Goal: Transaction & Acquisition: Purchase product/service

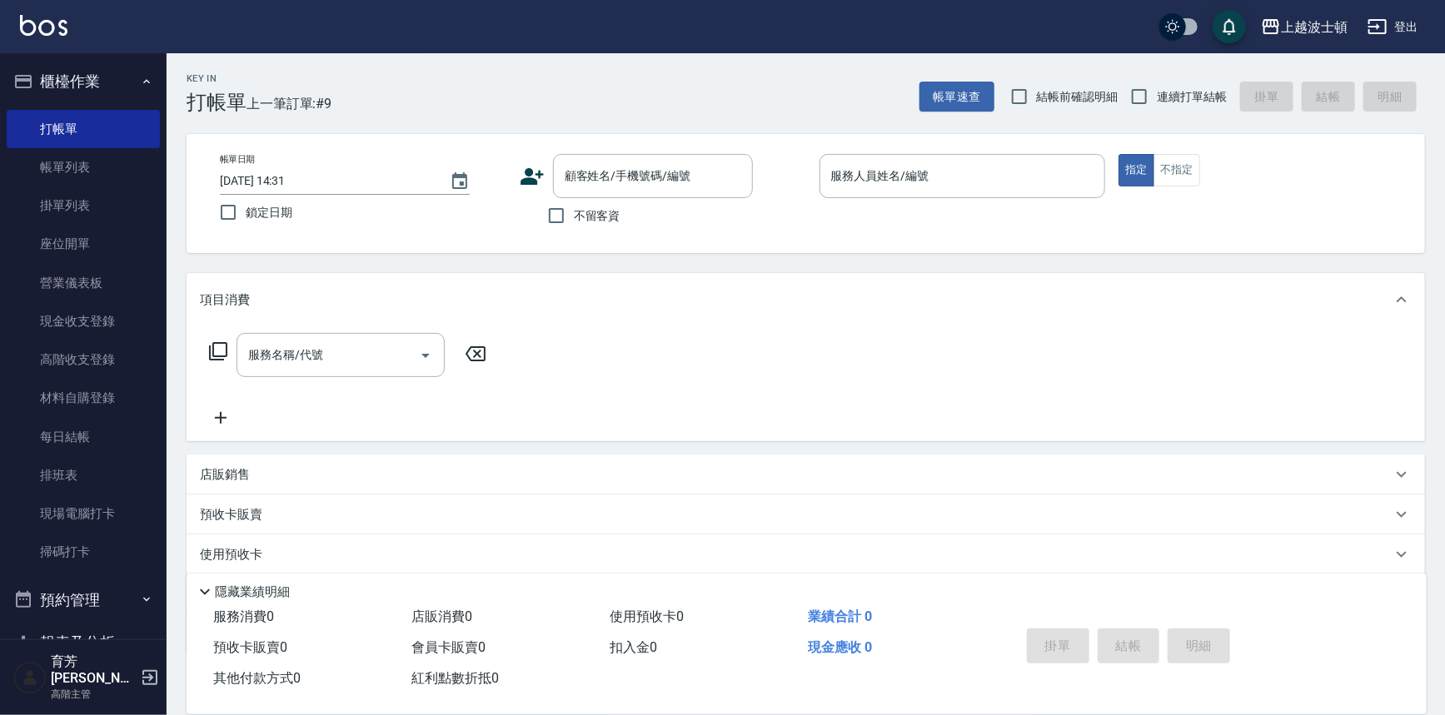
click at [511, 455] on div "店販銷售 服務人員姓名/編號 服務人員姓名/編號 商品代號/名稱 商品代號/名稱" at bounding box center [806, 475] width 1239 height 40
click at [642, 152] on div "帳單日期 [DATE] 14:31 鎖定日期 顧客姓名/手機號碼/編號 顧客姓名/手機號碼/編號 不留客資 服務人員姓名/編號 服務人員姓名/編號 指定 不指定" at bounding box center [806, 193] width 1239 height 119
drag, startPoint x: 571, startPoint y: 210, endPoint x: 593, endPoint y: 208, distance: 22.6
click at [571, 209] on input "不留客資" at bounding box center [556, 215] width 35 height 35
checkbox input "true"
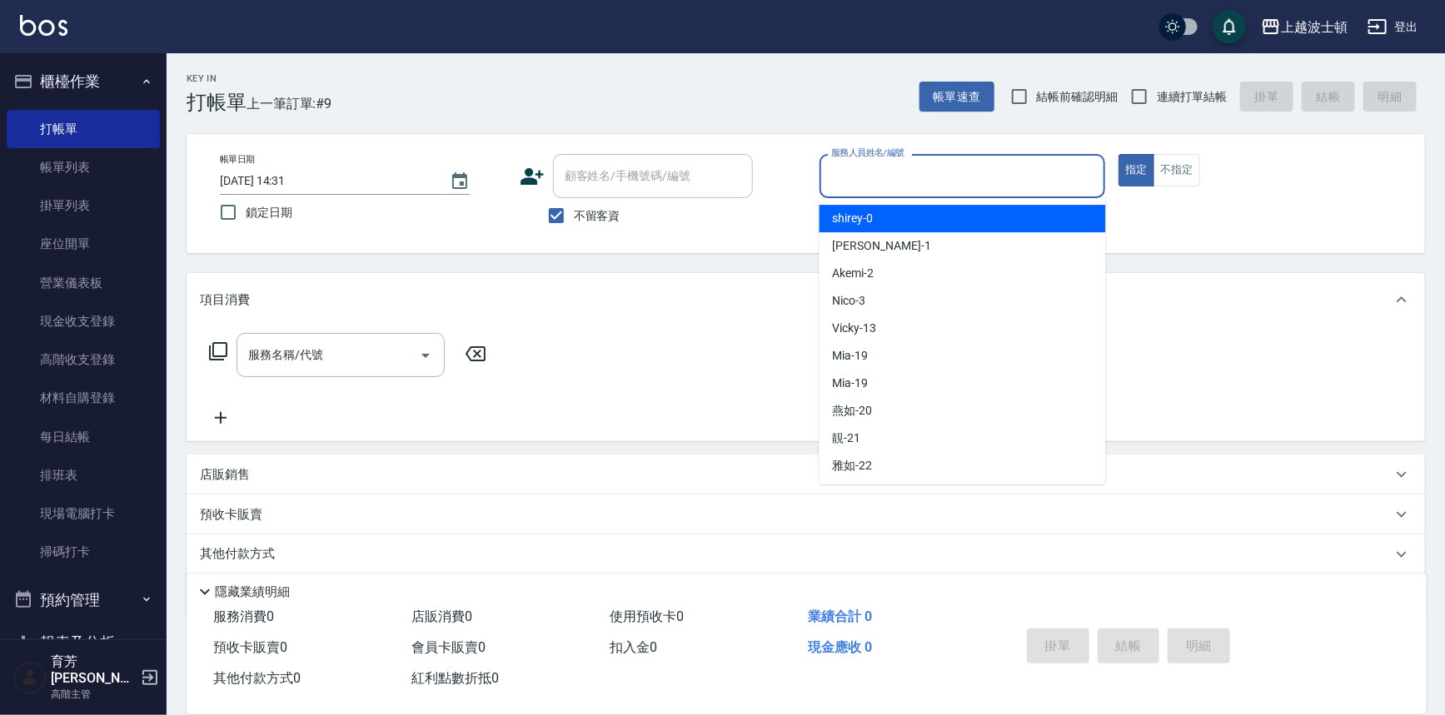
drag, startPoint x: 916, startPoint y: 172, endPoint x: 875, endPoint y: 137, distance: 54.4
click at [916, 172] on input "服務人員姓名/編號" at bounding box center [963, 176] width 272 height 29
type input "5"
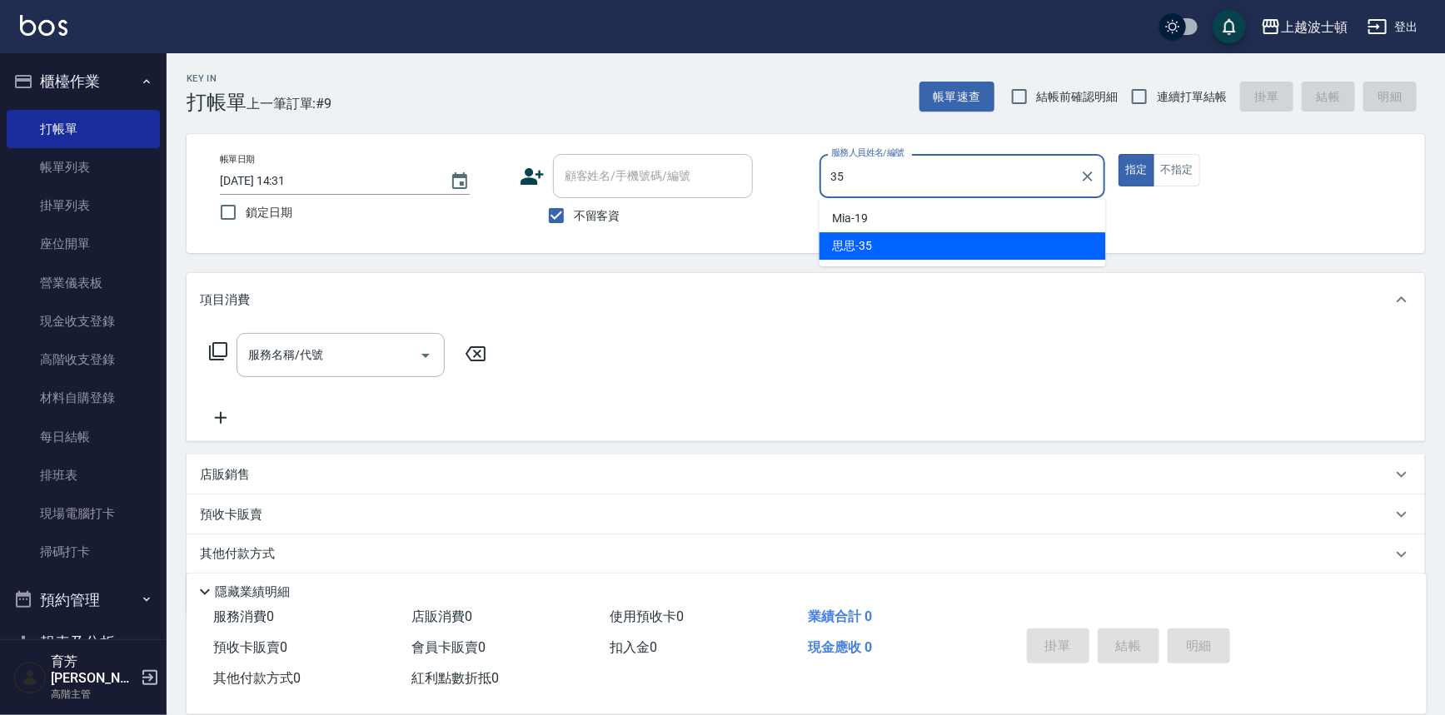
type input "思思-35"
type button "true"
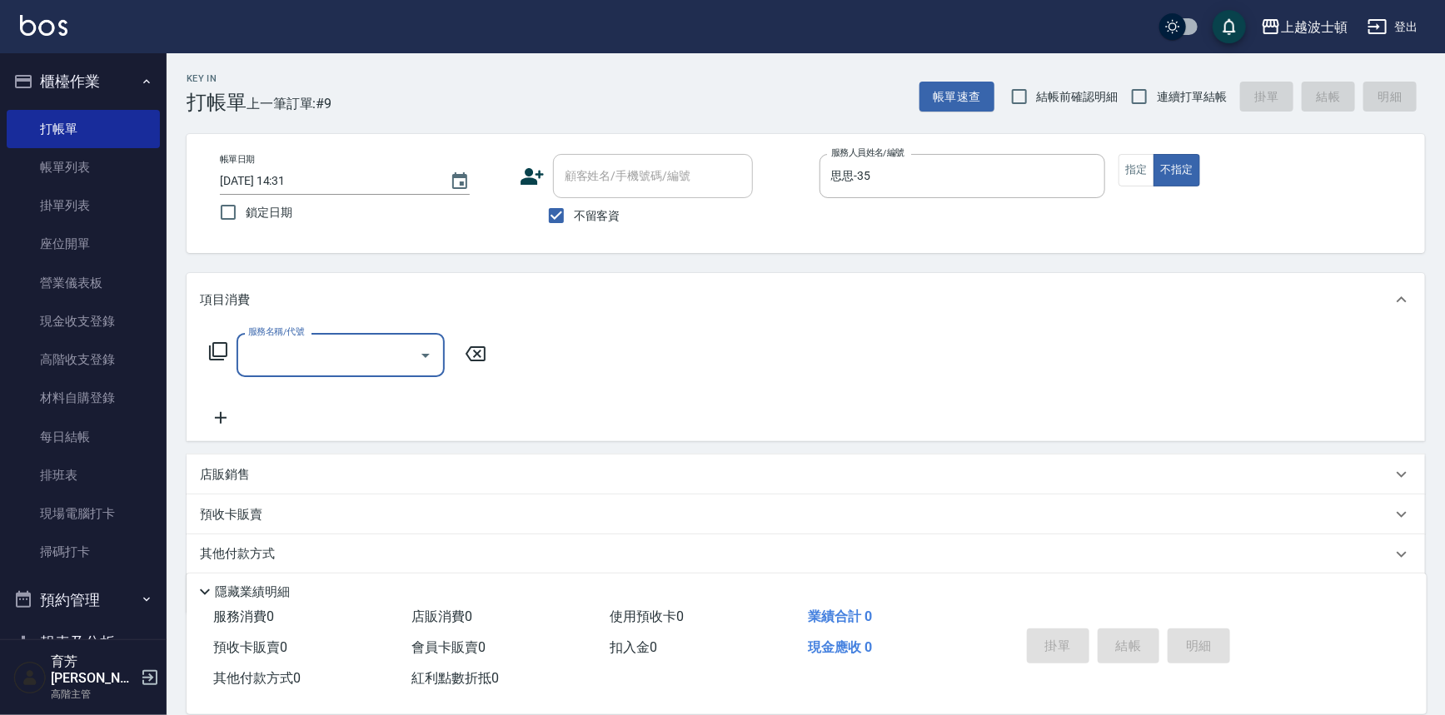
type input "0"
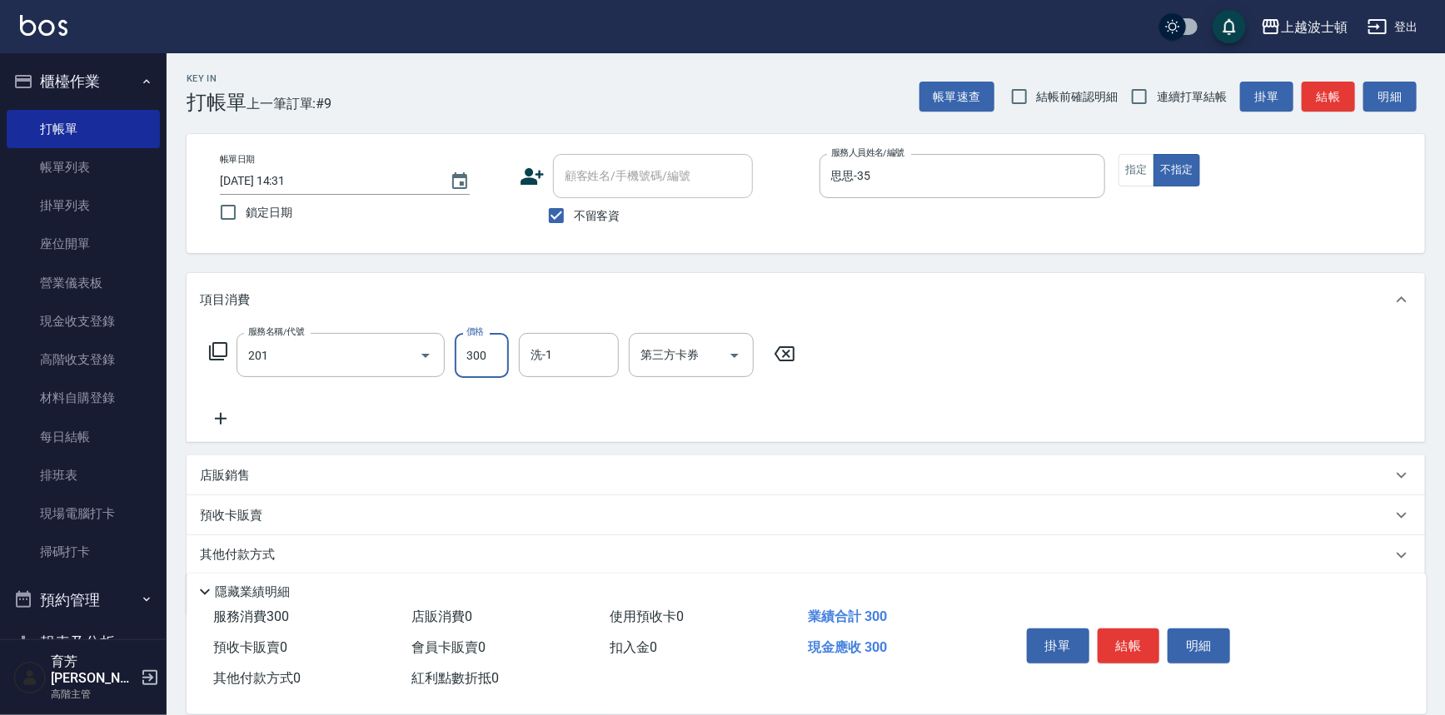
type input "洗髮(201)"
type input "思思-35"
click at [1139, 650] on button "結帳" at bounding box center [1129, 646] width 62 height 35
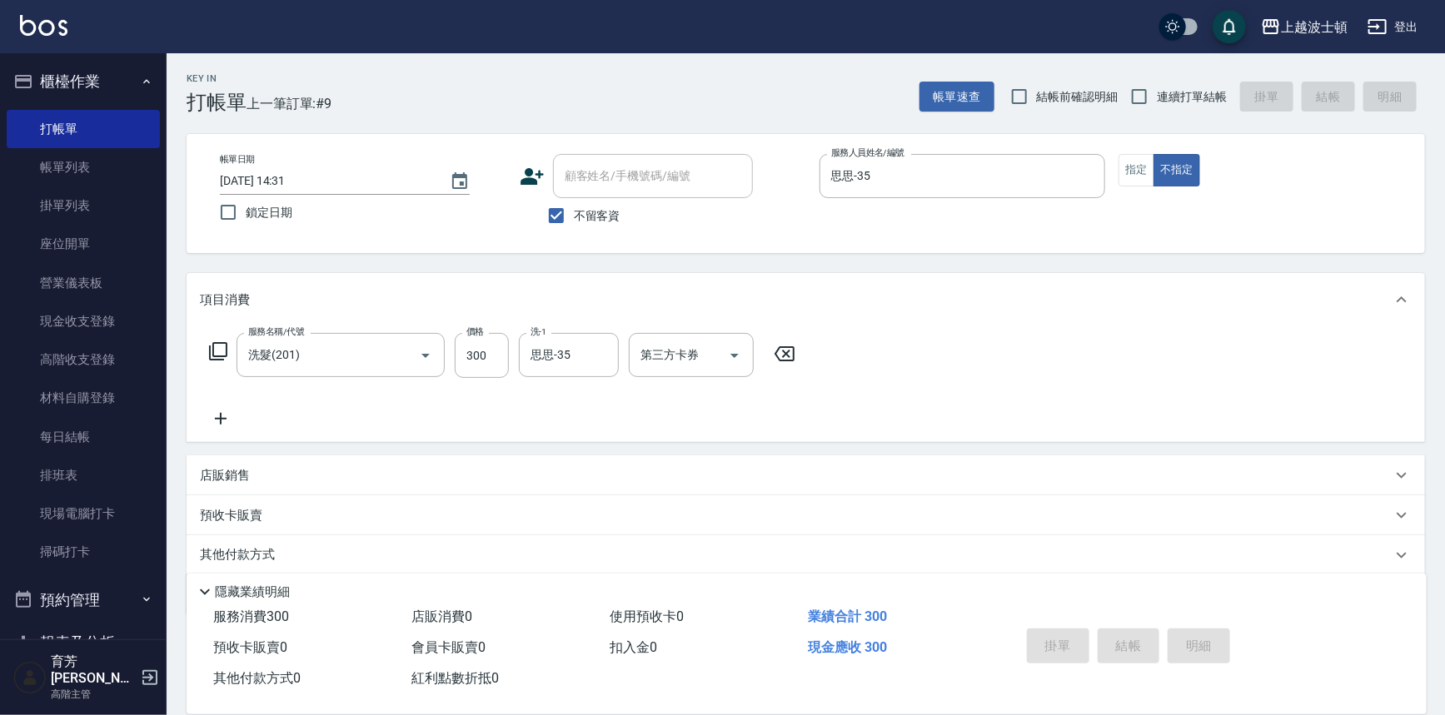
click at [43, 27] on img at bounding box center [43, 25] width 47 height 21
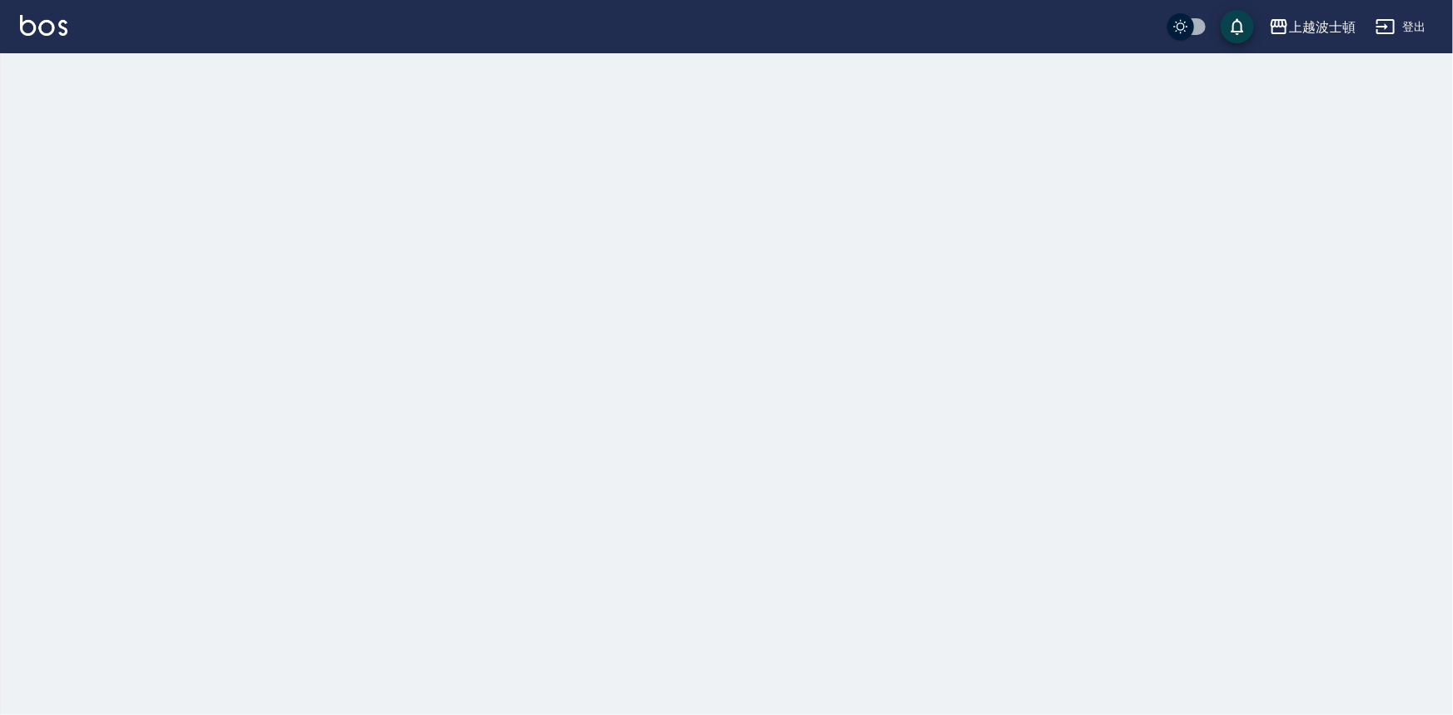
click at [43, 27] on img at bounding box center [43, 25] width 47 height 21
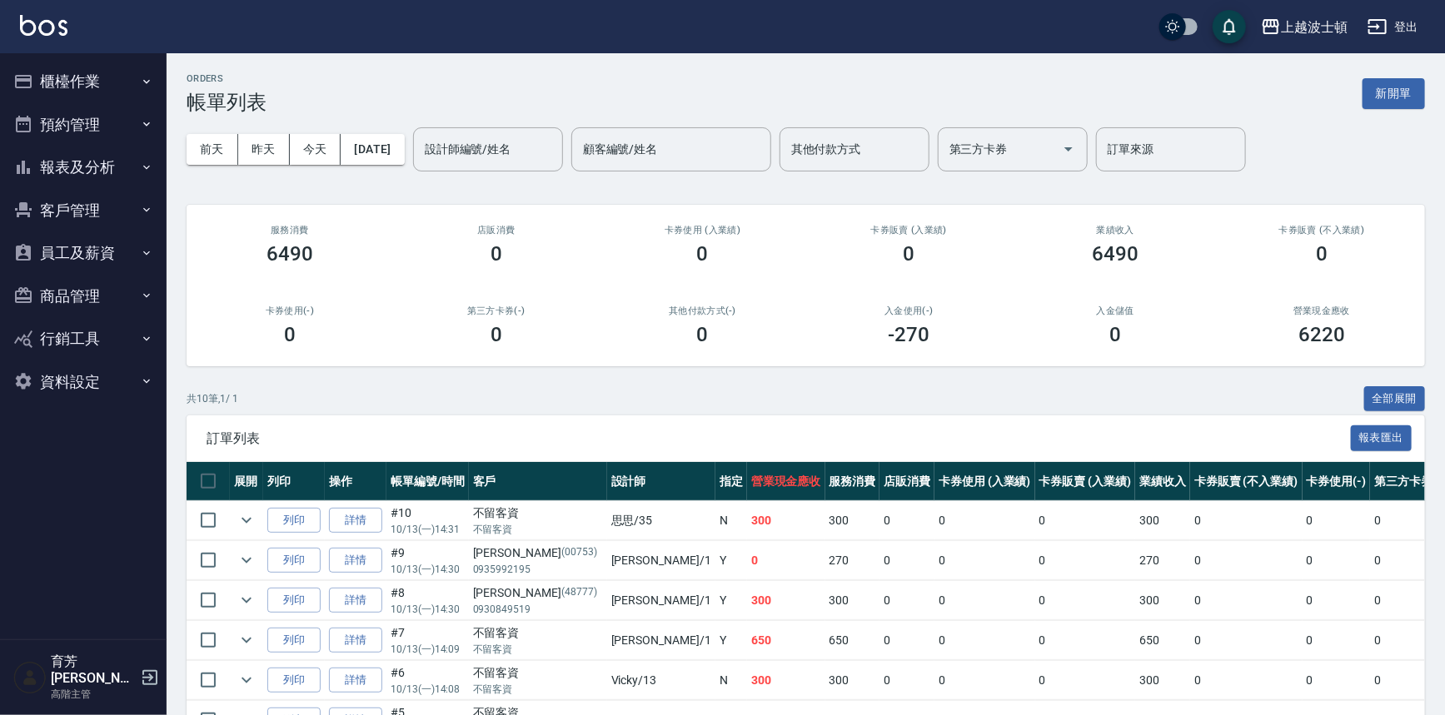
click at [38, 27] on img at bounding box center [43, 25] width 47 height 21
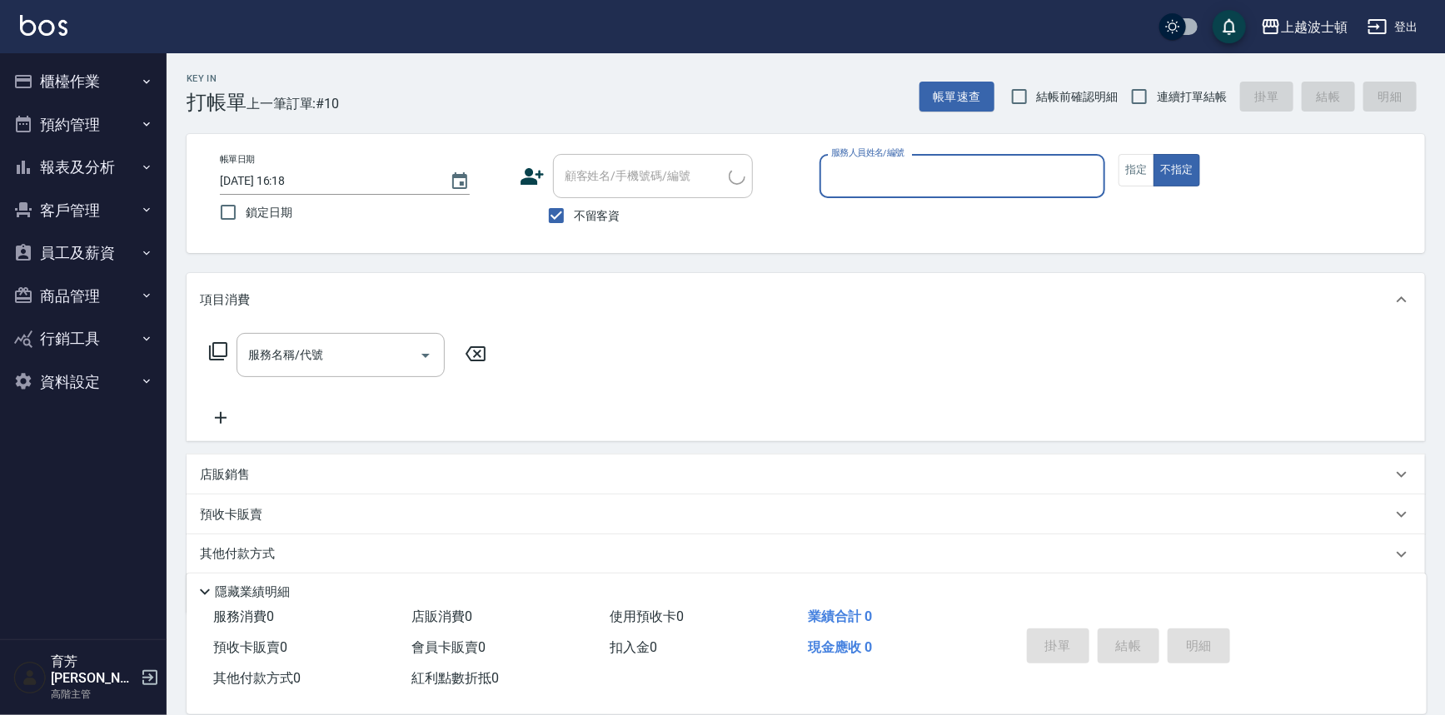
click at [878, 186] on input "服務人員姓名/編號" at bounding box center [963, 176] width 272 height 29
type input "思思-35"
type button "false"
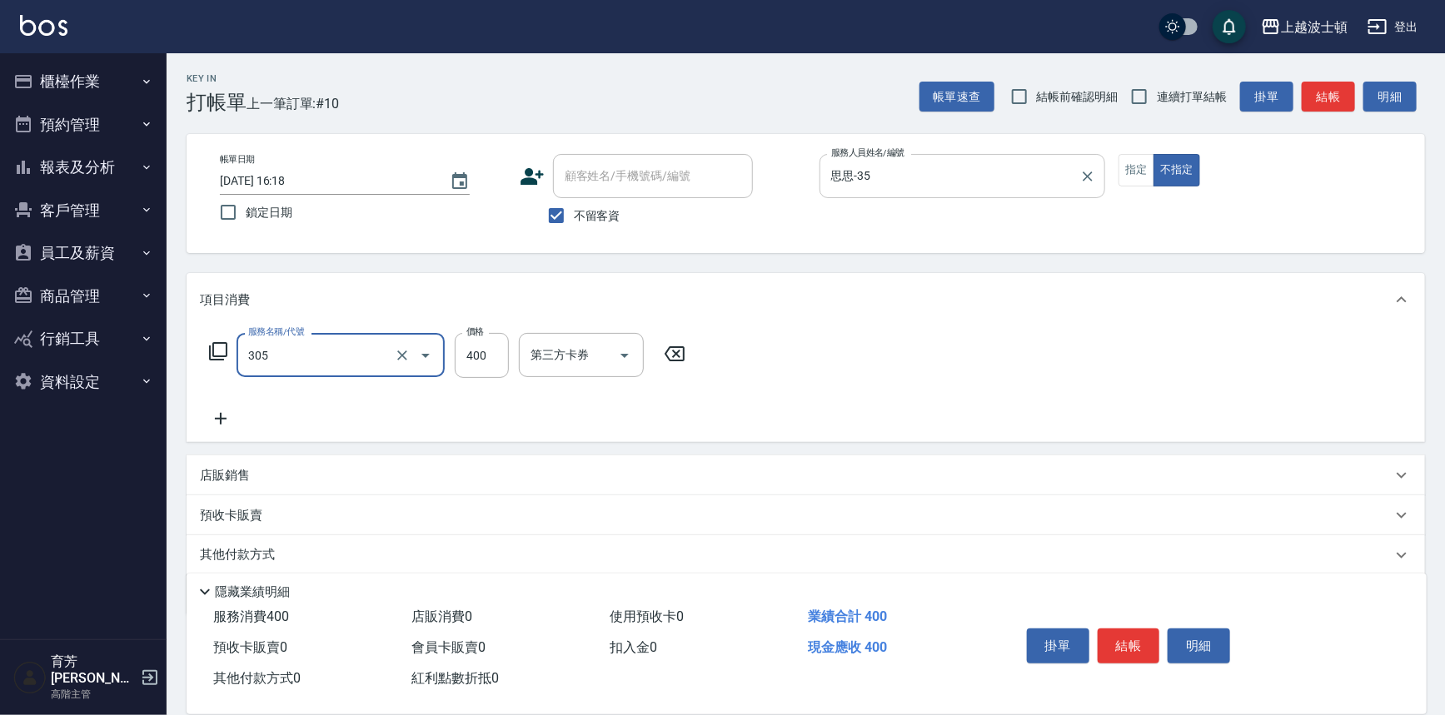
type input "剪髮(305)"
type input "100"
drag, startPoint x: 1108, startPoint y: 626, endPoint x: 1124, endPoint y: 631, distance: 17.4
click at [1111, 629] on button "結帳" at bounding box center [1129, 646] width 62 height 35
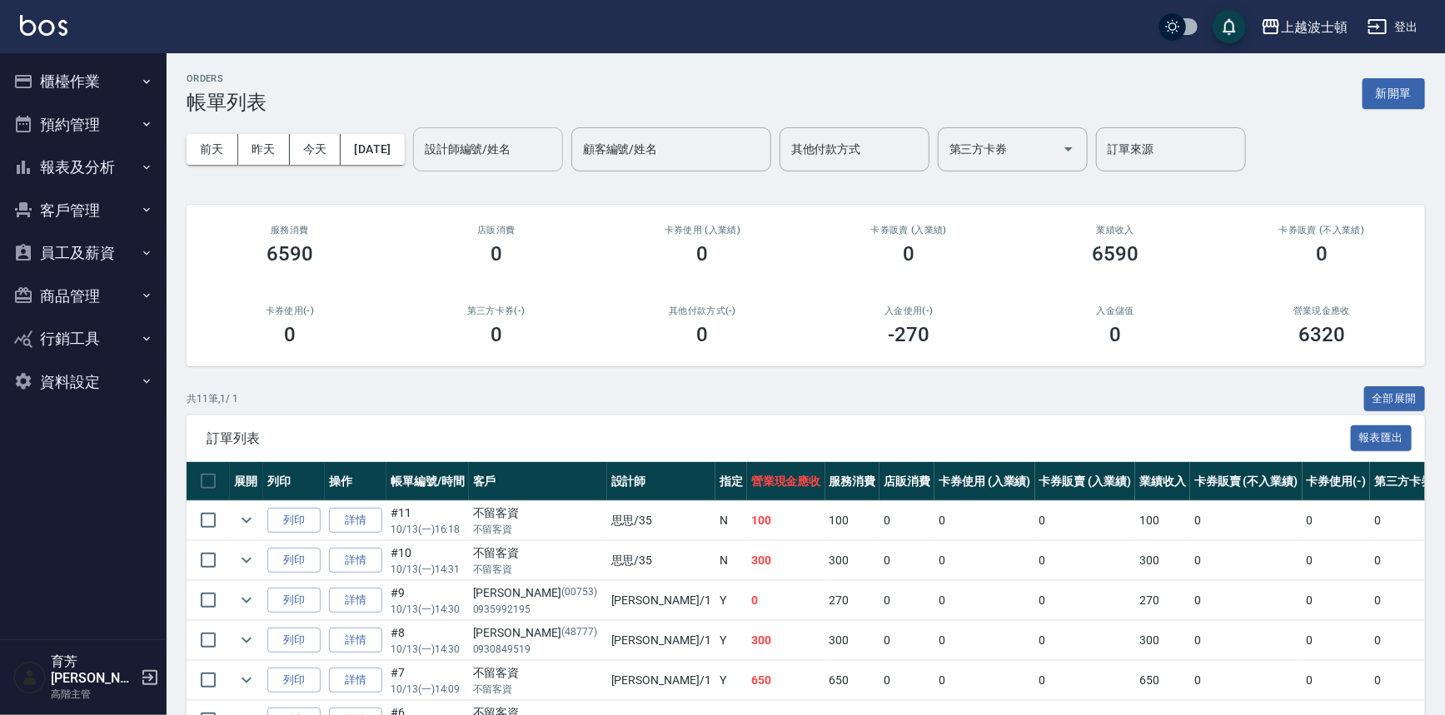
click at [524, 139] on input "設計師編號/姓名" at bounding box center [488, 149] width 135 height 29
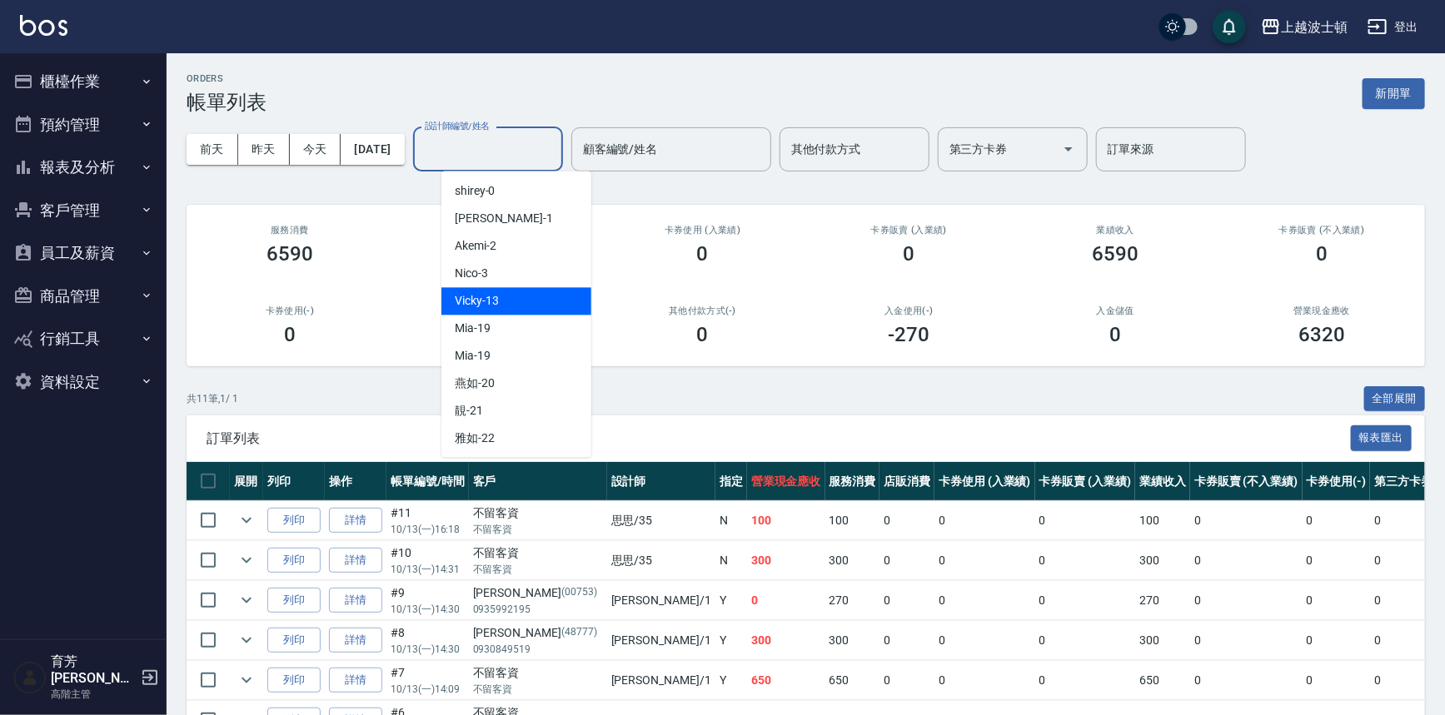
click at [478, 292] on span "Vicky -13" at bounding box center [477, 300] width 44 height 17
type input "Vicky-13"
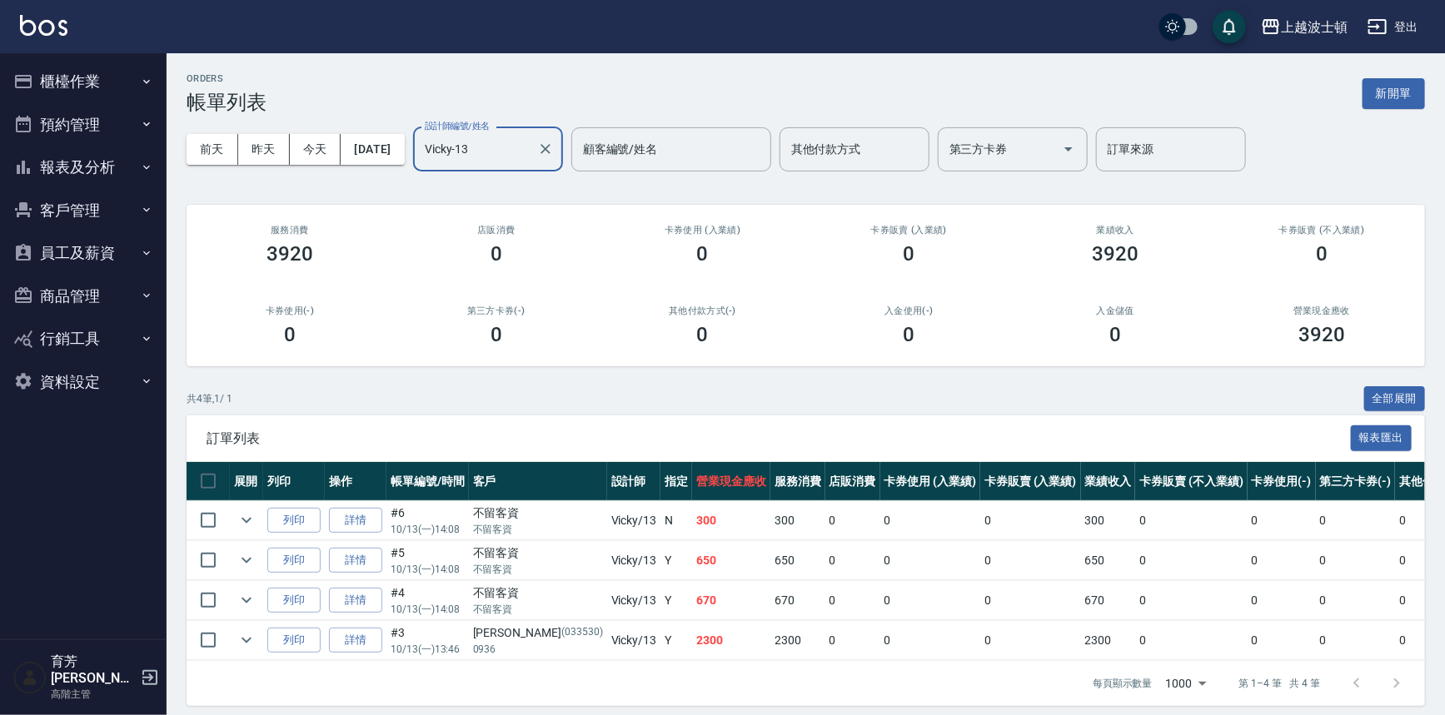
scroll to position [21, 0]
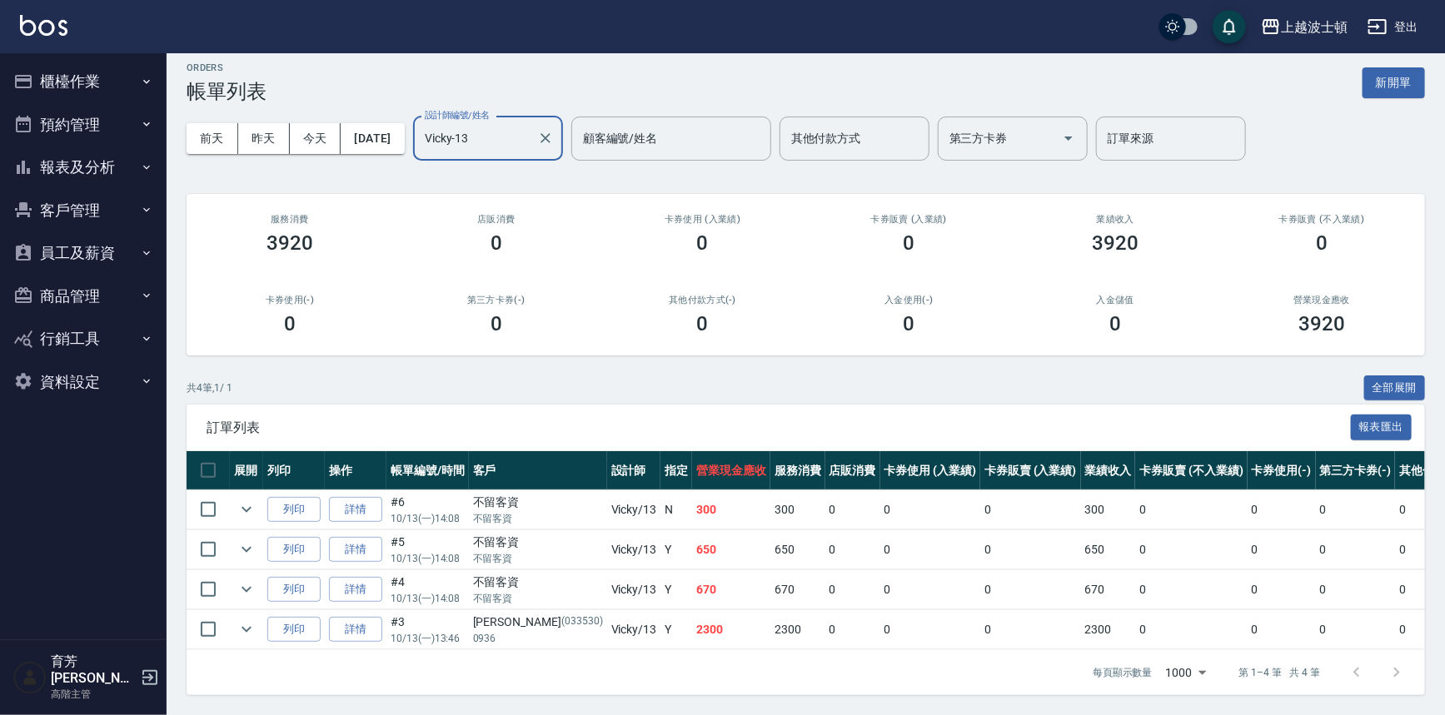
click at [64, 80] on button "櫃檯作業" at bounding box center [83, 81] width 153 height 43
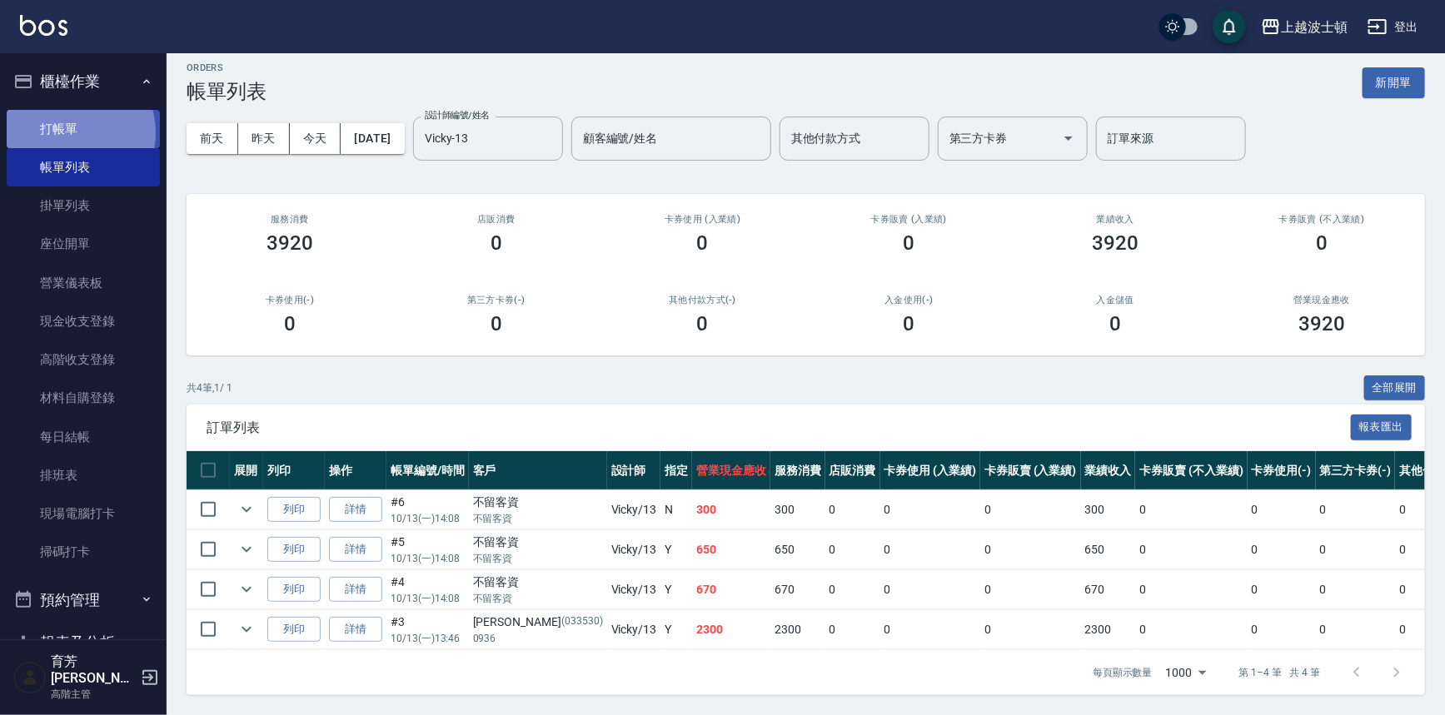
click at [72, 132] on link "打帳單" at bounding box center [83, 129] width 153 height 38
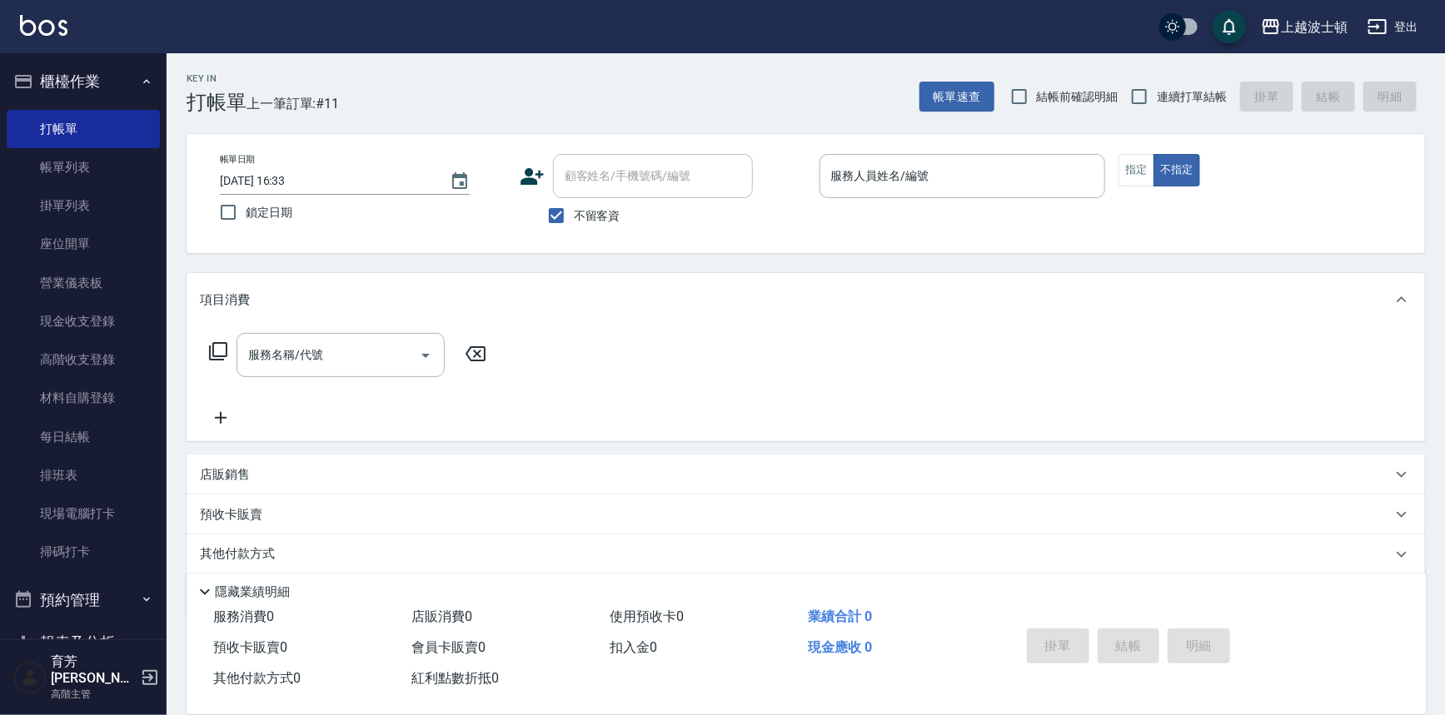
click at [596, 211] on span "不留客資" at bounding box center [597, 215] width 47 height 17
click at [574, 211] on input "不留客資" at bounding box center [556, 215] width 35 height 35
checkbox input "false"
click at [586, 184] on input "顧客姓名/手機號碼/編號" at bounding box center [641, 176] width 160 height 29
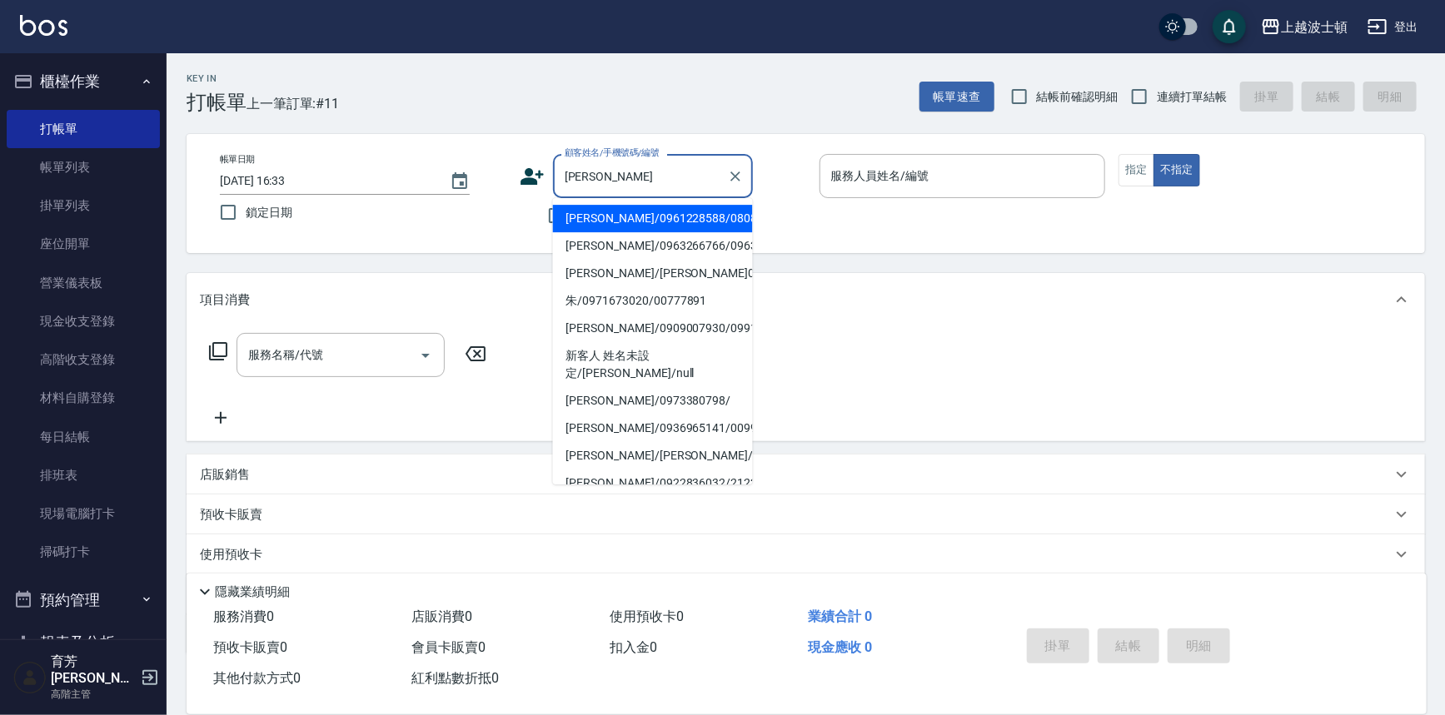
click at [591, 280] on li "[PERSON_NAME]/[PERSON_NAME]00009/00009" at bounding box center [653, 273] width 200 height 27
type input "[PERSON_NAME]/[PERSON_NAME]00009/00009"
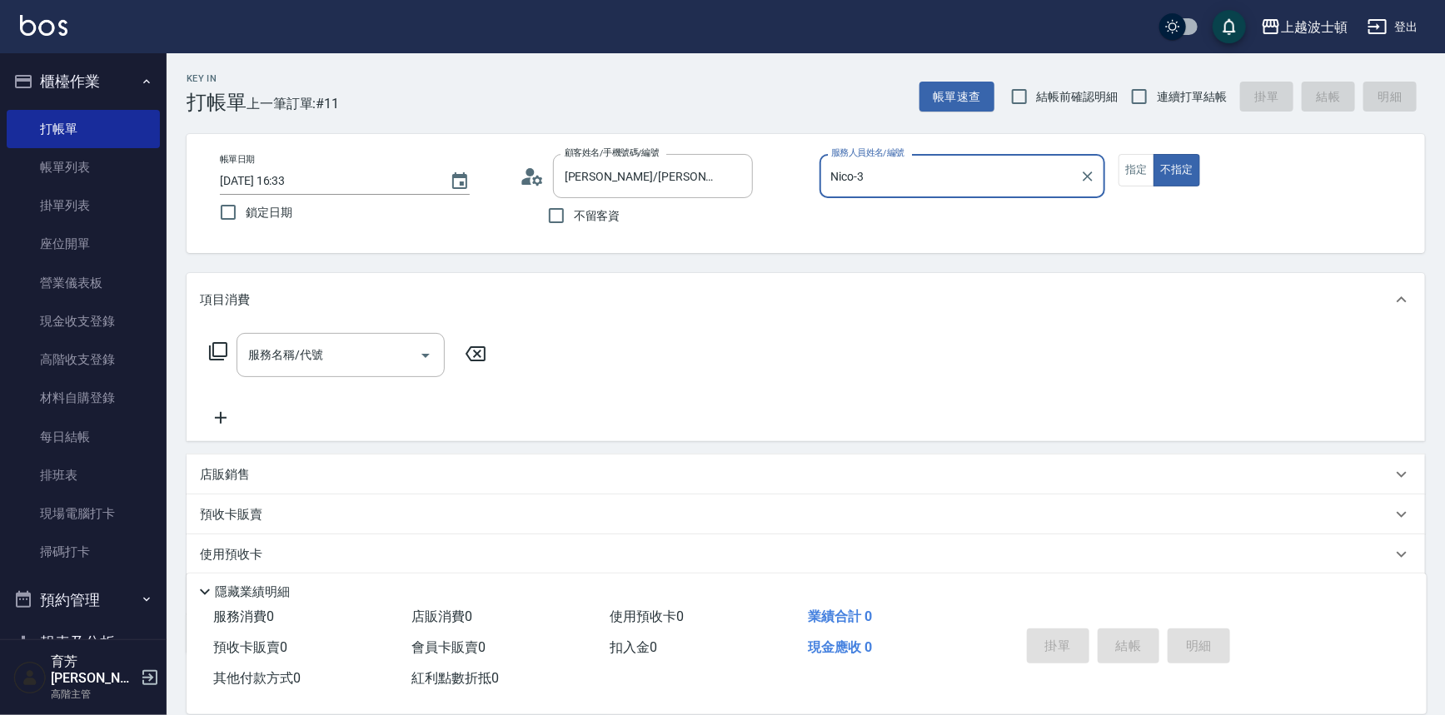
click at [913, 170] on input "Nico-3" at bounding box center [950, 176] width 247 height 29
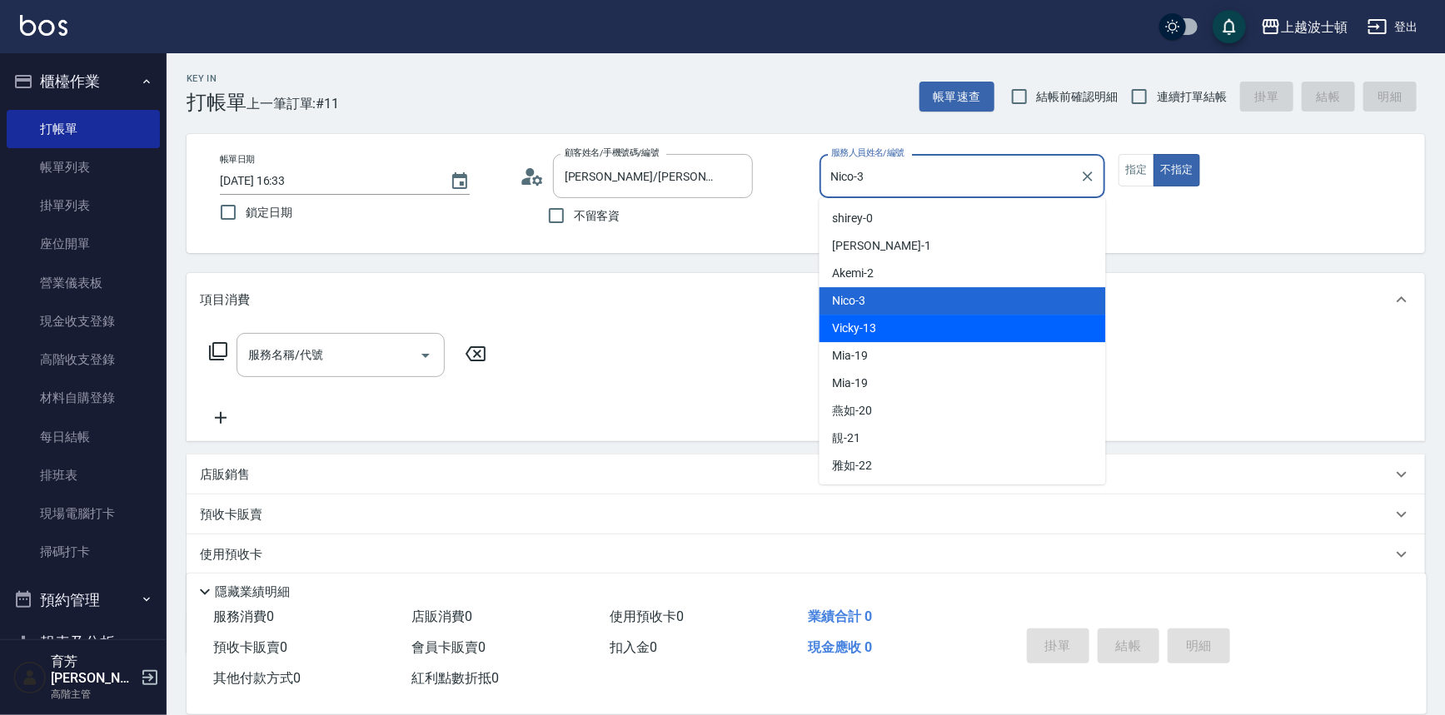
click at [870, 327] on span "Vicky -13" at bounding box center [855, 328] width 44 height 17
type input "Vicky-13"
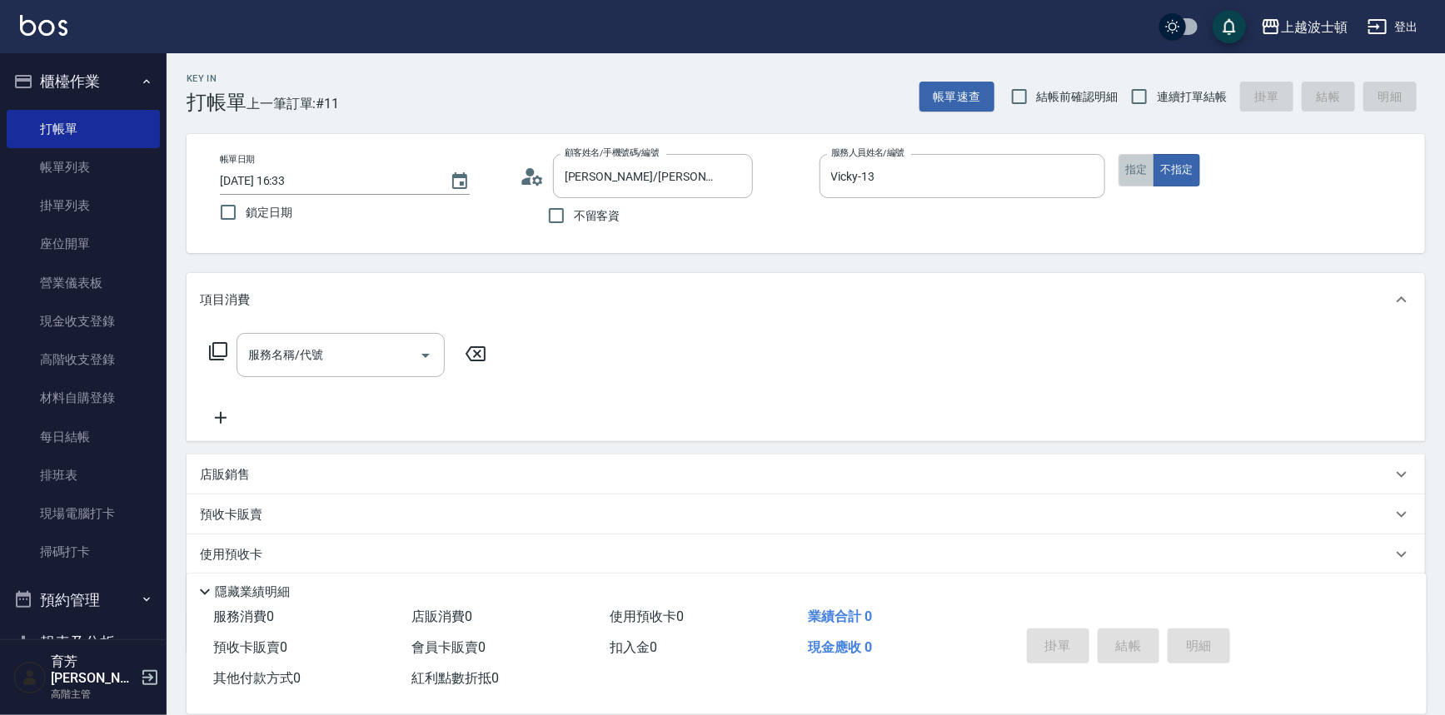
click at [1137, 172] on button "指定" at bounding box center [1137, 170] width 36 height 32
click at [291, 363] on input "服務名稱/代號" at bounding box center [328, 355] width 168 height 29
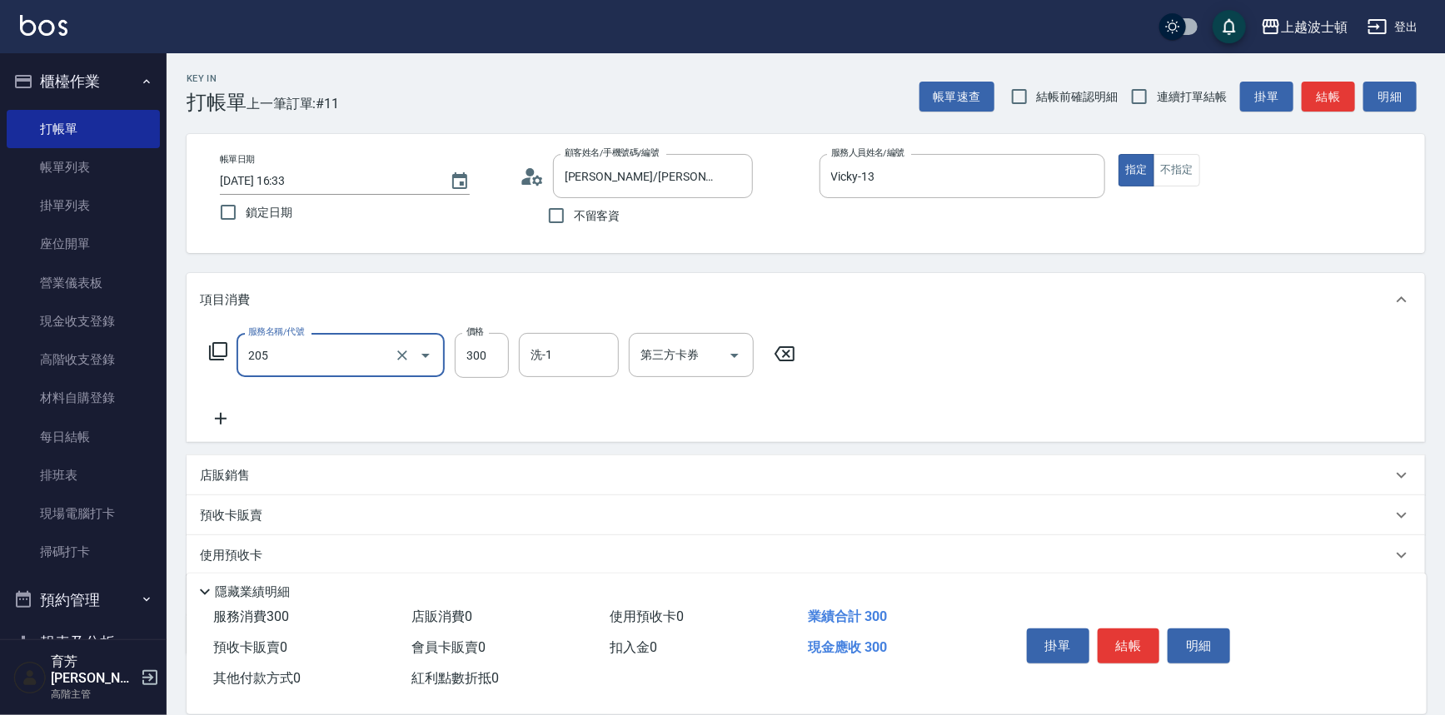
type input "洗髮(205)"
click at [208, 417] on icon at bounding box center [221, 419] width 42 height 20
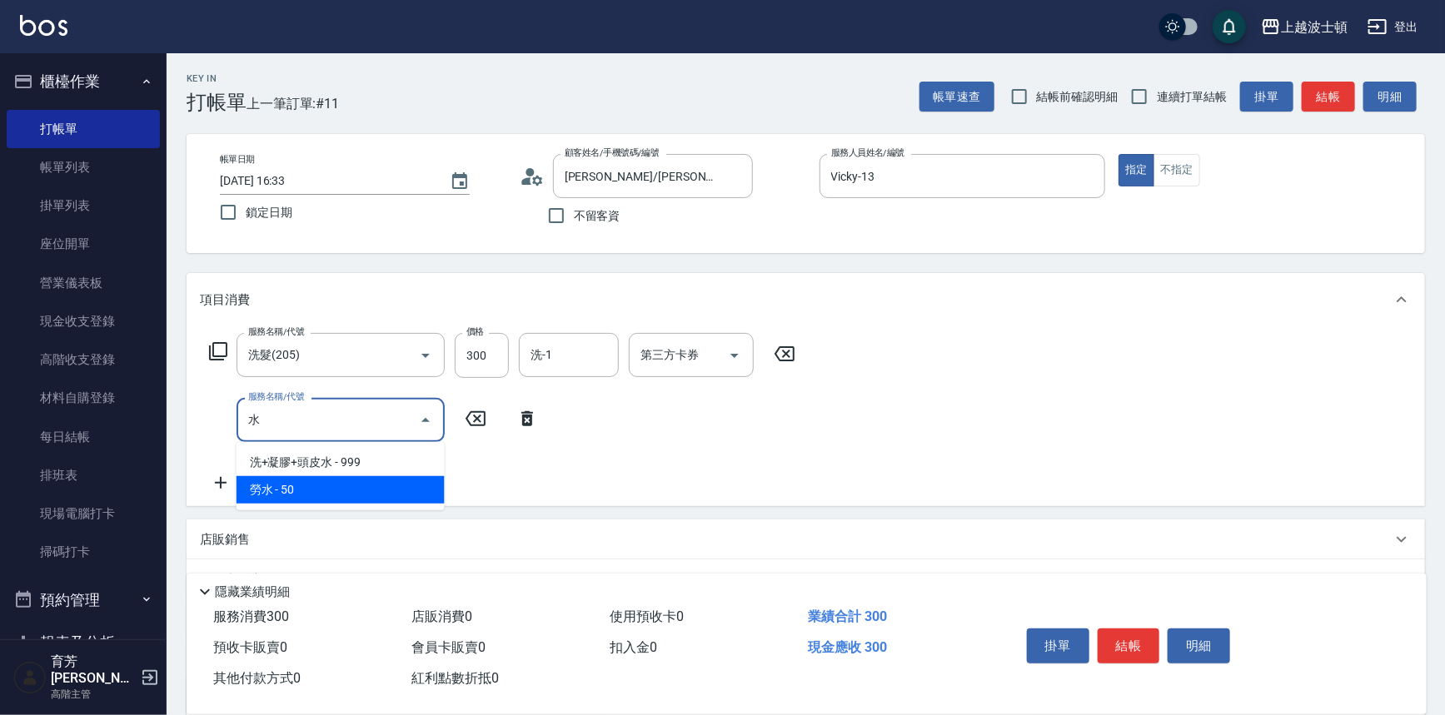
click at [288, 483] on span "勞水 - 50" at bounding box center [341, 489] width 208 height 27
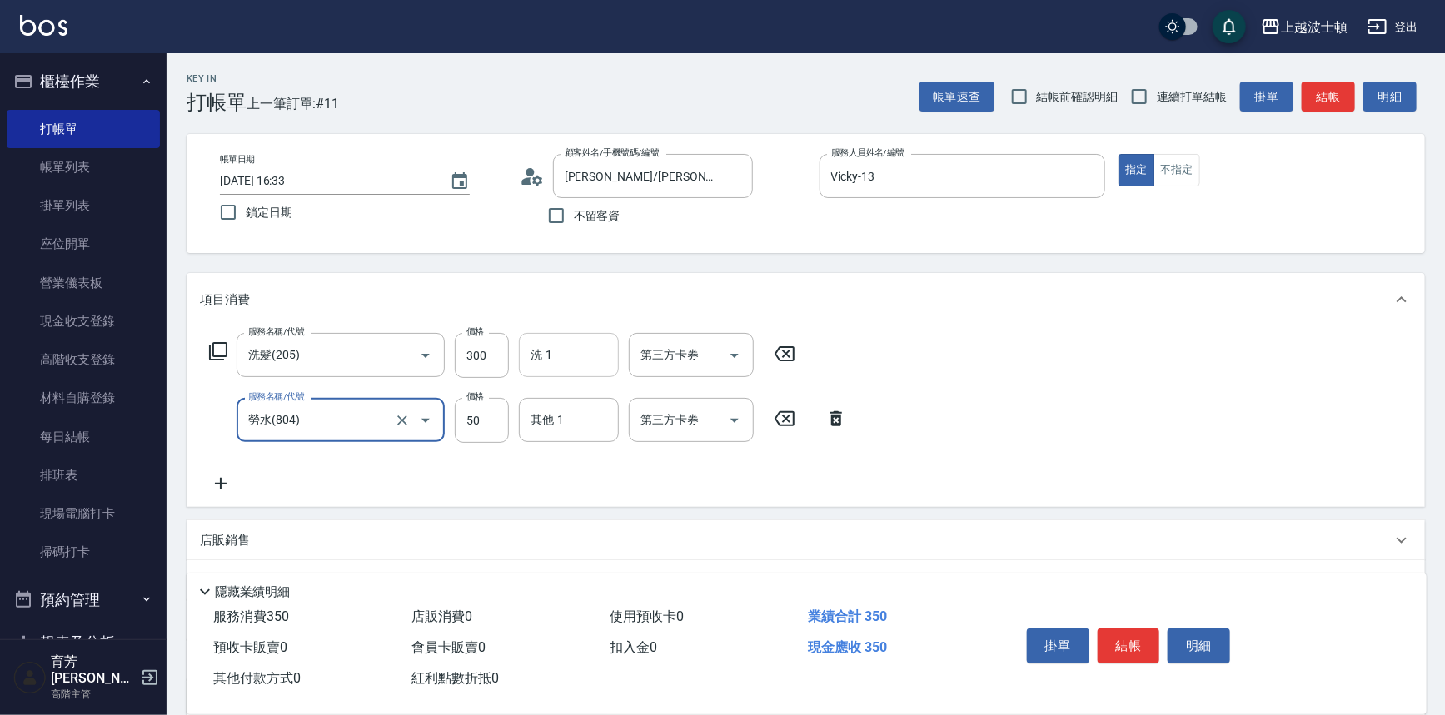
type input "勞水(804)"
click at [559, 365] on input "洗-1" at bounding box center [568, 355] width 85 height 29
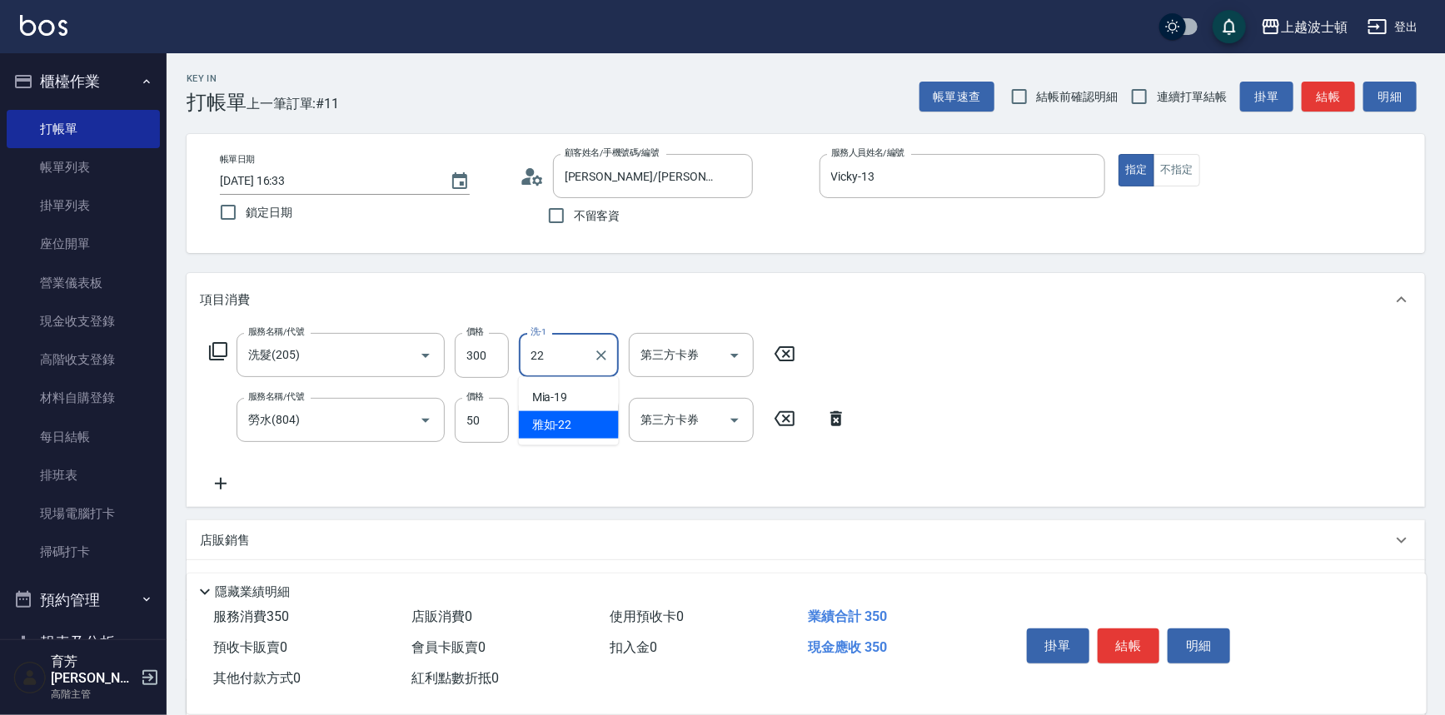
click at [556, 424] on span "雅如 -22" at bounding box center [552, 424] width 40 height 17
type input "雅如-22"
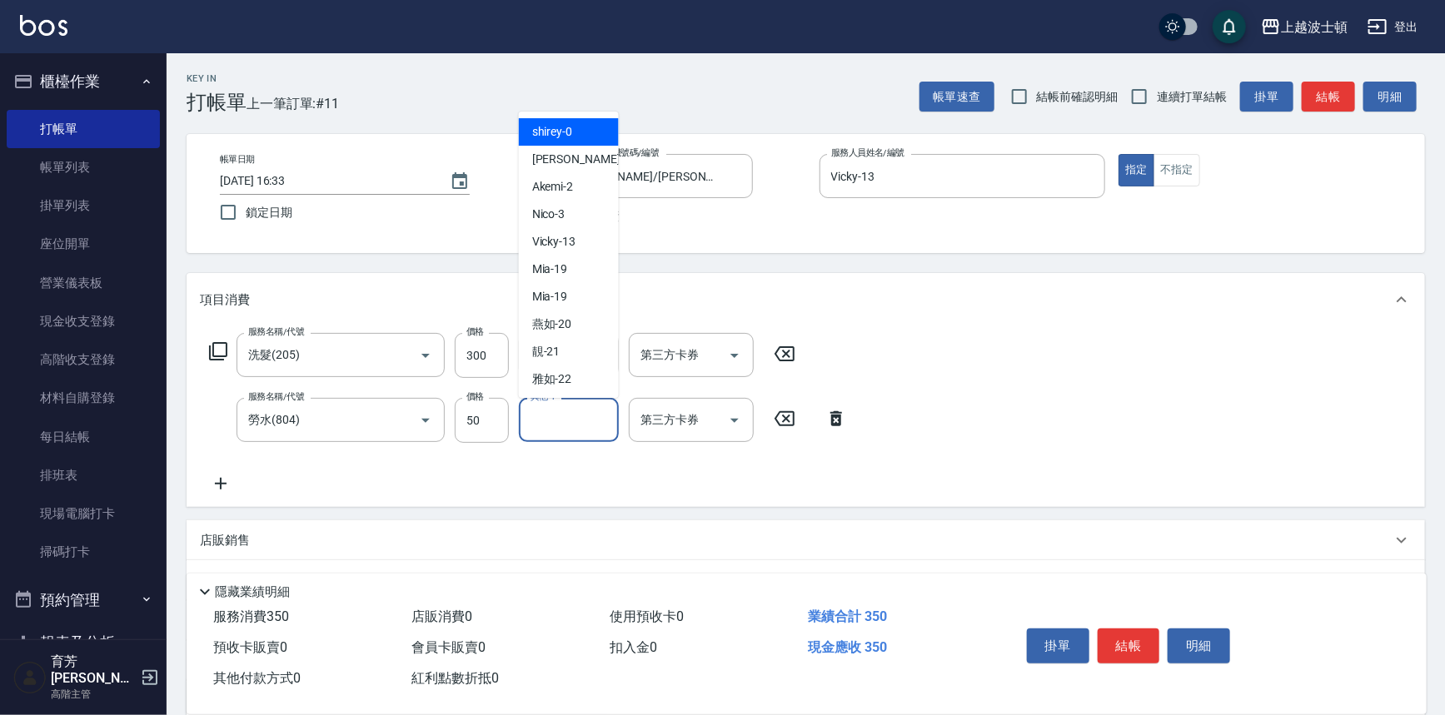
click at [558, 419] on input "其他-1" at bounding box center [568, 420] width 85 height 29
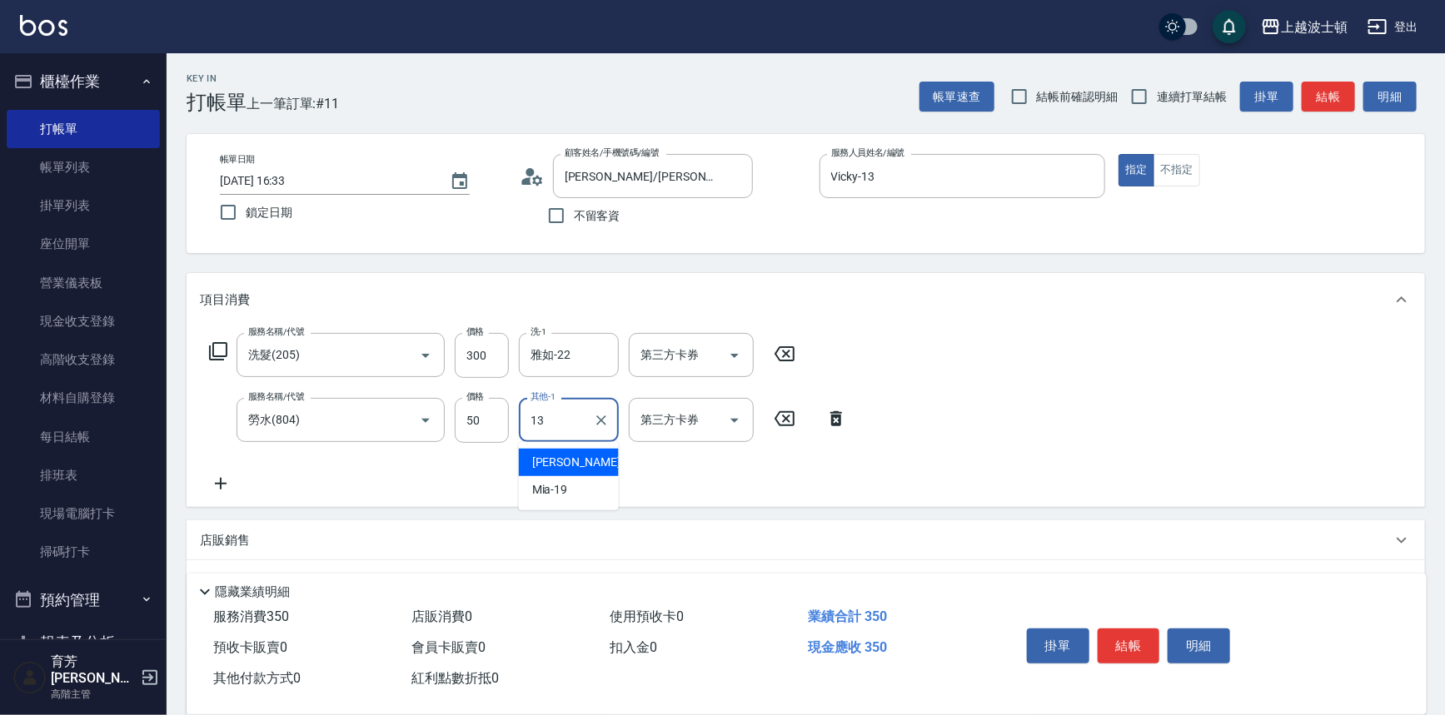
type input "Vicky-13"
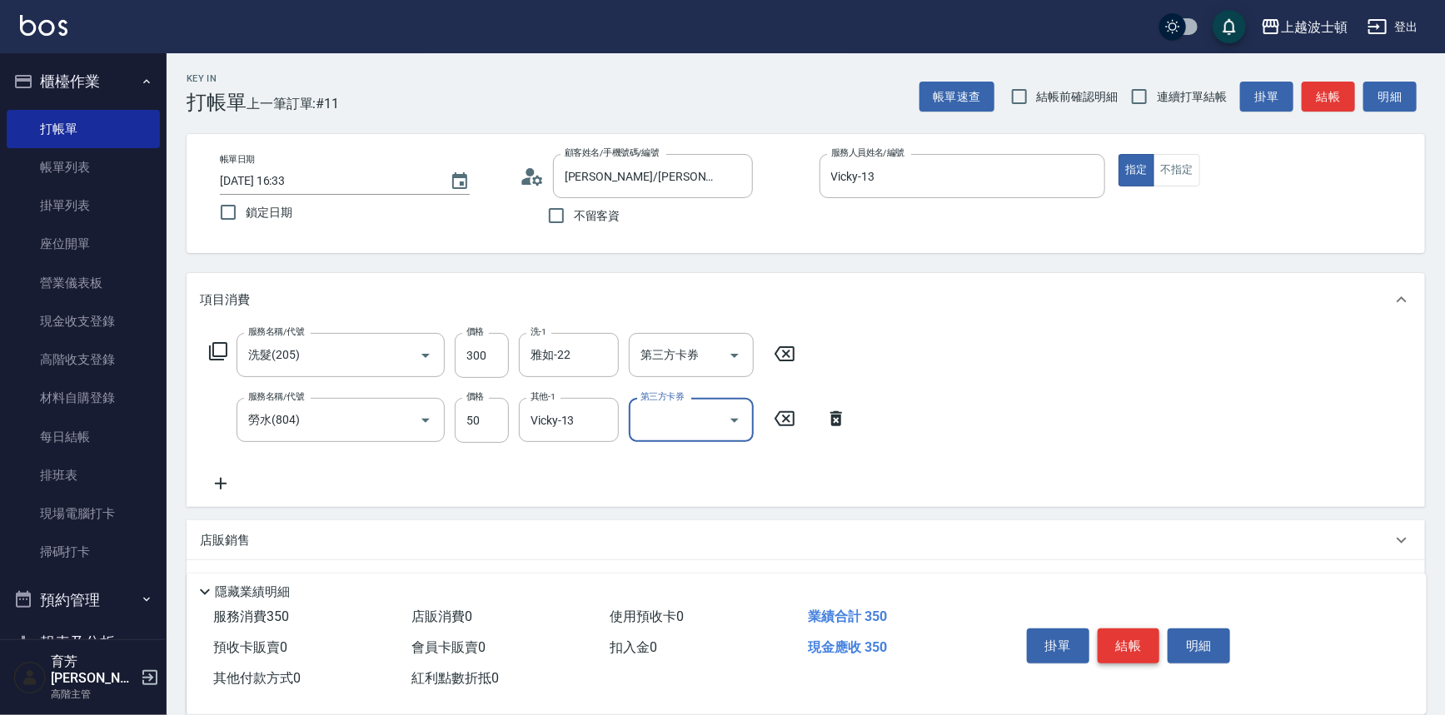
click at [1139, 641] on button "結帳" at bounding box center [1129, 646] width 62 height 35
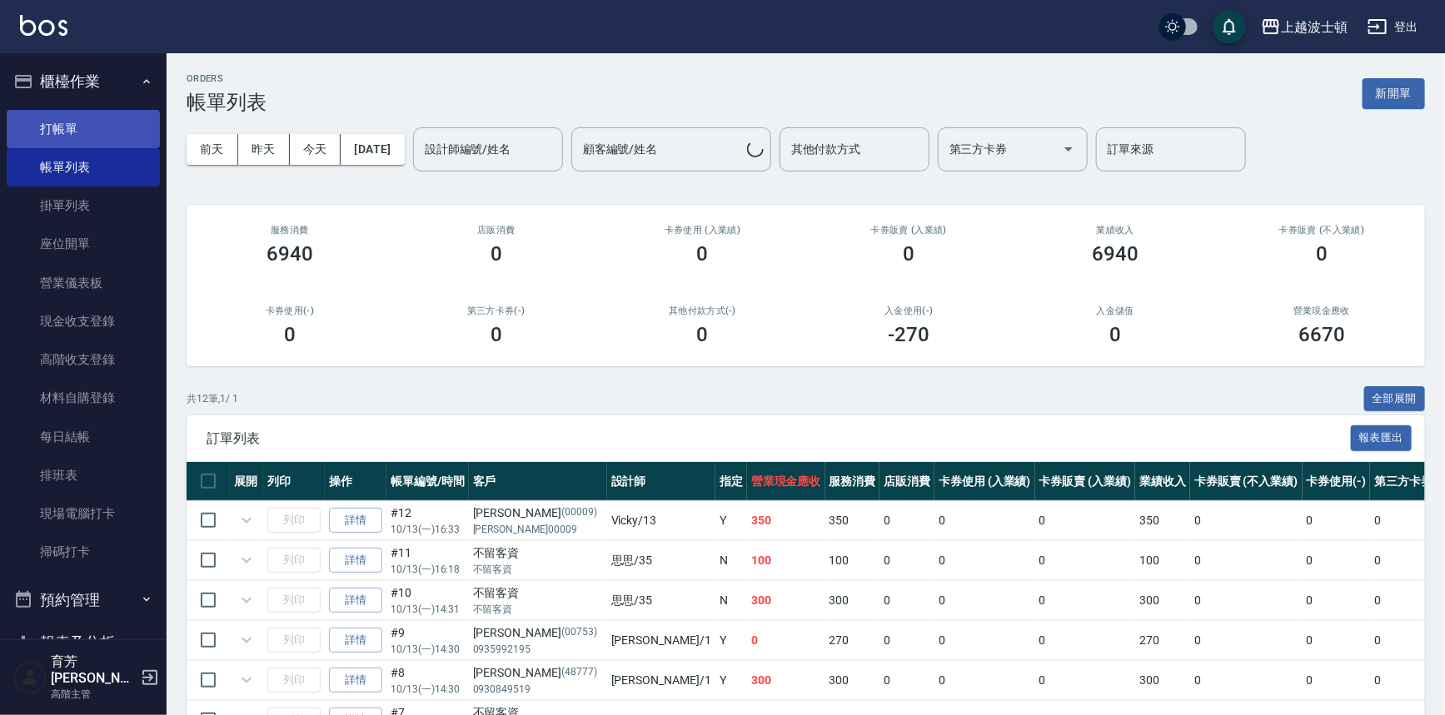
click at [54, 133] on link "打帳單" at bounding box center [83, 129] width 153 height 38
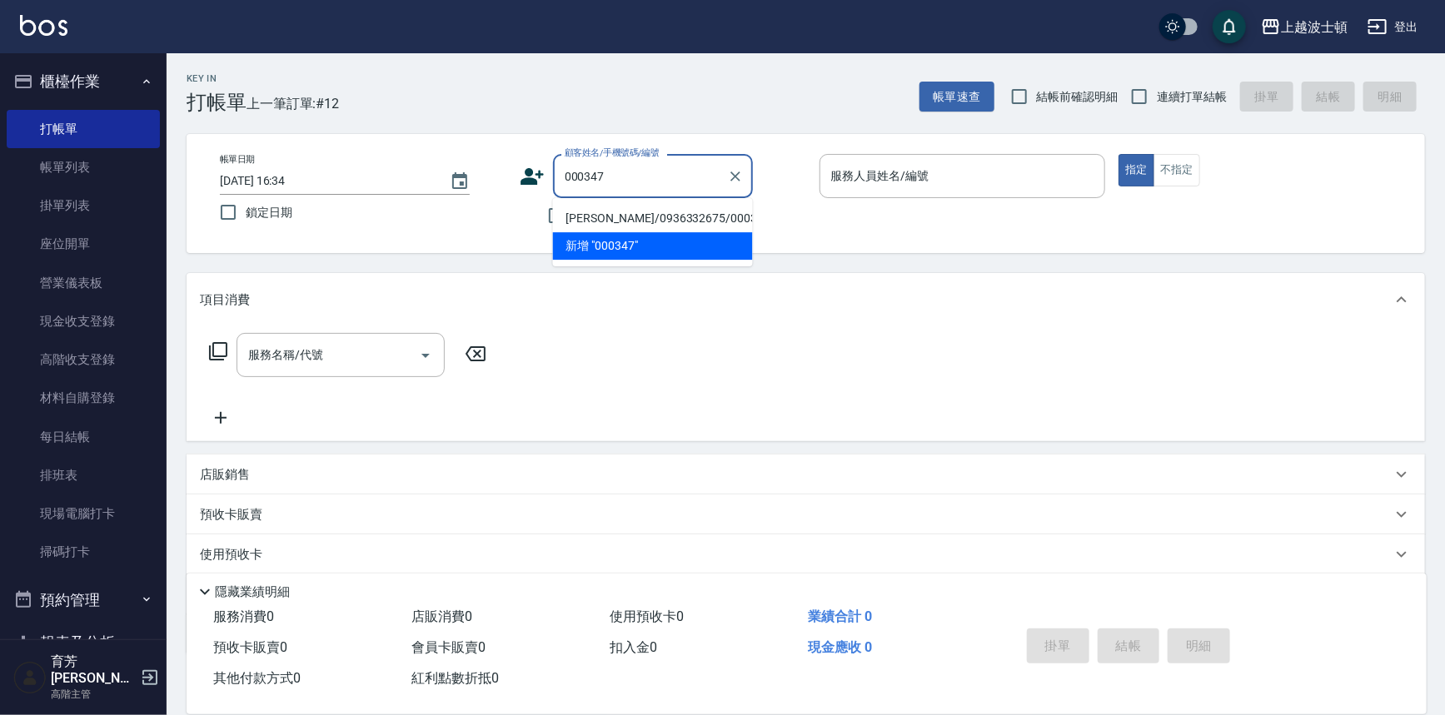
click at [589, 212] on li "[PERSON_NAME]/0936332675/000347" at bounding box center [653, 218] width 200 height 27
type input "[PERSON_NAME]/0936332675/000347"
type input "Vicky-13"
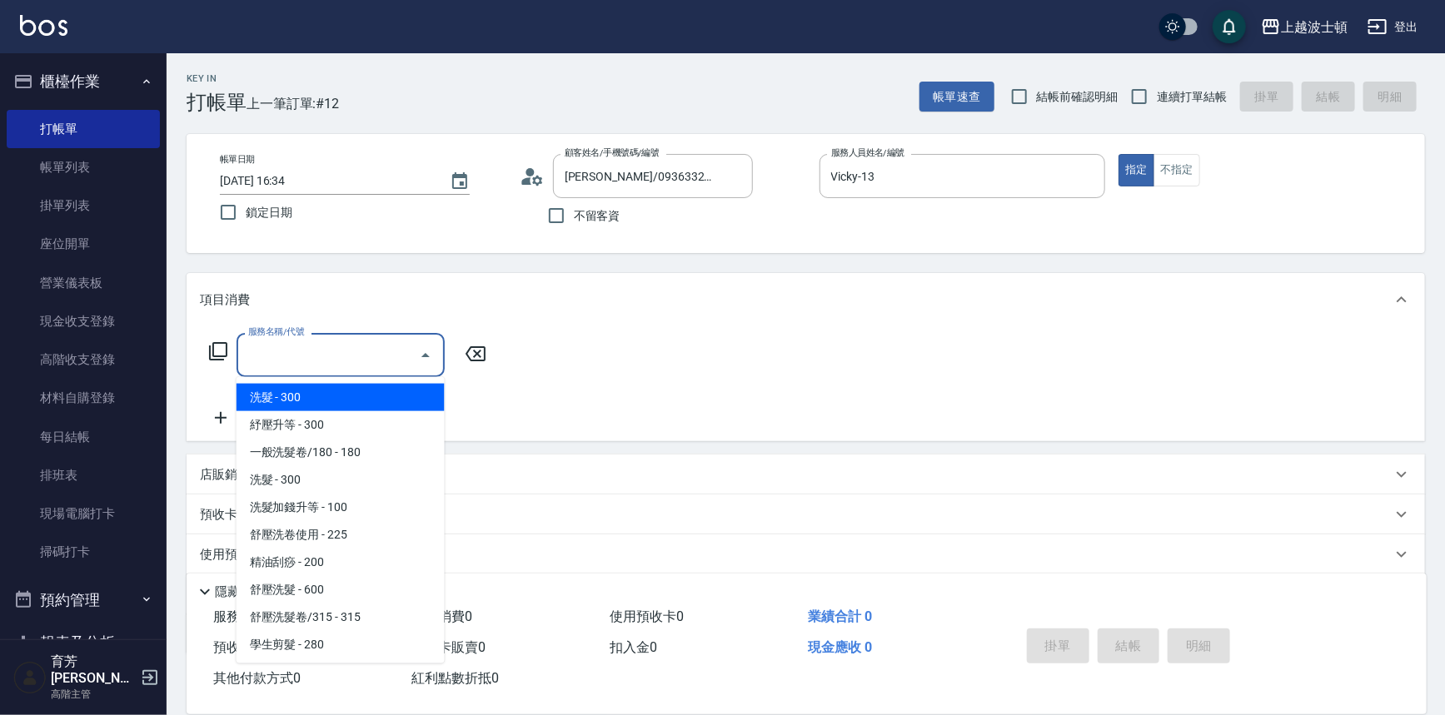
click at [371, 349] on input "服務名稱/代號" at bounding box center [328, 355] width 168 height 29
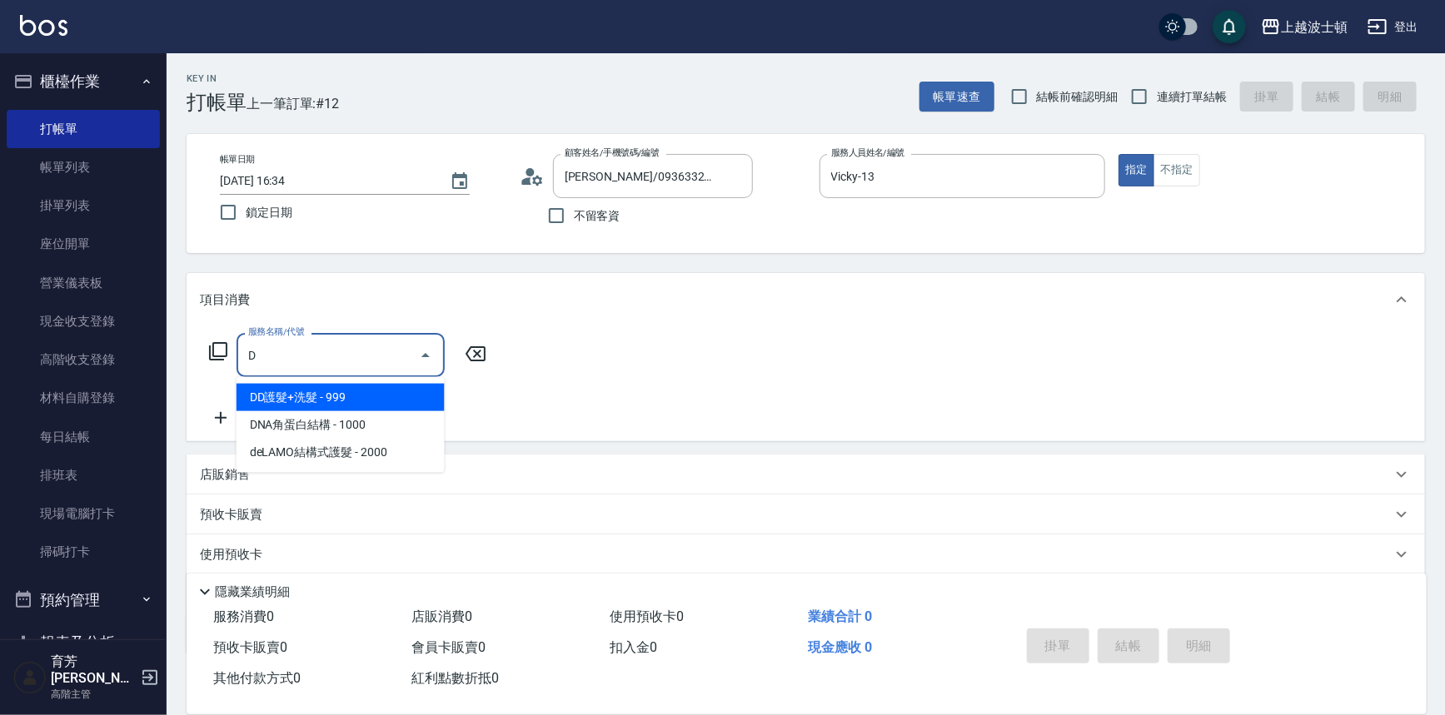
click at [341, 394] on span "DD護髮+洗髮 - 999" at bounding box center [341, 397] width 208 height 27
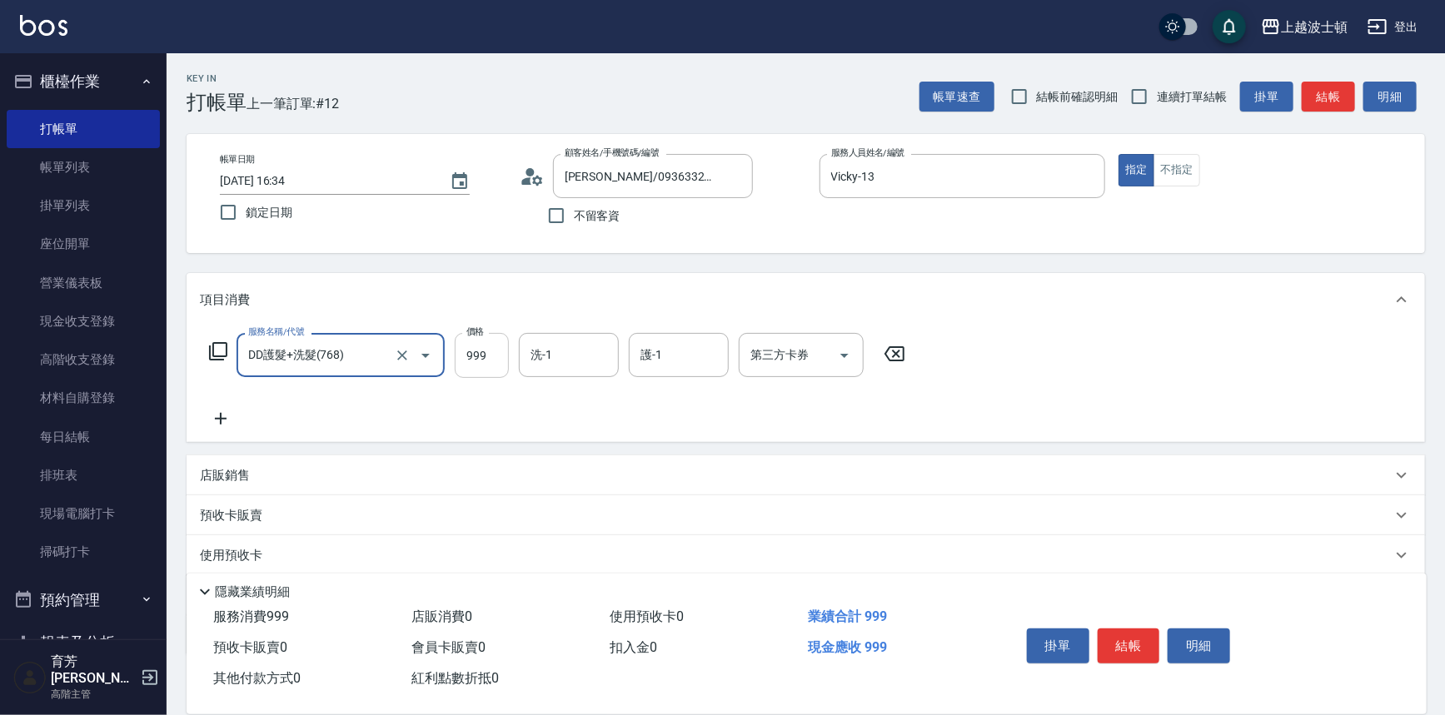
type input "DD護髮+洗髮(768)"
click at [475, 361] on input "999" at bounding box center [482, 355] width 54 height 45
type input "1000"
click at [218, 417] on icon at bounding box center [221, 419] width 42 height 20
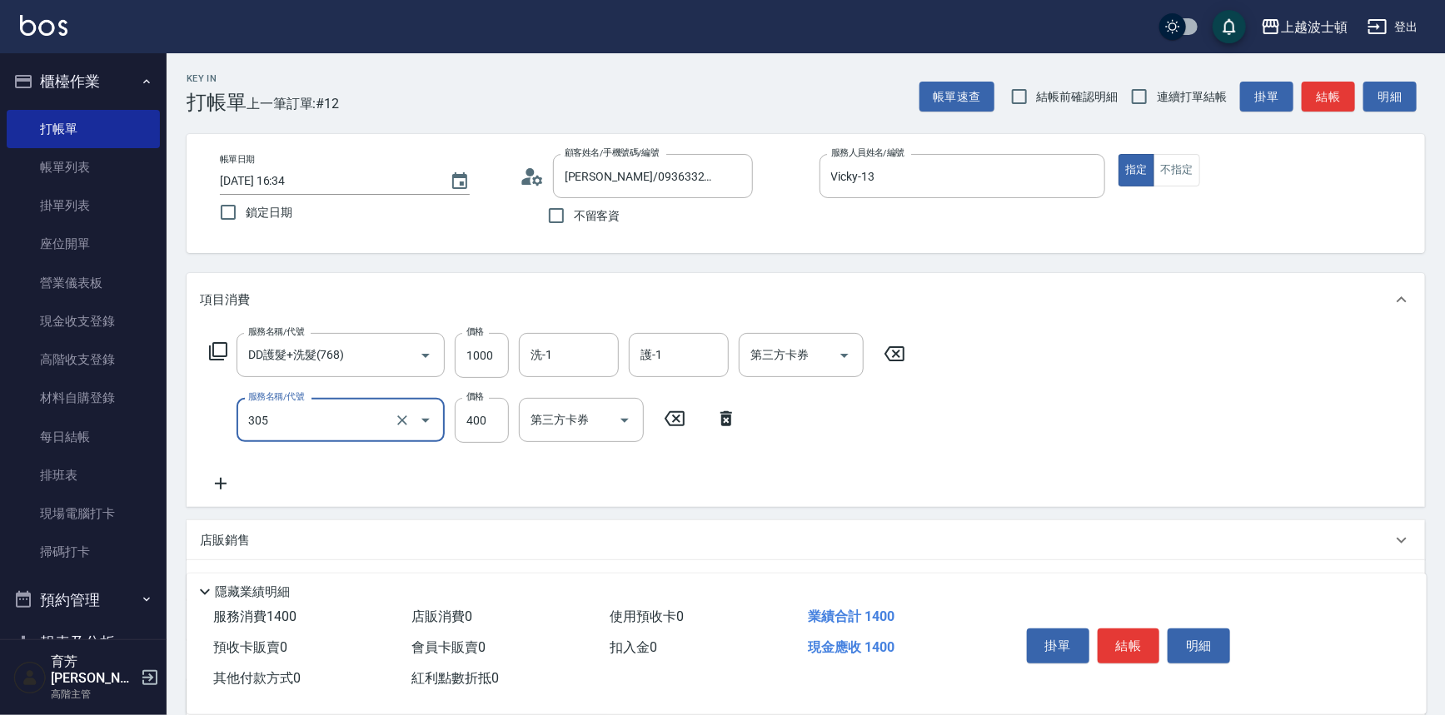
type input "剪髮(305)"
type input "350"
click at [218, 483] on icon at bounding box center [221, 484] width 12 height 12
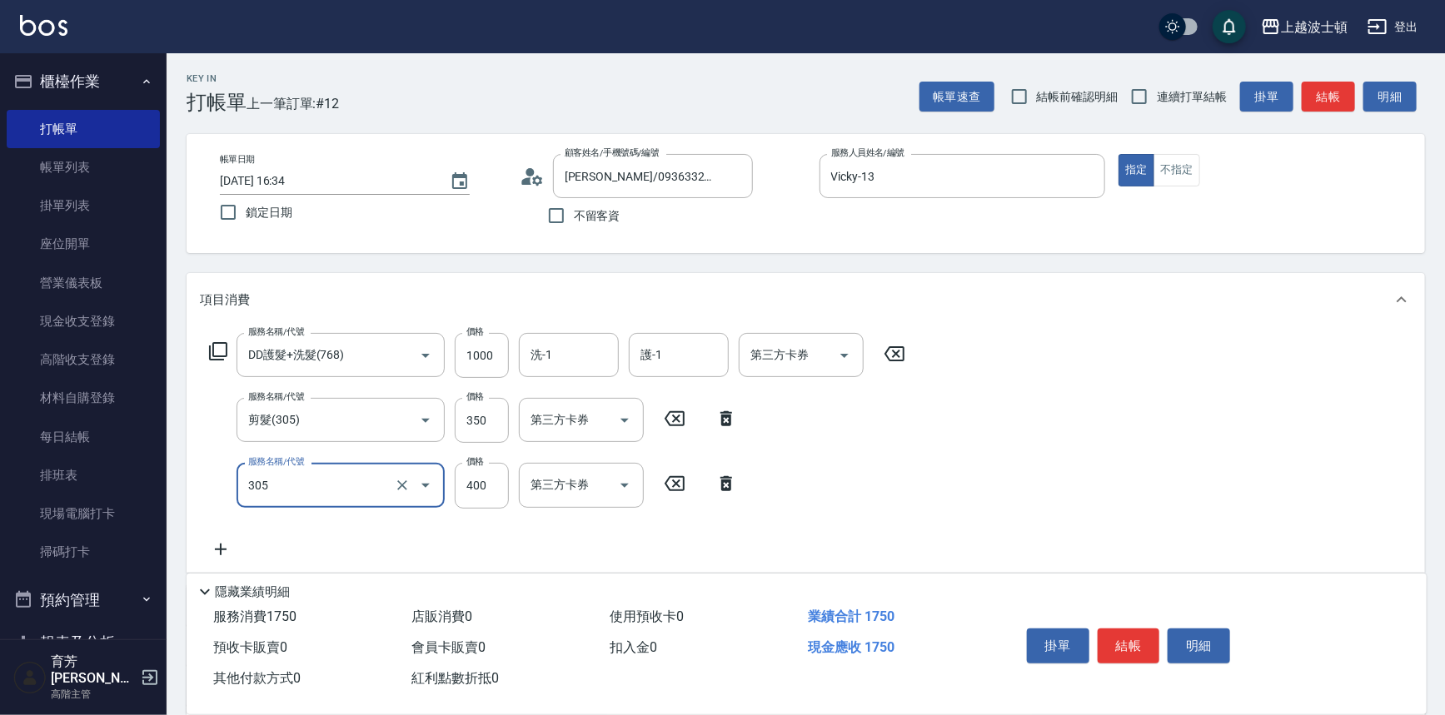
type input "剪髮(305)"
type input "300"
click at [579, 354] on input "洗-1" at bounding box center [568, 355] width 85 height 29
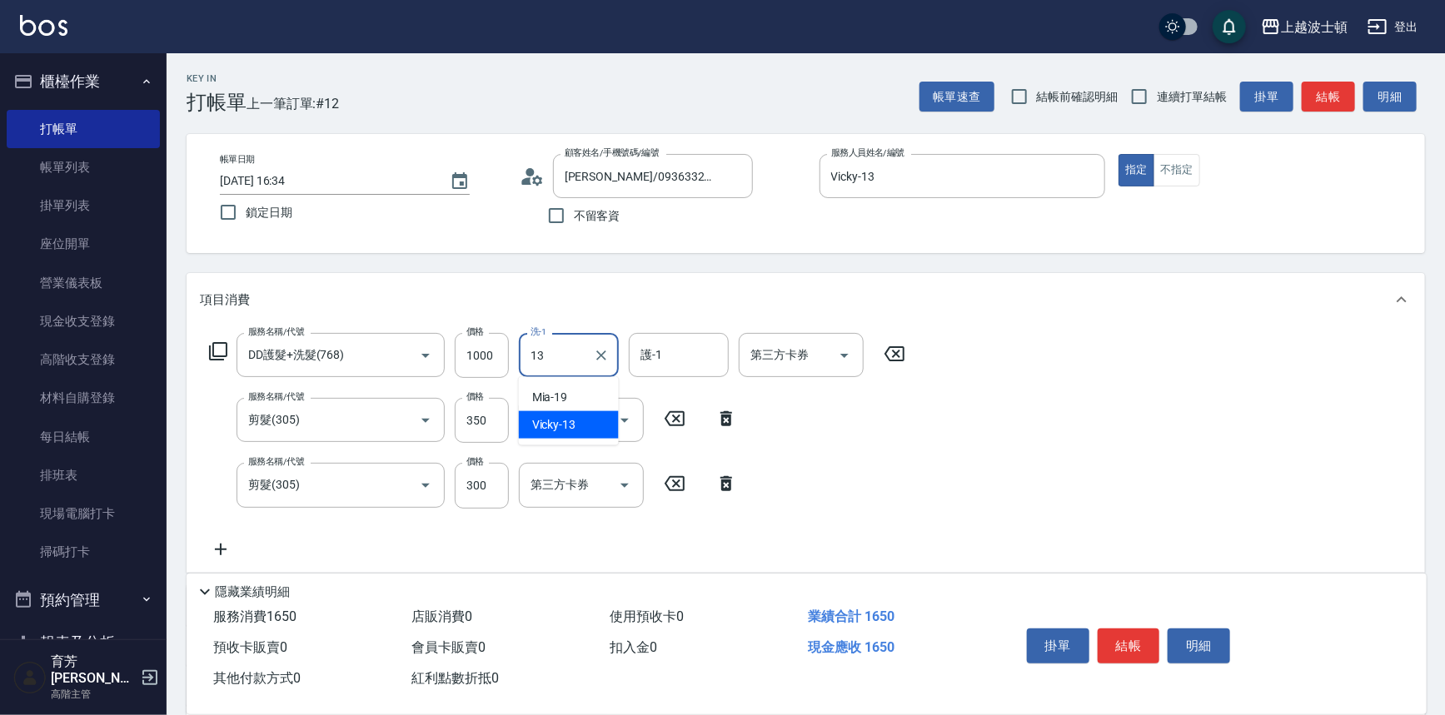
type input "Vicky-13"
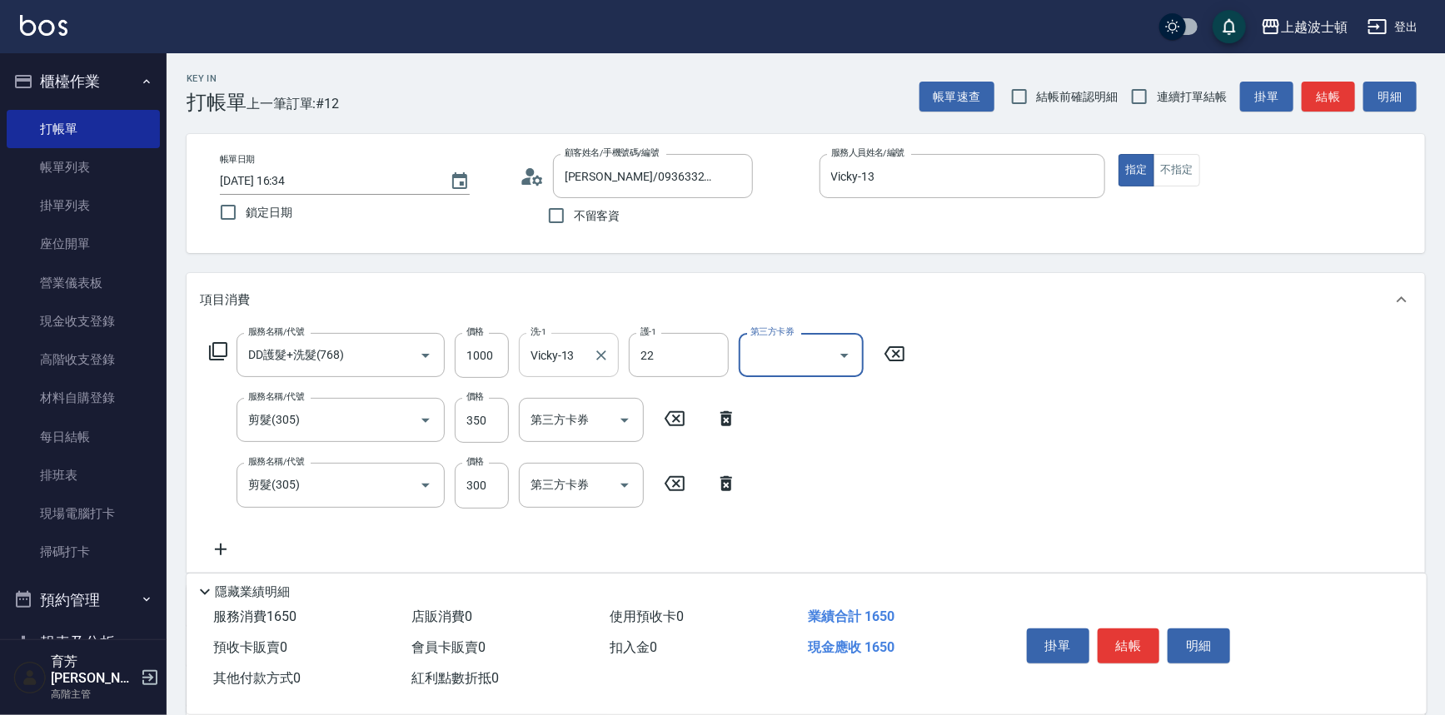
type input "雅如-22"
click at [1124, 641] on button "結帳" at bounding box center [1129, 646] width 62 height 35
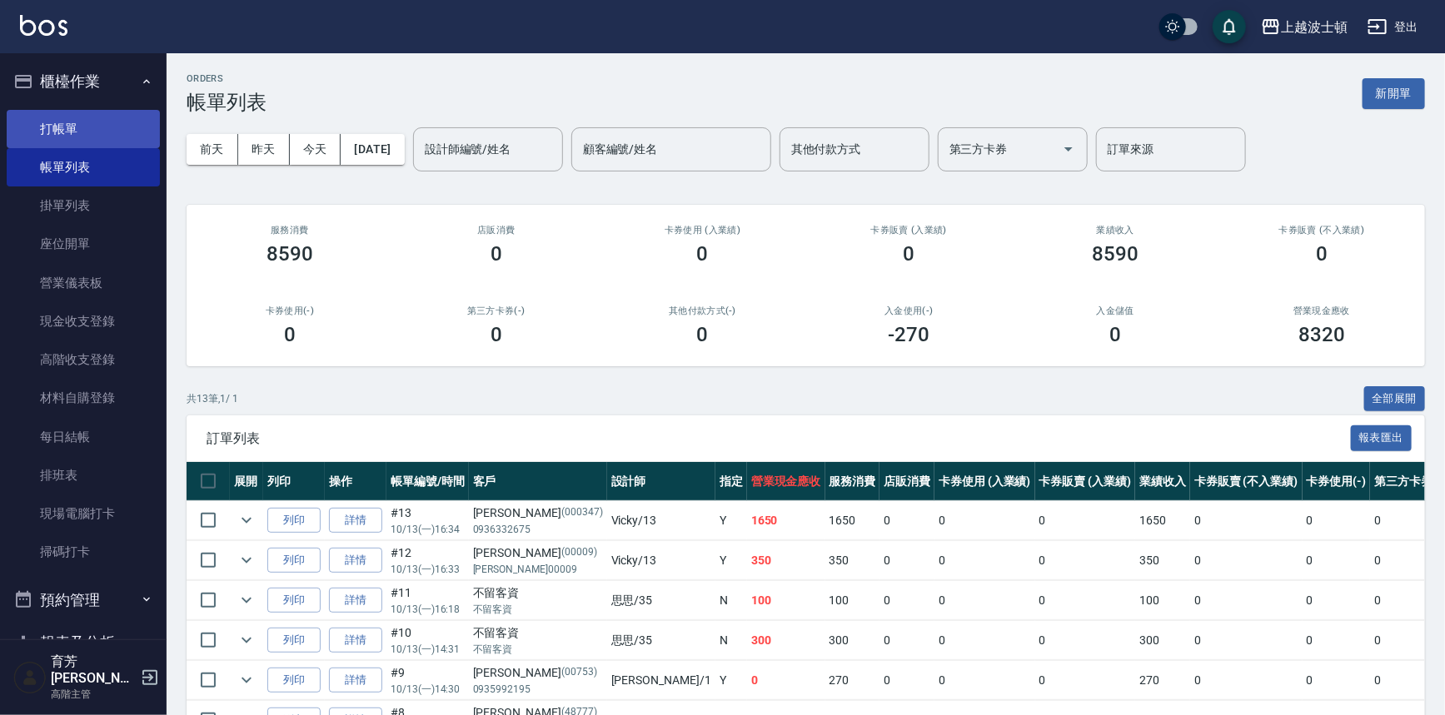
click at [59, 117] on link "打帳單" at bounding box center [83, 129] width 153 height 38
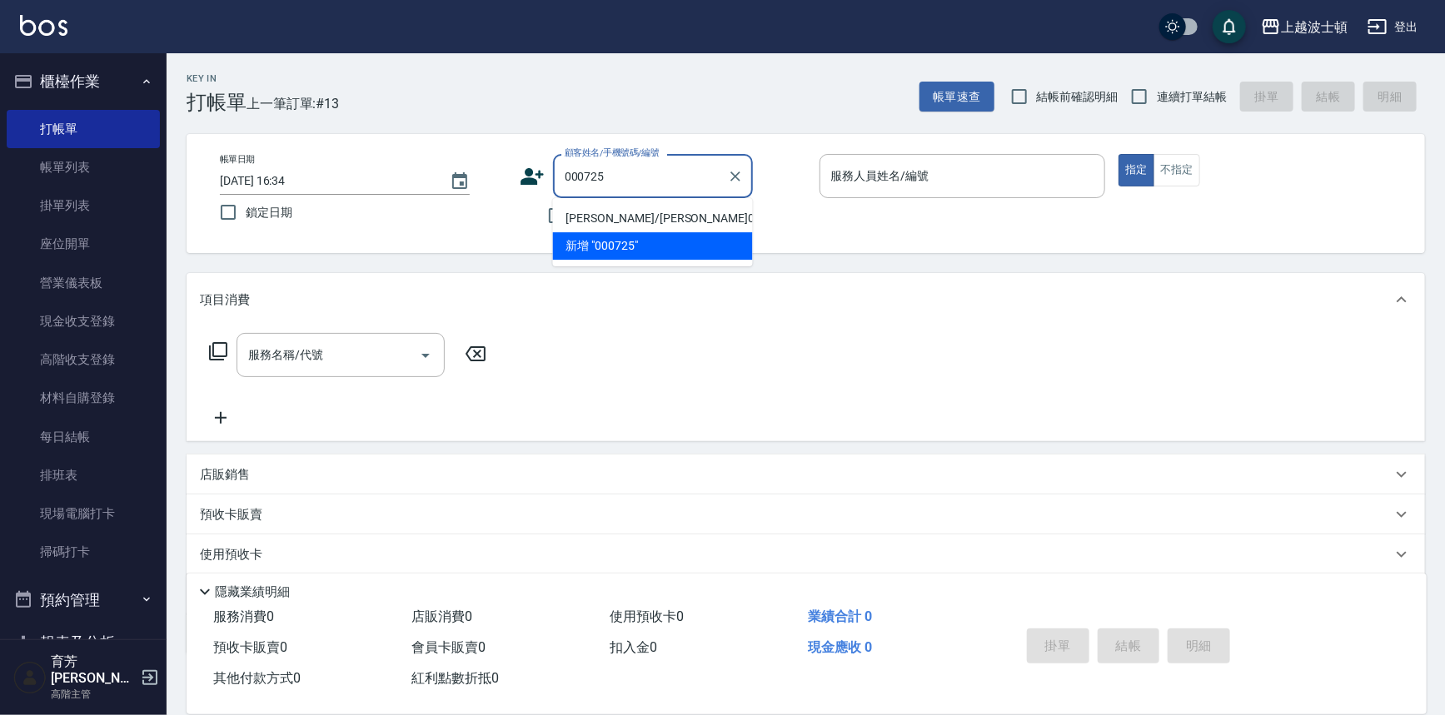
click at [608, 217] on li "[PERSON_NAME]/[PERSON_NAME]000725/000725" at bounding box center [653, 218] width 200 height 27
type input "[PERSON_NAME]/[PERSON_NAME]000725/000725"
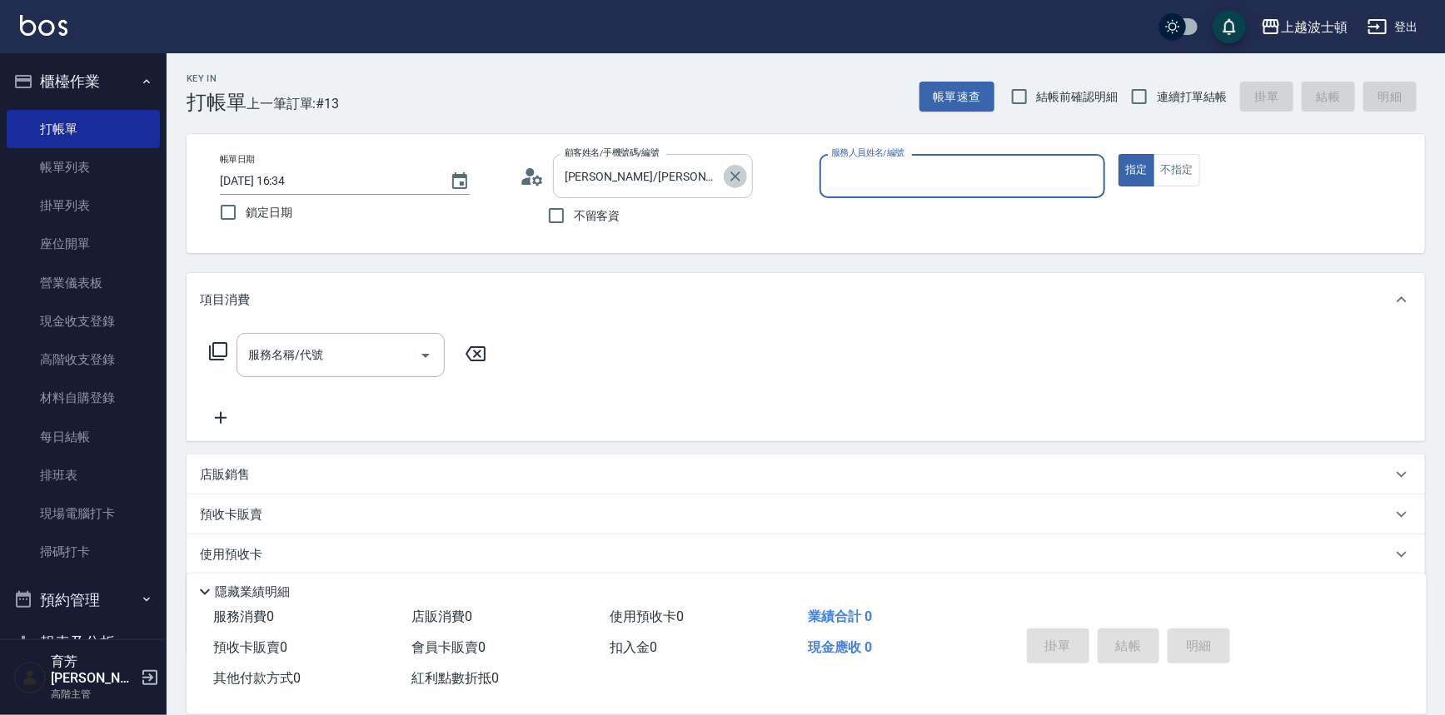
click at [730, 177] on icon "Clear" at bounding box center [735, 176] width 17 height 17
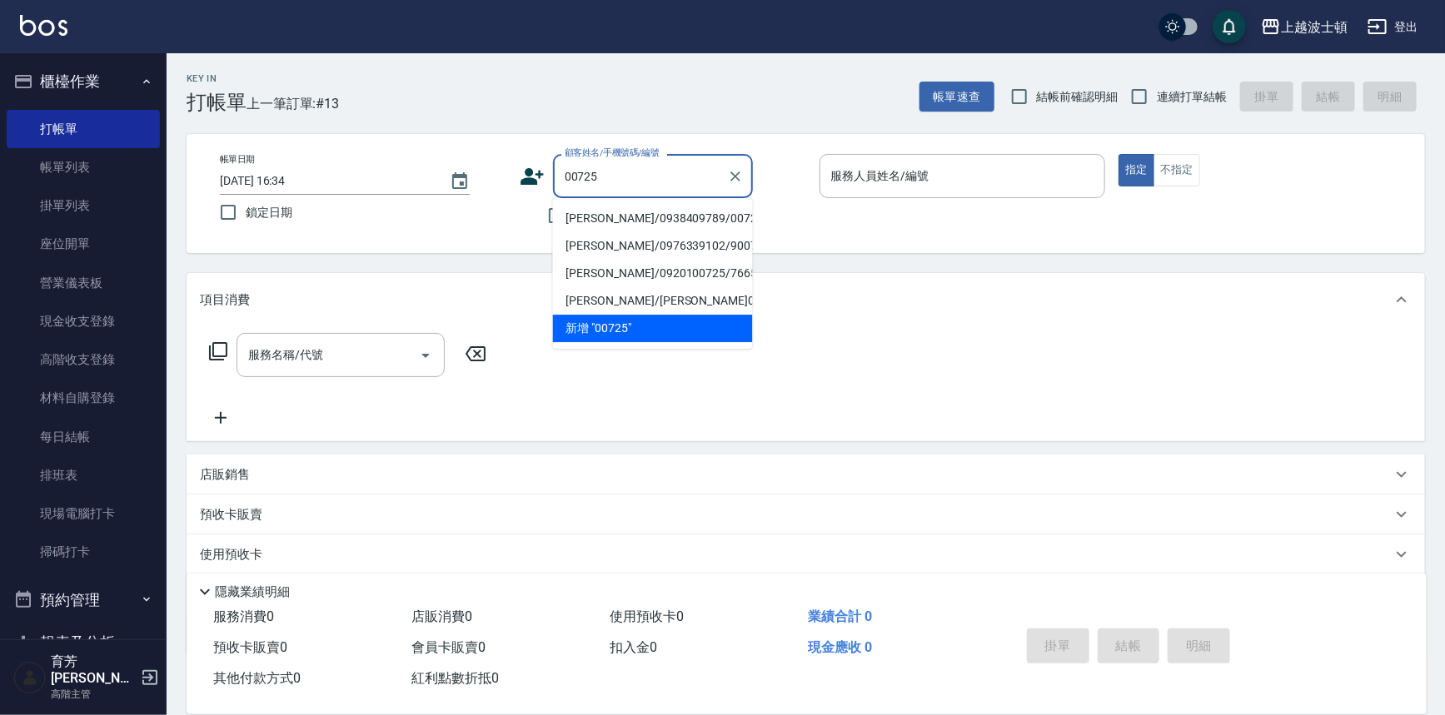
click at [628, 220] on li "[PERSON_NAME]/0938409789/00725" at bounding box center [653, 218] width 200 height 27
type input "[PERSON_NAME]/0938409789/00725"
type input "Vicky-13"
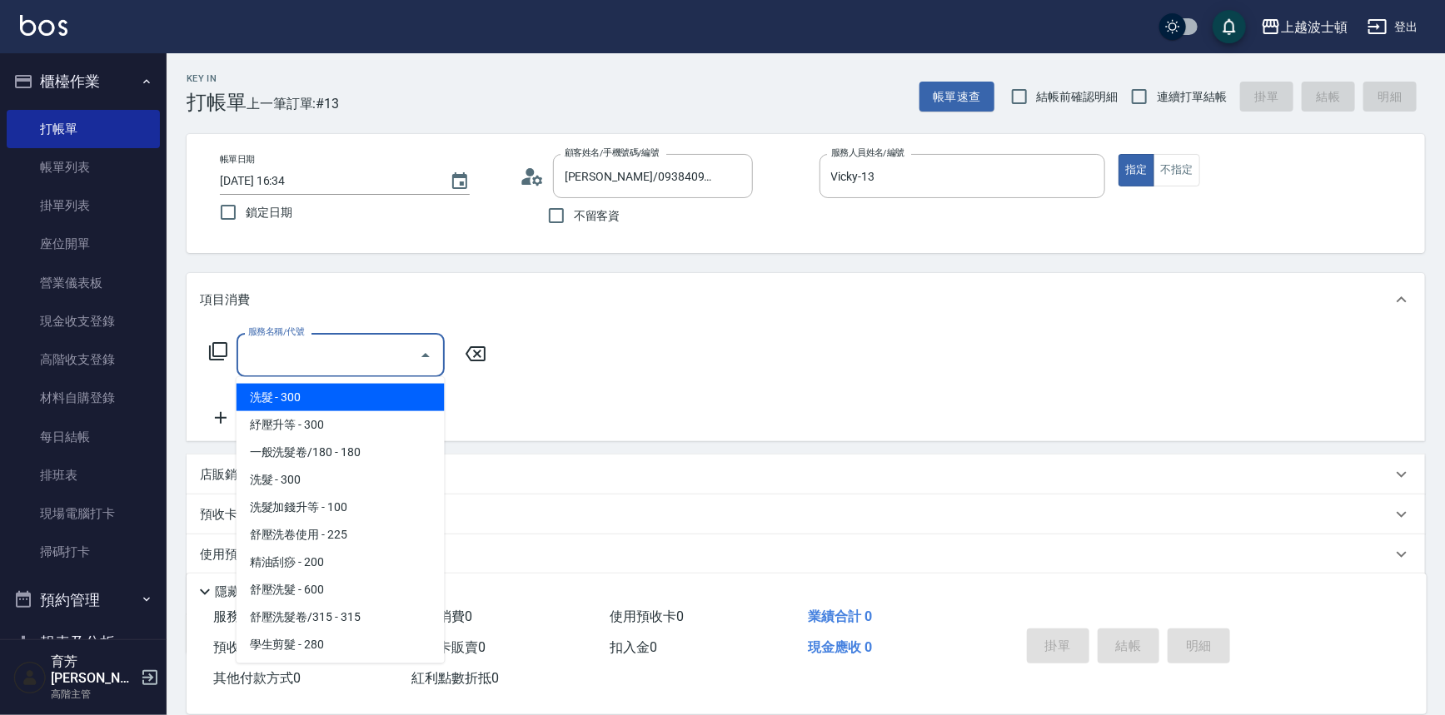
click at [384, 341] on input "服務名稱/代號" at bounding box center [328, 355] width 168 height 29
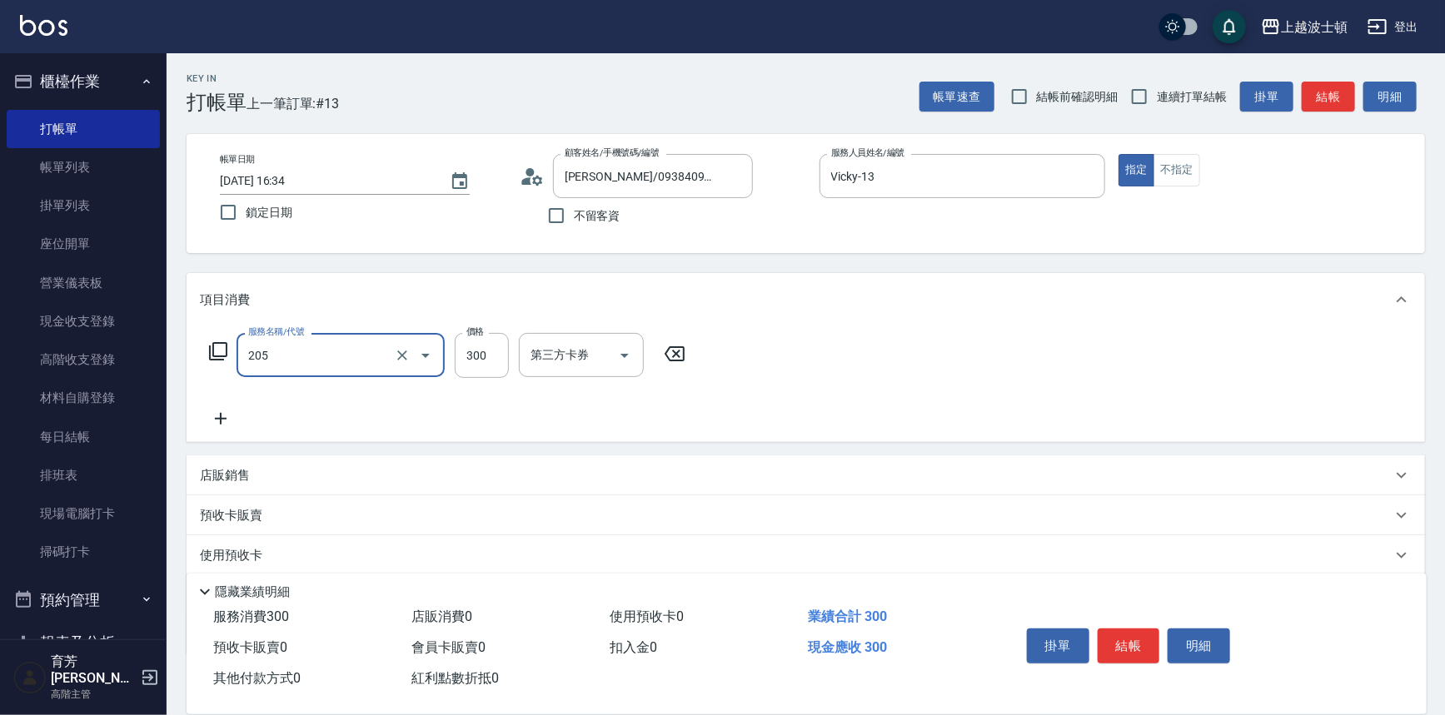
type input "洗髮(205)"
type input "270"
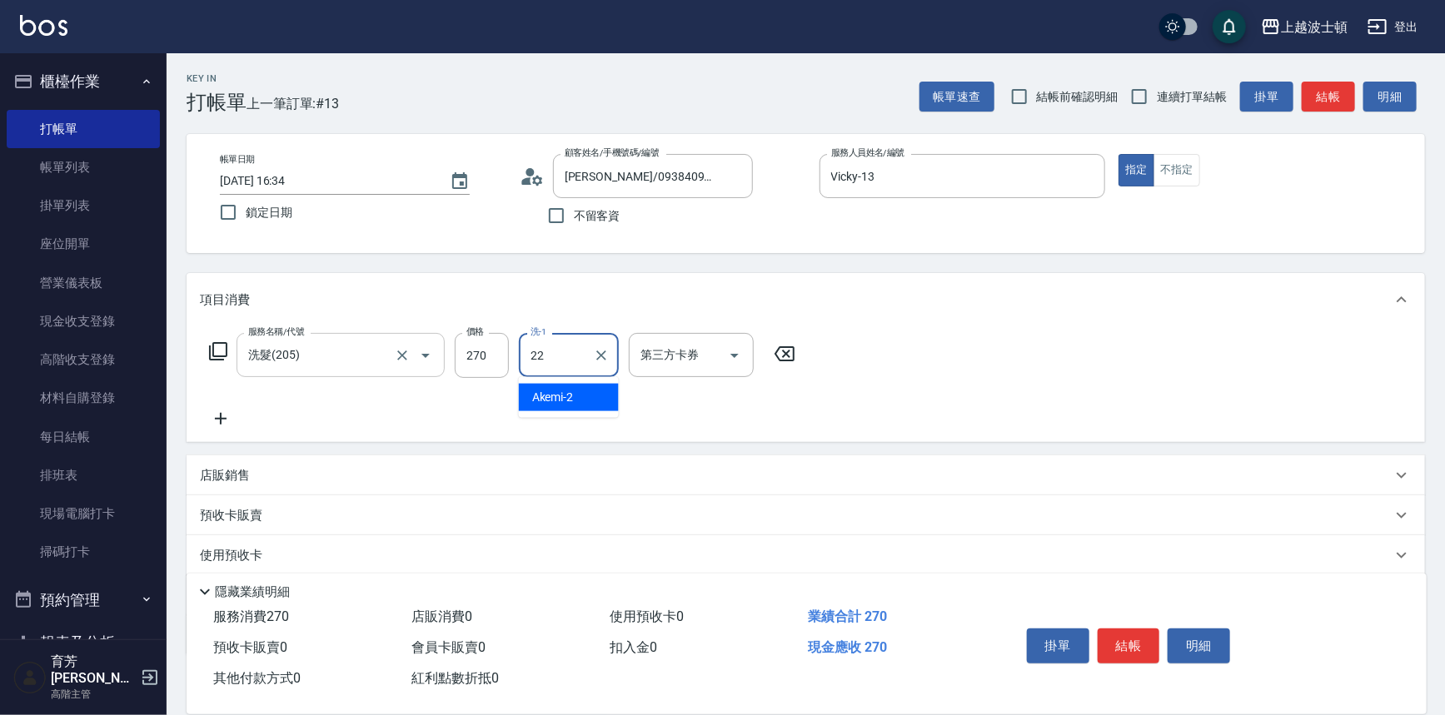
type input "雅如-22"
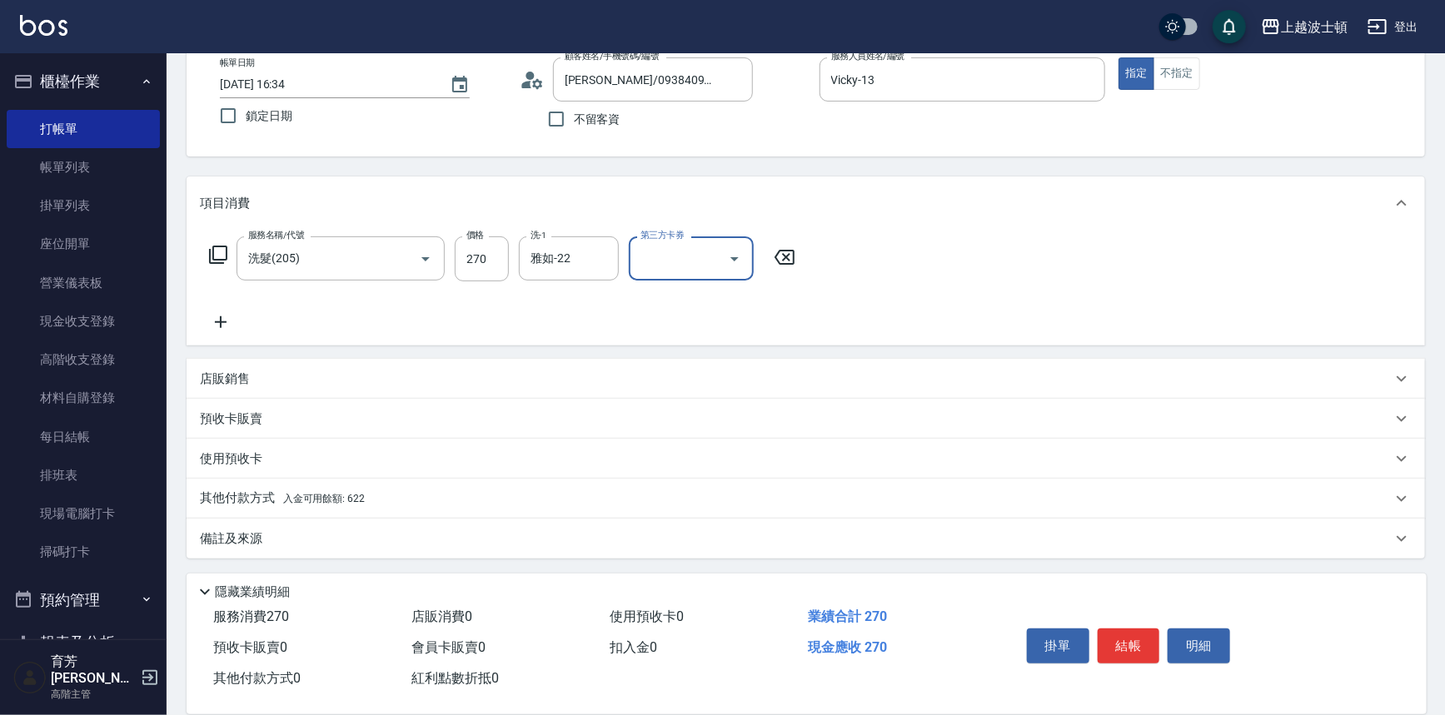
click at [257, 496] on p "其他付款方式 入金可用餘額: 622" at bounding box center [282, 499] width 165 height 18
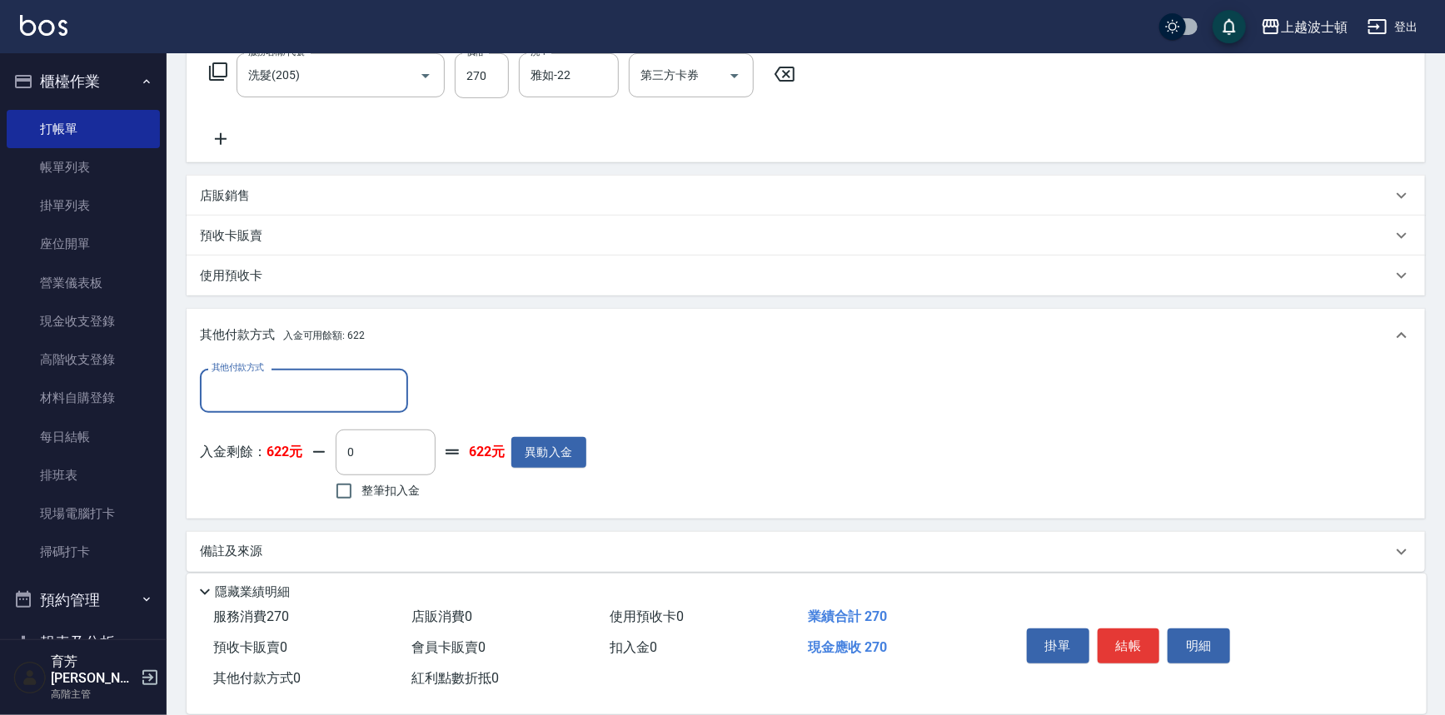
scroll to position [292, 0]
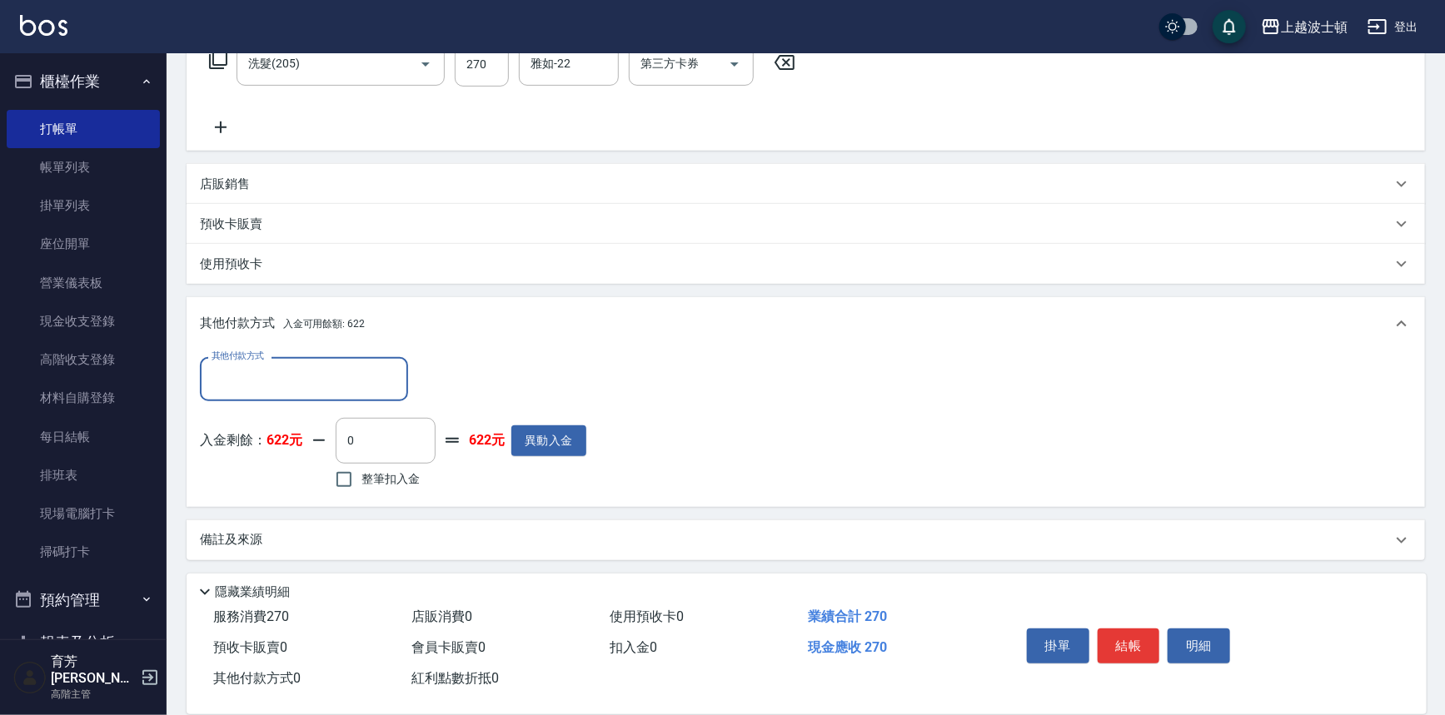
click at [391, 480] on span "整筆扣入金" at bounding box center [390, 479] width 58 height 17
click at [361, 480] on input "整筆扣入金" at bounding box center [344, 479] width 35 height 35
checkbox input "true"
type input "270"
click at [1116, 631] on button "結帳" at bounding box center [1129, 646] width 62 height 35
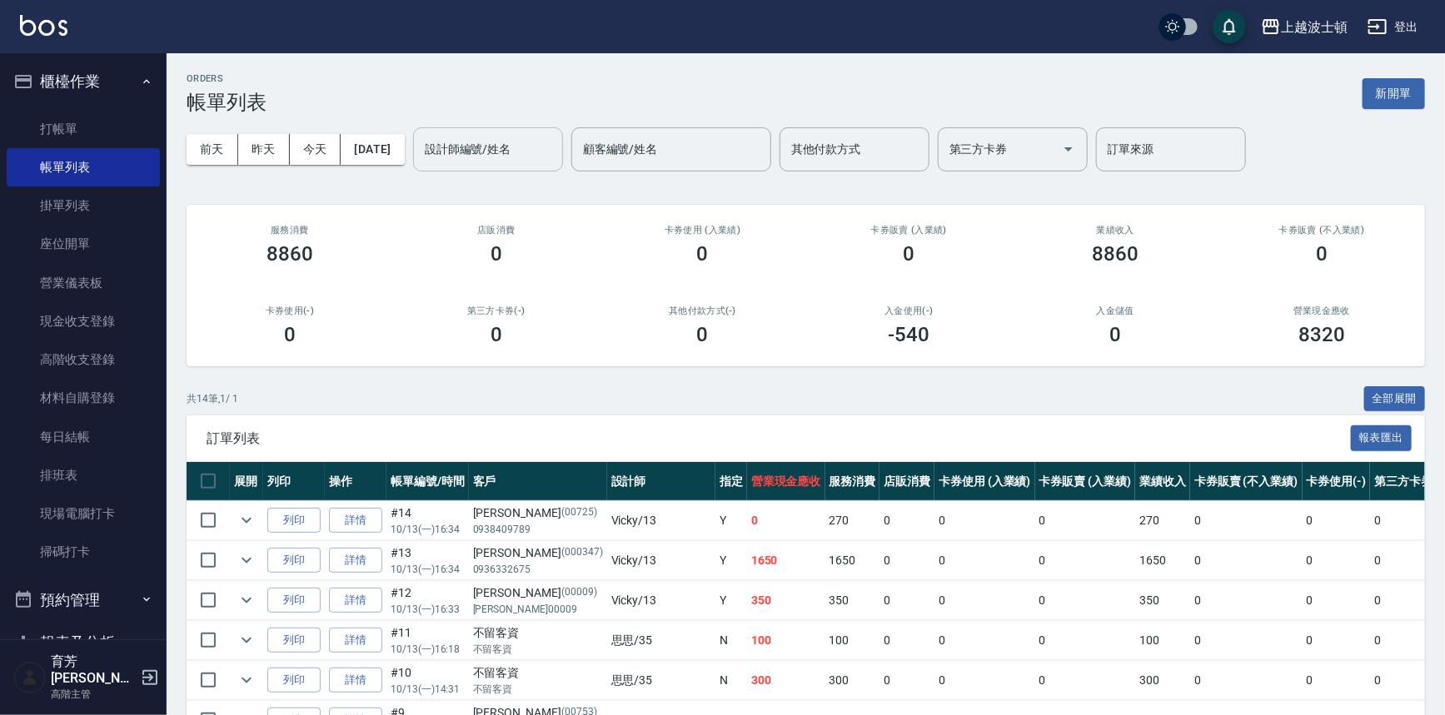
click at [528, 144] on input "設計師編號/姓名" at bounding box center [488, 149] width 135 height 29
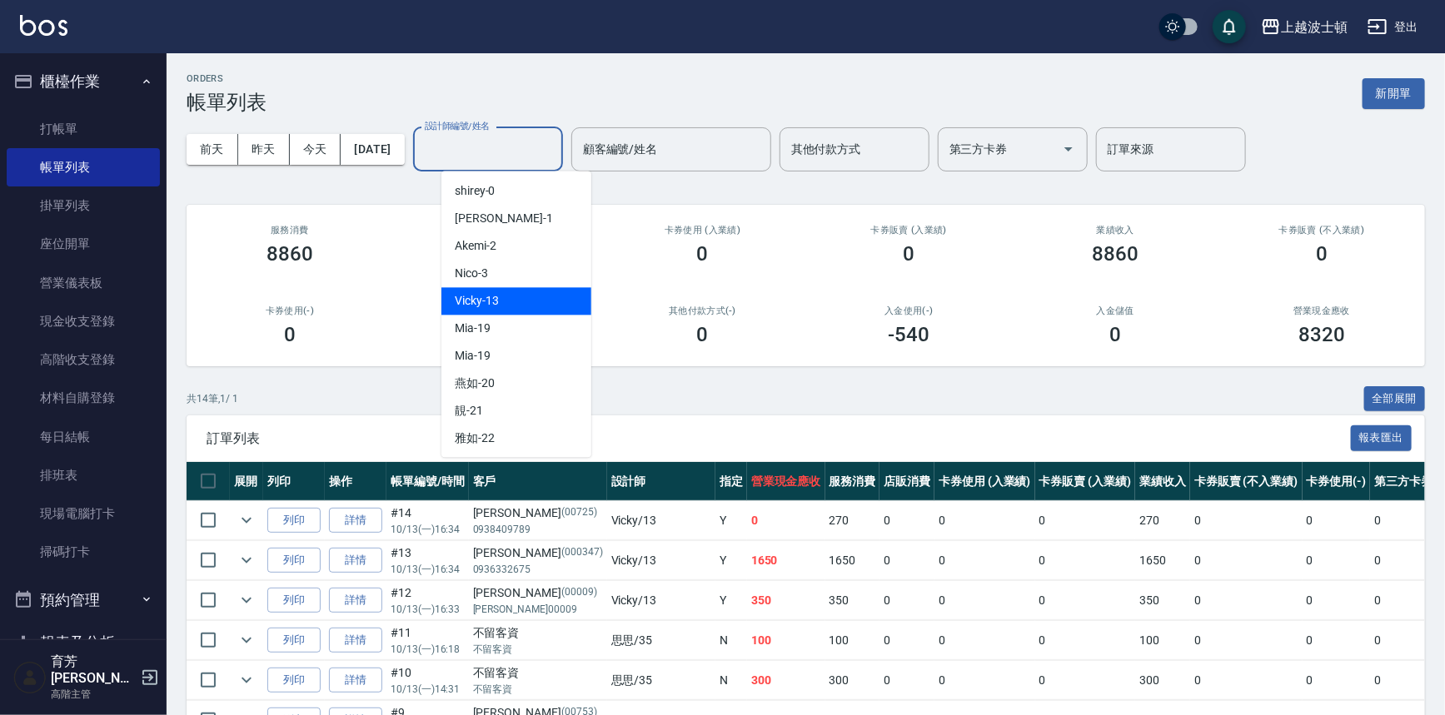
click at [521, 295] on div "Vicky -13" at bounding box center [516, 300] width 150 height 27
type input "Vicky-13"
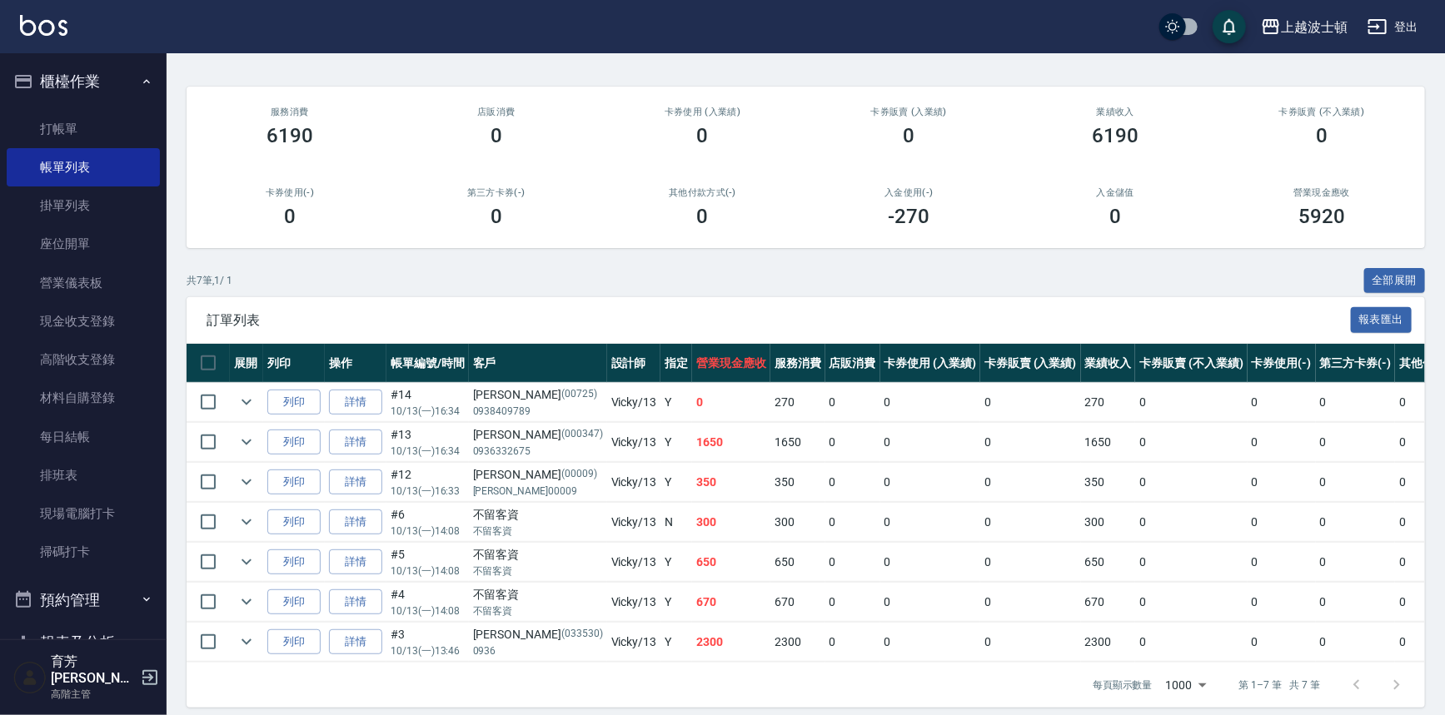
scroll to position [54, 0]
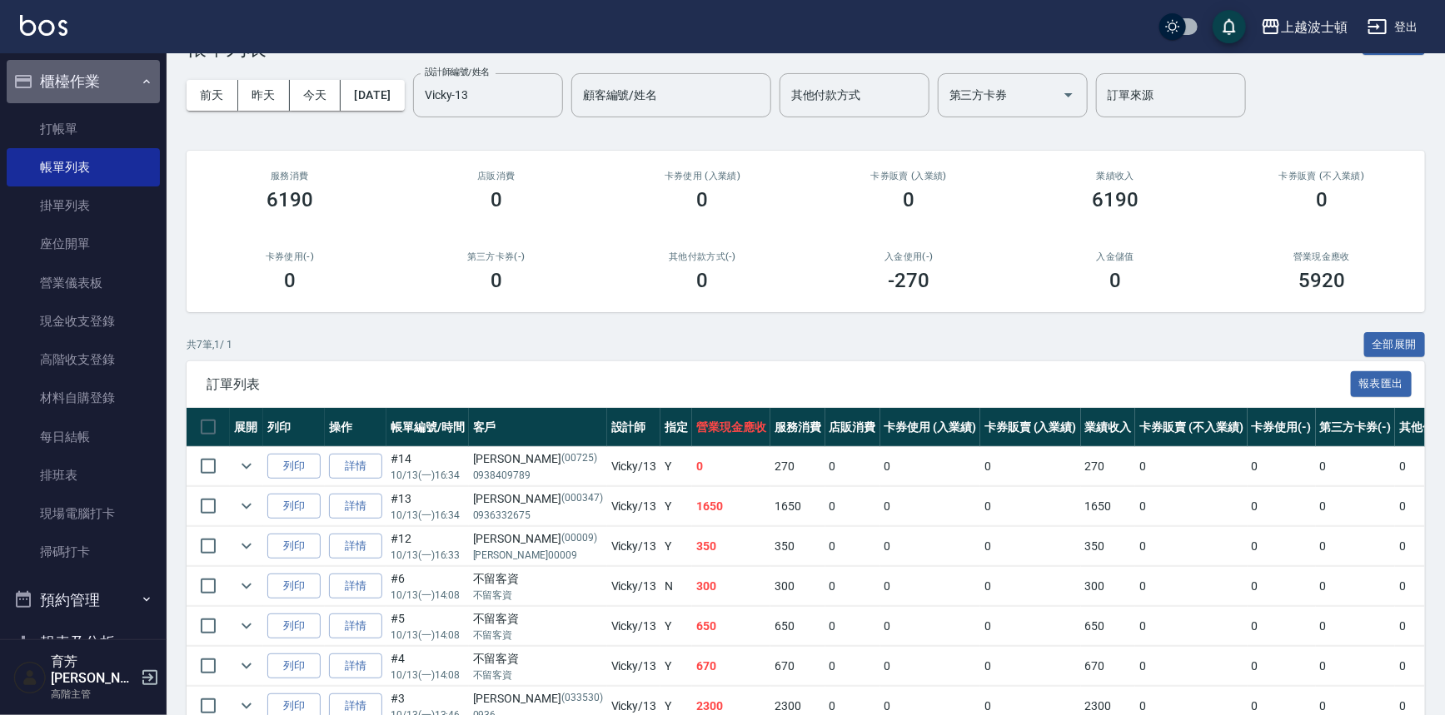
click at [87, 85] on button "櫃檯作業" at bounding box center [83, 81] width 153 height 43
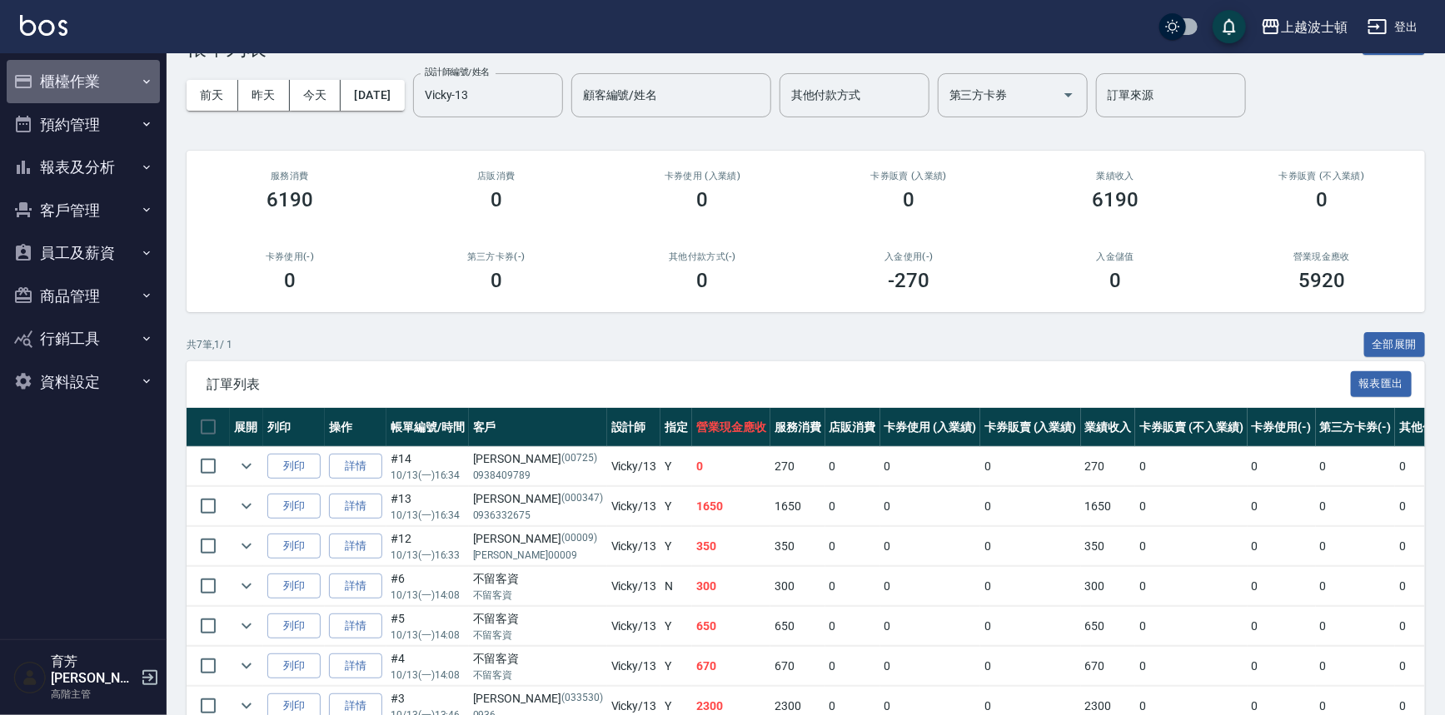
click at [79, 72] on button "櫃檯作業" at bounding box center [83, 81] width 153 height 43
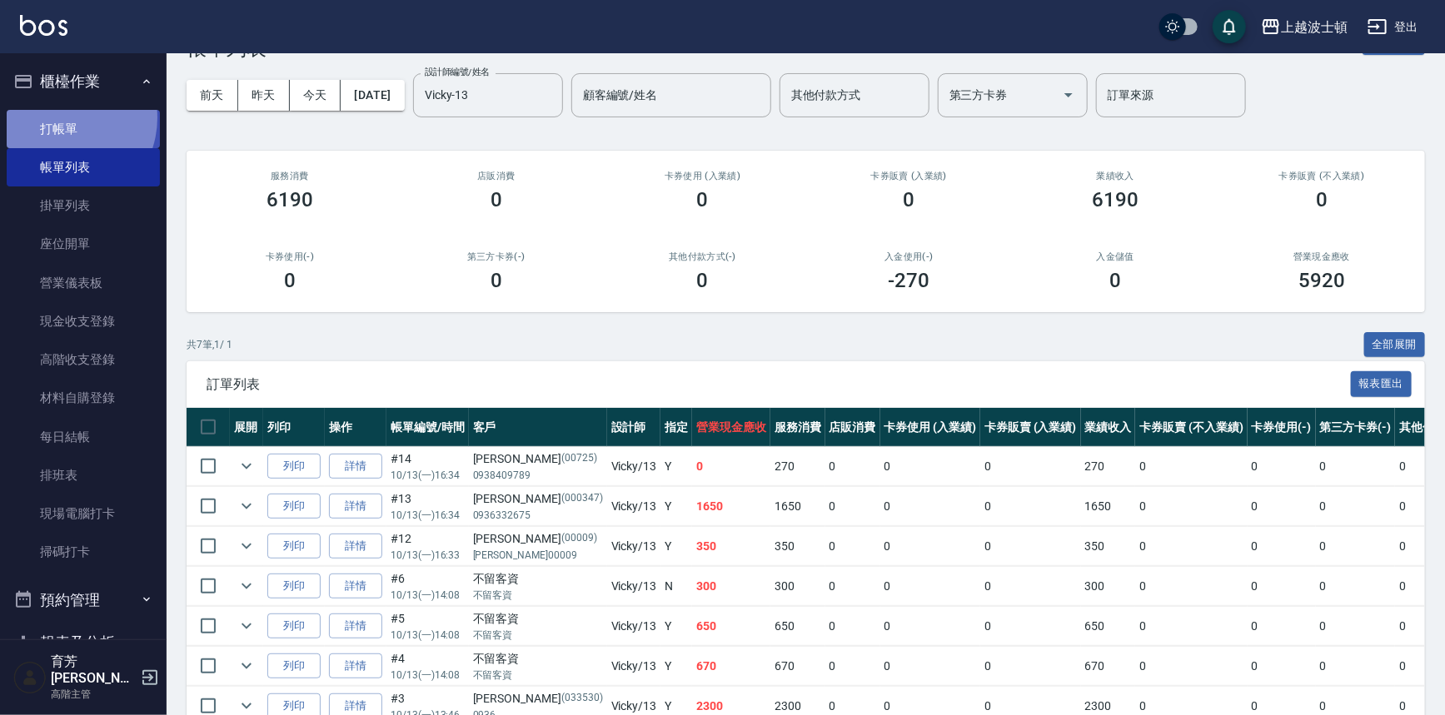
click at [61, 117] on link "打帳單" at bounding box center [83, 129] width 153 height 38
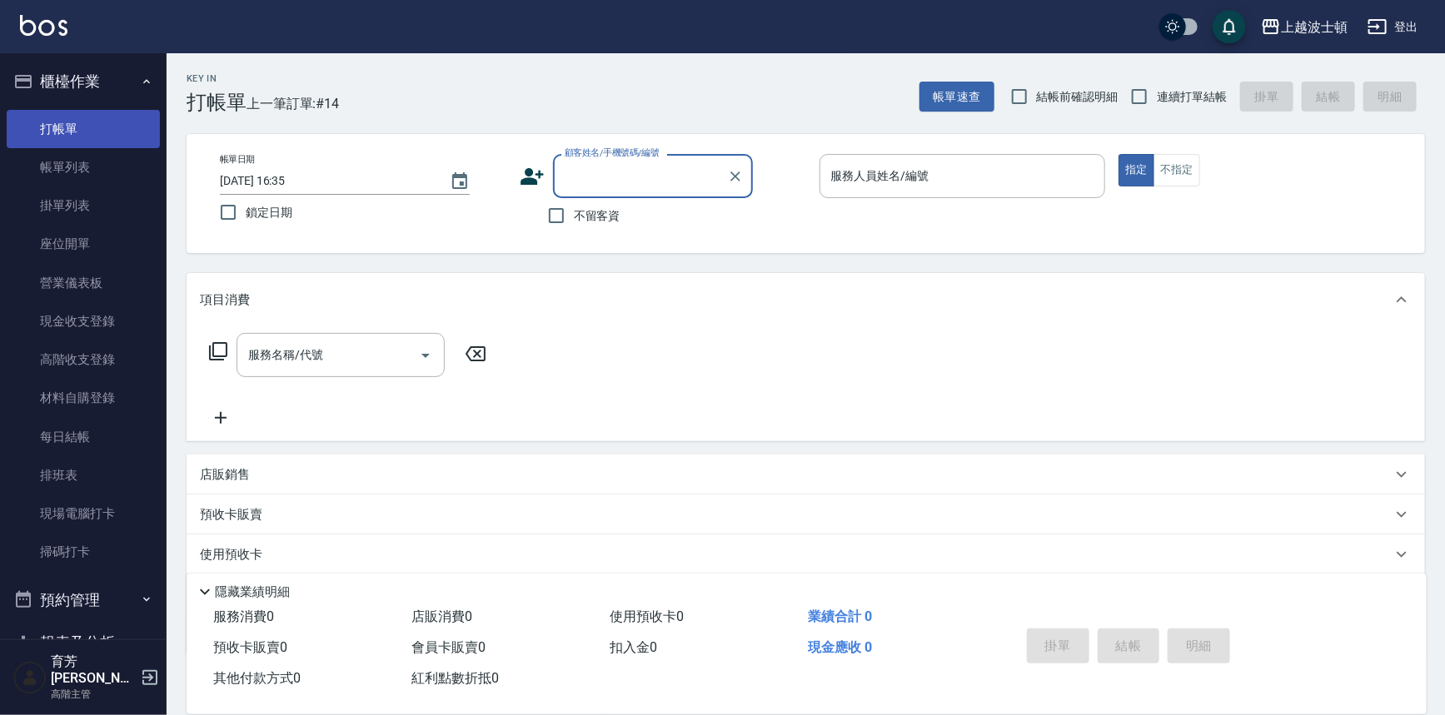
drag, startPoint x: 56, startPoint y: 162, endPoint x: 90, endPoint y: 138, distance: 41.4
click at [56, 162] on link "帳單列表" at bounding box center [83, 167] width 153 height 38
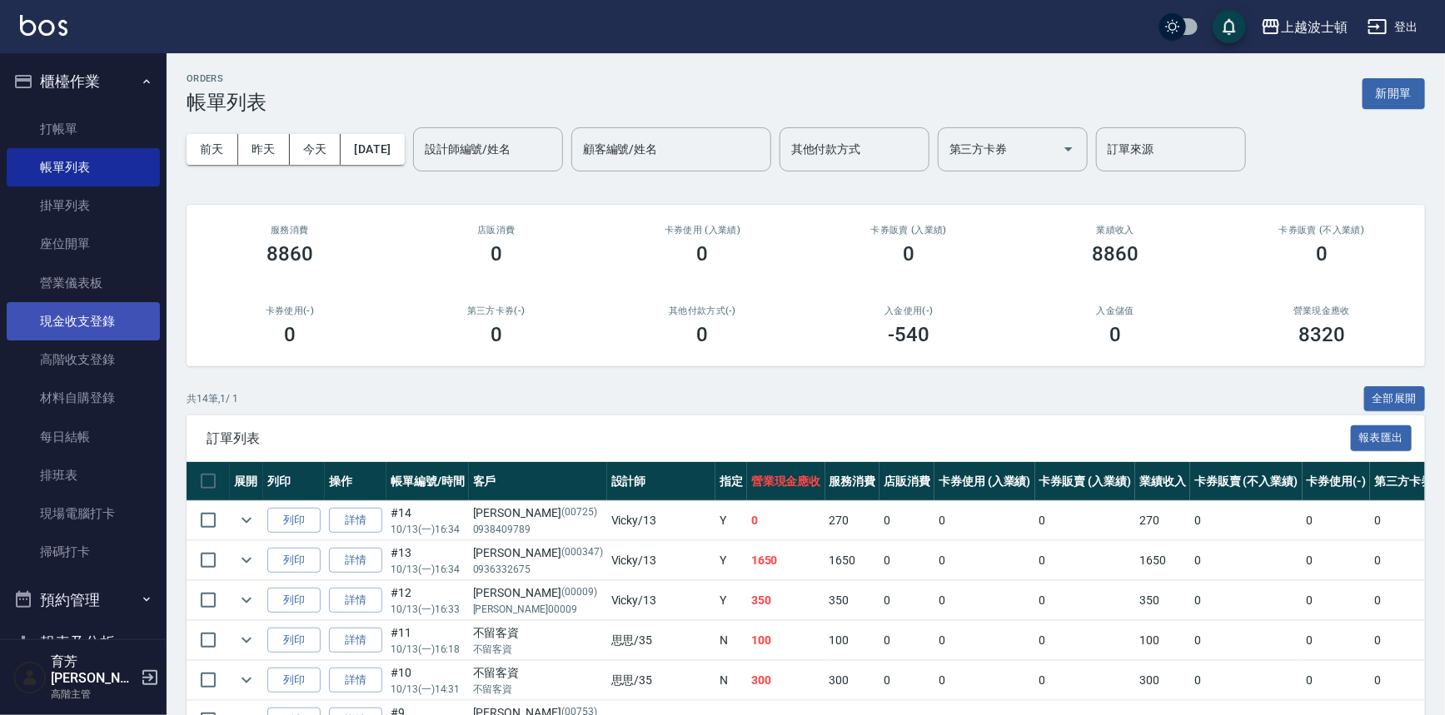
click at [74, 315] on link "現金收支登錄" at bounding box center [83, 321] width 153 height 38
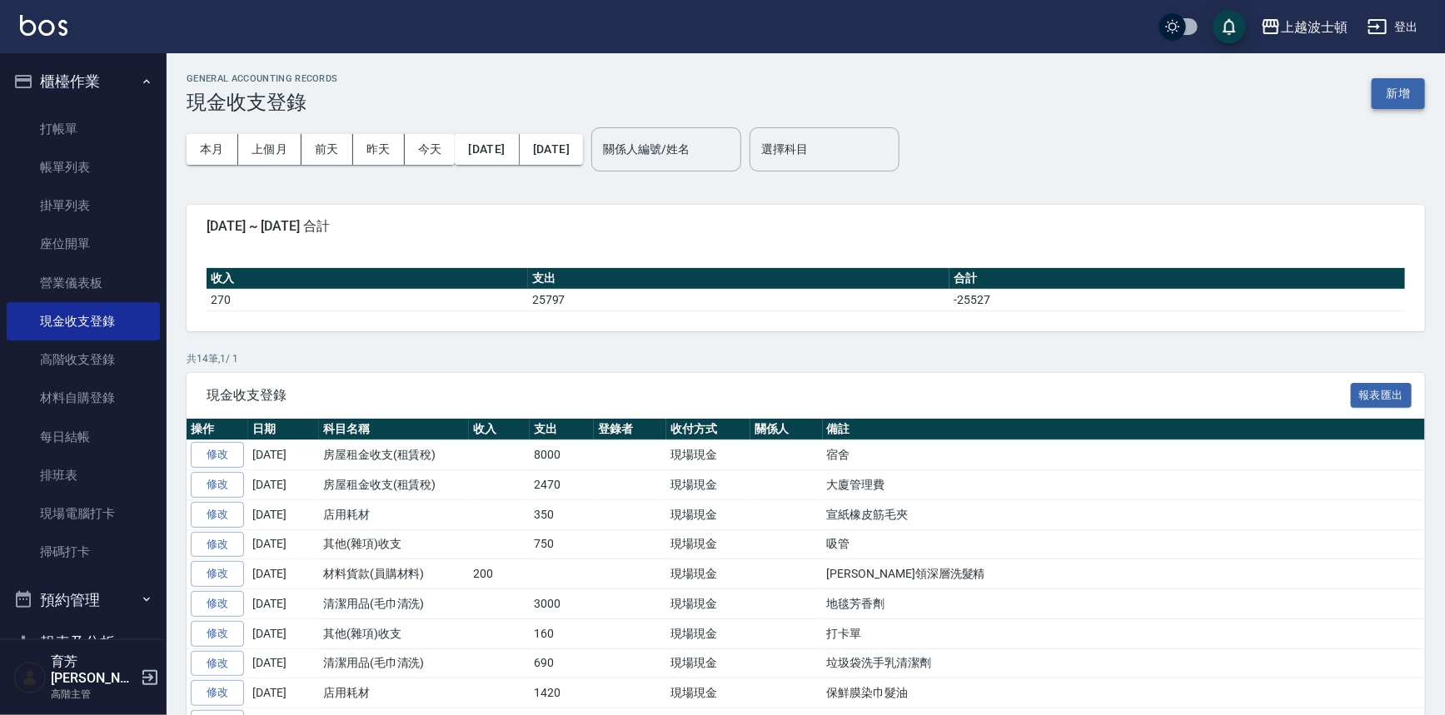
click at [1391, 83] on button "新增" at bounding box center [1398, 93] width 53 height 31
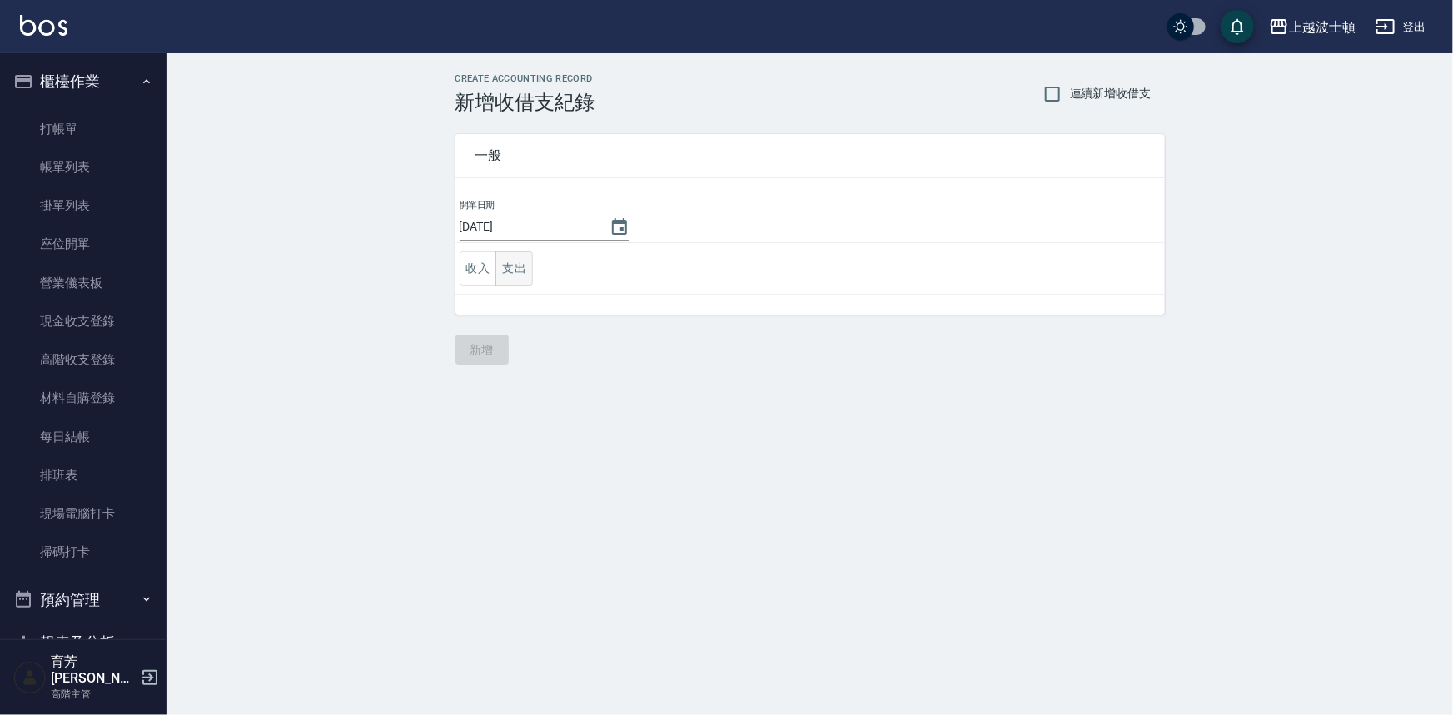
click at [523, 276] on button "支出" at bounding box center [514, 269] width 37 height 34
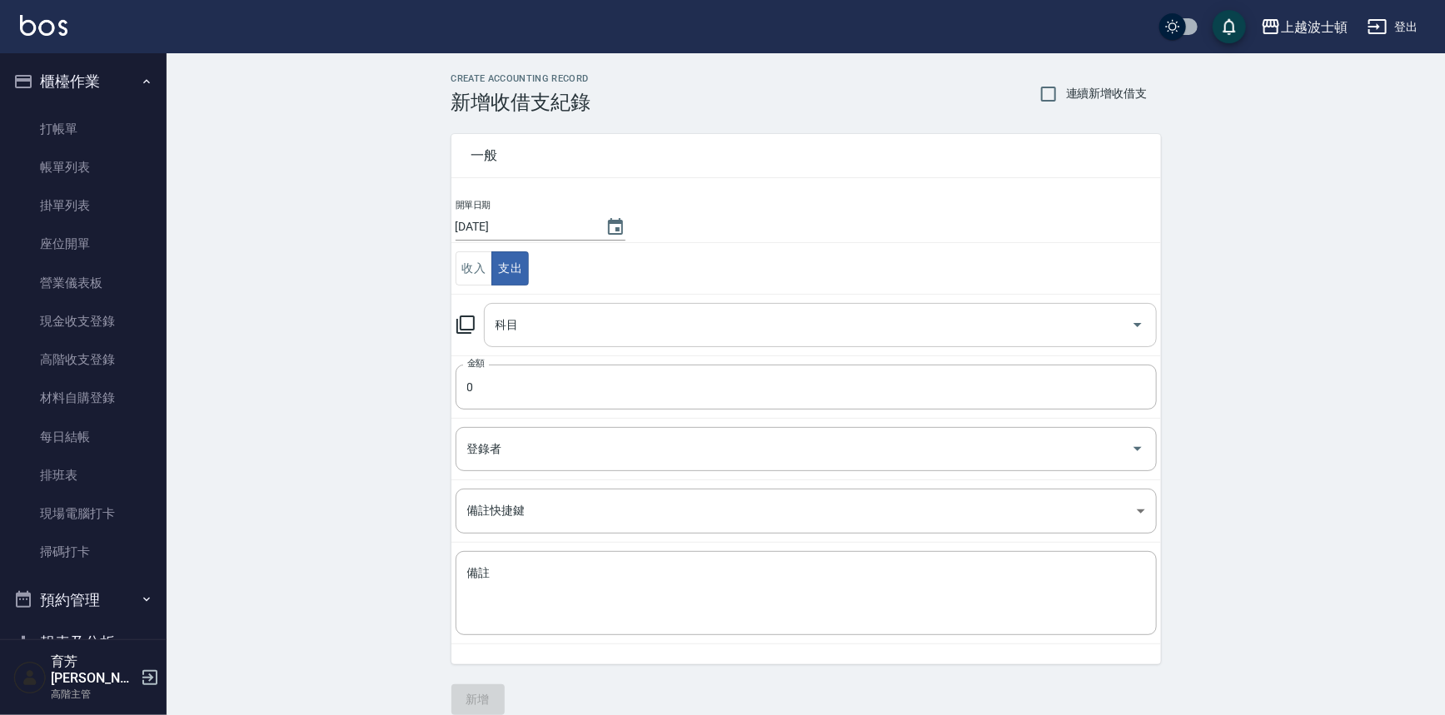
drag, startPoint x: 517, startPoint y: 306, endPoint x: 517, endPoint y: 316, distance: 10.0
click at [517, 308] on div "科目" at bounding box center [820, 325] width 673 height 44
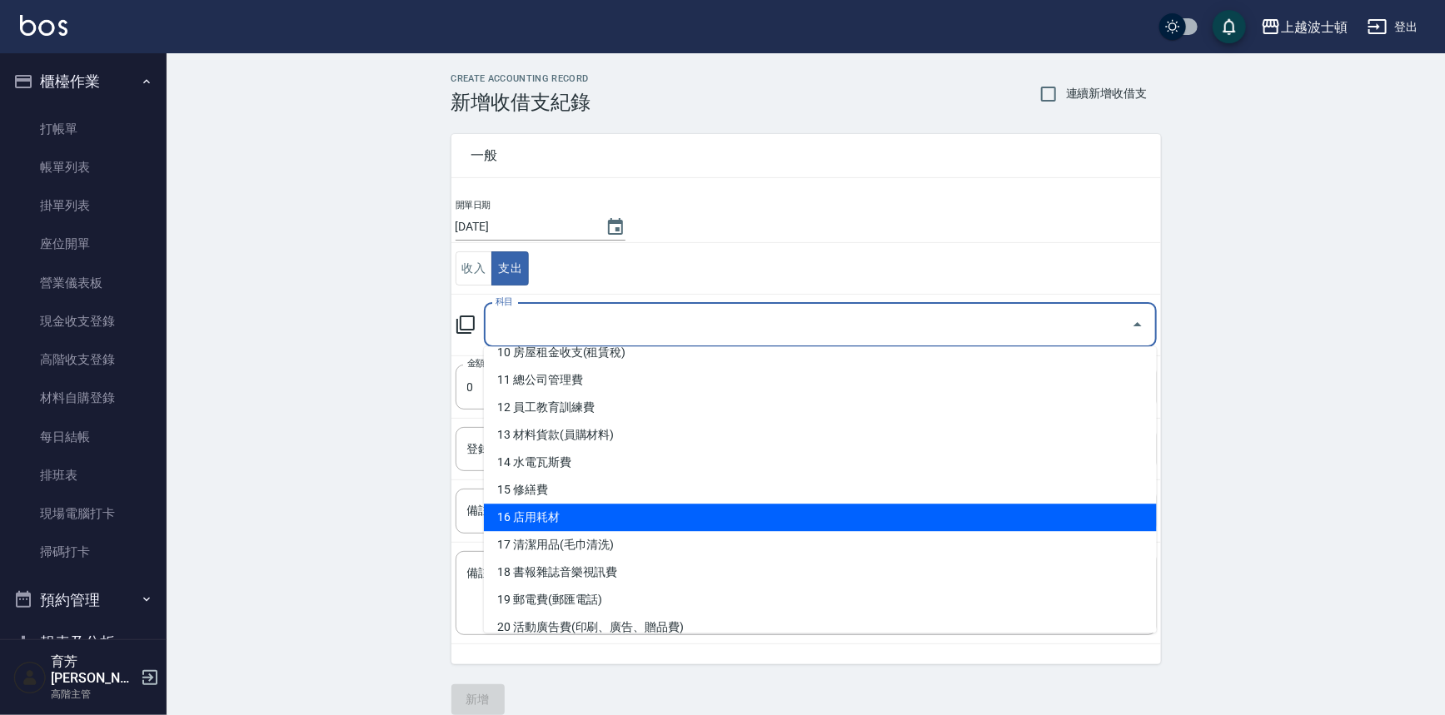
scroll to position [378, 0]
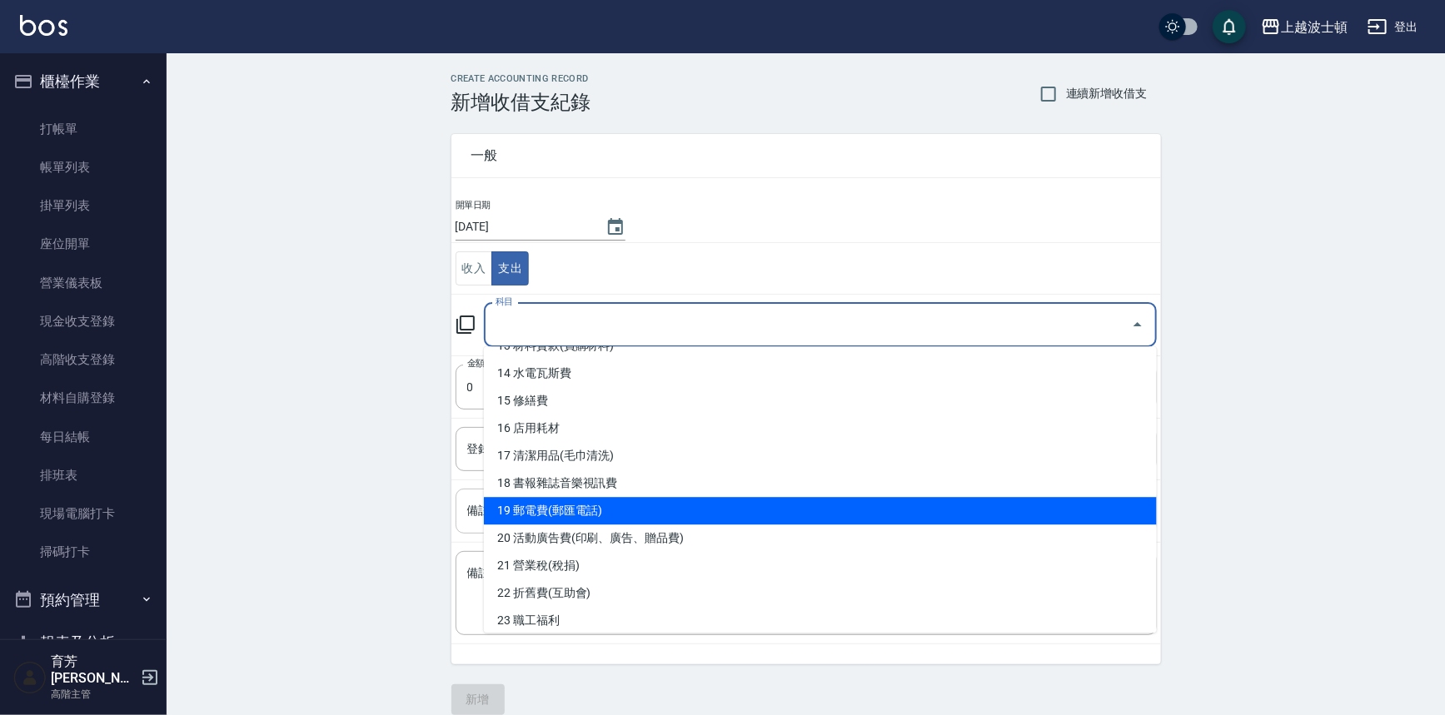
click at [541, 516] on li "19 郵電費(郵匯電話)" at bounding box center [820, 510] width 673 height 27
type input "19 郵電費(郵匯電話)"
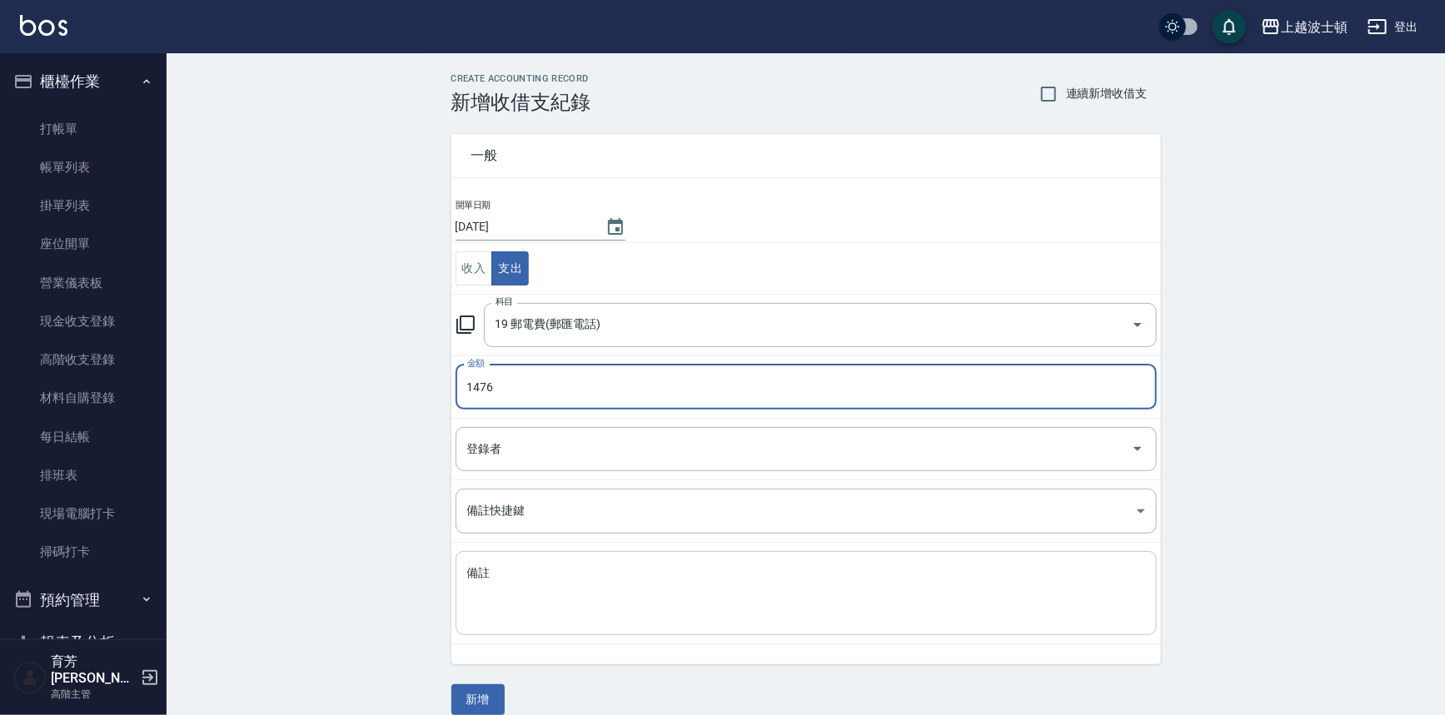
type input "1476"
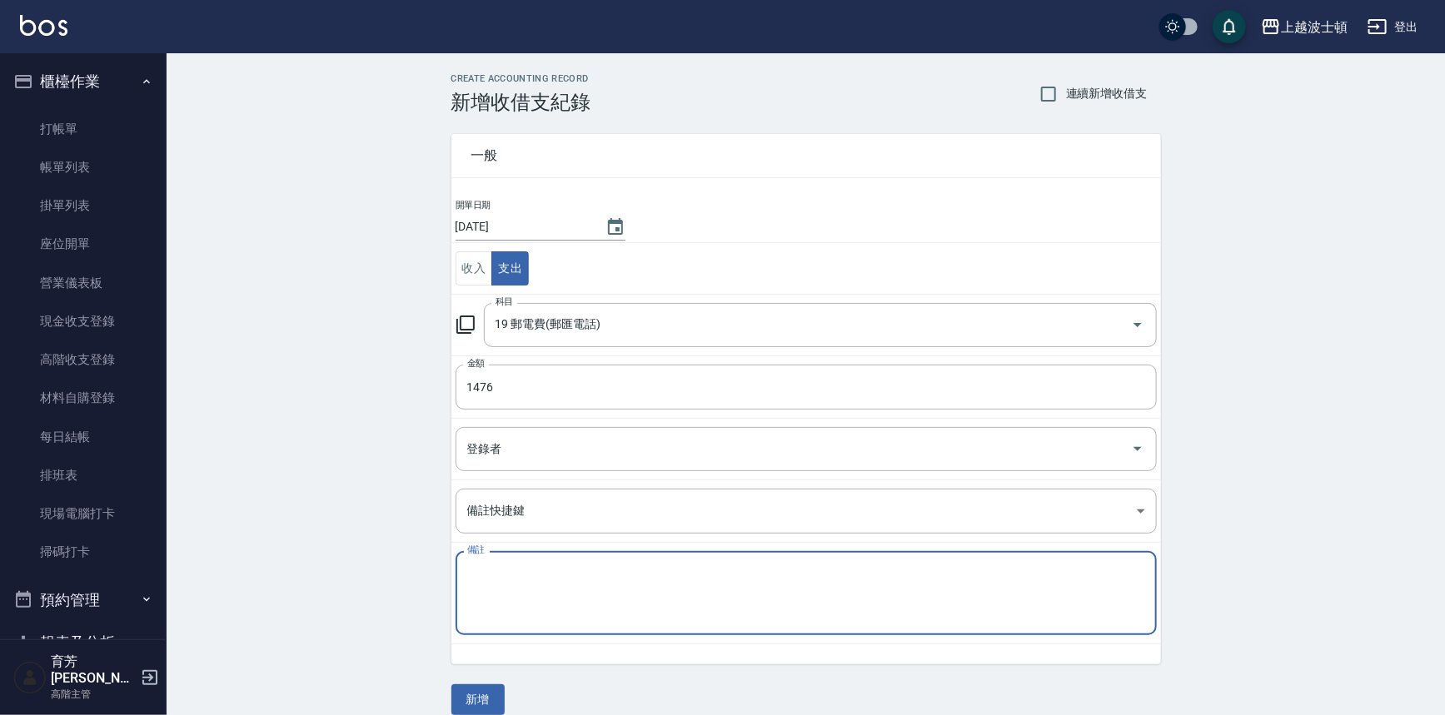
click at [543, 583] on textarea "備註" at bounding box center [806, 594] width 678 height 57
type textarea "2090"
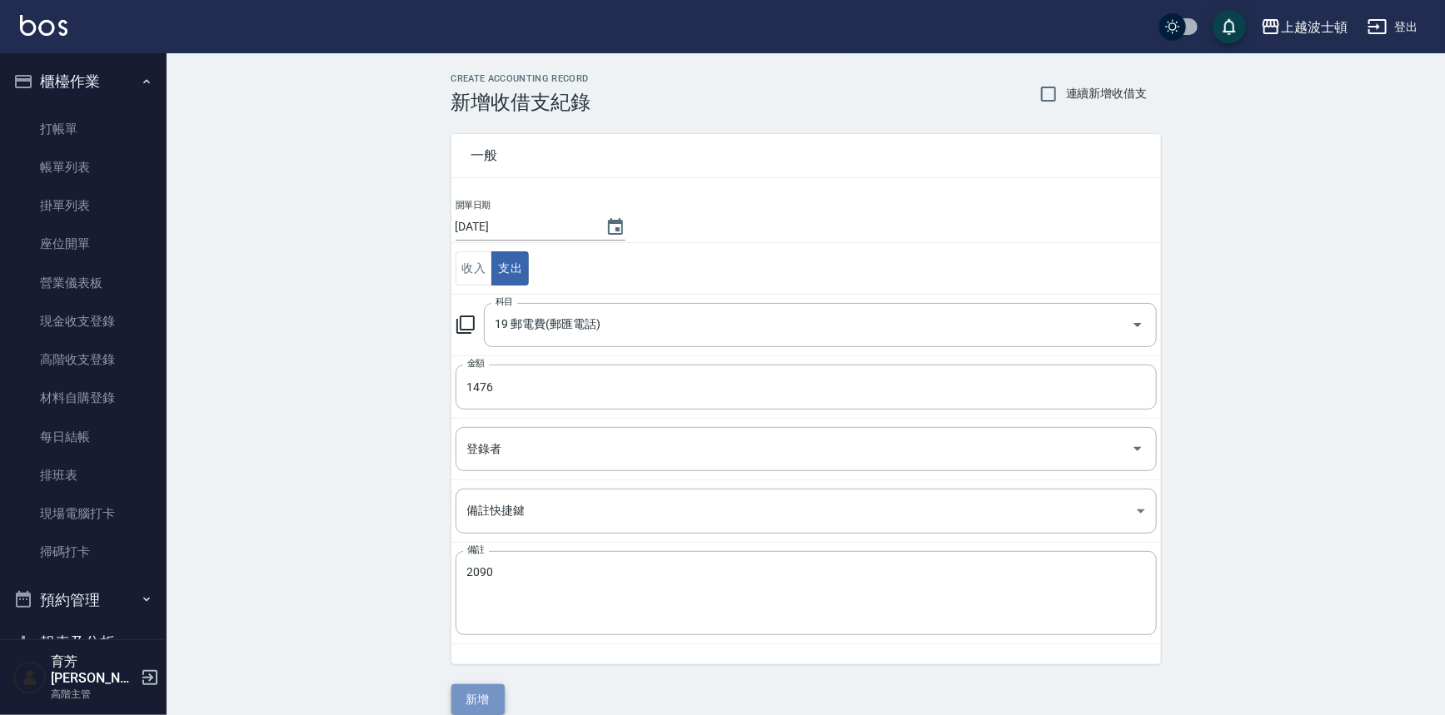
click at [481, 699] on button "新增" at bounding box center [477, 700] width 53 height 31
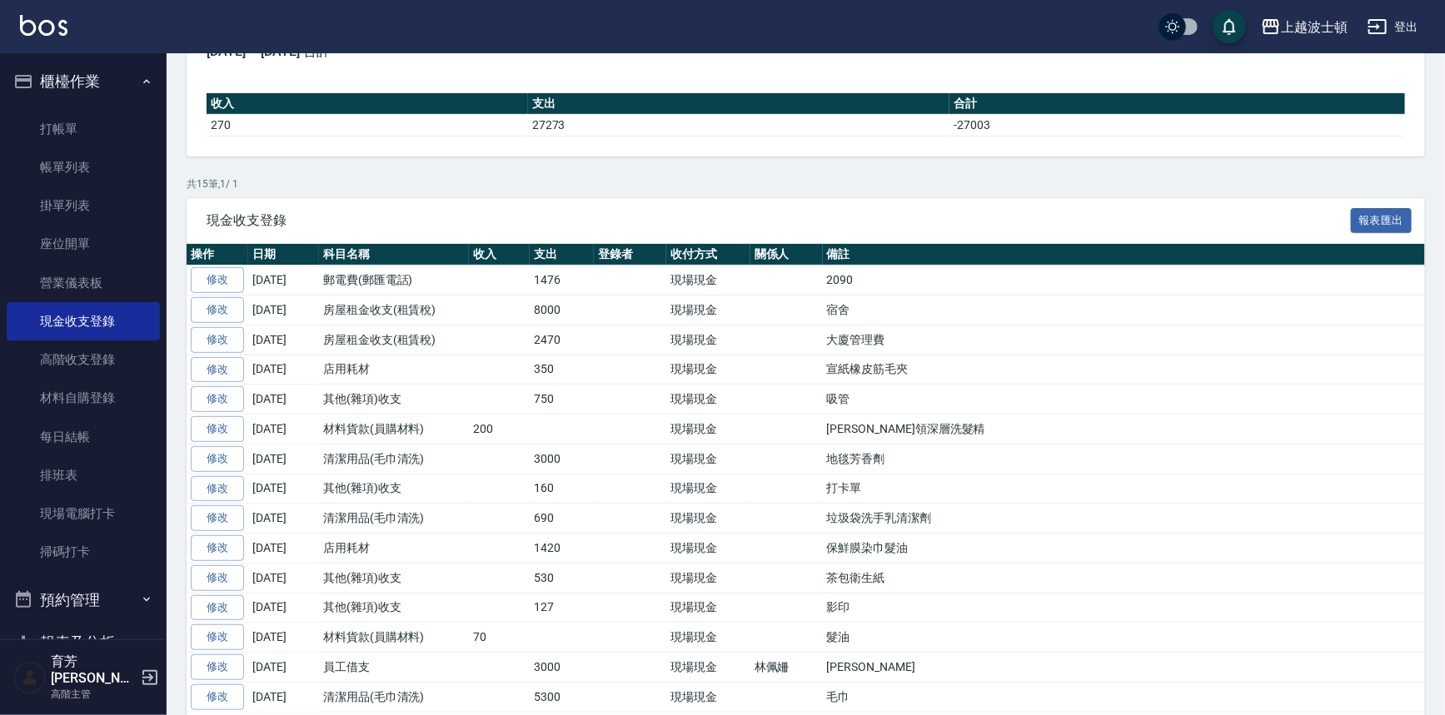
scroll to position [232, 0]
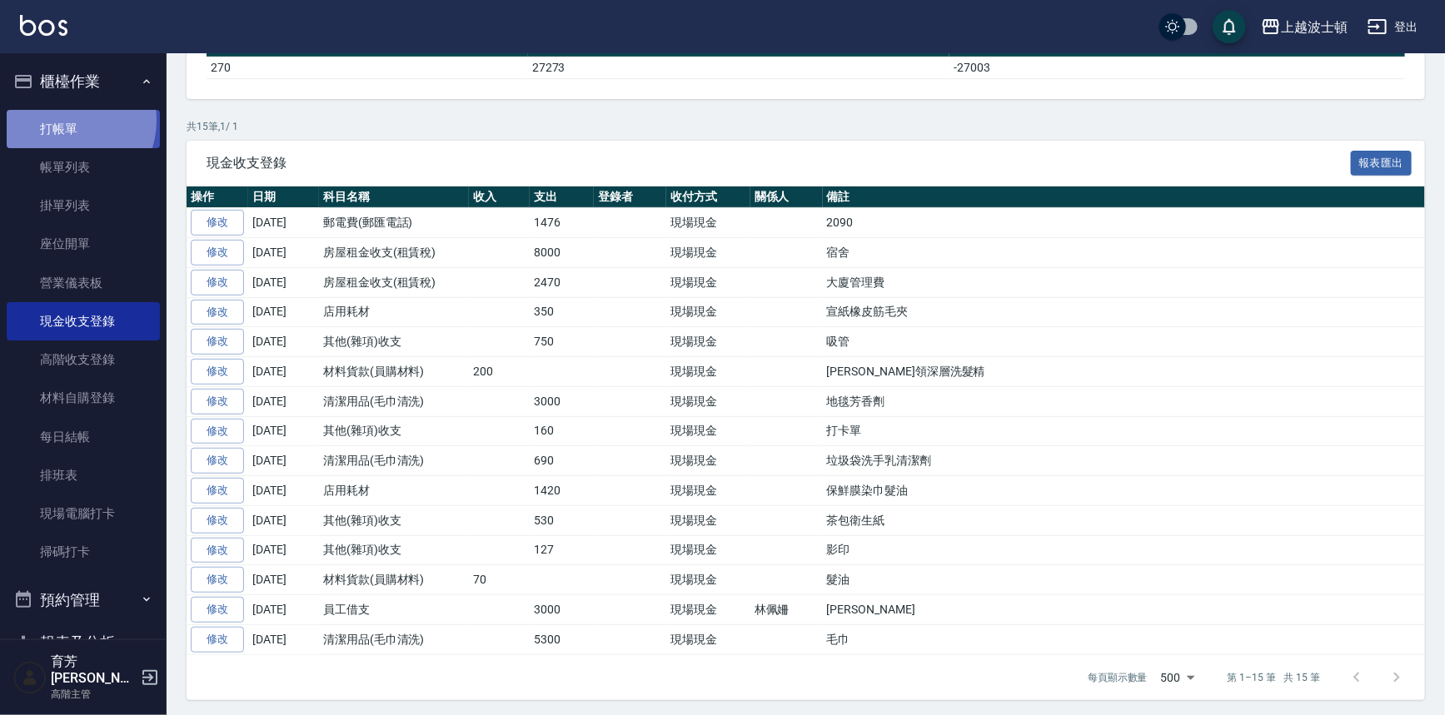
click at [66, 120] on link "打帳單" at bounding box center [83, 129] width 153 height 38
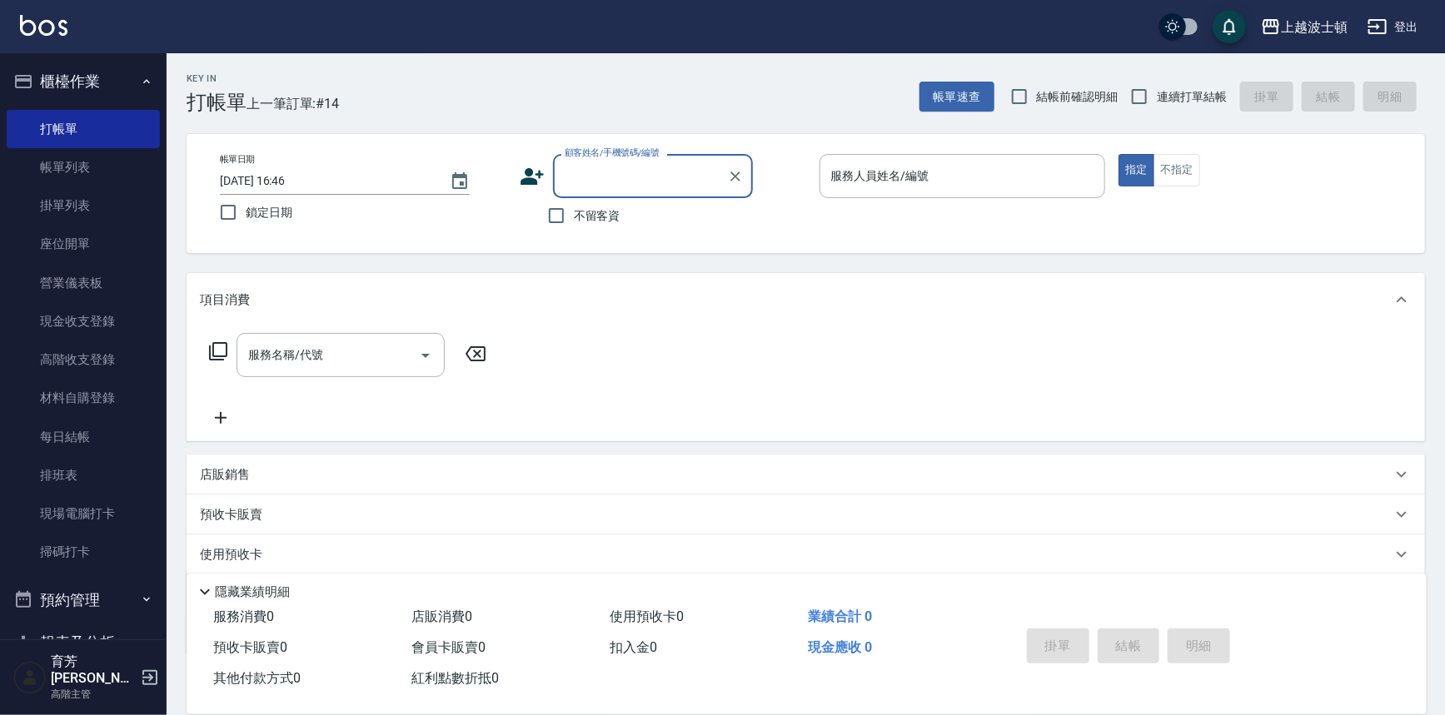
click at [72, 88] on button "櫃檯作業" at bounding box center [83, 81] width 153 height 43
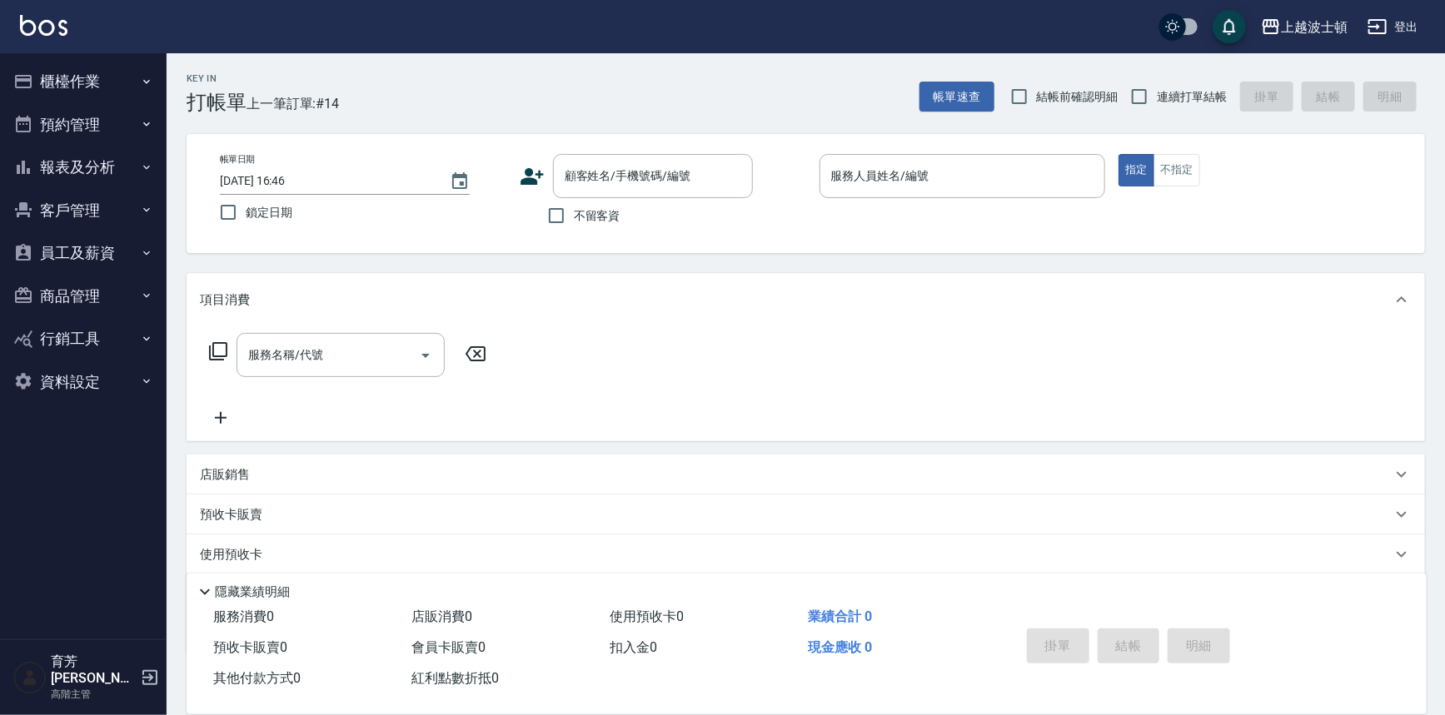
click at [7, 60] on button "櫃檯作業" at bounding box center [83, 81] width 153 height 43
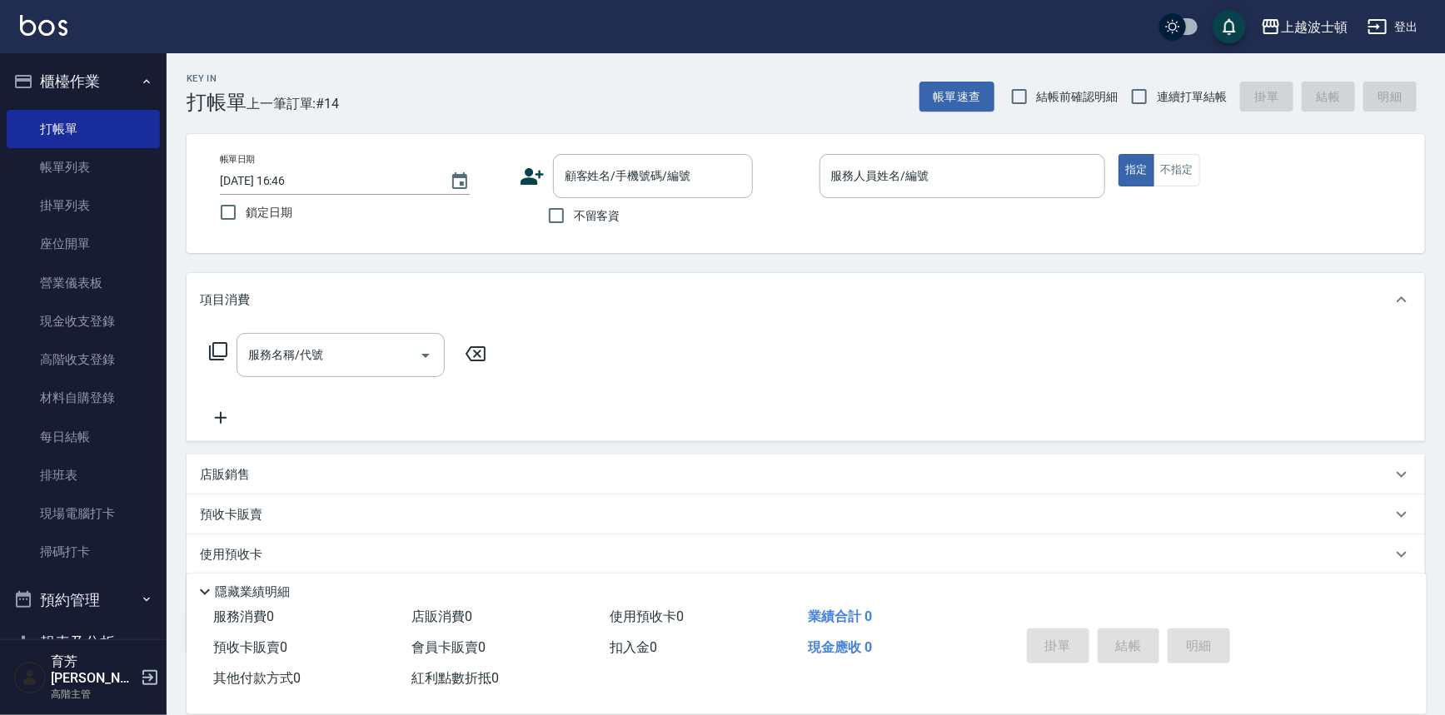
click at [7, 60] on button "櫃檯作業" at bounding box center [83, 81] width 153 height 43
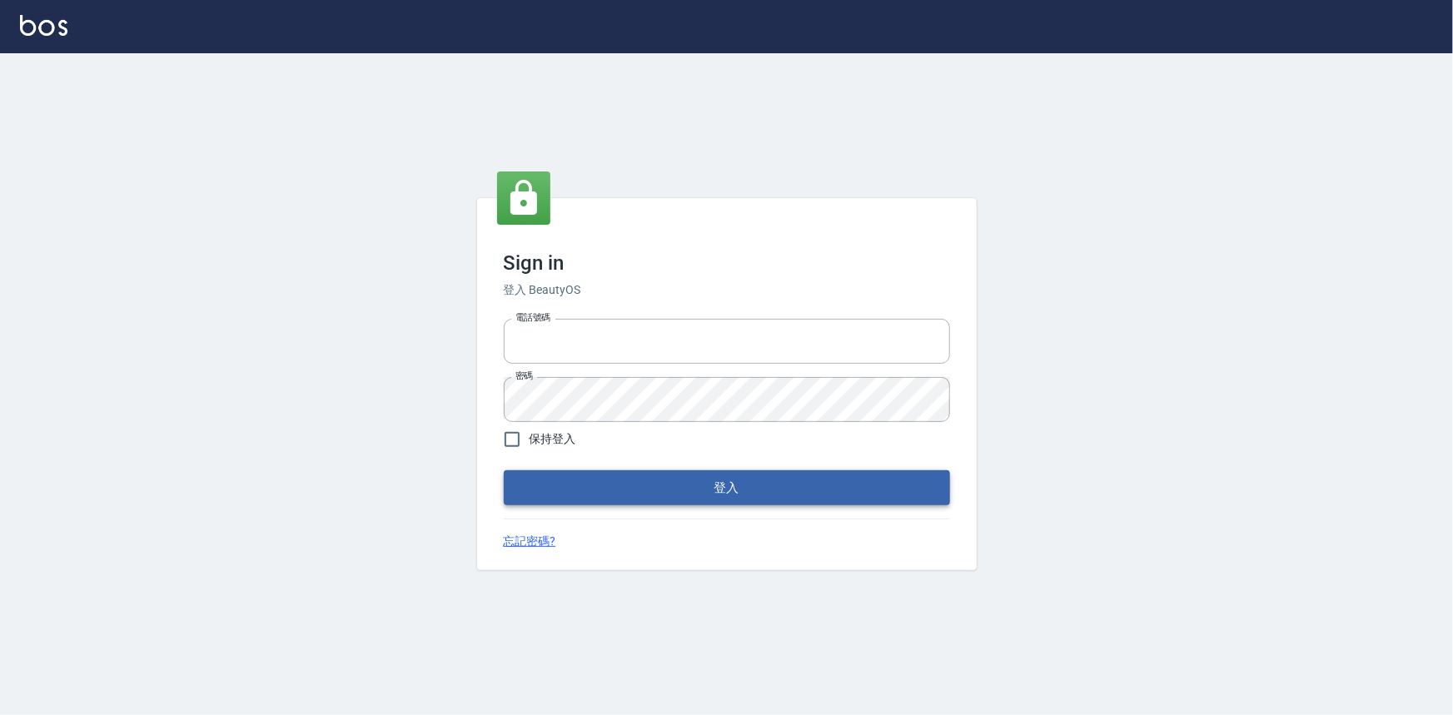
type input "0922670776"
click at [694, 491] on button "登入" at bounding box center [727, 488] width 446 height 35
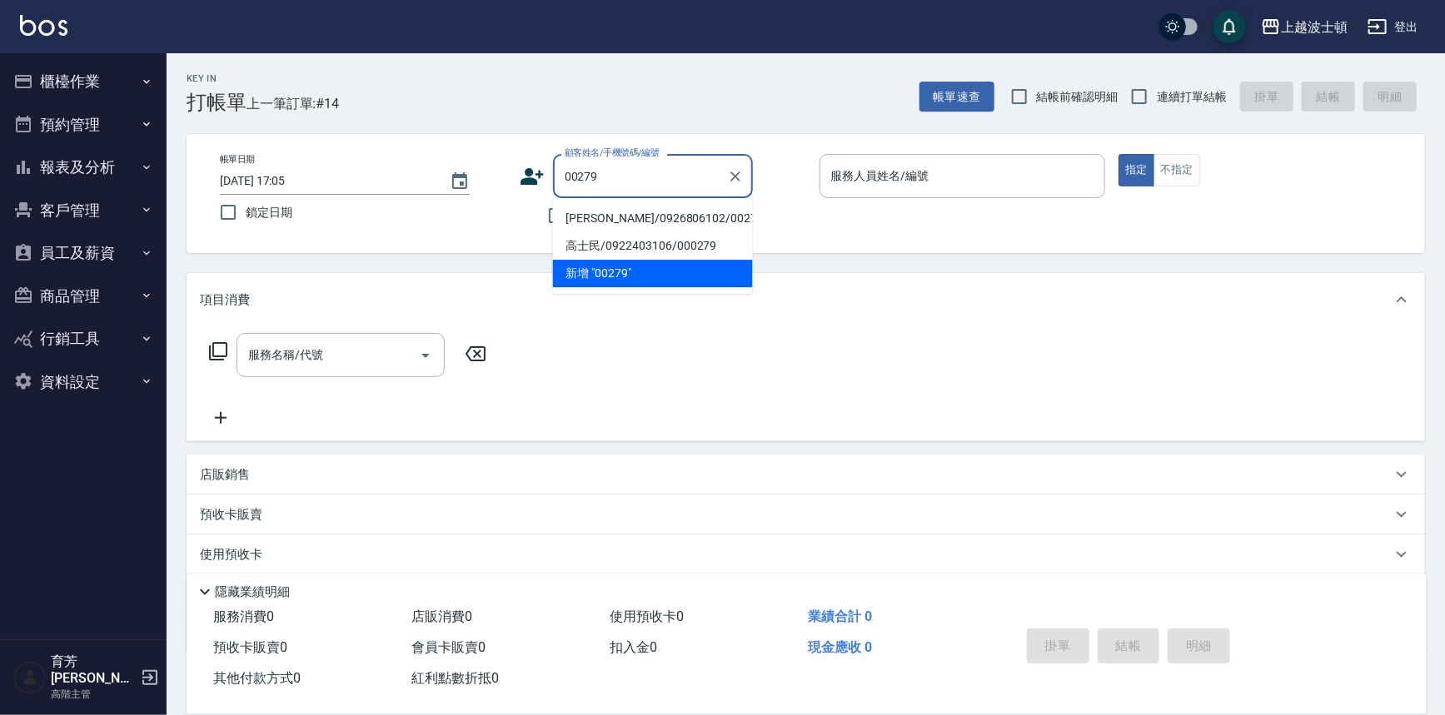
click at [595, 217] on li "林涵鈺/0926806102/00279" at bounding box center [653, 218] width 200 height 27
type input "林涵鈺/0926806102/00279"
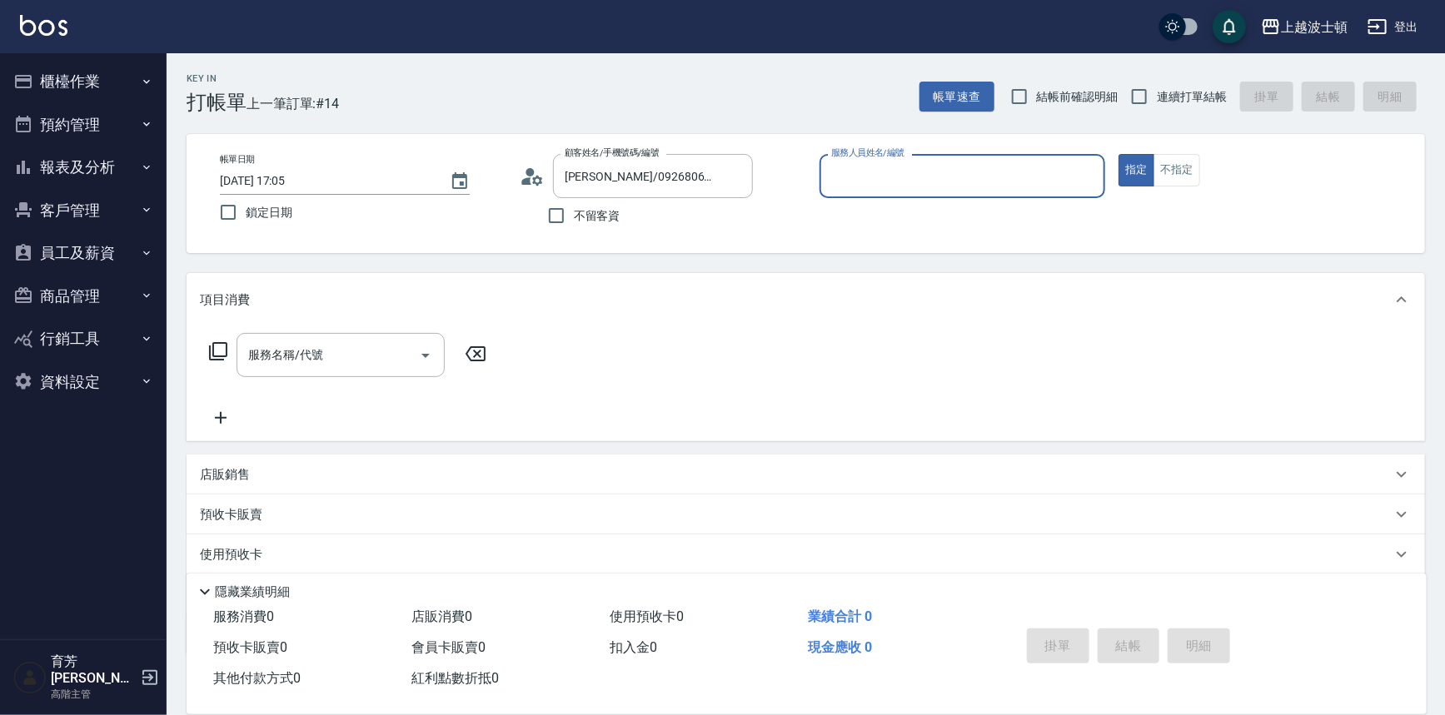
type input "Vicky-13"
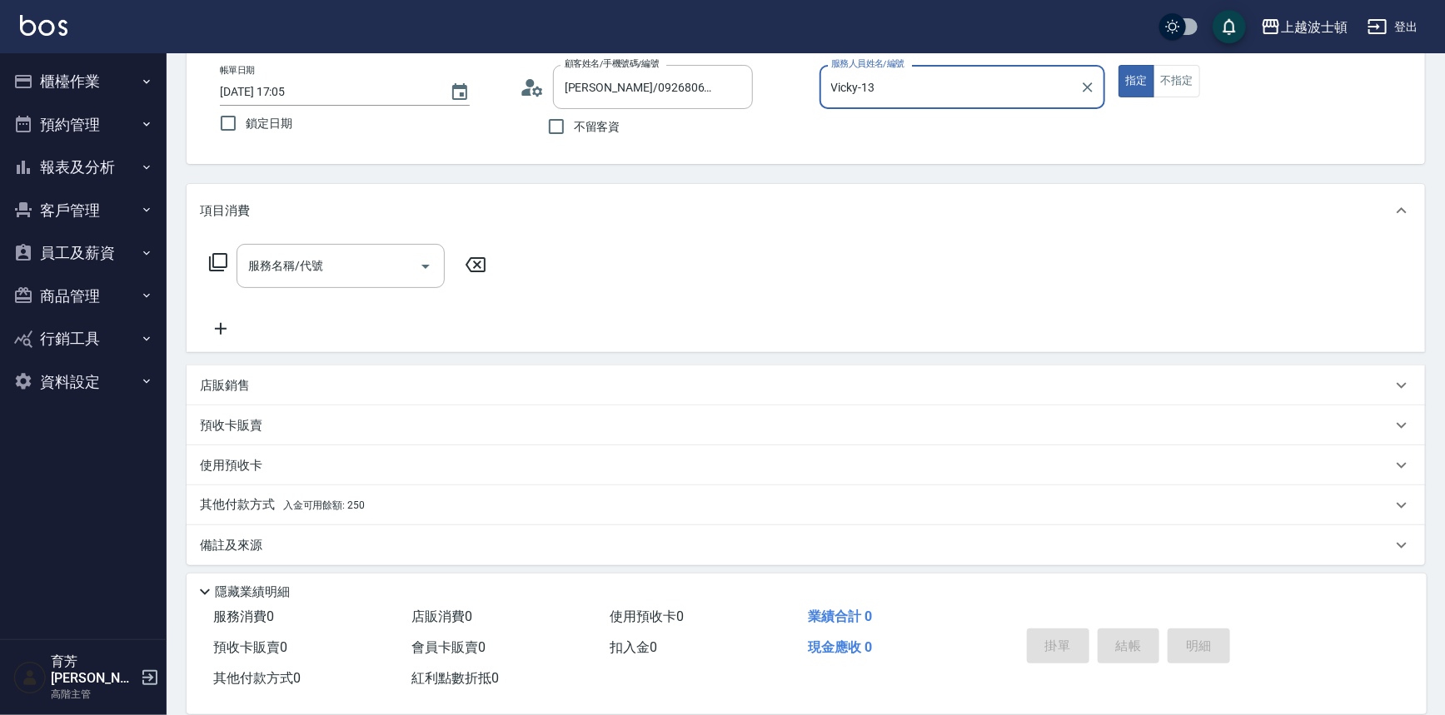
scroll to position [95, 0]
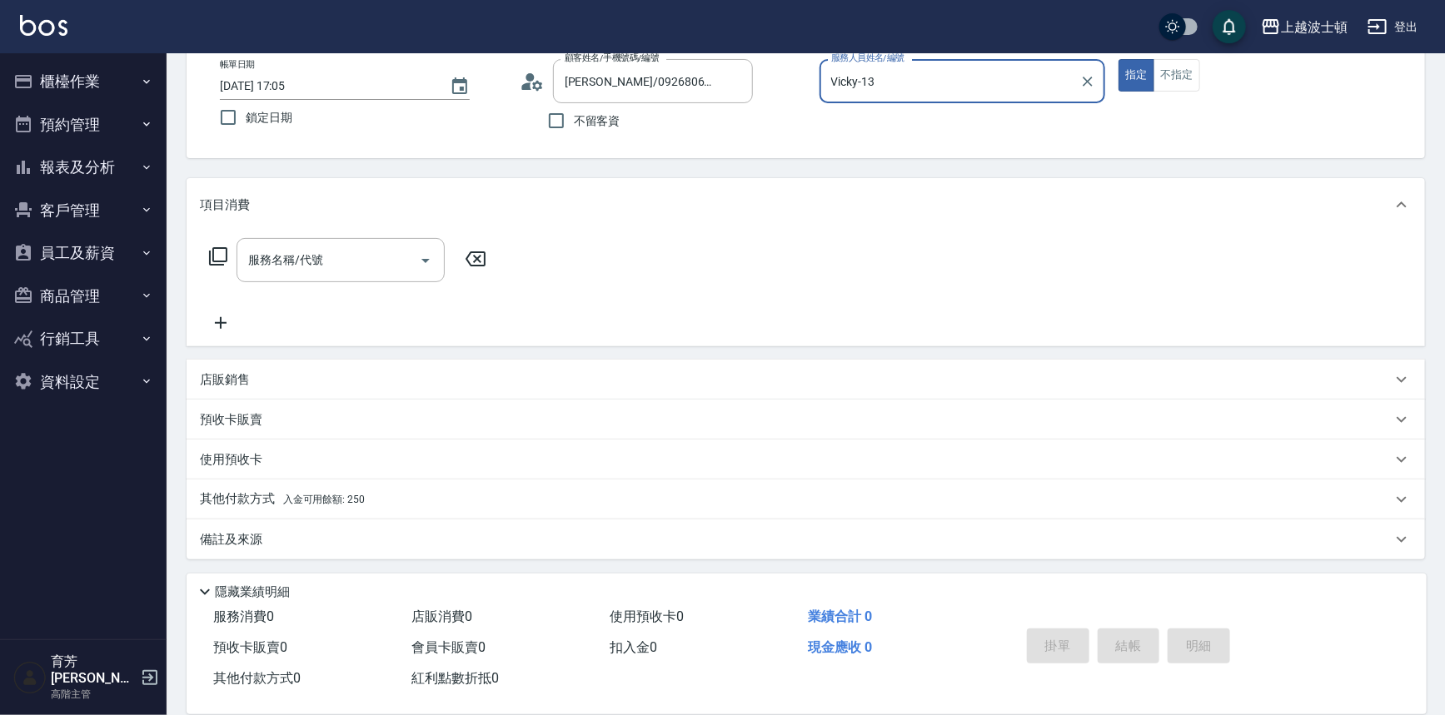
click at [66, 75] on button "櫃檯作業" at bounding box center [83, 81] width 153 height 43
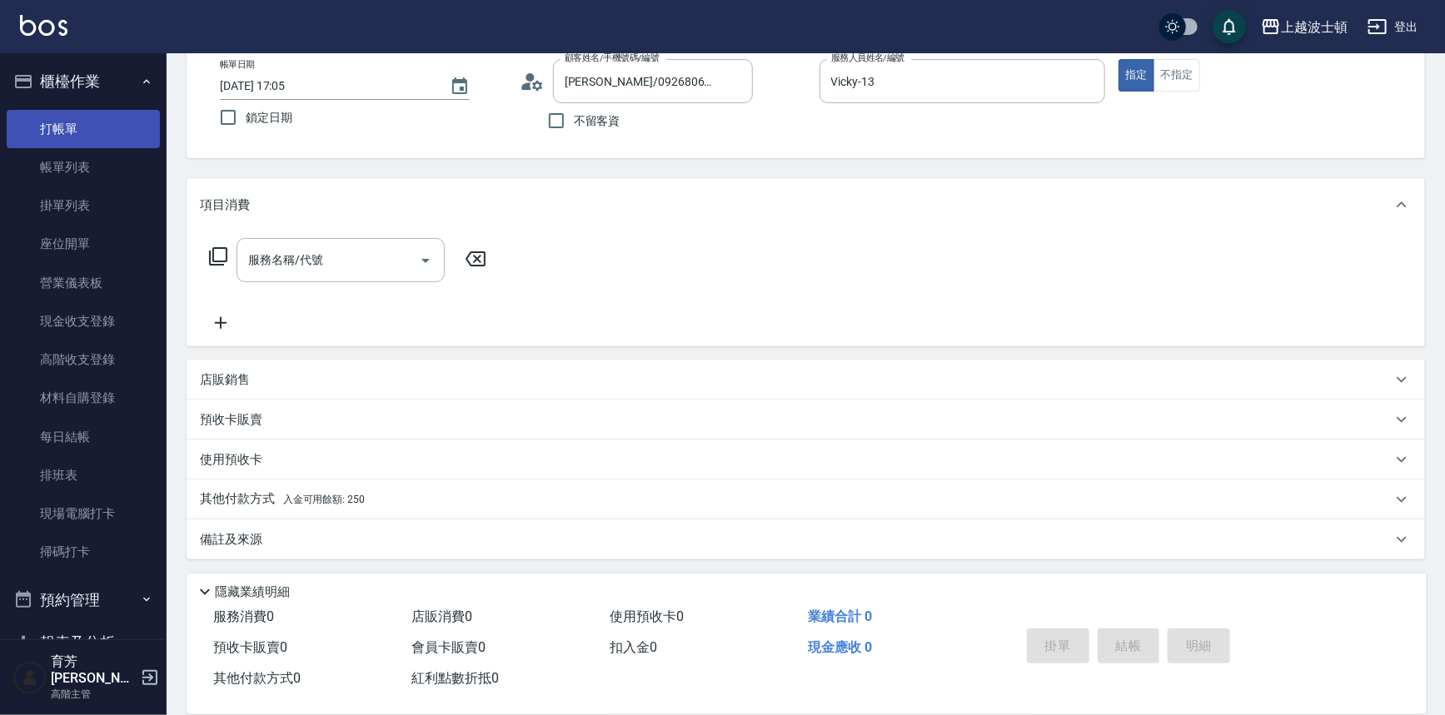
click at [60, 119] on link "打帳單" at bounding box center [83, 129] width 153 height 38
click at [745, 503] on div "其他付款方式 入金可用餘額: 250" at bounding box center [796, 500] width 1192 height 18
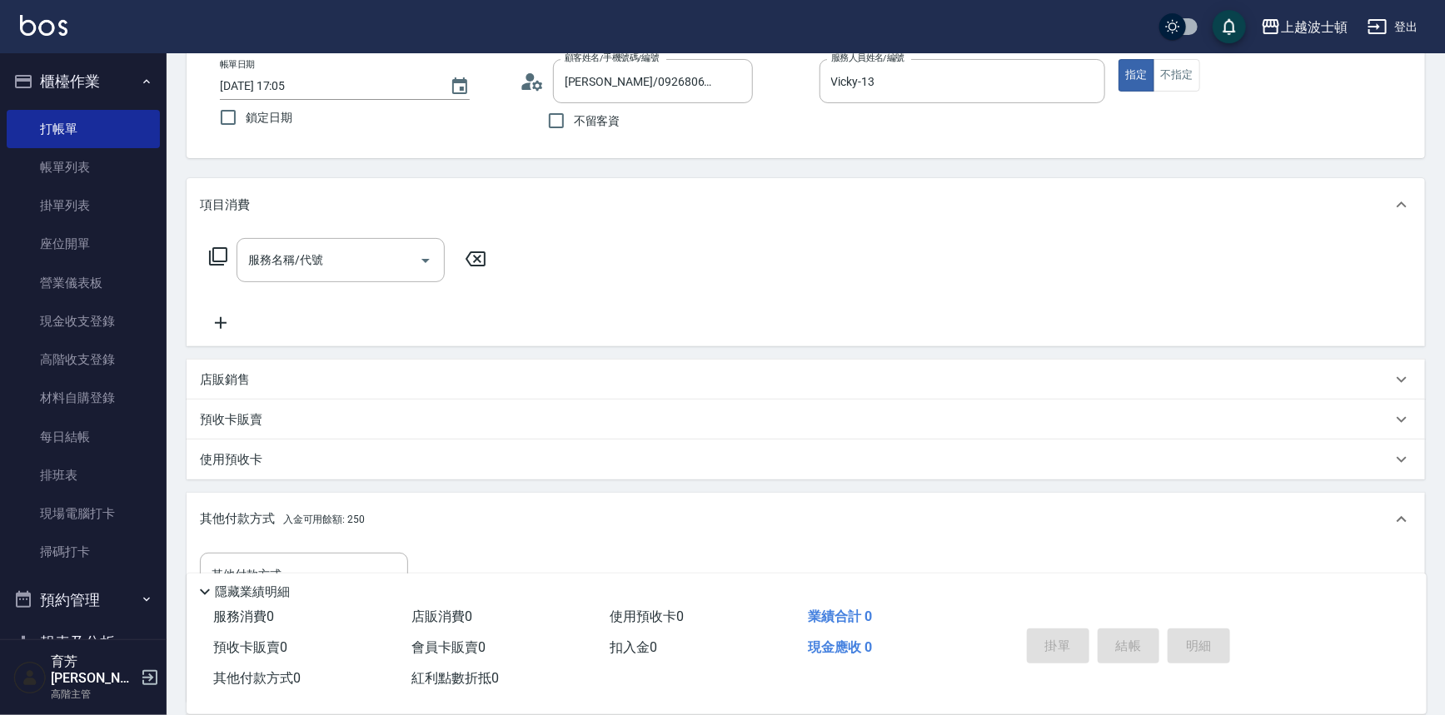
scroll to position [0, 0]
drag, startPoint x: 745, startPoint y: 503, endPoint x: 750, endPoint y: 514, distance: 11.6
click at [749, 513] on div "其他付款方式 入金可用餘額: 250" at bounding box center [806, 519] width 1239 height 53
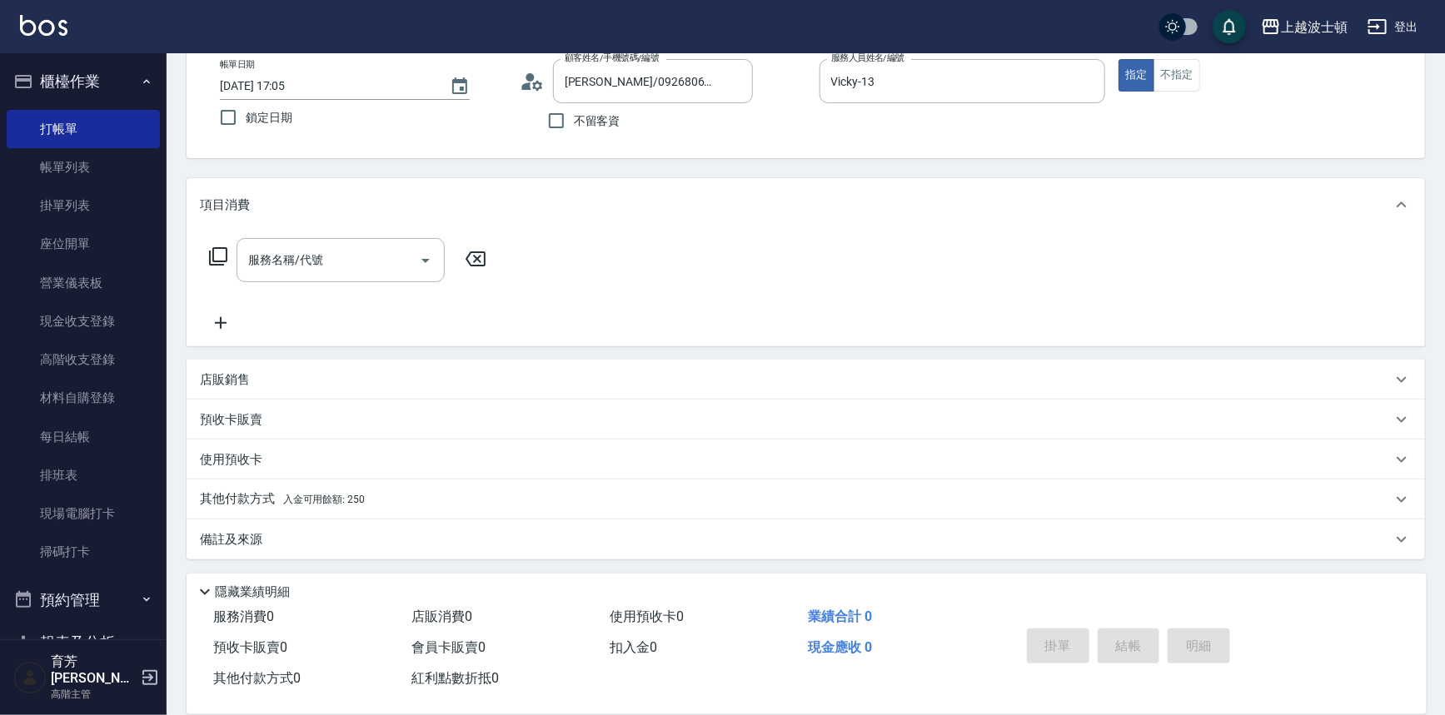
click at [752, 516] on div "其他付款方式 入金可用餘額: 250" at bounding box center [806, 500] width 1239 height 40
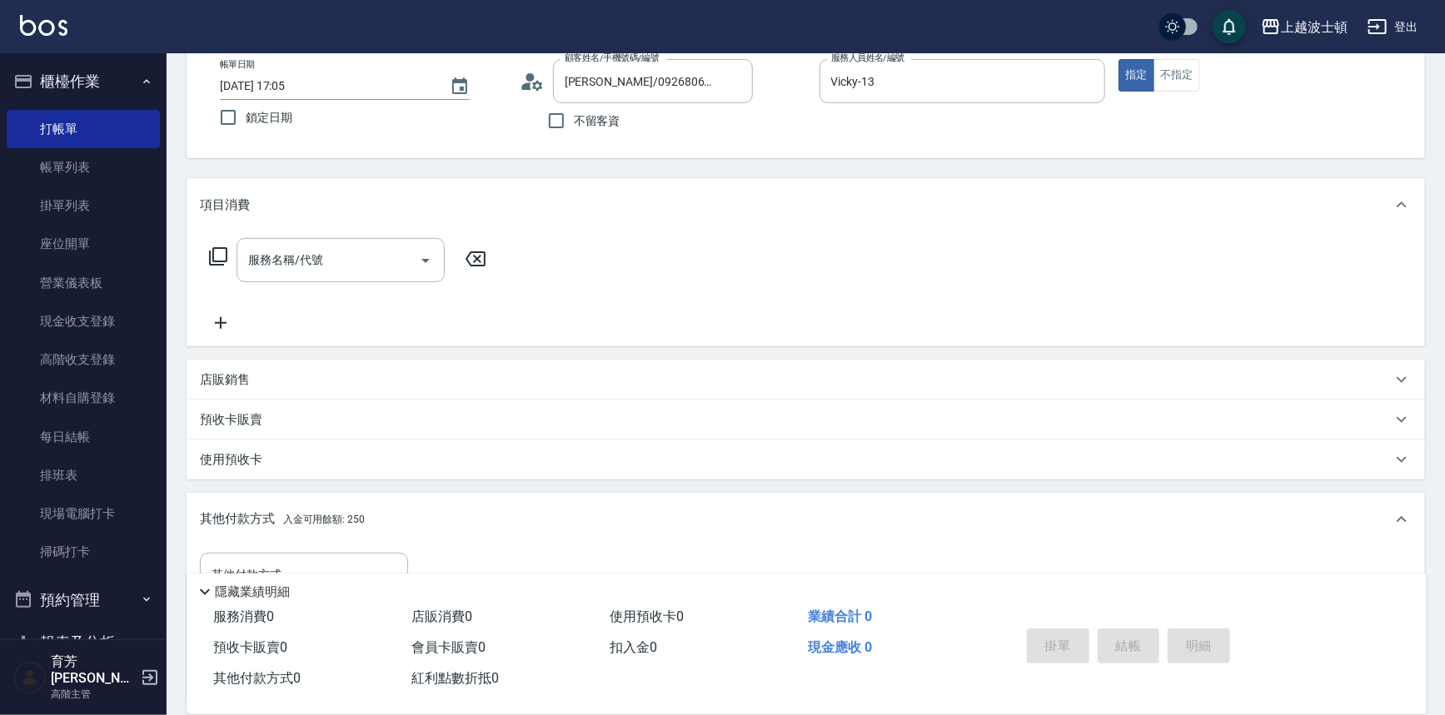
click at [757, 516] on div "其他付款方式 入金可用餘額: 250" at bounding box center [796, 520] width 1192 height 18
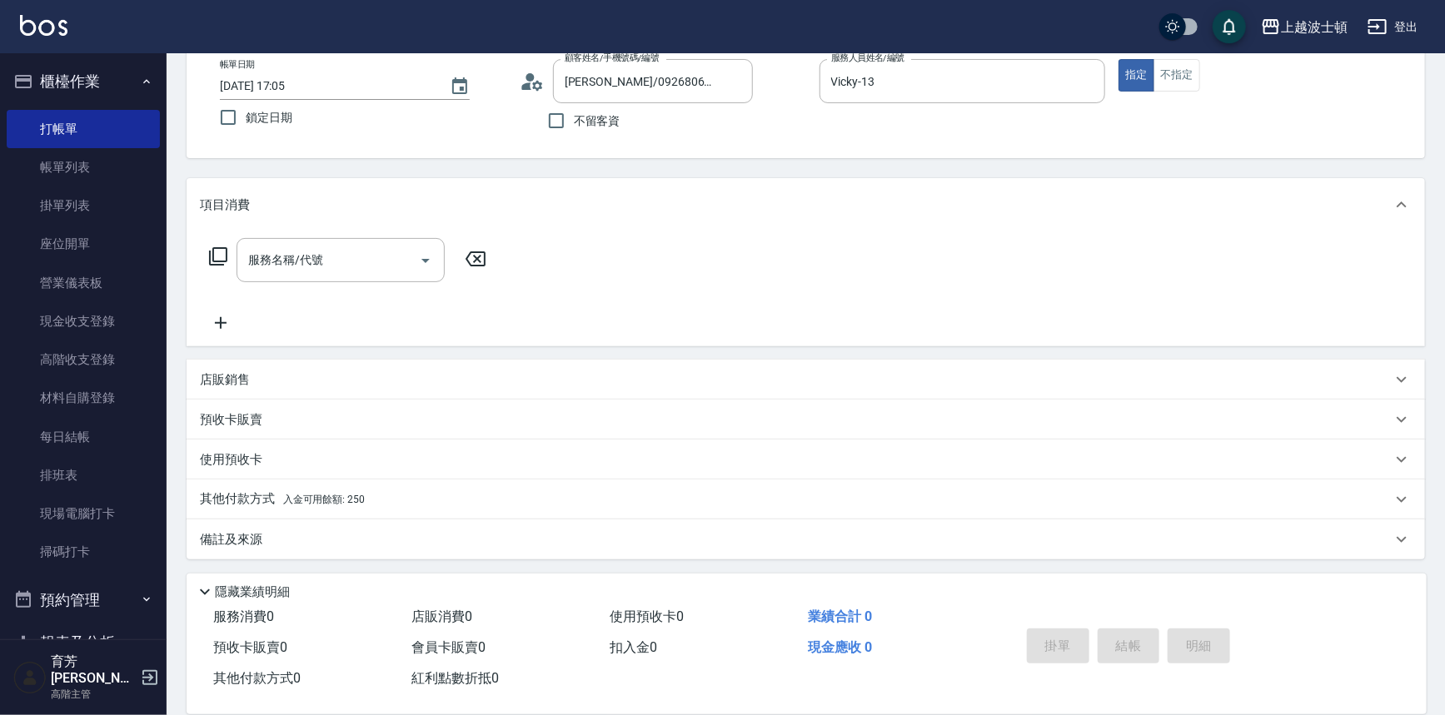
click at [763, 512] on div "其他付款方式 入金可用餘額: 250" at bounding box center [806, 500] width 1239 height 40
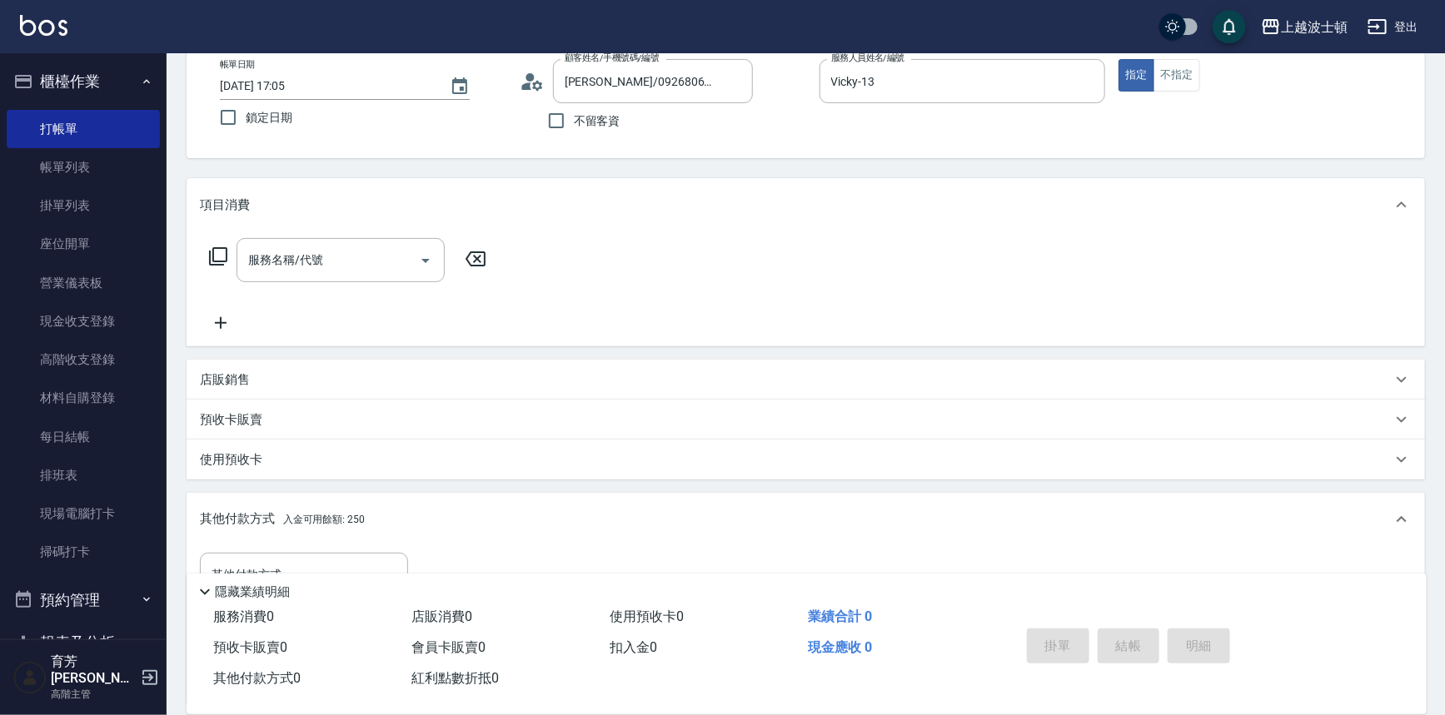
drag, startPoint x: 768, startPoint y: 514, endPoint x: 794, endPoint y: 557, distance: 50.4
click at [790, 551] on div "其他付款方式 入金可用餘額: 250 其他付款方式 其他付款方式 入金剩餘： 250元 0 ​ 整筆扣入金 250元 異動入金" at bounding box center [806, 597] width 1239 height 209
click at [796, 560] on div "其他付款方式 其他付款方式 入金剩餘： 250元 0 ​ 整筆扣入金 250元 異動入金" at bounding box center [806, 621] width 1212 height 136
drag, startPoint x: 793, startPoint y: 553, endPoint x: 800, endPoint y: 546, distance: 9.4
click at [790, 553] on div "其他付款方式 其他付款方式 入金剩餘： 250元 0 ​ 整筆扣入金 250元 異動入金" at bounding box center [806, 621] width 1212 height 136
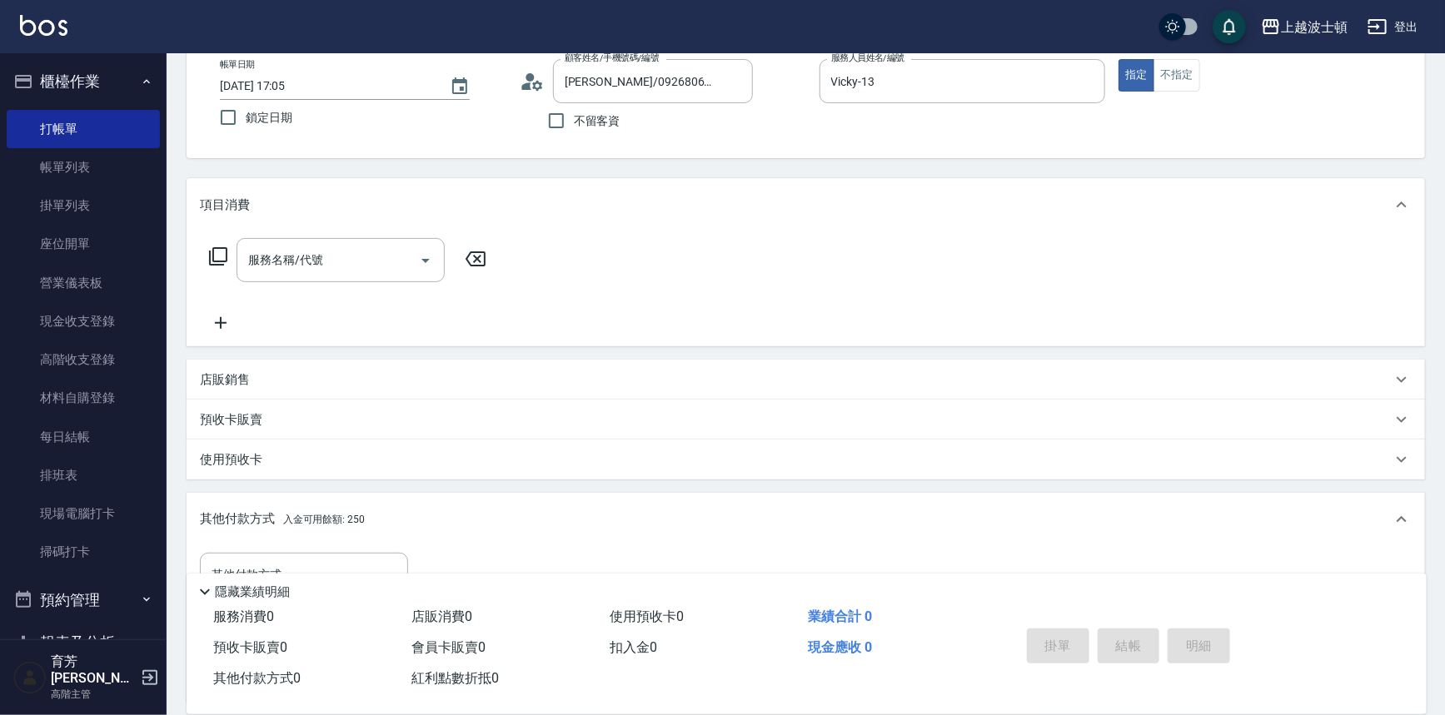
drag, startPoint x: 809, startPoint y: 538, endPoint x: 809, endPoint y: 561, distance: 23.3
click at [809, 548] on div "其他付款方式 入金可用餘額: 250 其他付款方式 其他付款方式 入金剩餘： 250元 0 ​ 整筆扣入金 250元 異動入金" at bounding box center [806, 597] width 1239 height 209
click at [67, 138] on link "打帳單" at bounding box center [83, 129] width 153 height 38
click at [62, 167] on link "帳單列表" at bounding box center [83, 167] width 153 height 38
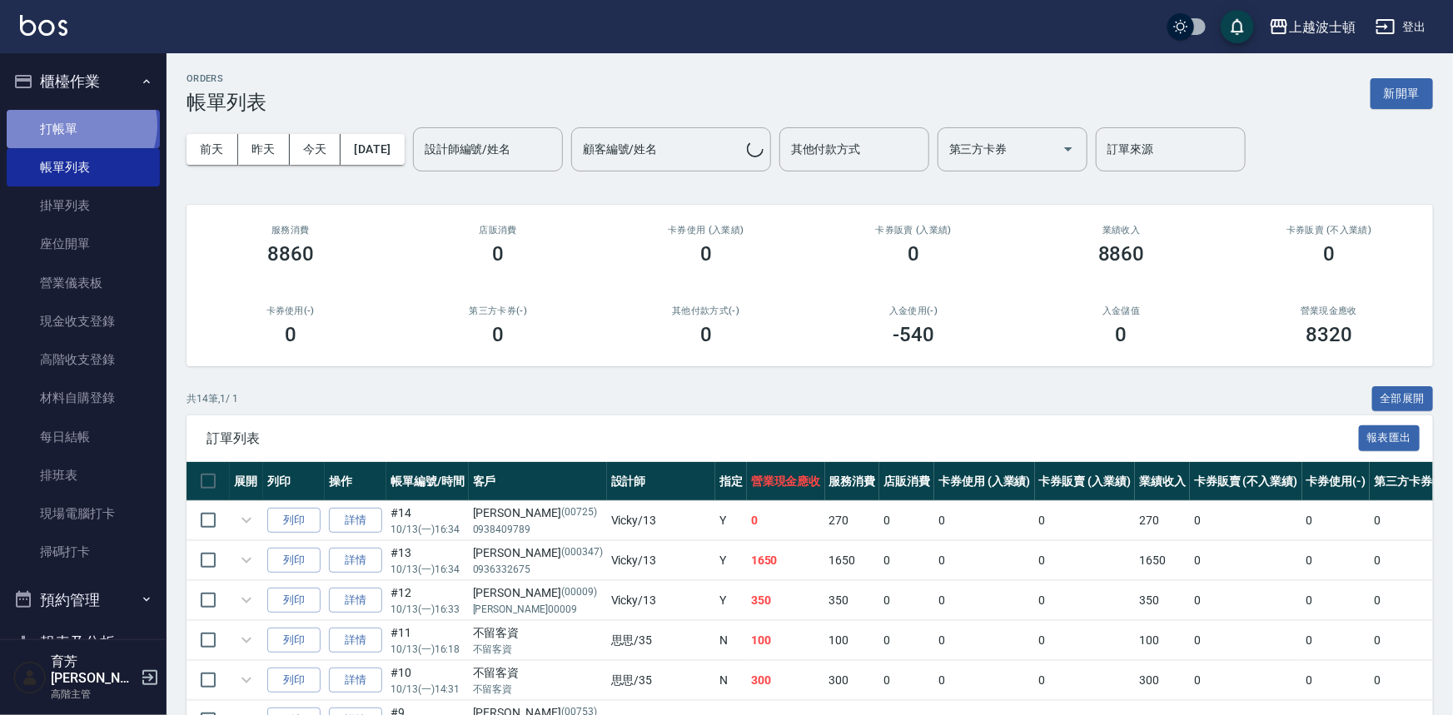
click at [80, 125] on link "打帳單" at bounding box center [83, 129] width 153 height 38
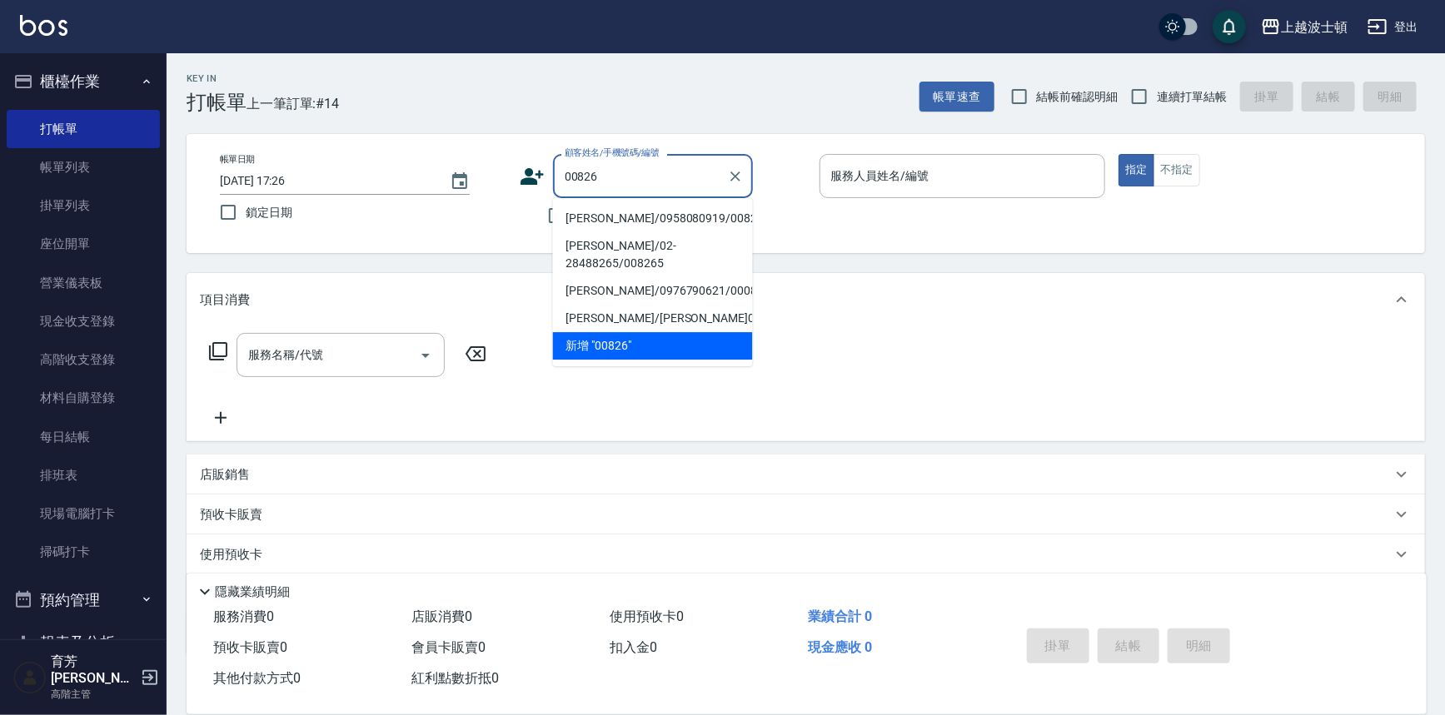
click at [647, 218] on li "陳畇霏/0958080919/00826" at bounding box center [653, 218] width 200 height 27
type input "陳畇霏/0958080919/00826"
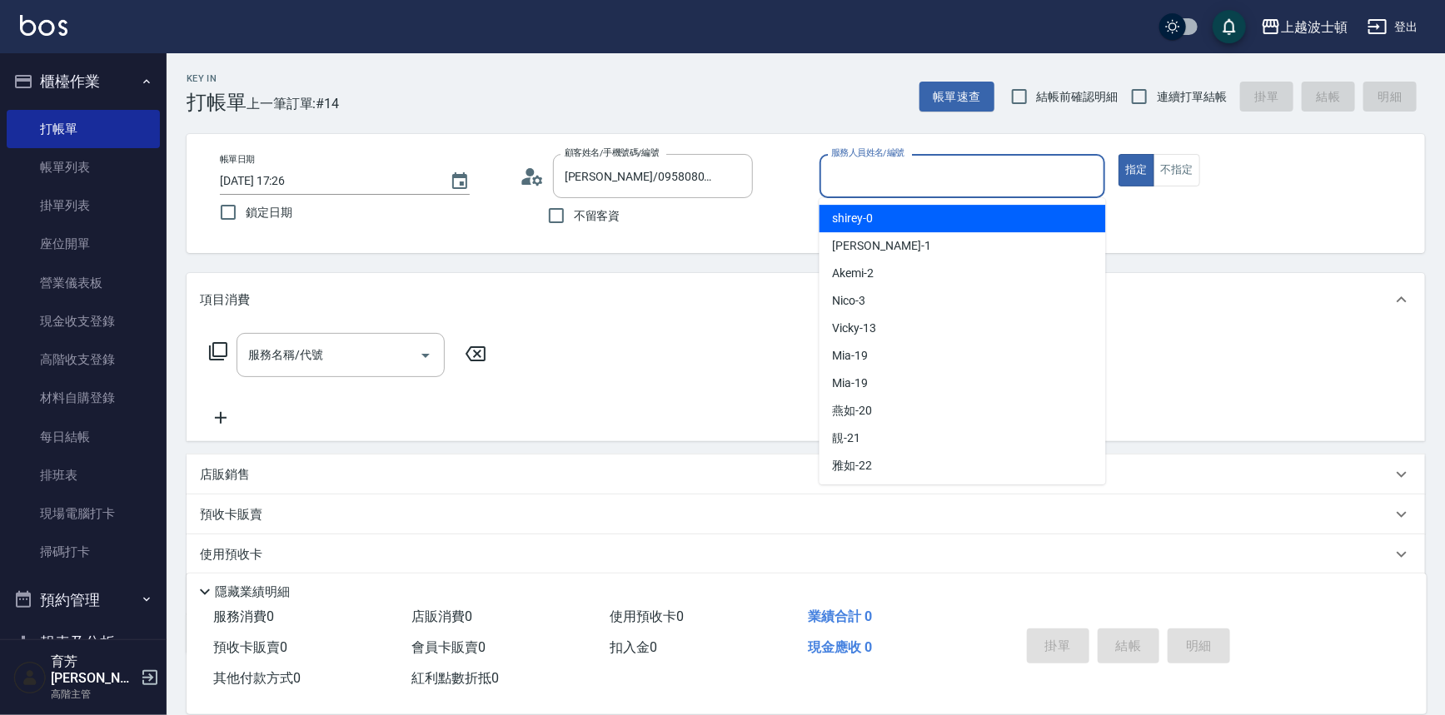
click at [872, 172] on input "服務人員姓名/編號" at bounding box center [963, 176] width 272 height 29
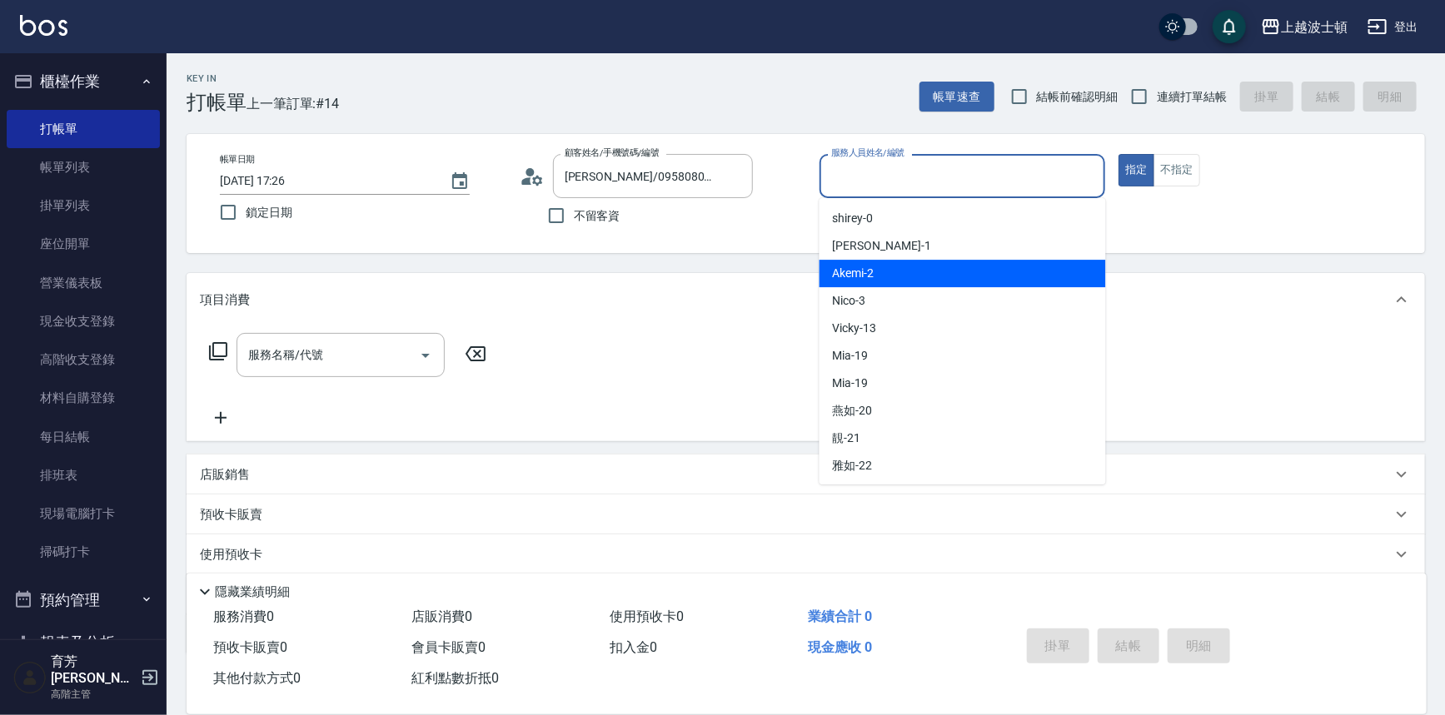
click at [914, 274] on div "Akemi -2" at bounding box center [963, 273] width 287 height 27
type input "Akemi-2"
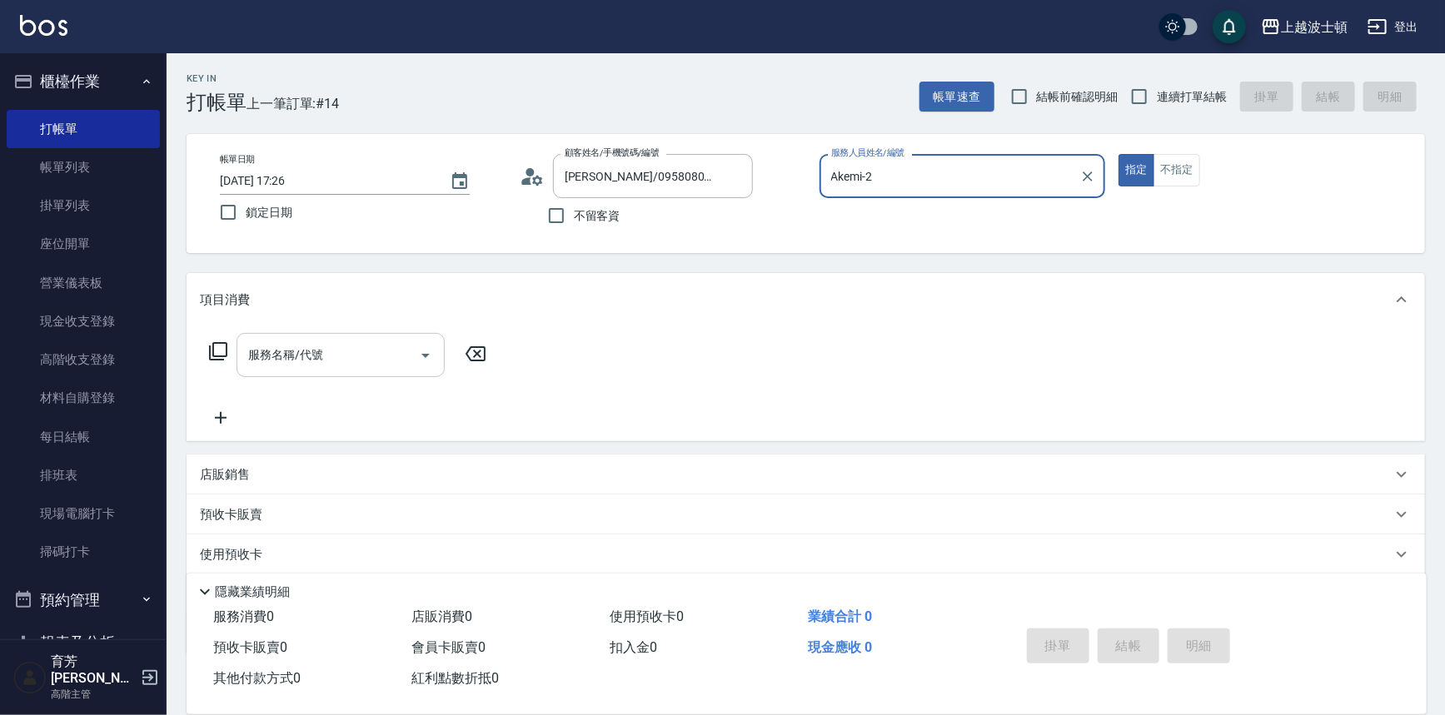
click at [368, 350] on input "服務名稱/代號" at bounding box center [328, 355] width 168 height 29
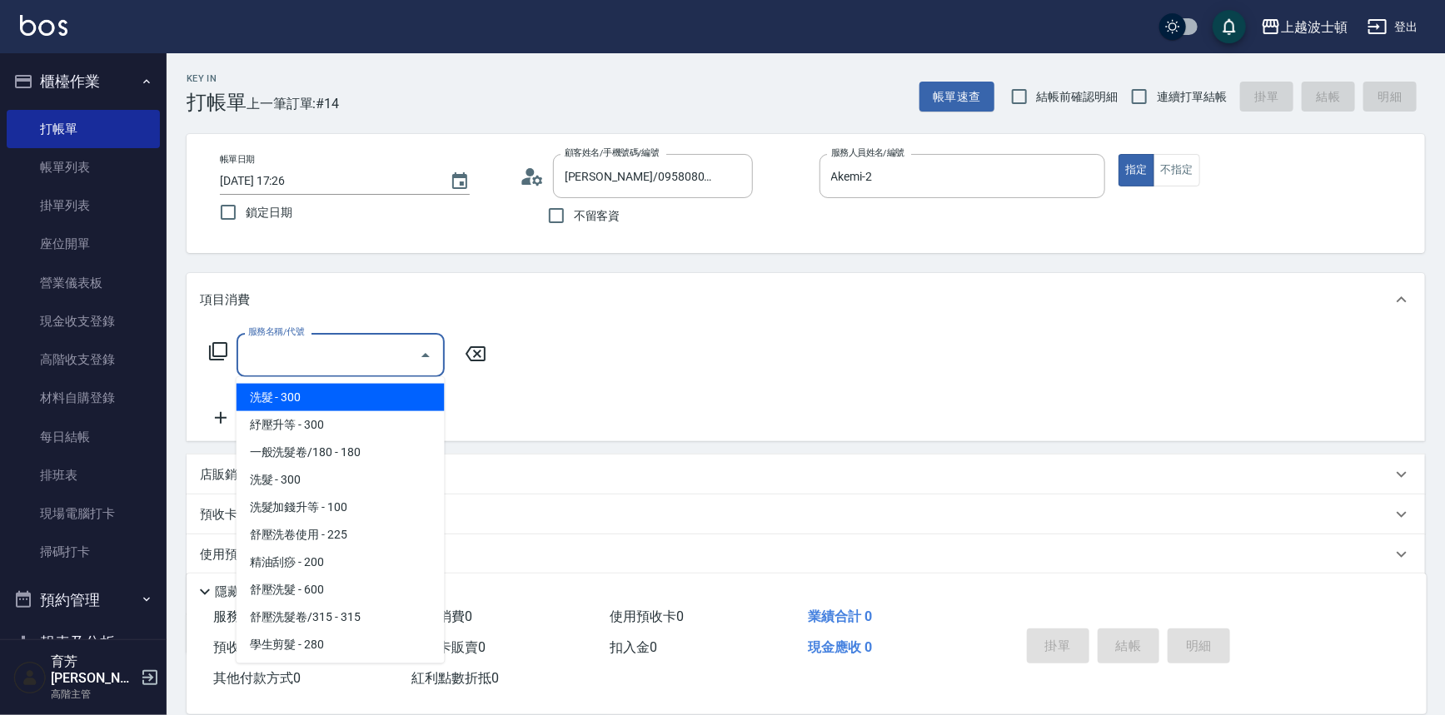
click at [366, 394] on span "洗髮 - 300" at bounding box center [341, 397] width 208 height 27
type input "洗髮(201)"
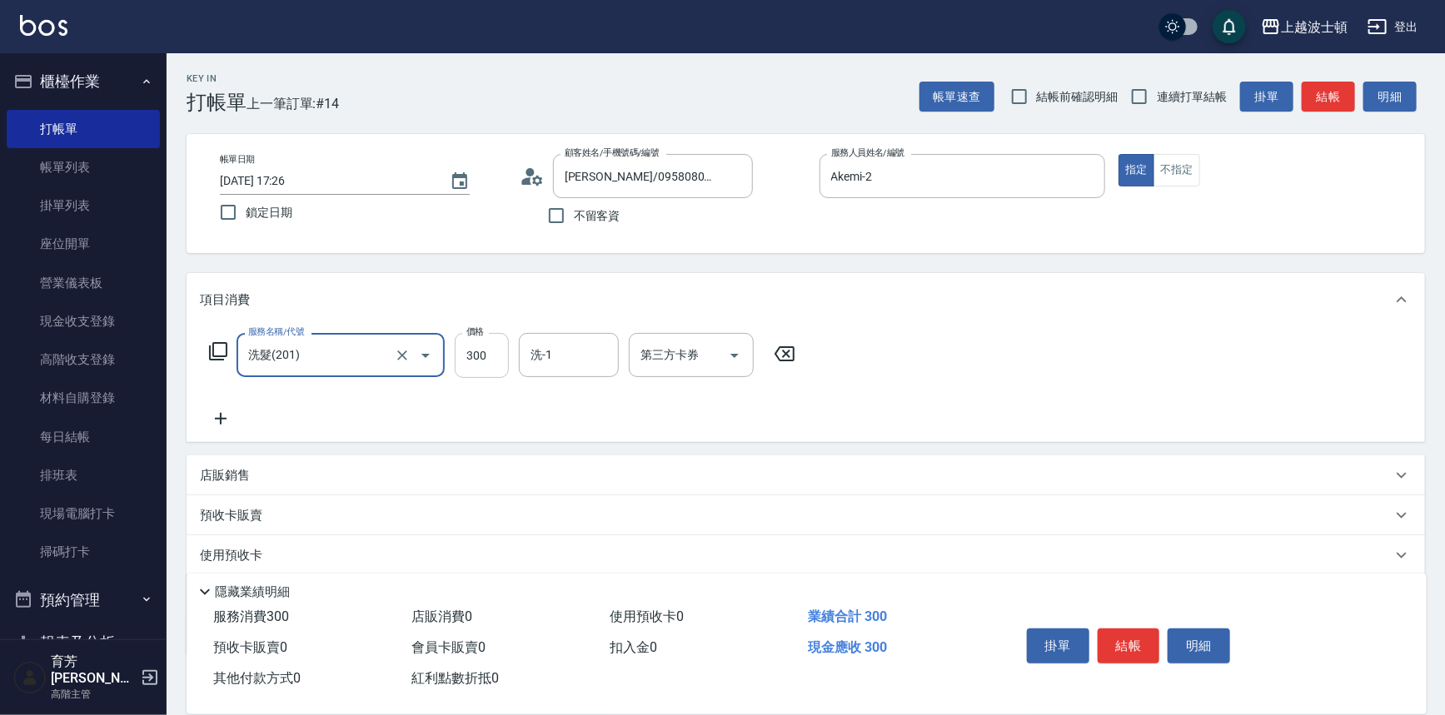
click at [484, 362] on input "300" at bounding box center [482, 355] width 54 height 45
type input "270"
click at [575, 353] on input "洗-1" at bounding box center [568, 355] width 85 height 29
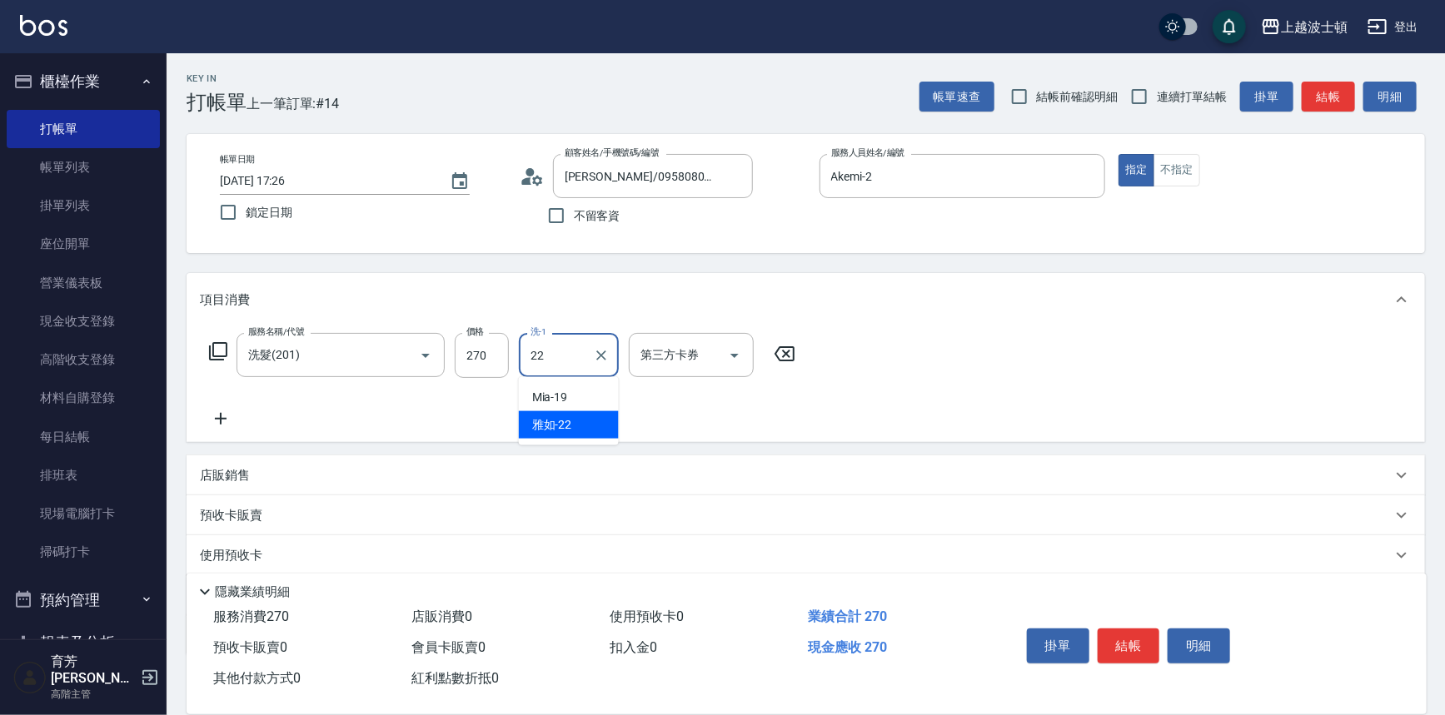
click at [560, 426] on span "雅如 -22" at bounding box center [552, 424] width 40 height 17
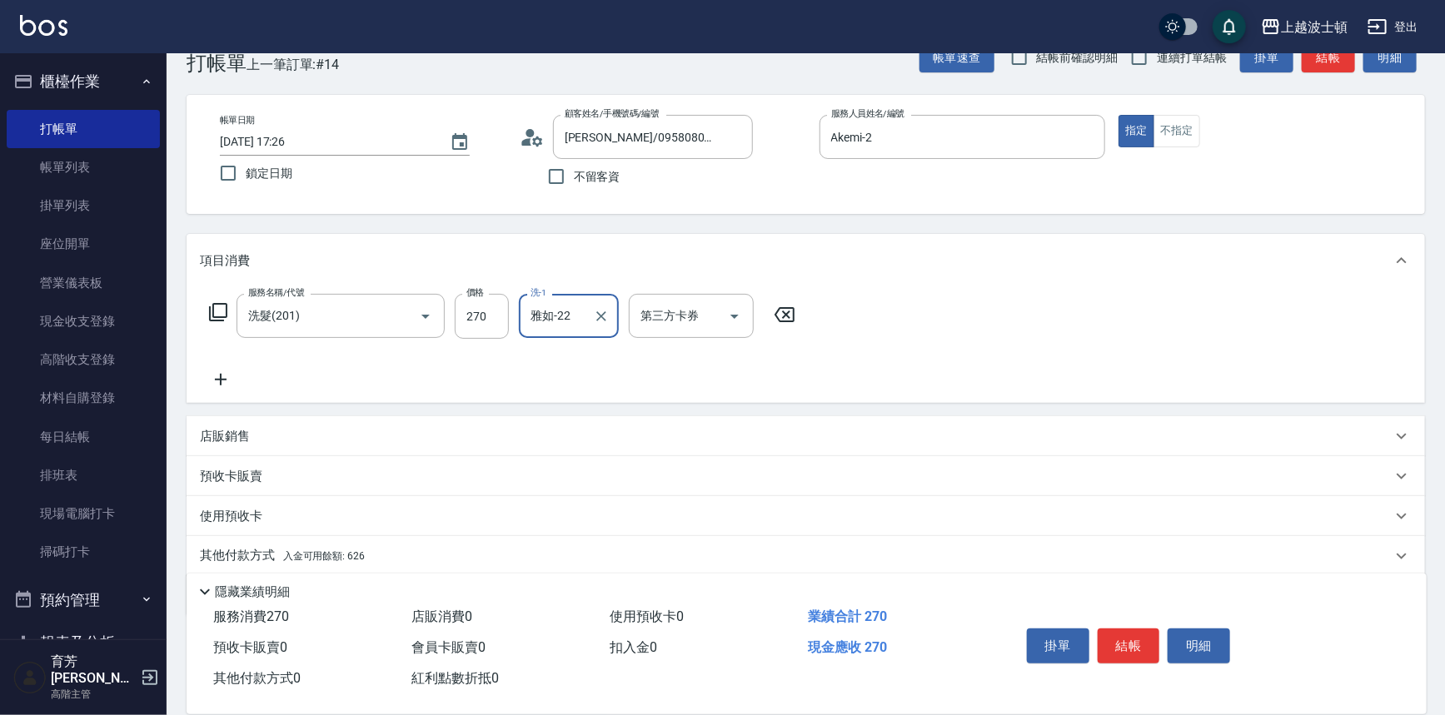
scroll to position [97, 0]
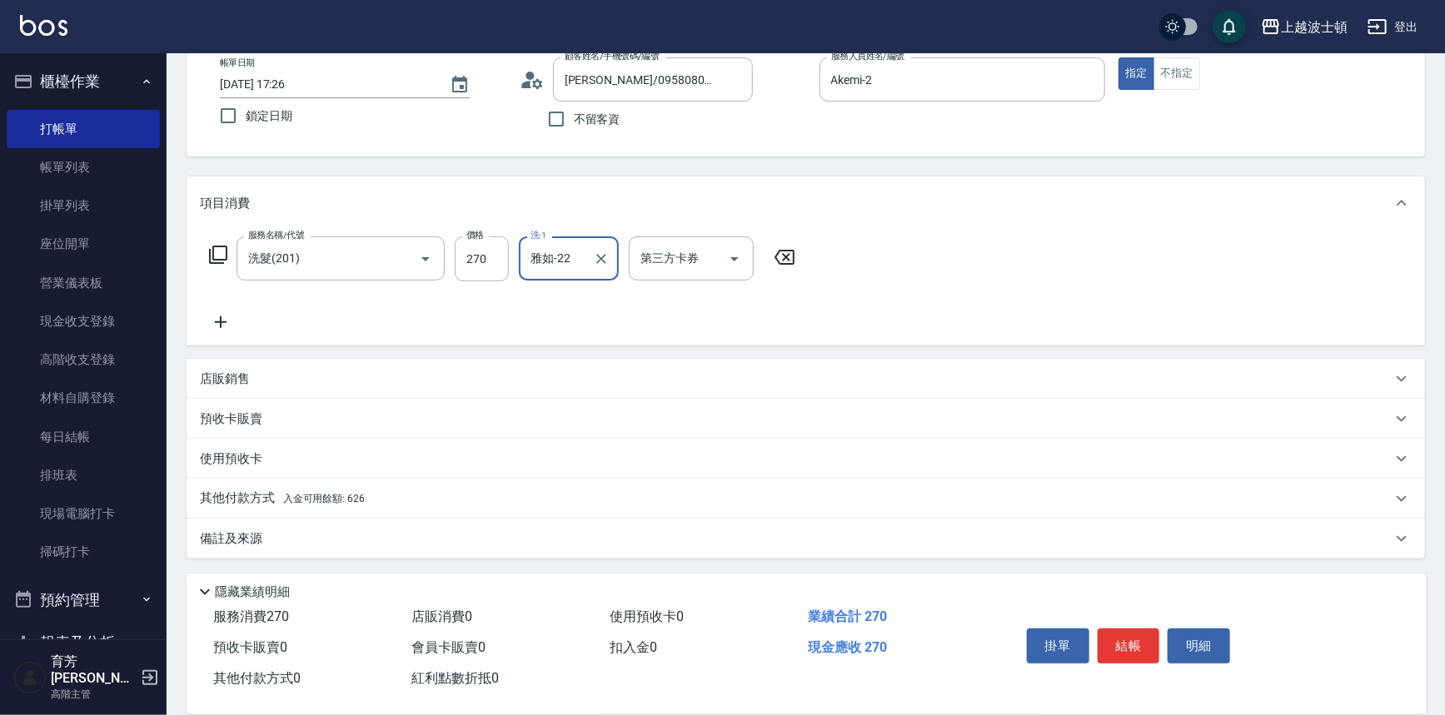
type input "雅如-22"
click at [298, 500] on span "入金可用餘額: 626" at bounding box center [324, 499] width 82 height 12
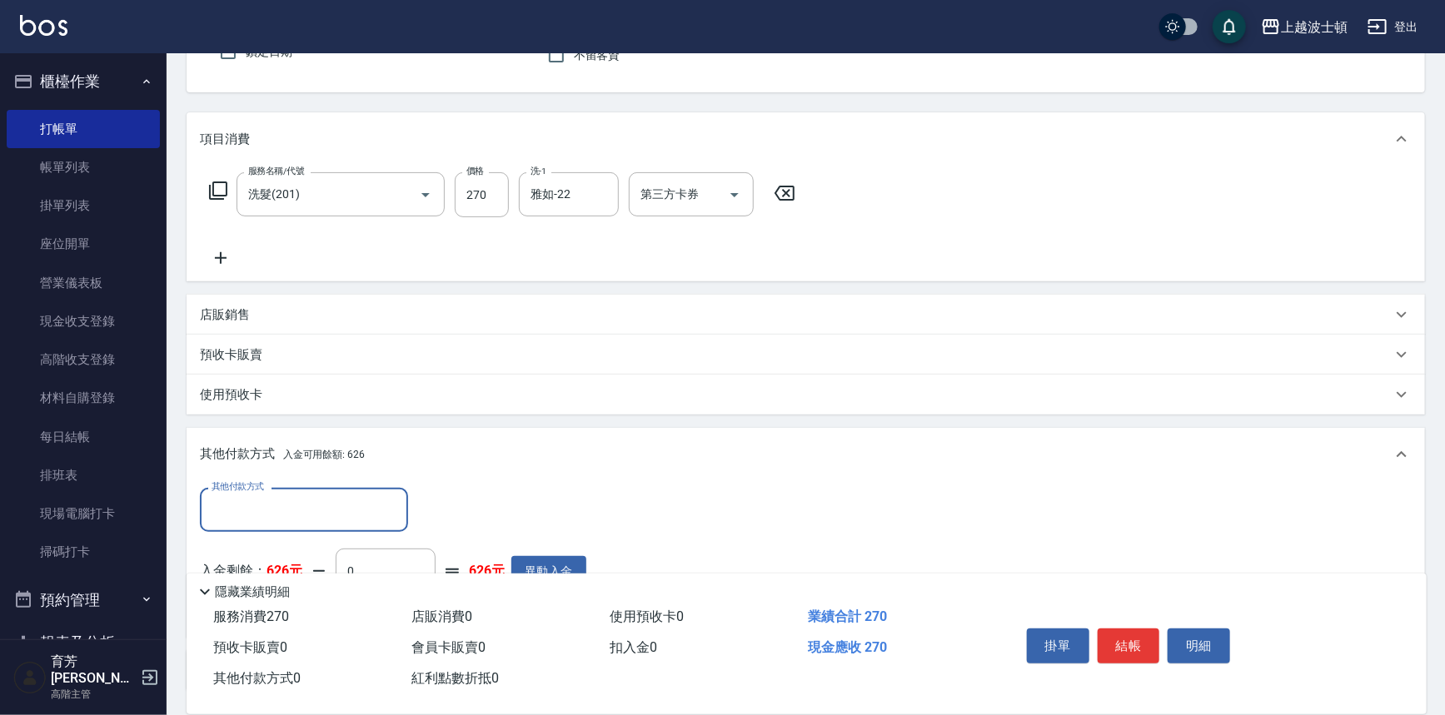
scroll to position [292, 0]
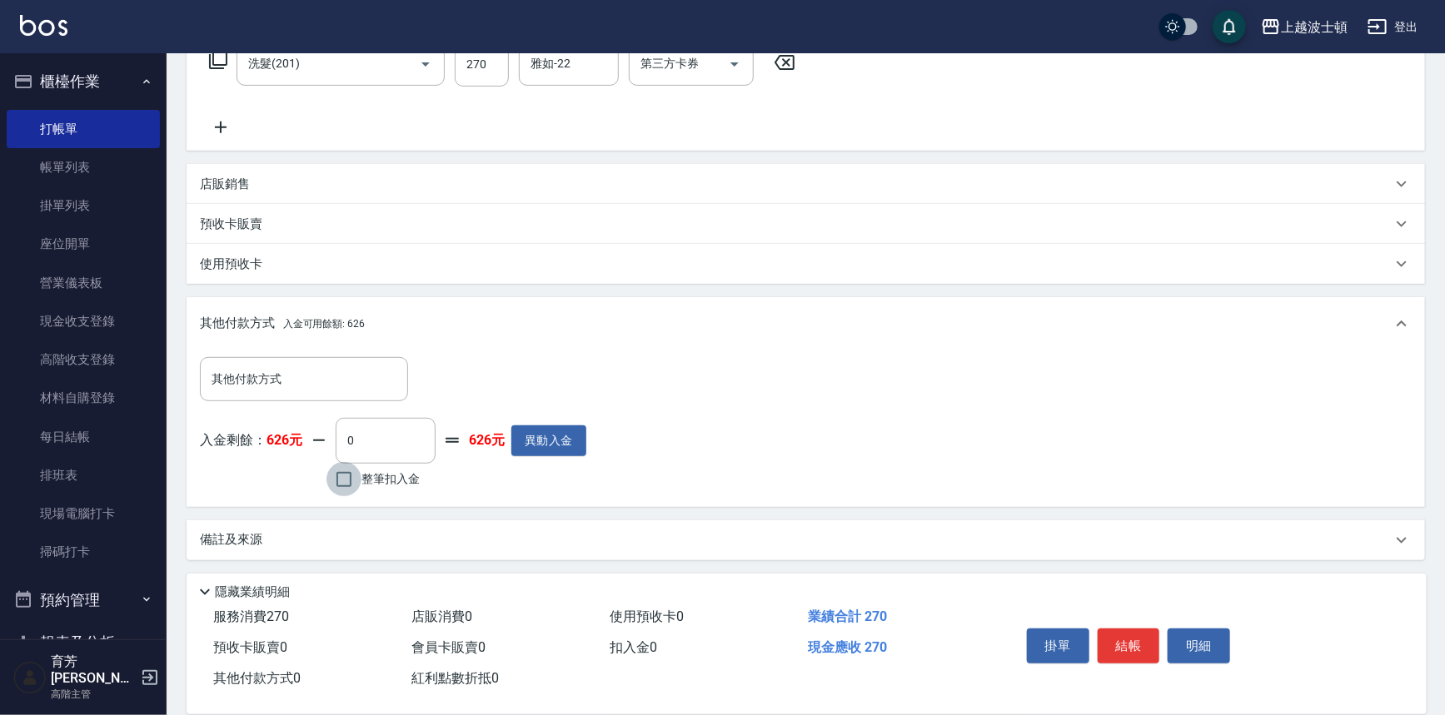
click at [336, 474] on input "整筆扣入金" at bounding box center [344, 479] width 35 height 35
checkbox input "true"
type input "270"
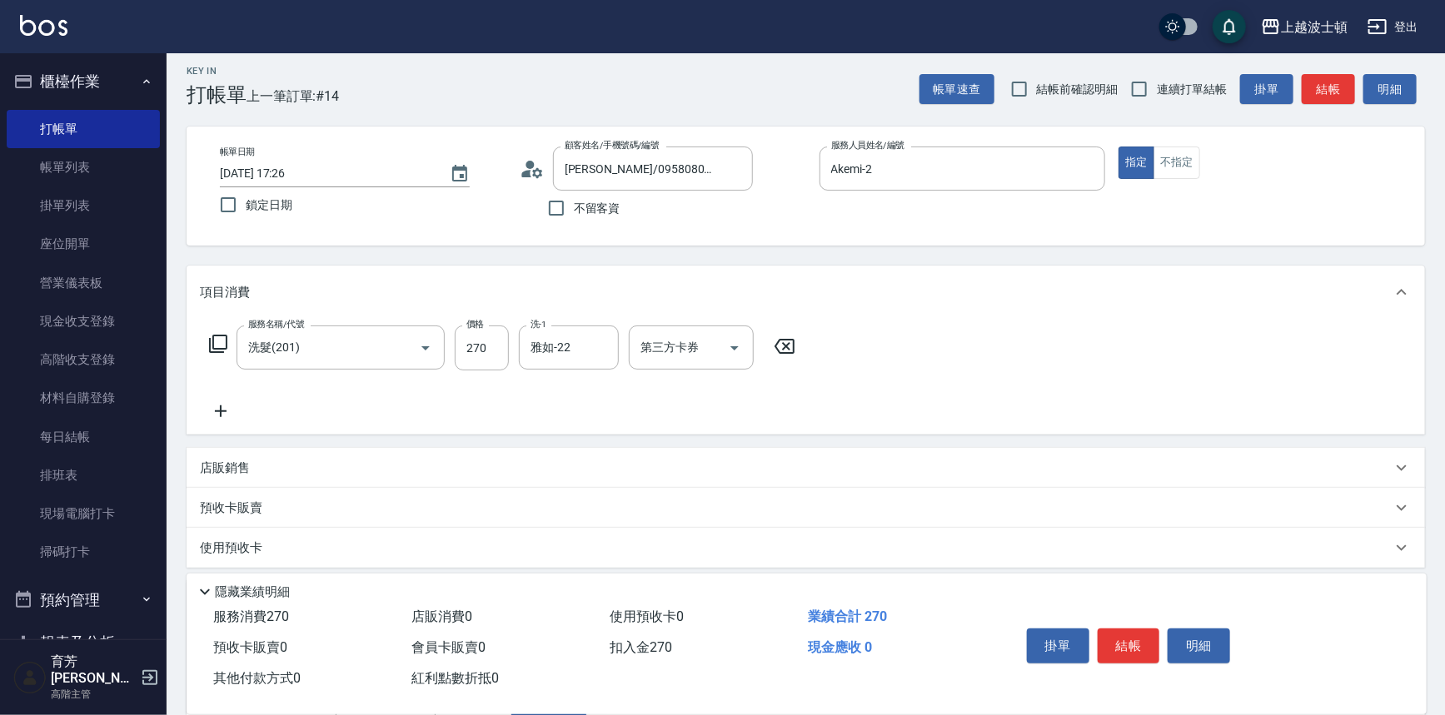
scroll to position [0, 0]
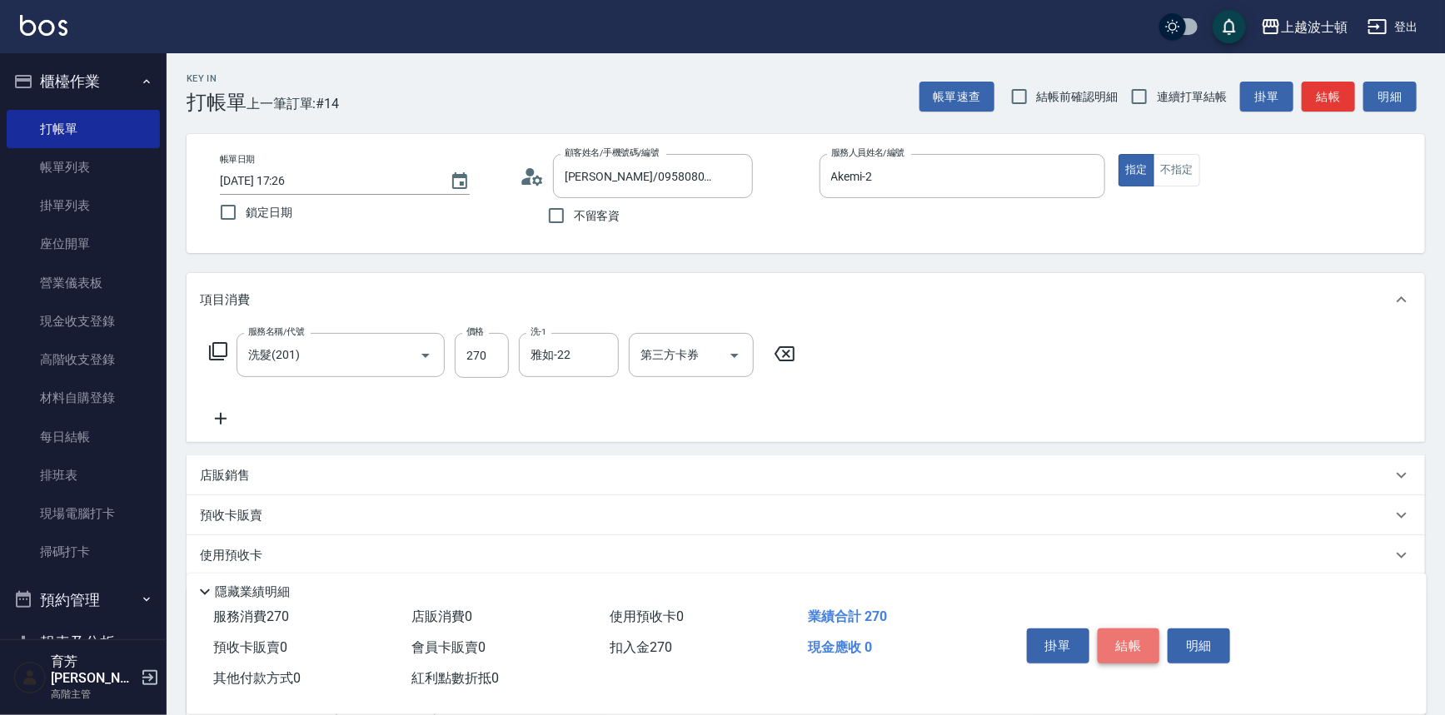
click at [1143, 654] on button "結帳" at bounding box center [1129, 646] width 62 height 35
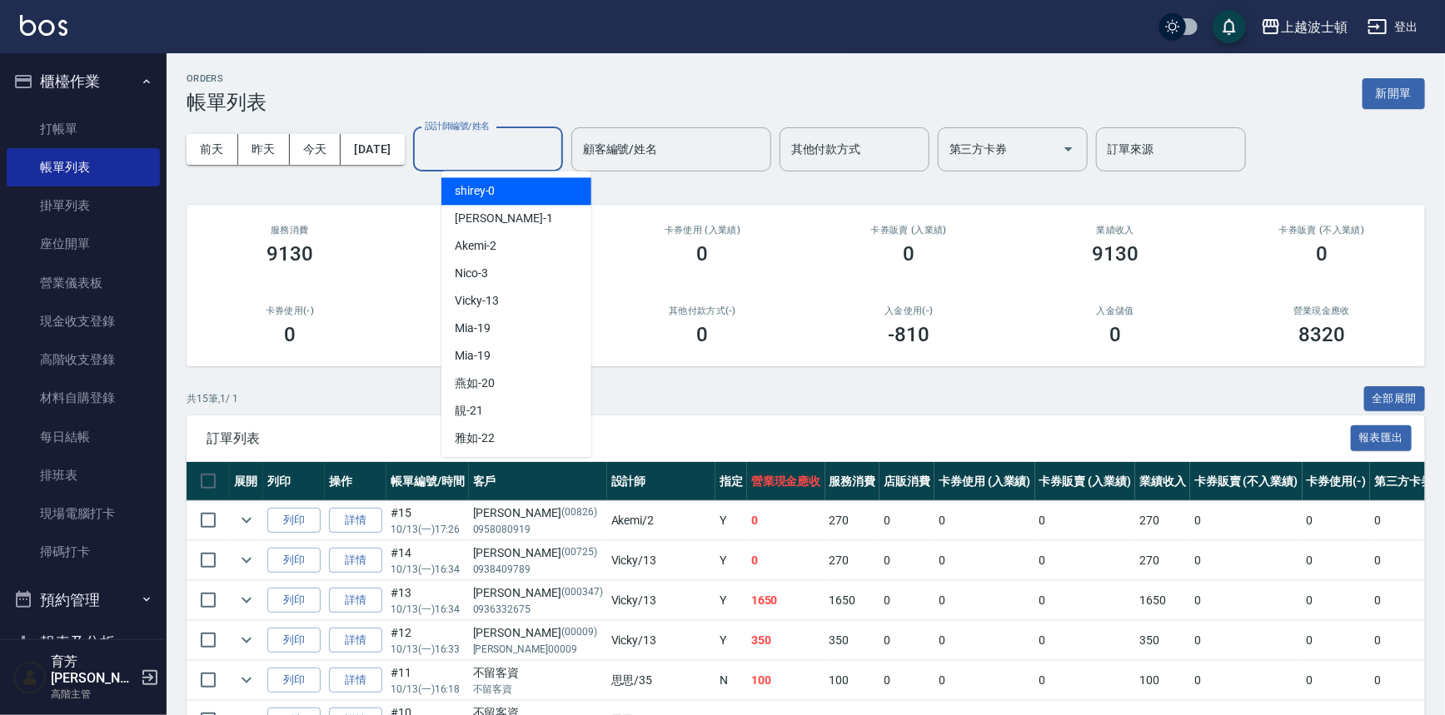
click at [499, 146] on input "設計師編號/姓名" at bounding box center [488, 149] width 135 height 29
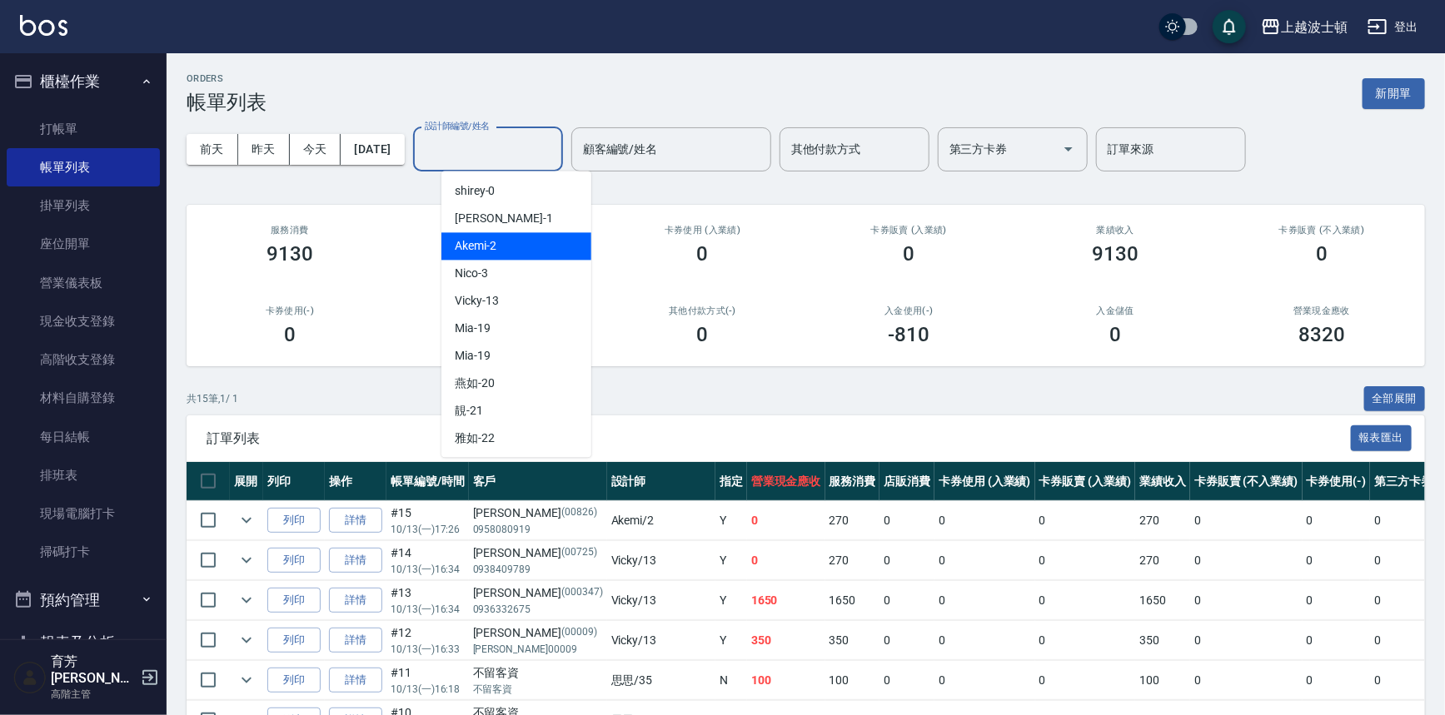
click at [537, 247] on div "Akemi -2" at bounding box center [516, 245] width 150 height 27
type input "Akemi-2"
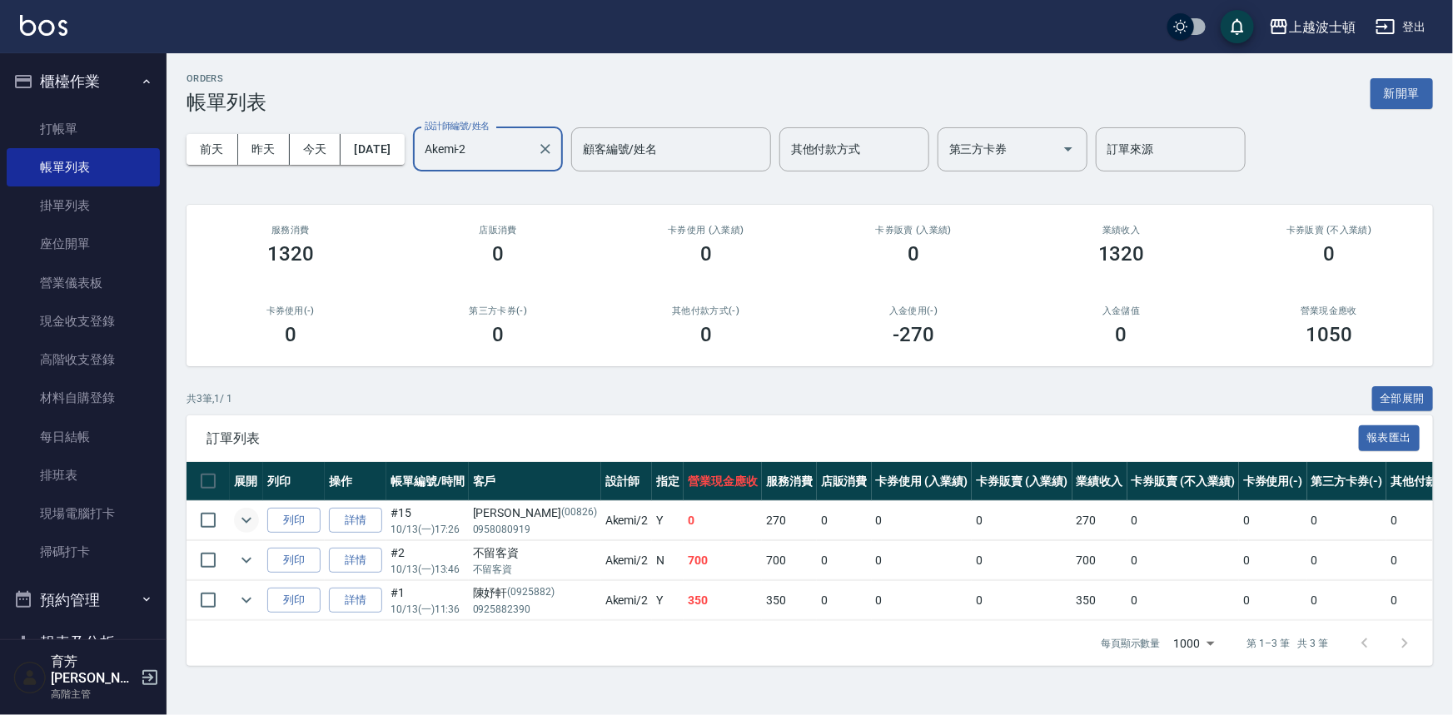
click at [252, 522] on icon "expand row" at bounding box center [247, 521] width 20 height 20
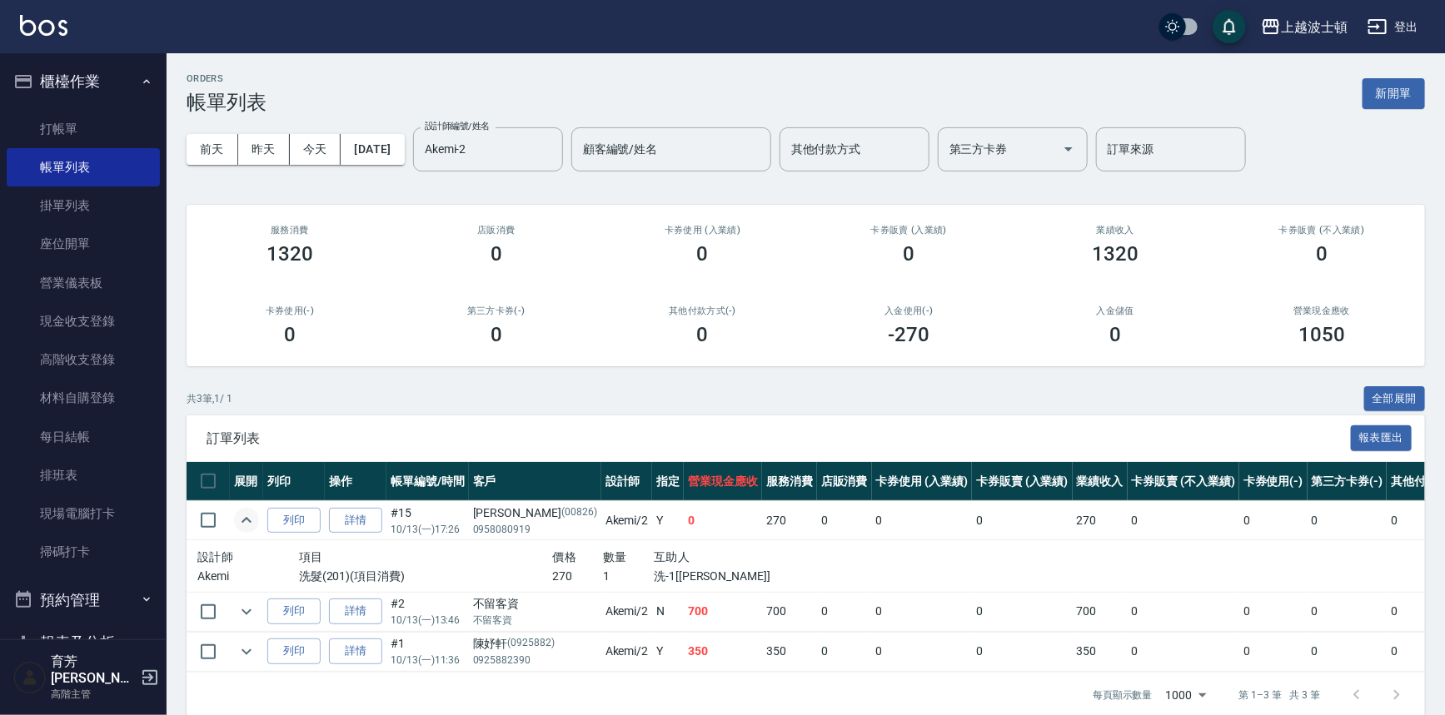
click at [252, 522] on icon "expand row" at bounding box center [247, 521] width 20 height 20
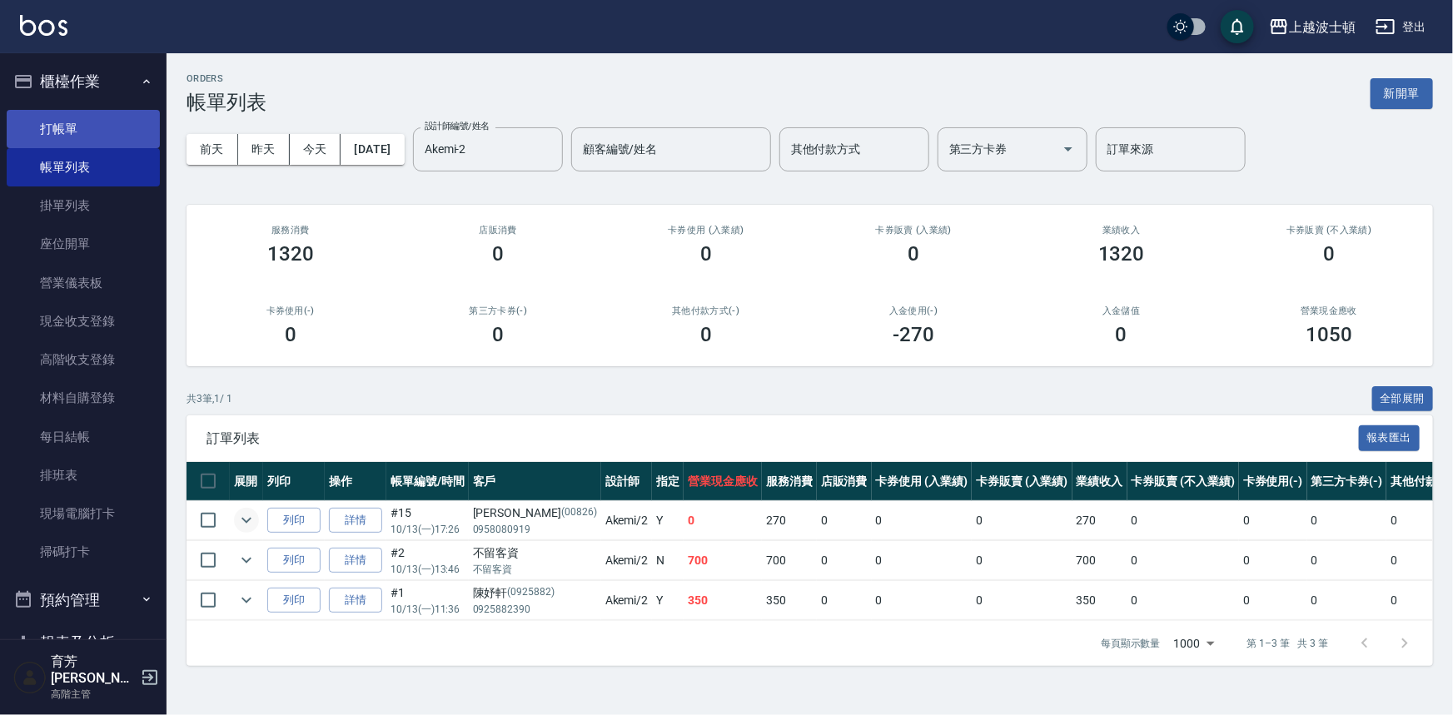
click at [32, 119] on link "打帳單" at bounding box center [83, 129] width 153 height 38
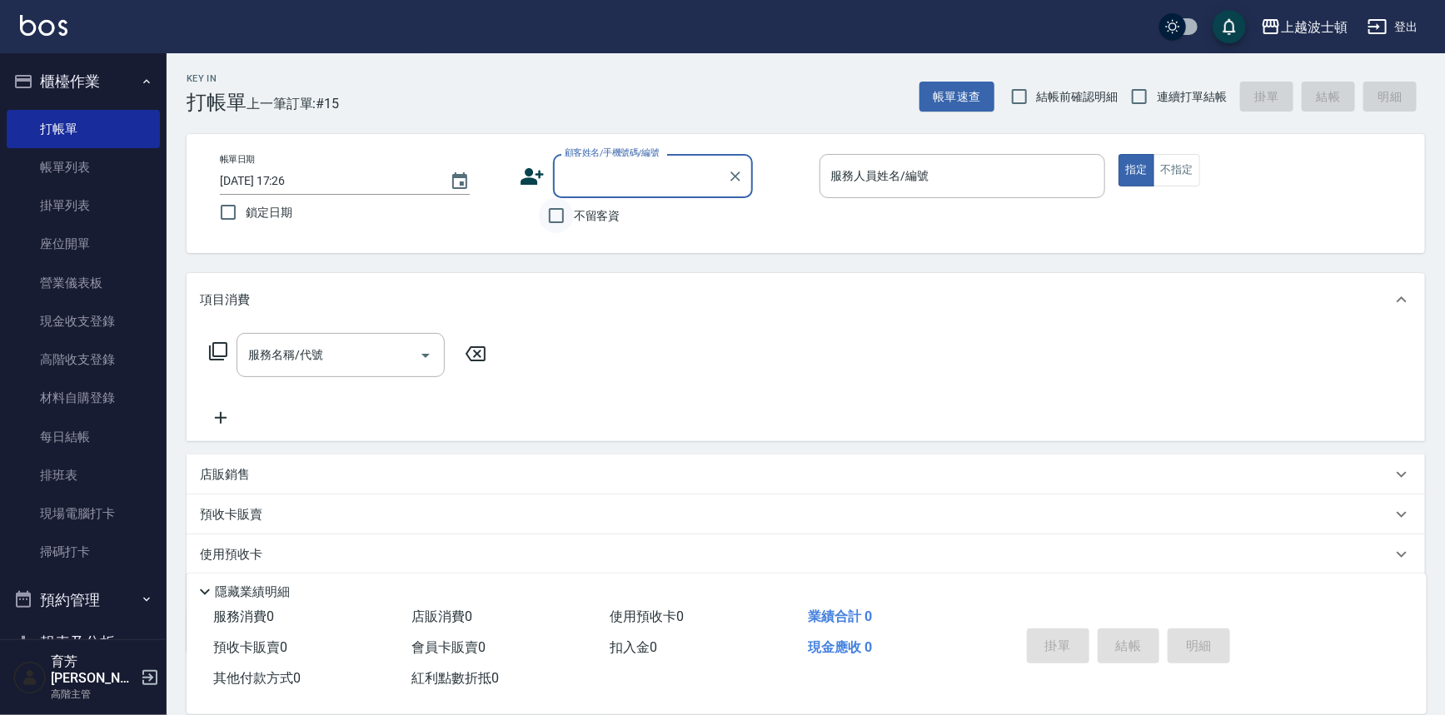
click at [569, 217] on input "不留客資" at bounding box center [556, 215] width 35 height 35
checkbox input "true"
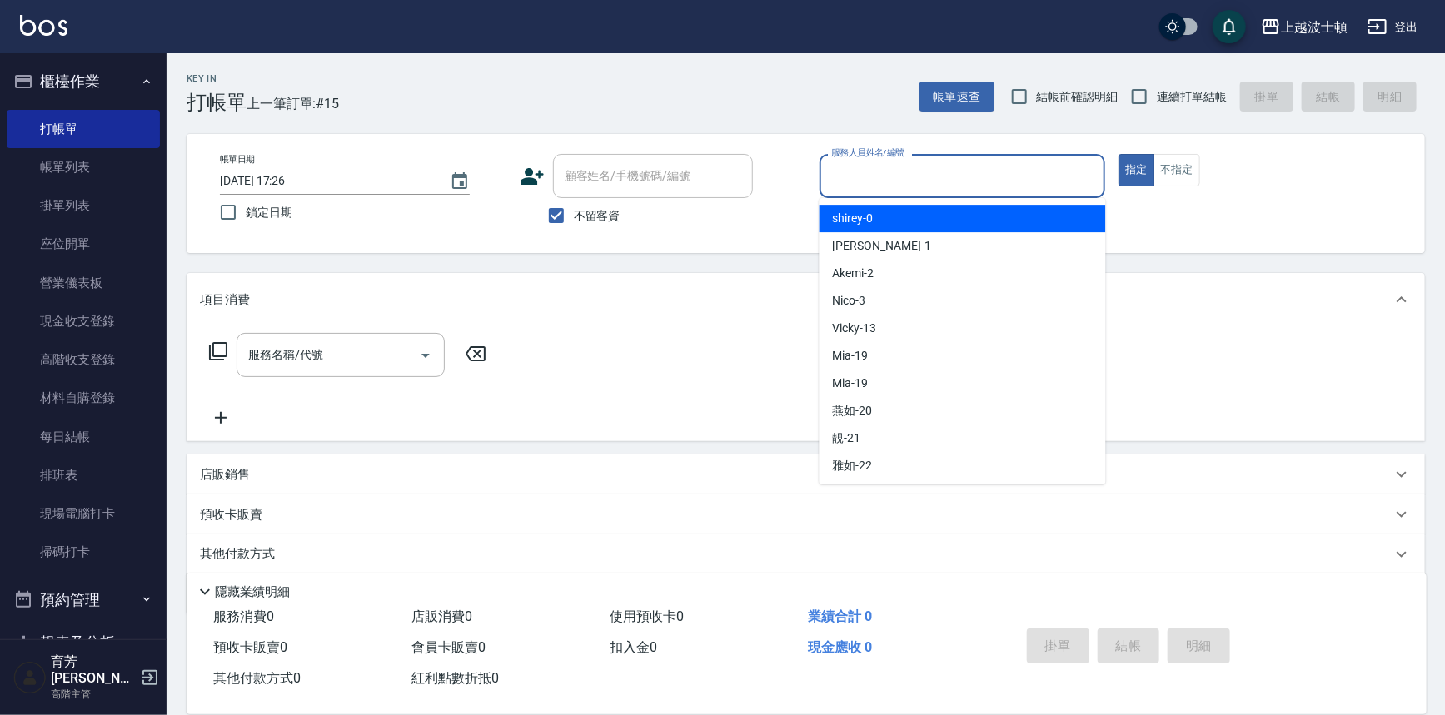
click at [880, 181] on input "服務人員姓名/編號" at bounding box center [963, 176] width 272 height 29
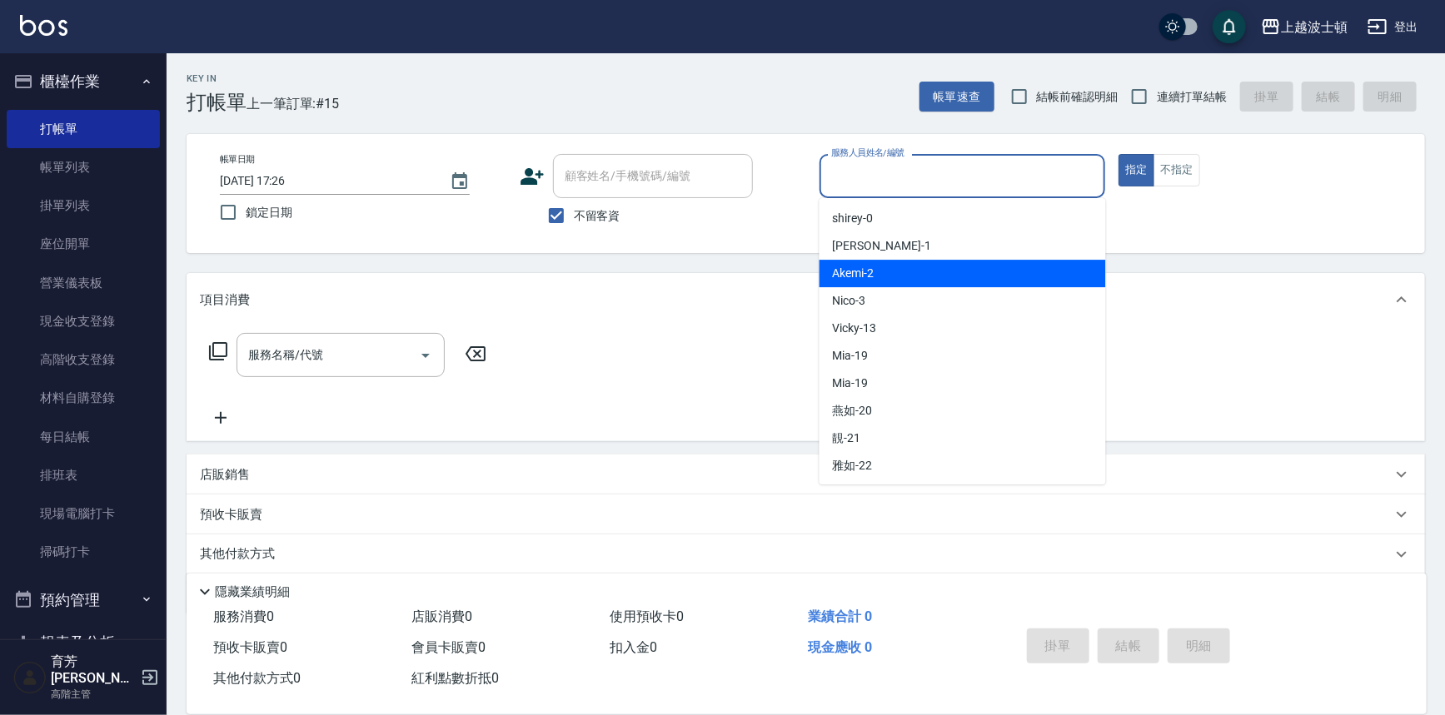
click at [909, 268] on div "Akemi -2" at bounding box center [963, 273] width 287 height 27
type input "Akemi-2"
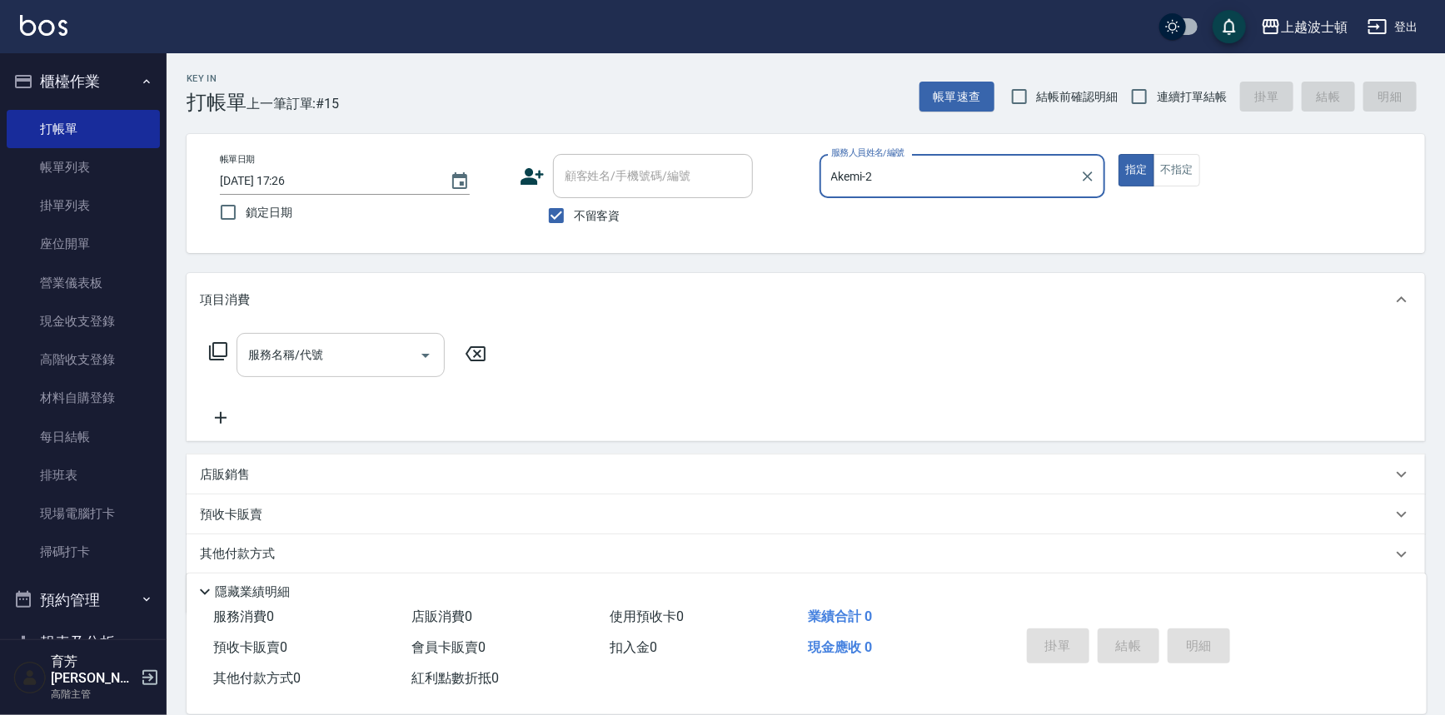
click at [291, 372] on div "服務名稱/代號" at bounding box center [341, 355] width 208 height 44
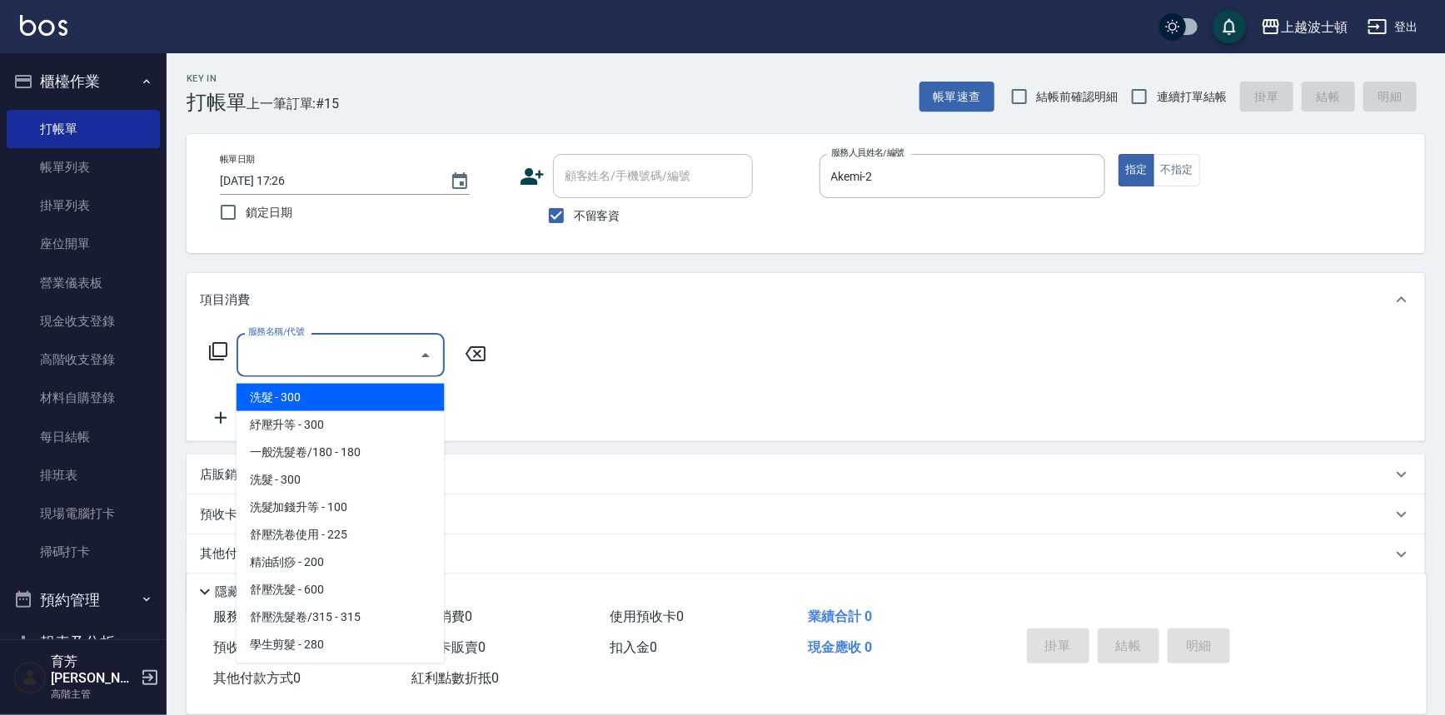
click at [361, 386] on span "洗髮 - 300" at bounding box center [341, 397] width 208 height 27
type input "洗髮(201)"
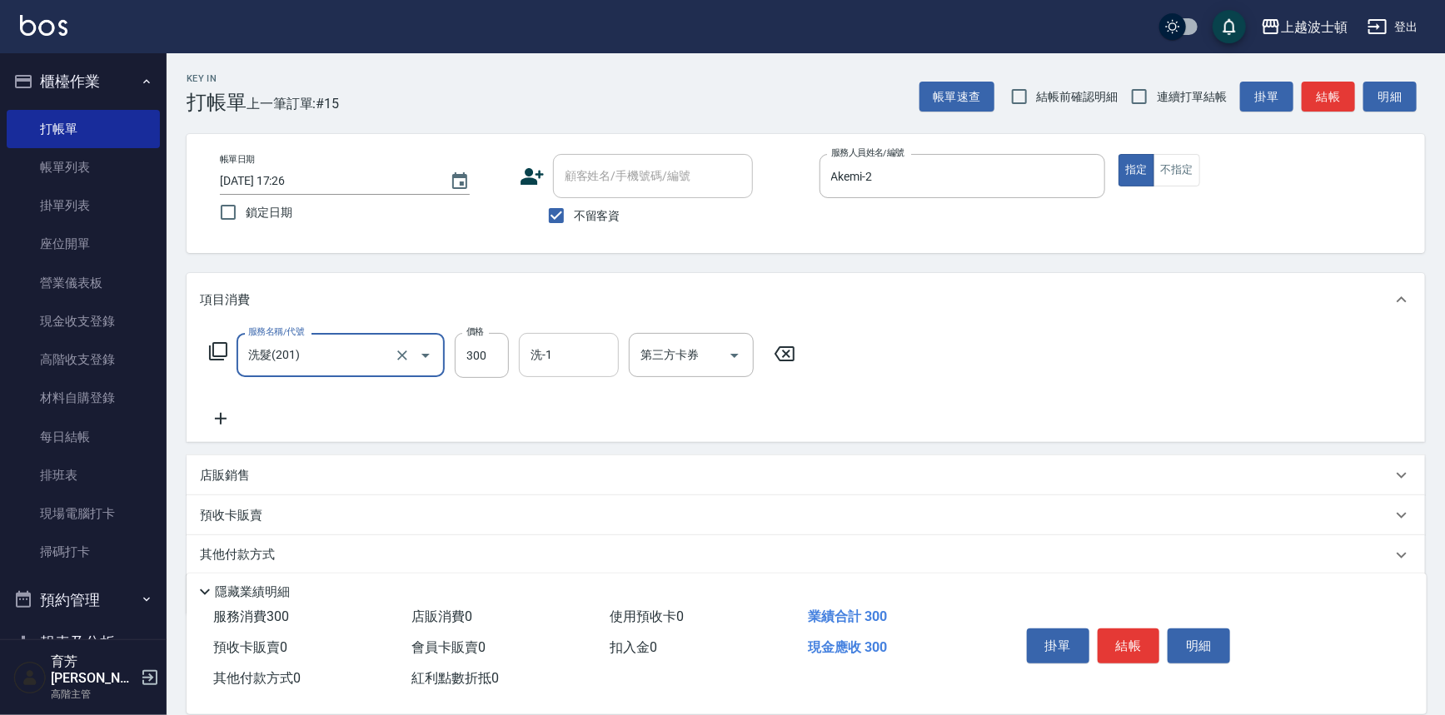
click at [586, 360] on input "洗-1" at bounding box center [568, 355] width 85 height 29
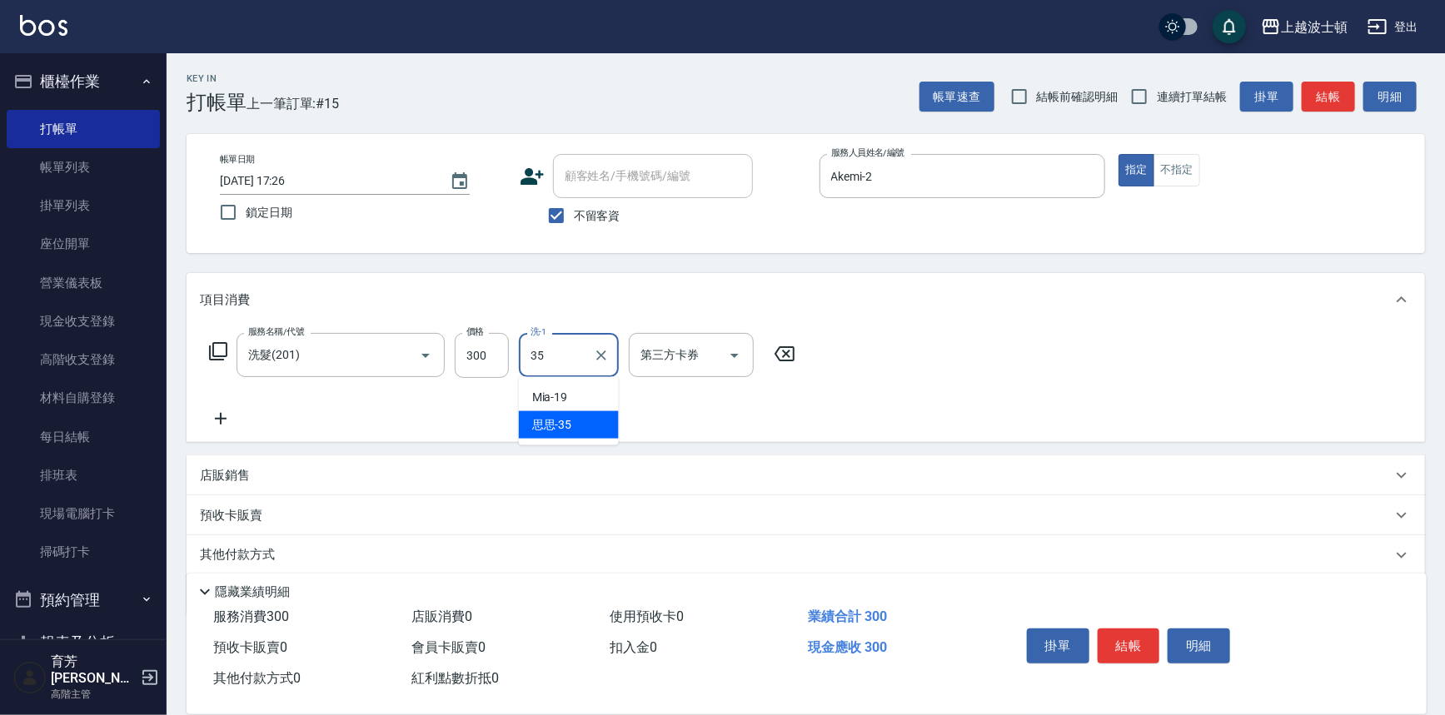
drag, startPoint x: 571, startPoint y: 416, endPoint x: 583, endPoint y: 412, distance: 12.4
click at [571, 417] on div "思思 -35" at bounding box center [569, 424] width 100 height 27
type input "思思-35"
drag, startPoint x: 970, startPoint y: 357, endPoint x: 1037, endPoint y: 429, distance: 98.4
click at [971, 358] on div "服務名稱/代號 洗髮(201) 服務名稱/代號 價格 300 價格 洗-1 思思-35 洗-1 第三方卡券 第三方卡券" at bounding box center [806, 385] width 1239 height 116
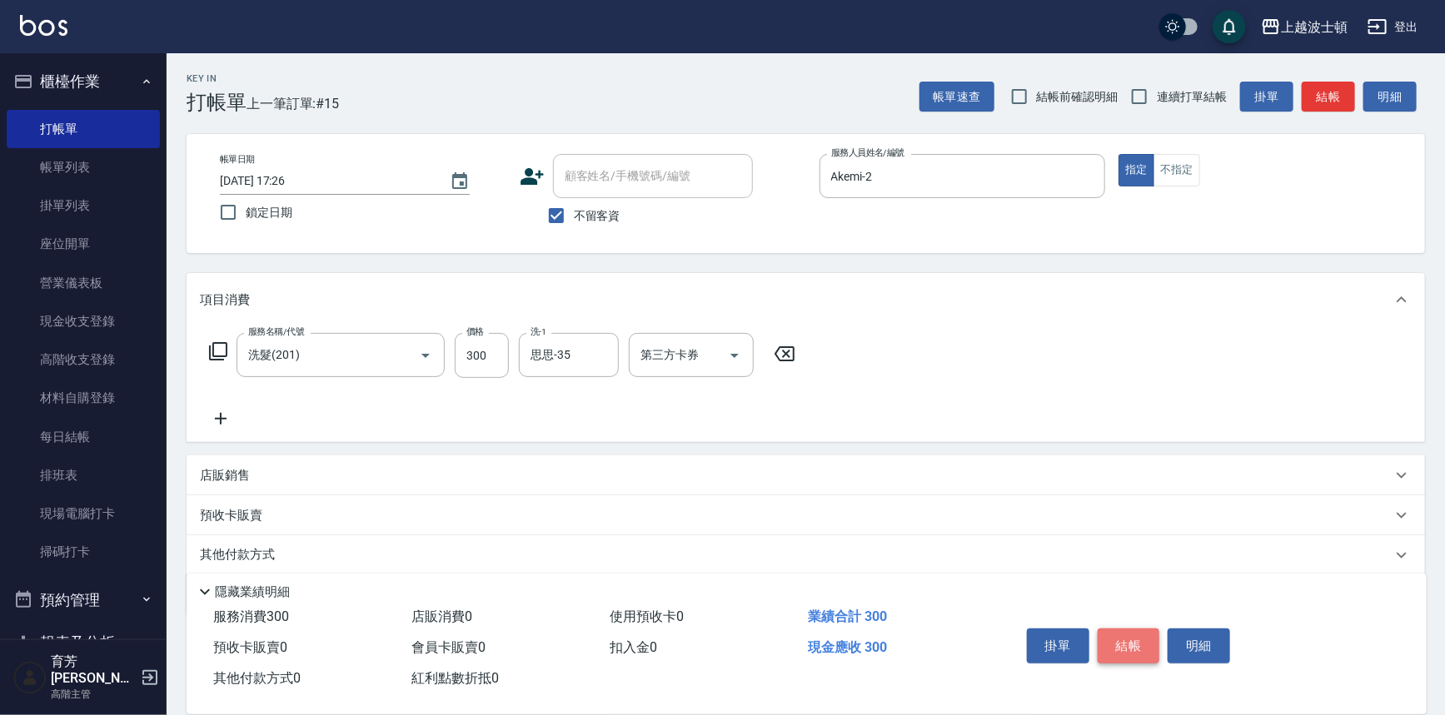
click at [1116, 651] on button "結帳" at bounding box center [1129, 646] width 62 height 35
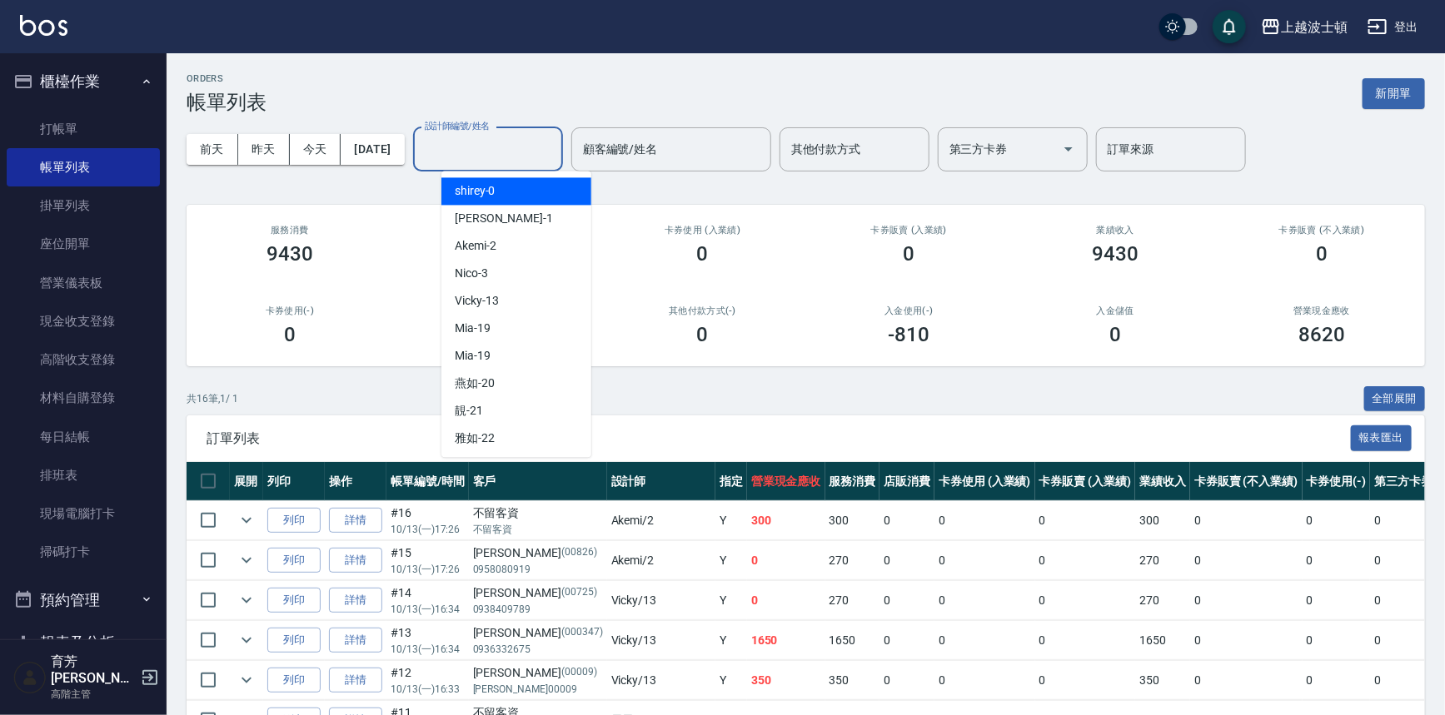
click at [457, 150] on input "設計師編號/姓名" at bounding box center [488, 149] width 135 height 29
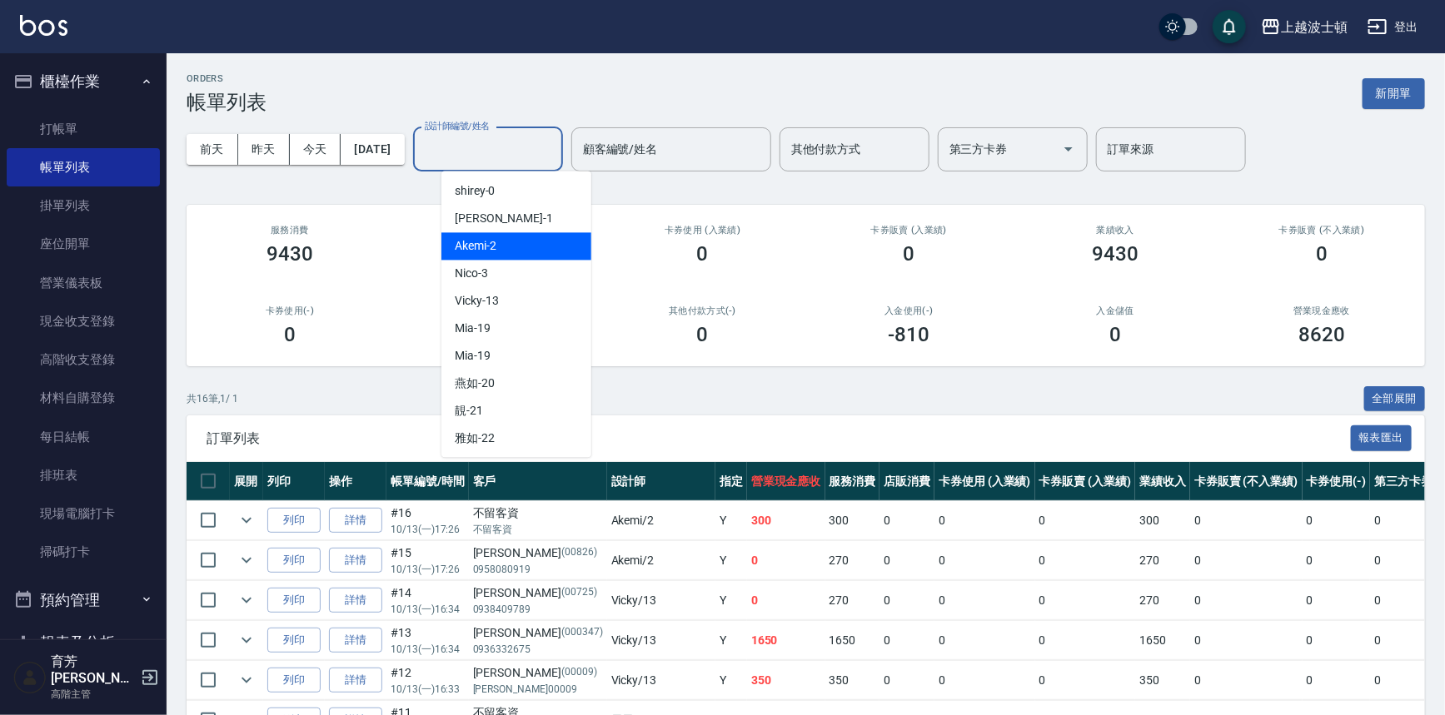
click at [521, 241] on div "Akemi -2" at bounding box center [516, 245] width 150 height 27
type input "Akemi-2"
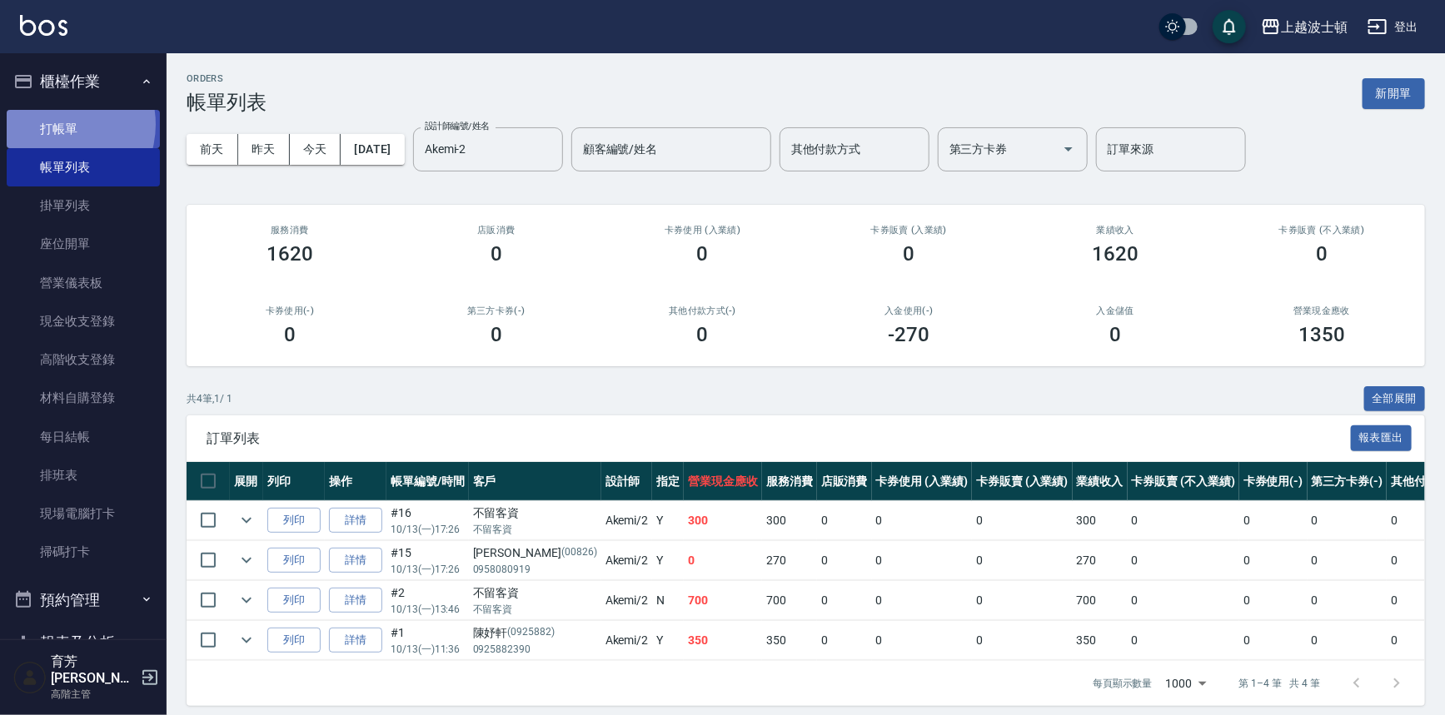
click at [55, 124] on link "打帳單" at bounding box center [83, 129] width 153 height 38
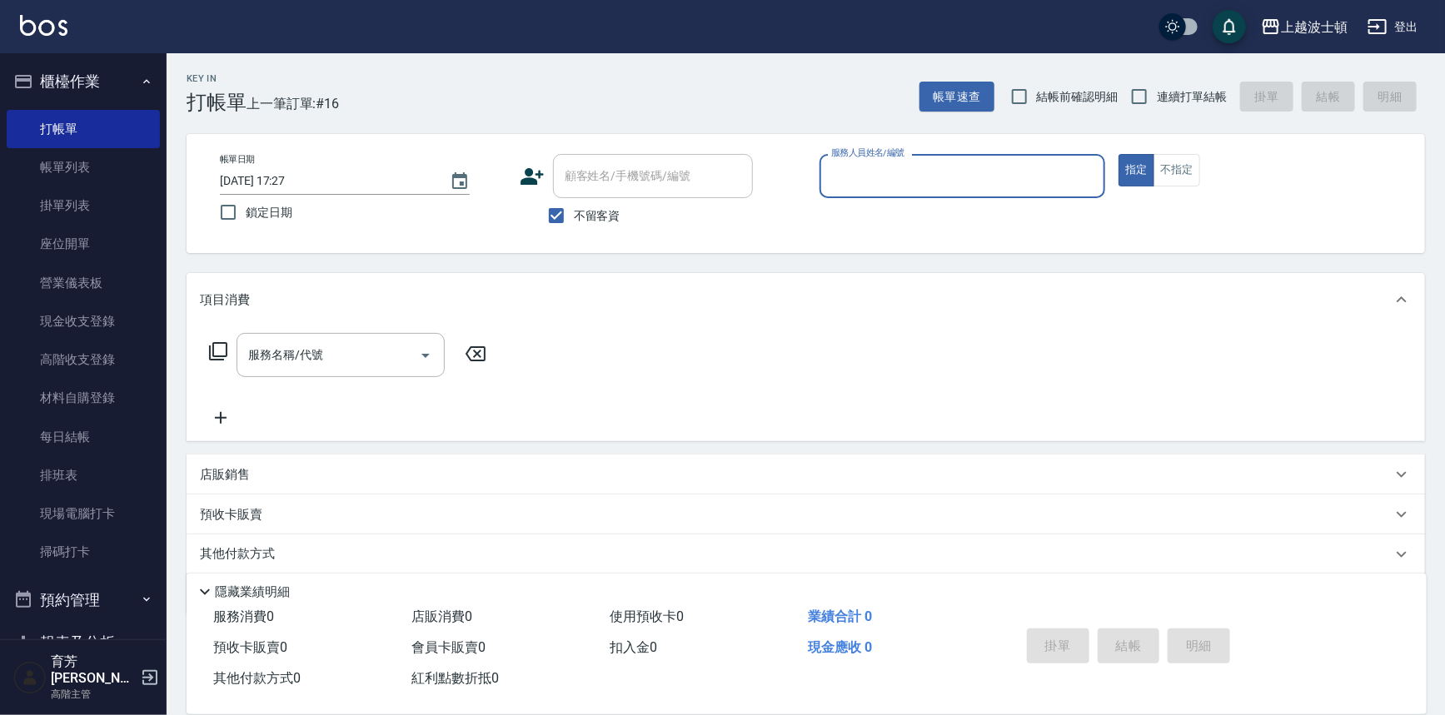
scroll to position [243, 0]
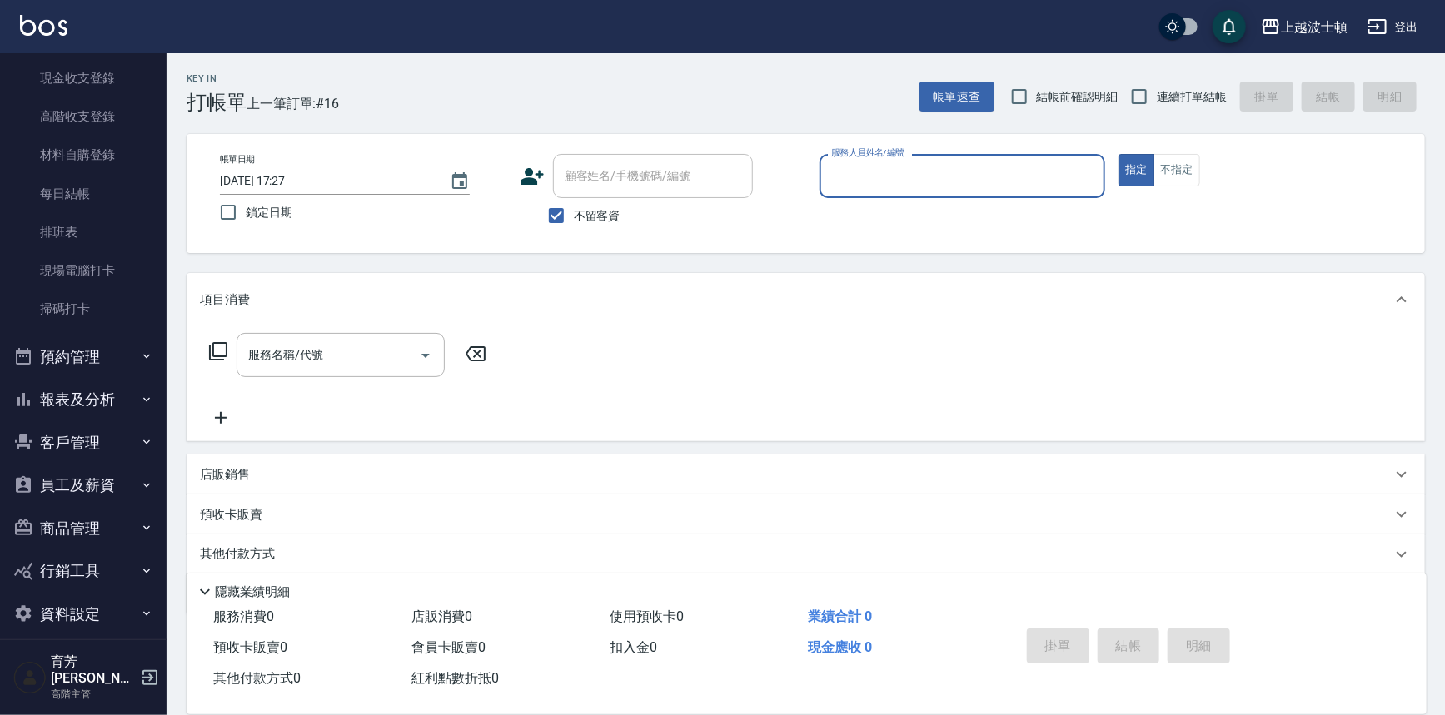
click at [69, 399] on button "報表及分析" at bounding box center [83, 399] width 153 height 43
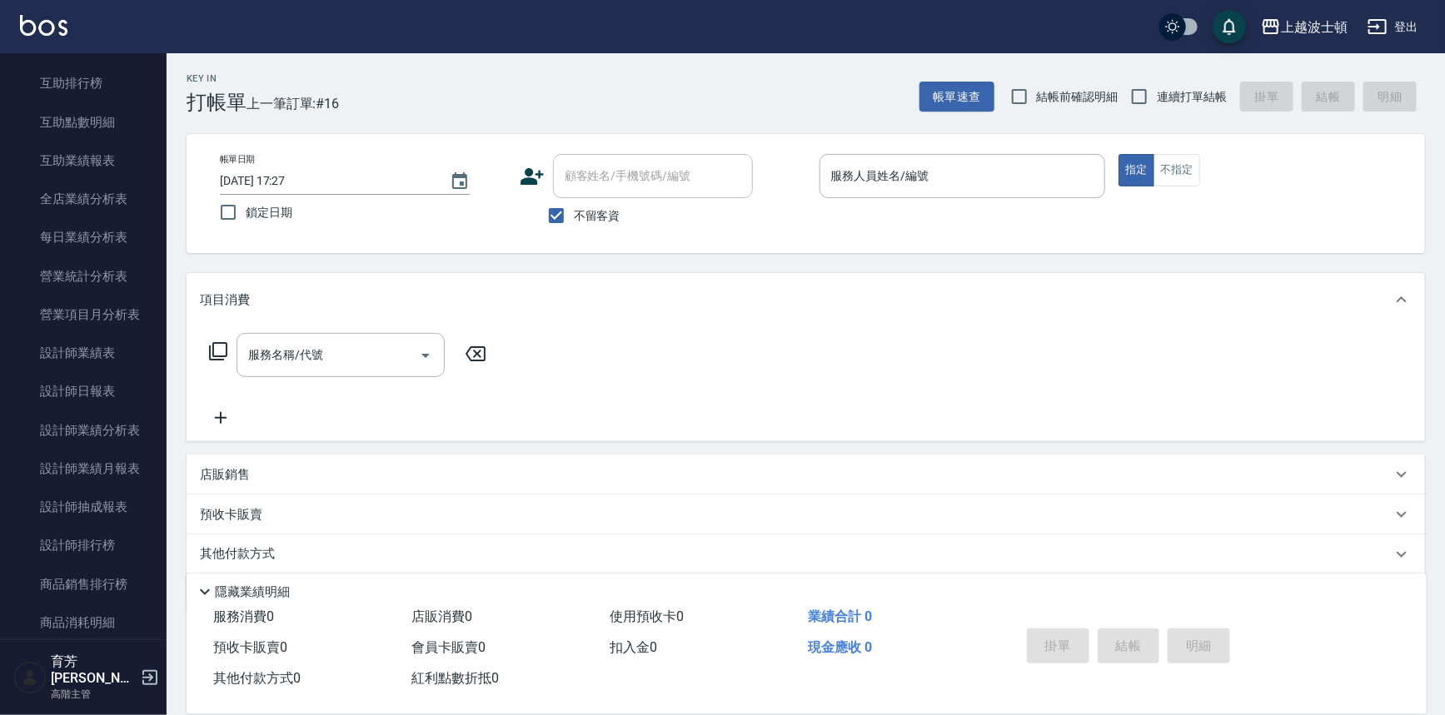
scroll to position [863, 0]
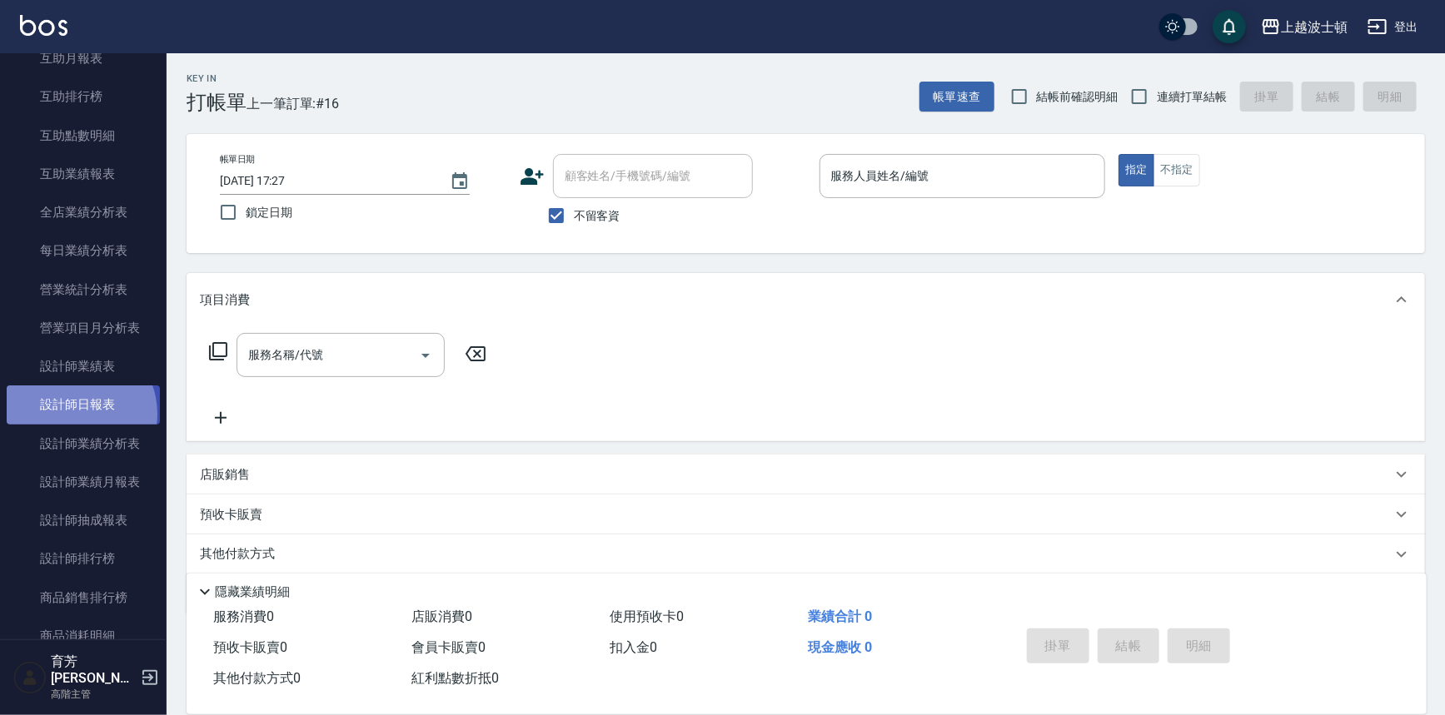
click at [73, 414] on link "設計師日報表" at bounding box center [83, 405] width 153 height 38
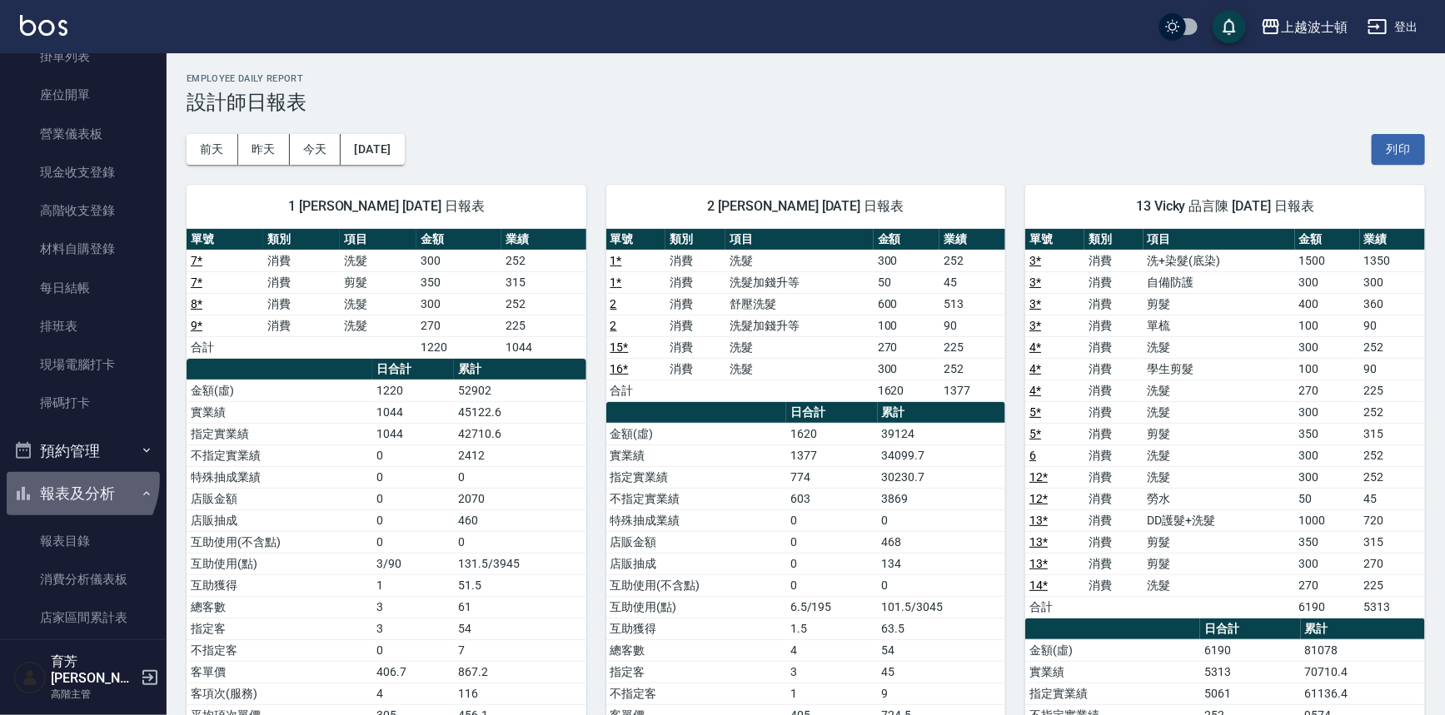
click at [67, 479] on button "報表及分析" at bounding box center [83, 493] width 153 height 43
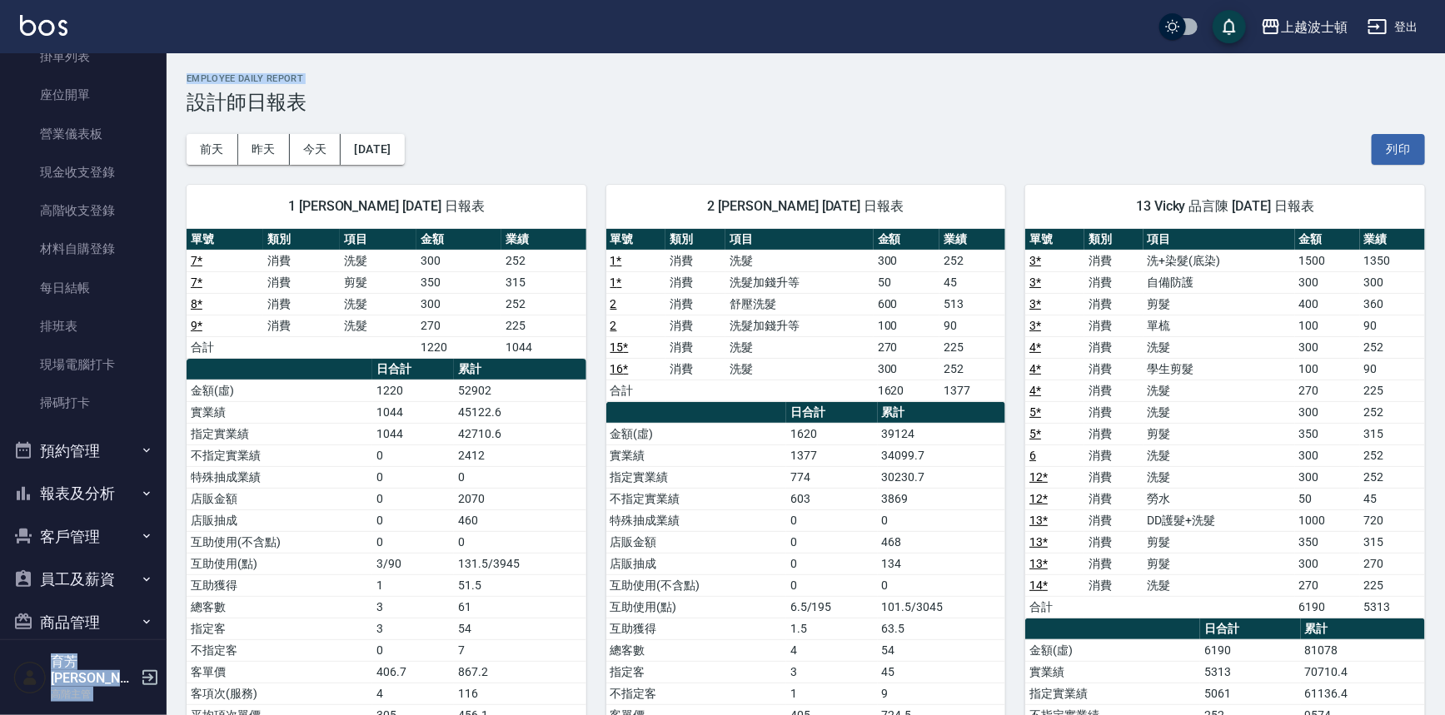
drag, startPoint x: 157, startPoint y: 350, endPoint x: 176, endPoint y: 99, distance: 251.4
drag, startPoint x: 176, startPoint y: 99, endPoint x: 169, endPoint y: 119, distance: 21.1
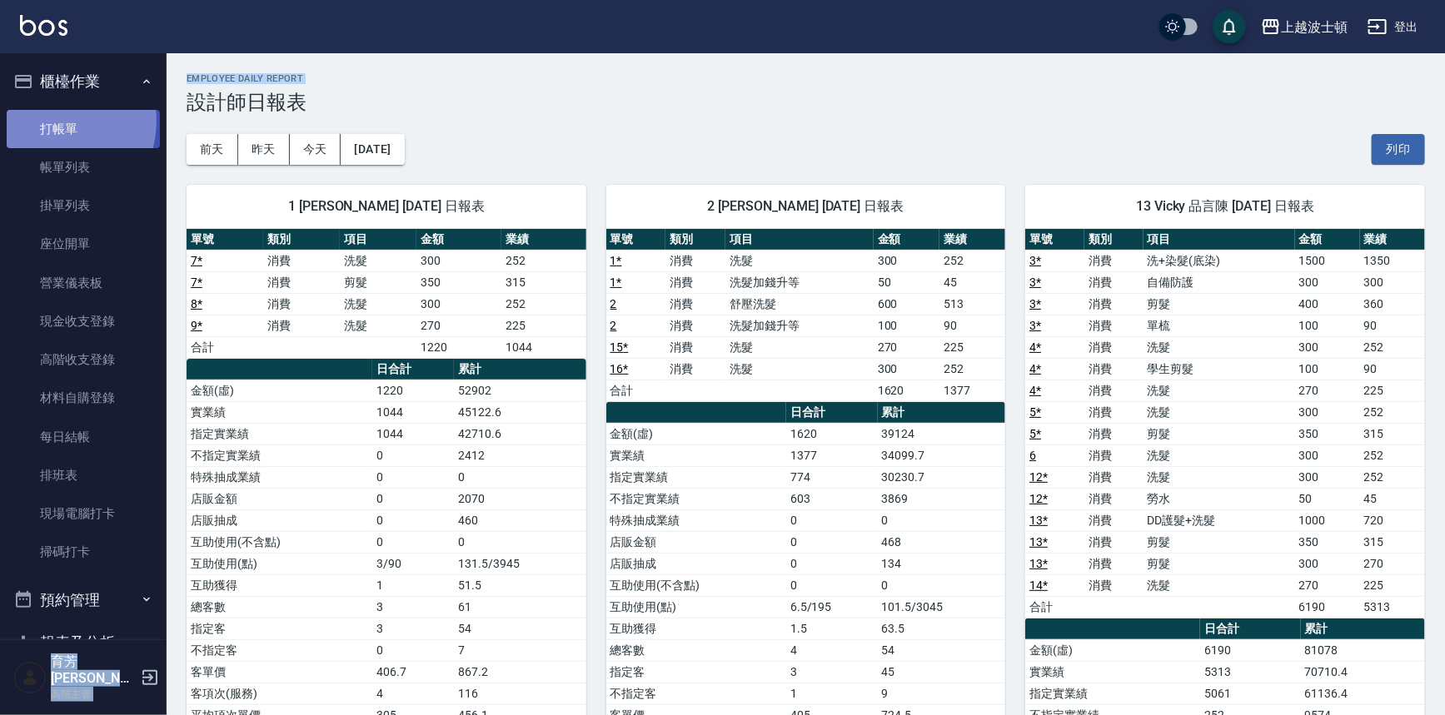
click at [54, 121] on link "打帳單" at bounding box center [83, 129] width 153 height 38
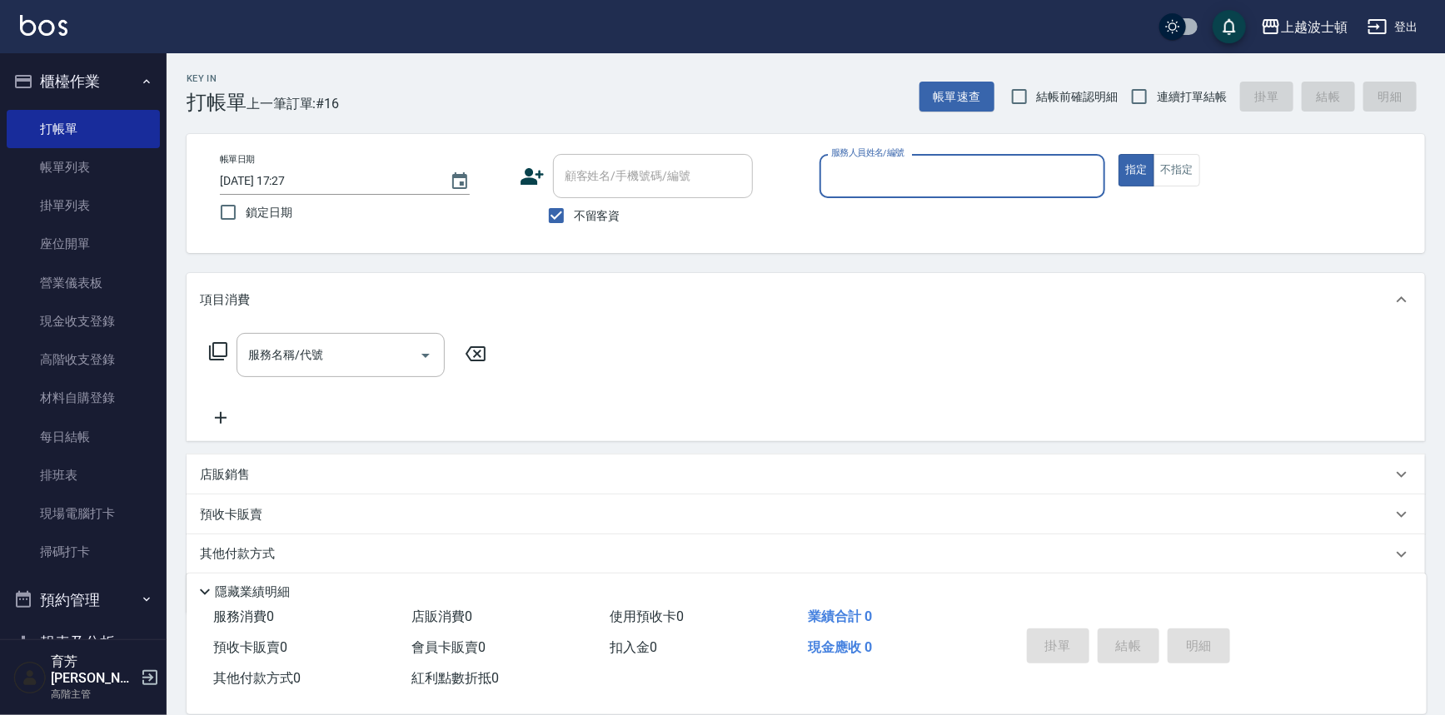
click at [583, 192] on div "顧客姓名/手機號碼/編號" at bounding box center [653, 176] width 200 height 44
click at [587, 218] on span "不留客資" at bounding box center [597, 215] width 47 height 17
click at [574, 218] on input "不留客資" at bounding box center [556, 215] width 35 height 35
checkbox input "false"
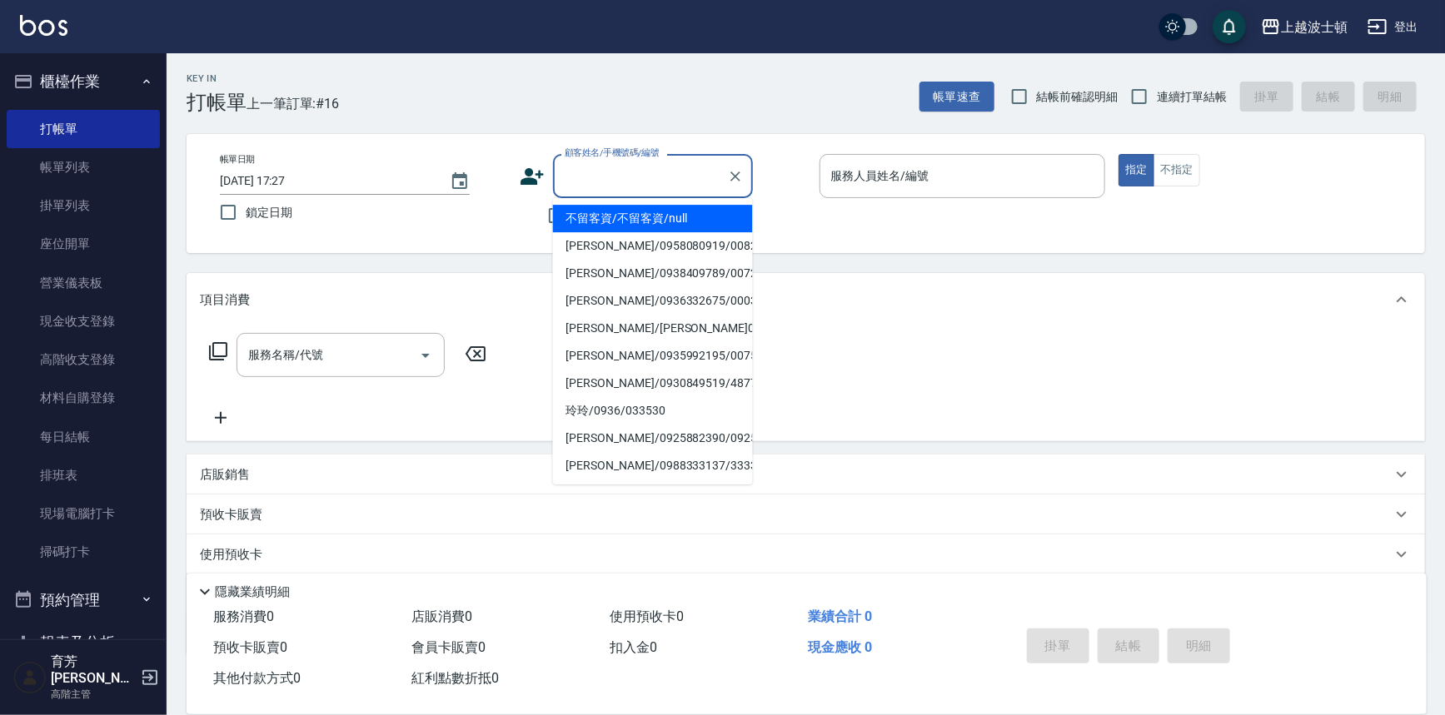
drag, startPoint x: 600, startPoint y: 165, endPoint x: 594, endPoint y: 172, distance: 9.5
click at [600, 167] on div "顧客姓名/手機號碼/編號 顧客姓名/手機號碼/編號" at bounding box center [653, 176] width 200 height 44
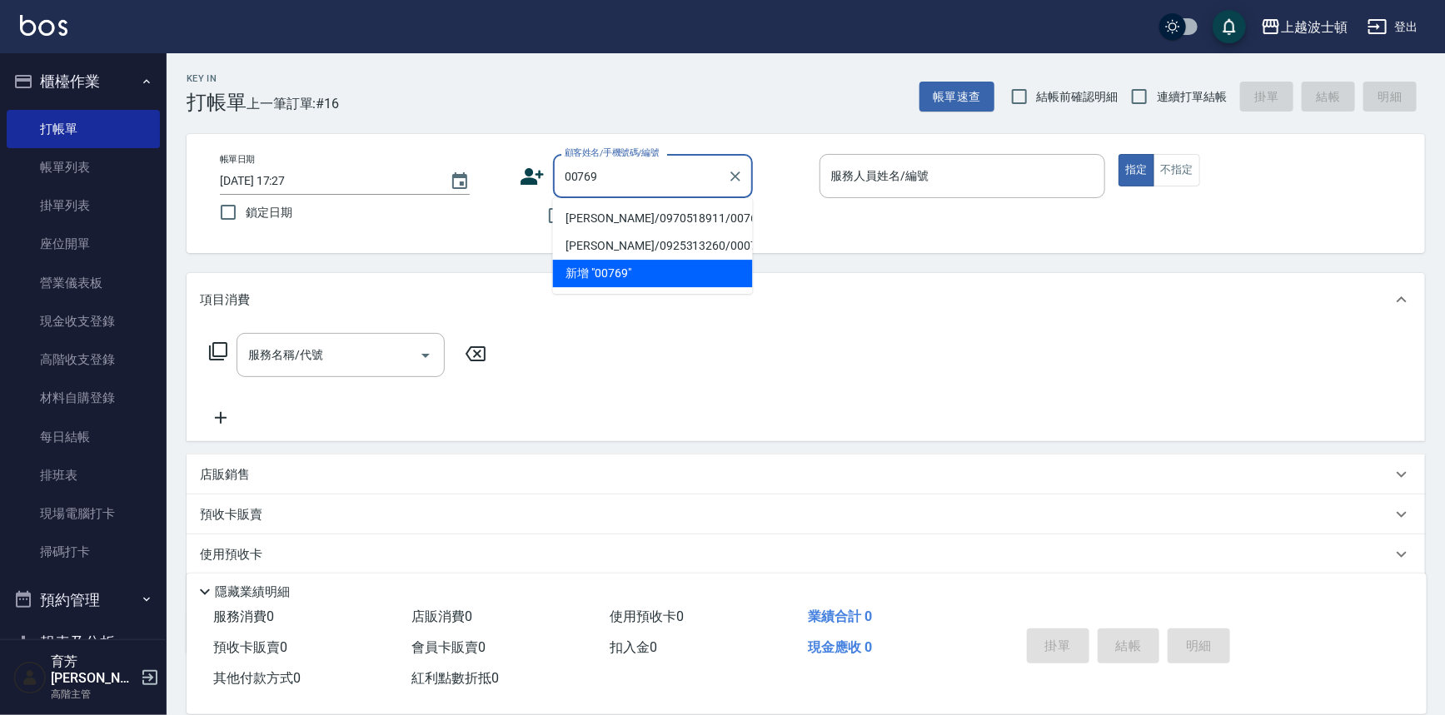
click at [620, 213] on li "吳艷芬/0970518911/00769" at bounding box center [653, 218] width 200 height 27
type input "吳艷芬/0970518911/00769"
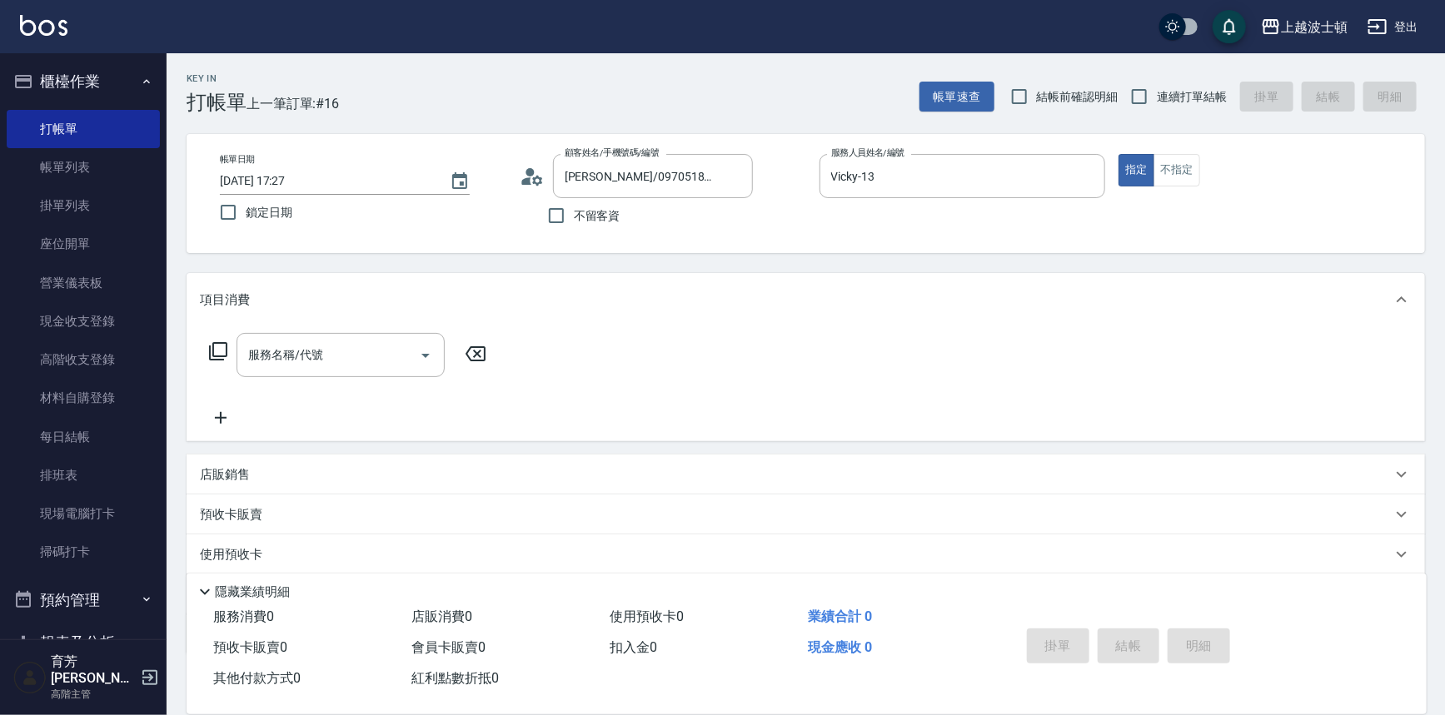
click at [1019, 202] on p at bounding box center [963, 206] width 287 height 17
click at [1017, 197] on div "Vicky-13 服務人員姓名/編號" at bounding box center [963, 176] width 287 height 44
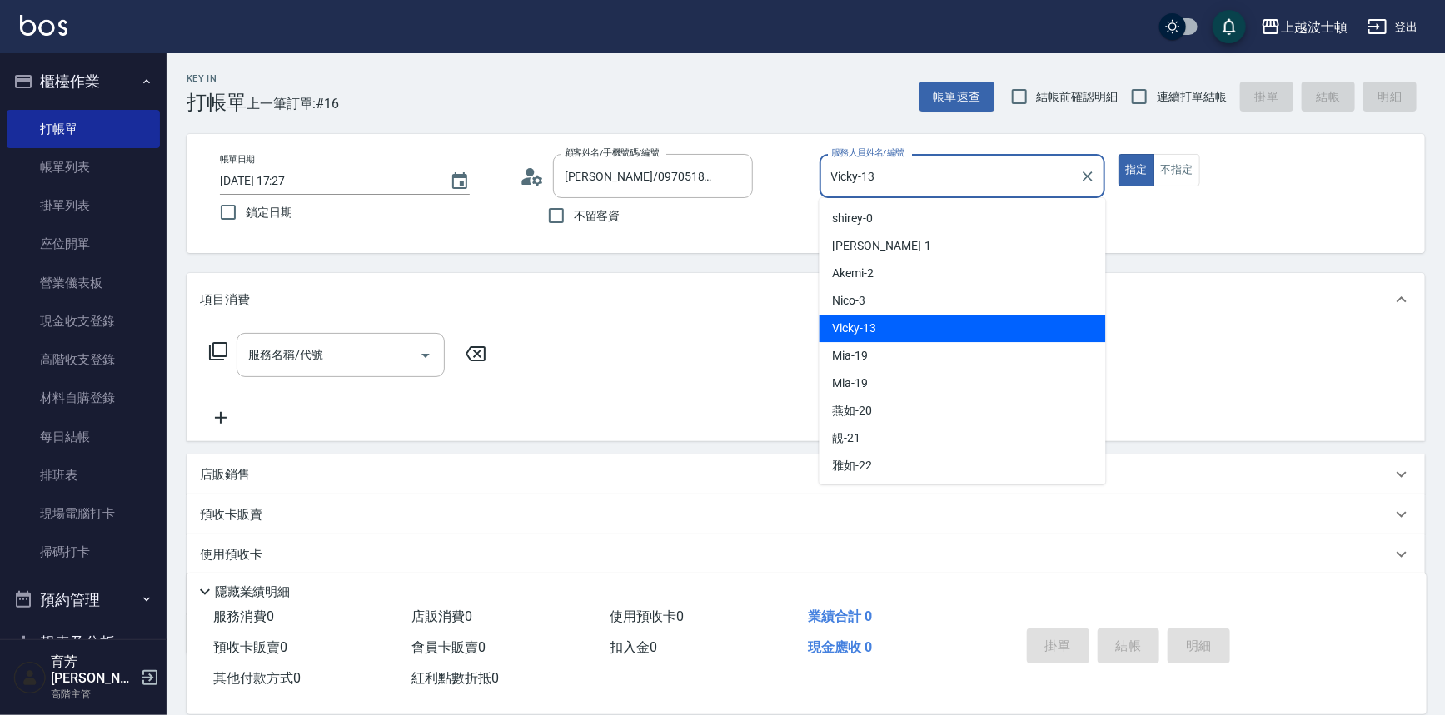
click at [1016, 182] on input "Vicky-13" at bounding box center [950, 176] width 247 height 29
click at [1014, 182] on input "Vicky-13" at bounding box center [950, 176] width 247 height 29
click at [1014, 179] on input "Vicky-13" at bounding box center [950, 176] width 247 height 29
click at [1013, 175] on input "Vicky-13" at bounding box center [950, 176] width 247 height 29
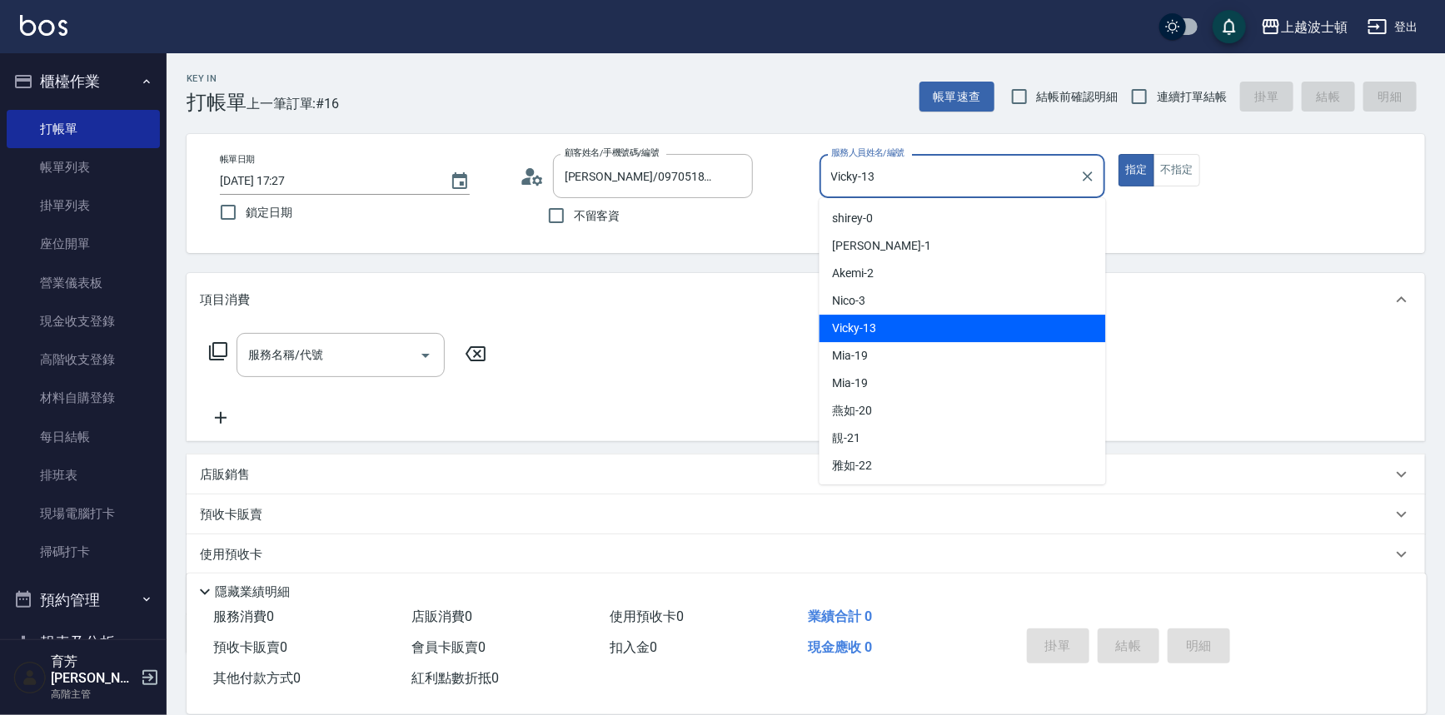
click at [1013, 175] on input "Vicky-13" at bounding box center [950, 176] width 247 height 29
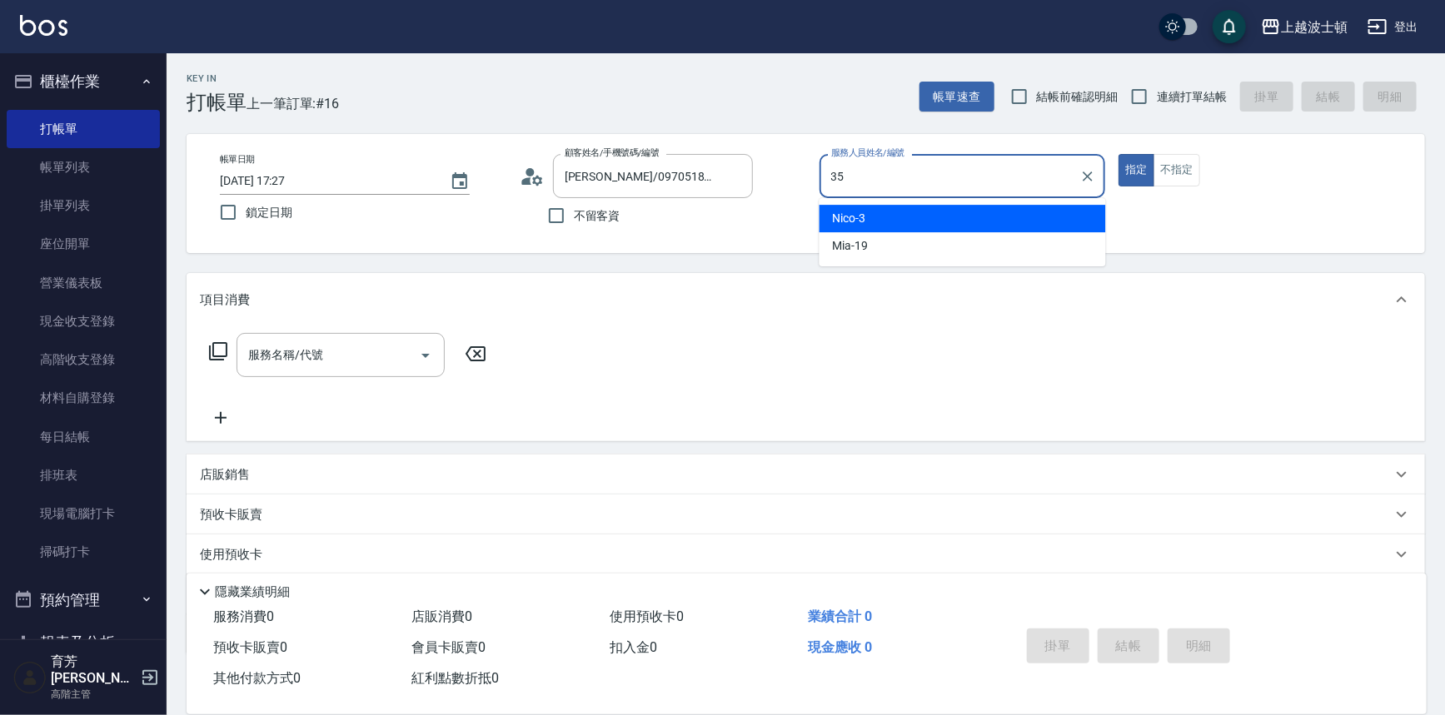
type input "思思-35"
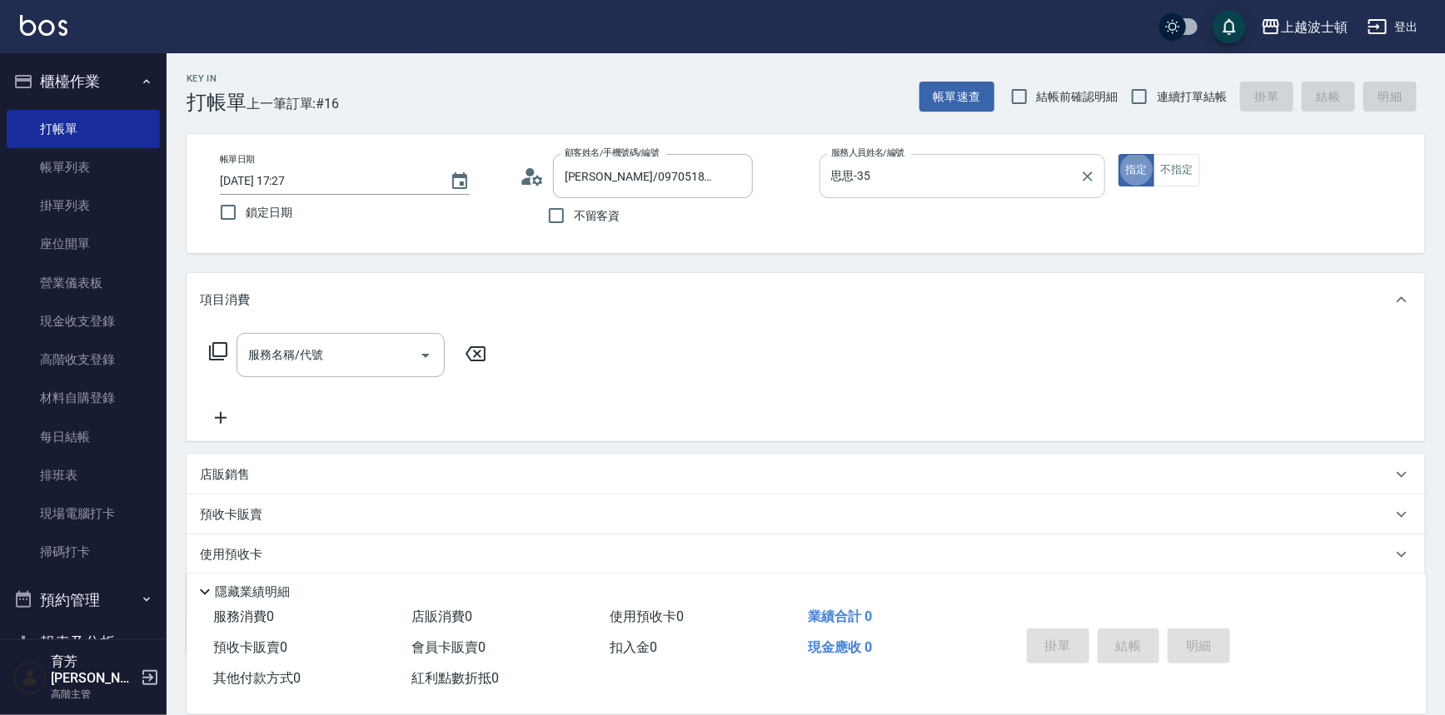
type button "true"
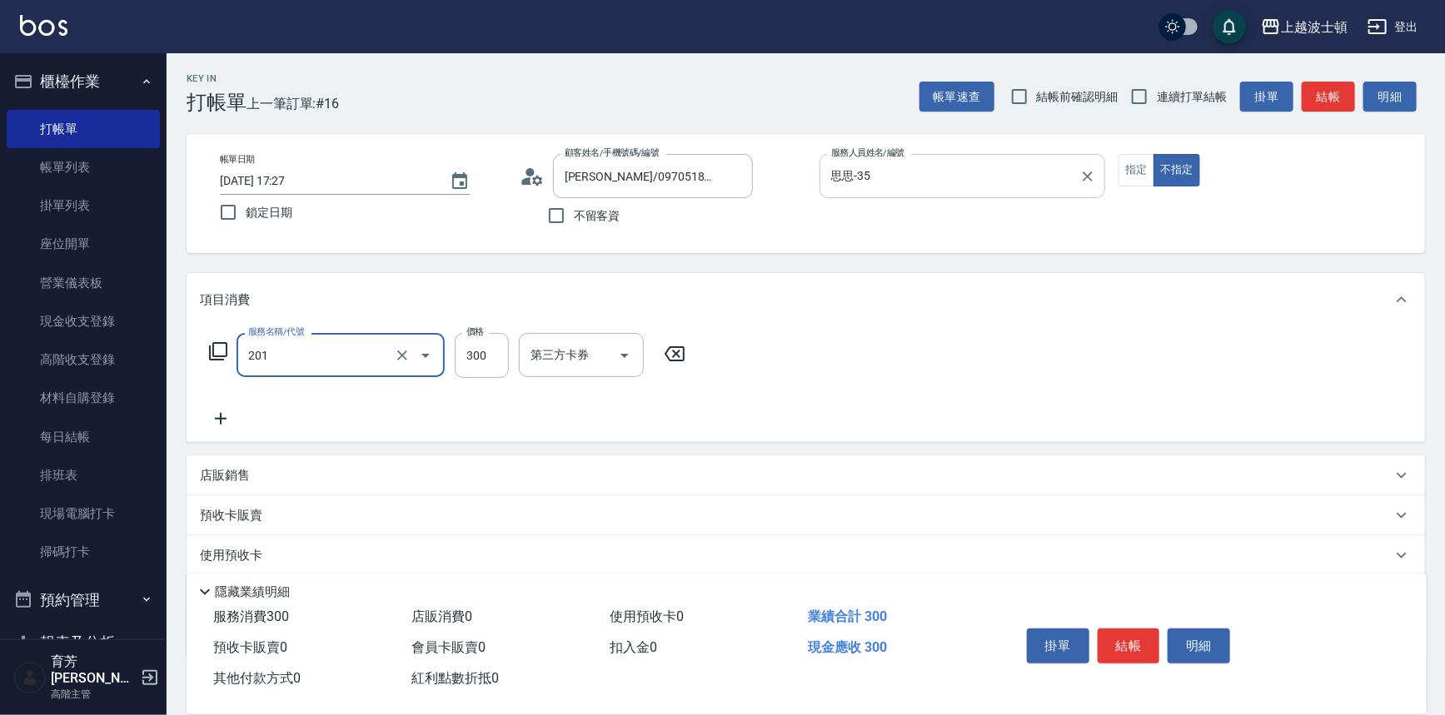
type input "洗髮(201)"
type input "270"
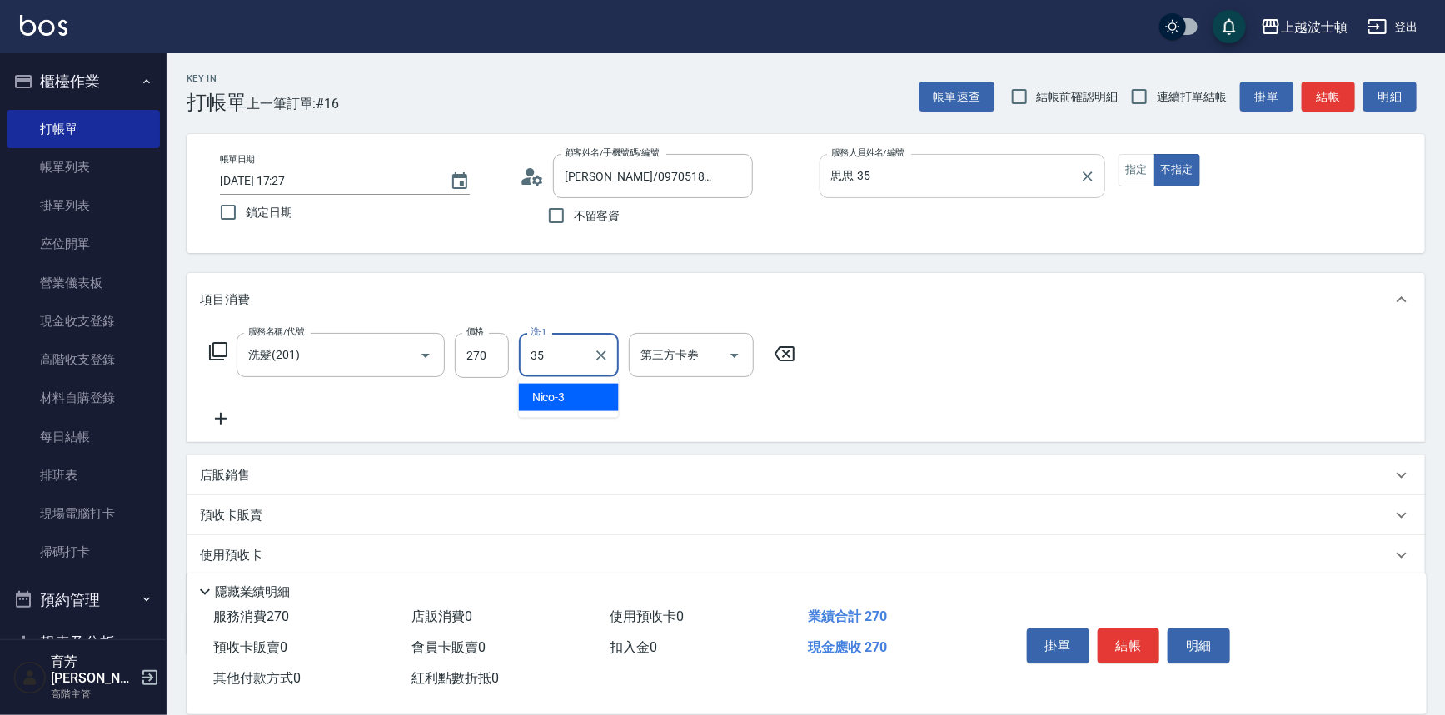
type input "思思-35"
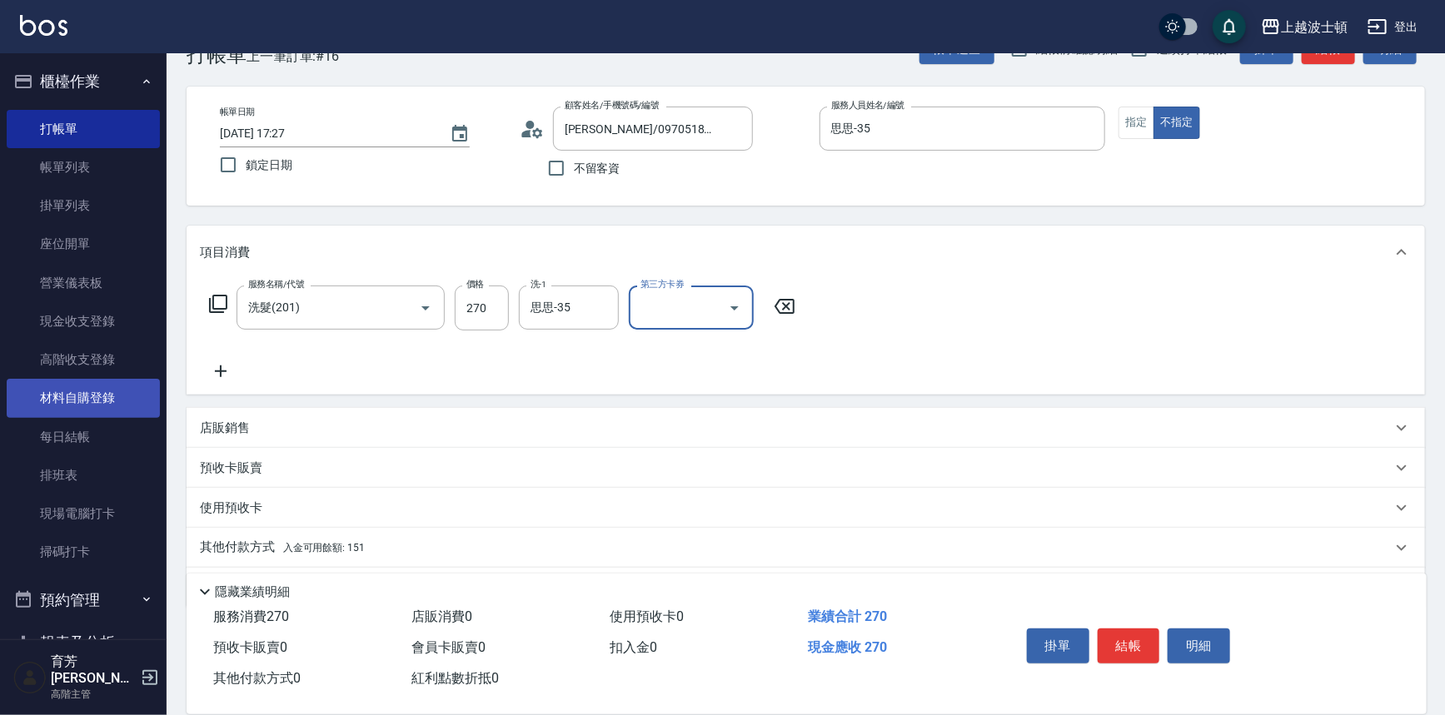
scroll to position [97, 0]
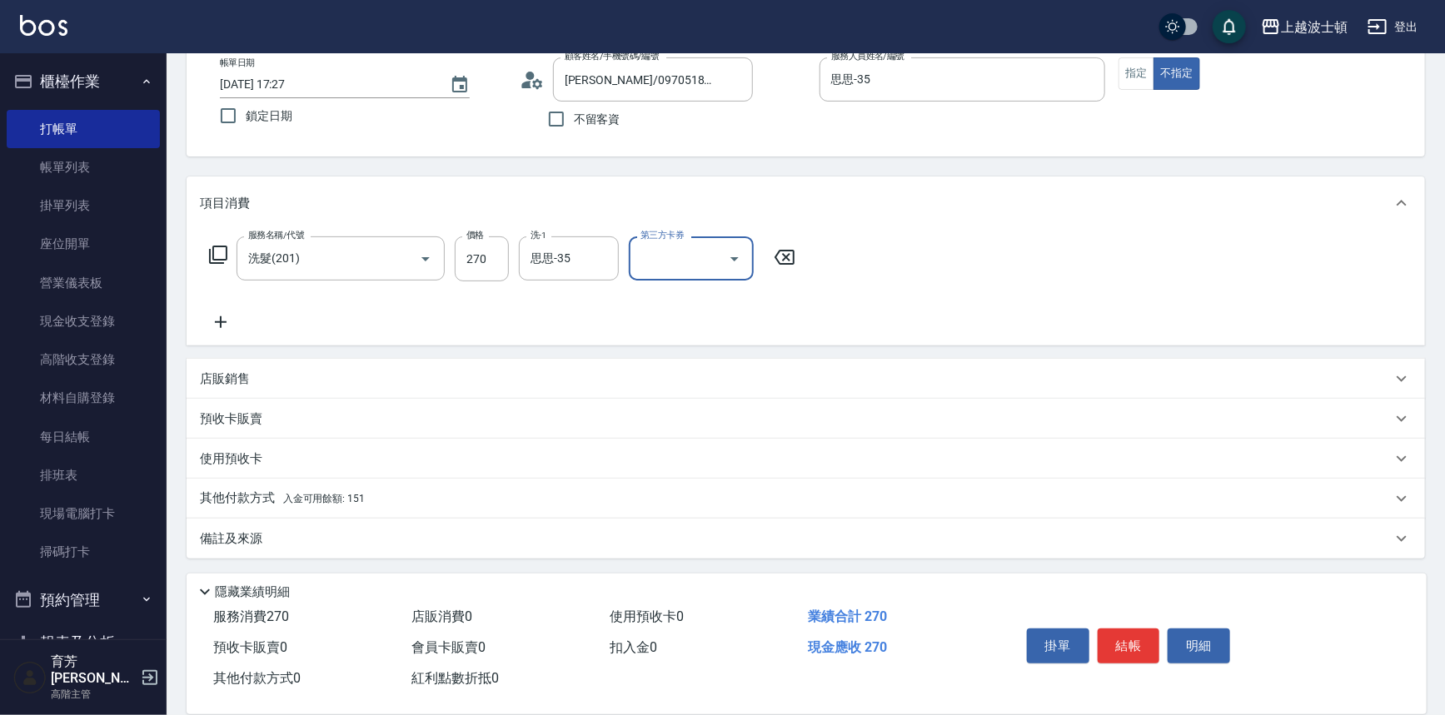
drag, startPoint x: 325, startPoint y: 507, endPoint x: 333, endPoint y: 500, distance: 11.2
click at [325, 507] on p "其他付款方式 入金可用餘額: 151" at bounding box center [282, 499] width 165 height 18
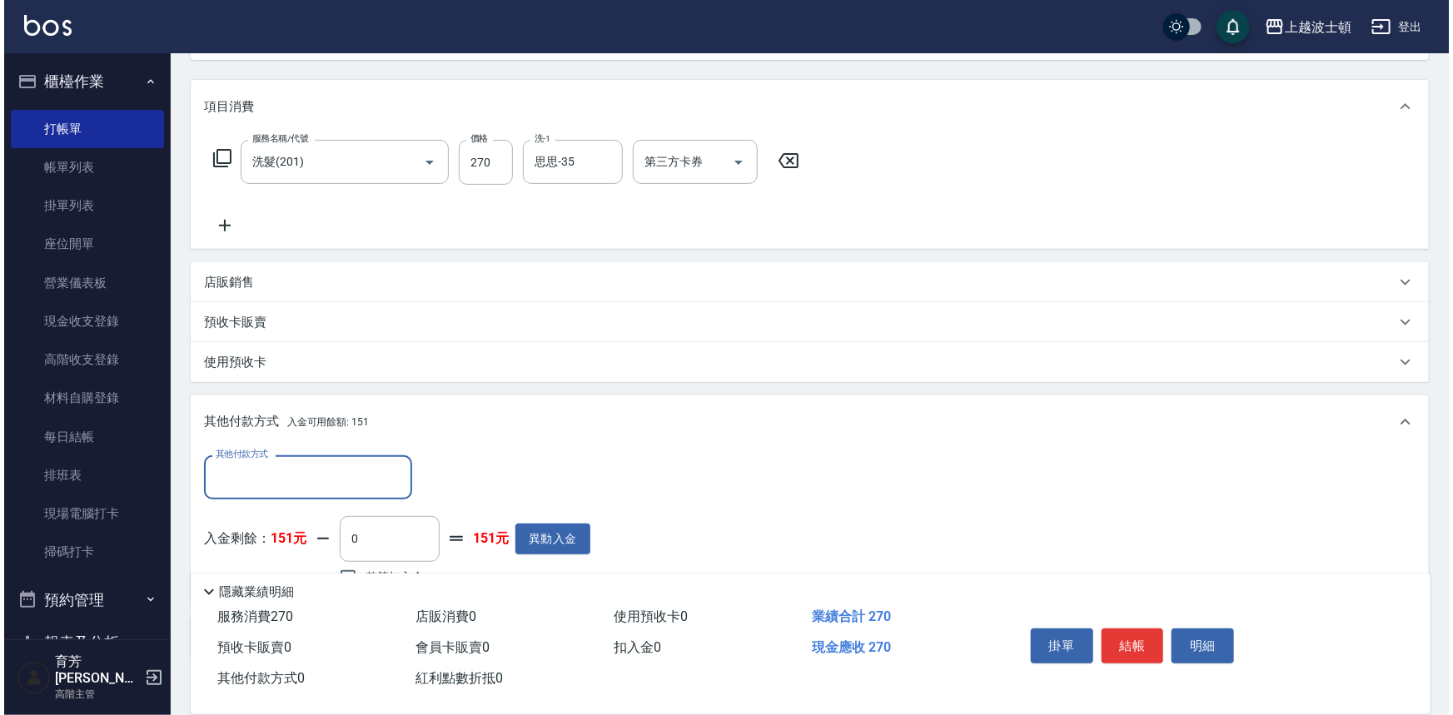
scroll to position [292, 0]
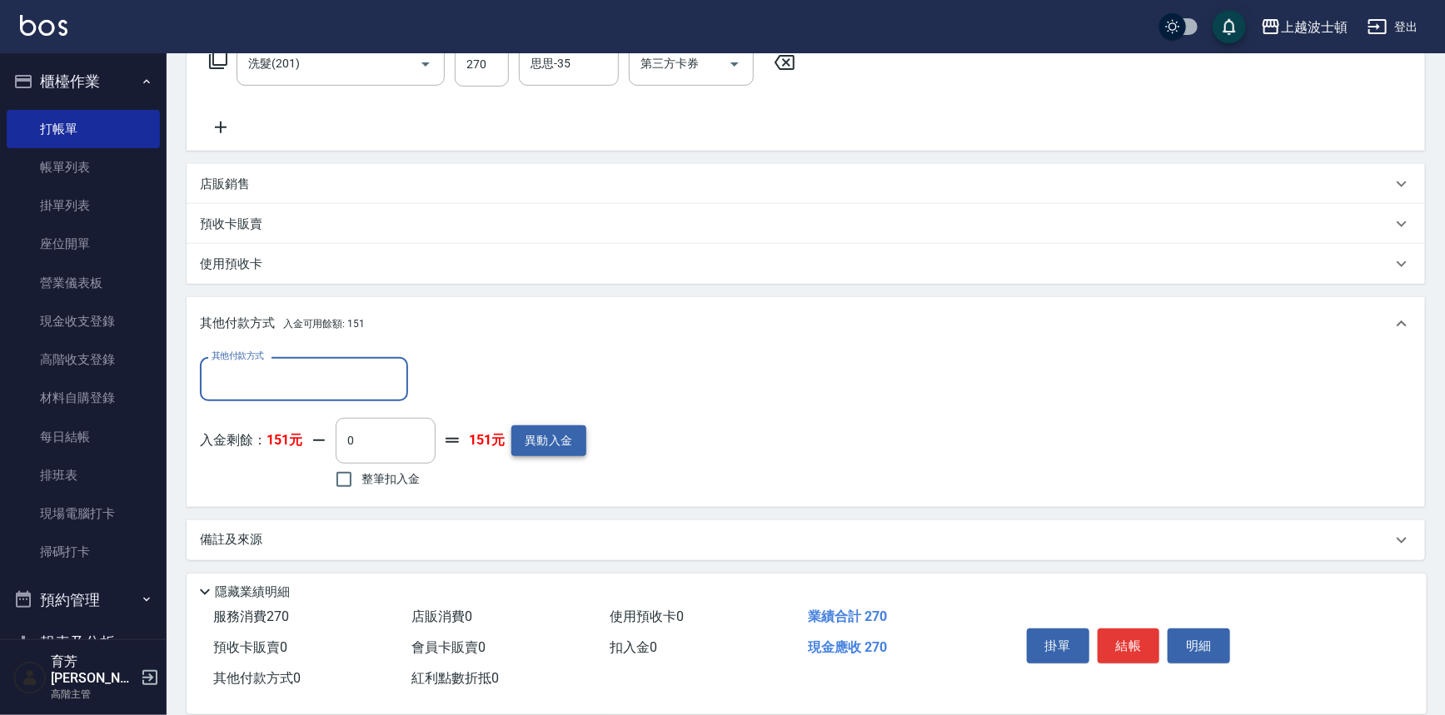
click at [559, 450] on button "異動入金" at bounding box center [548, 441] width 75 height 31
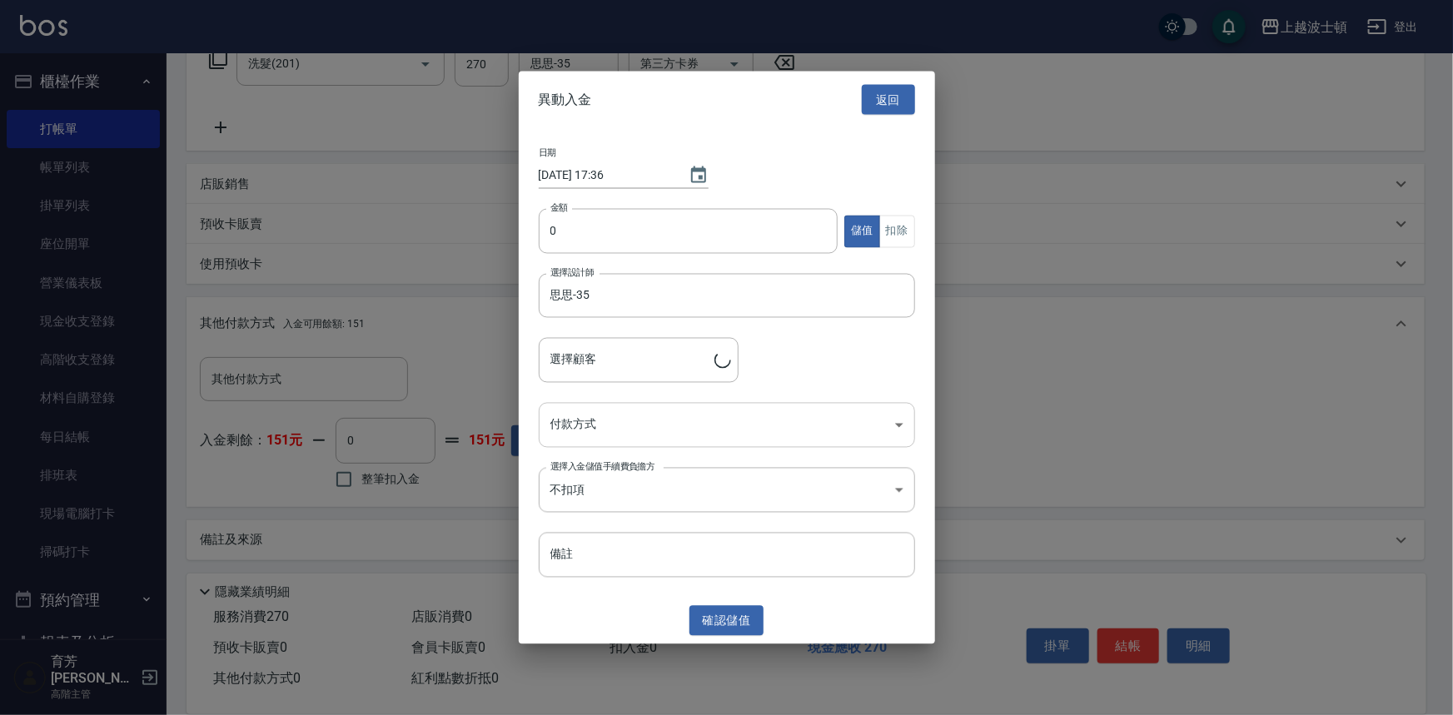
type input "吳艷芬/0970518911/00769"
click at [631, 235] on input "0" at bounding box center [689, 231] width 300 height 45
type input "2000"
click at [654, 407] on body "上越波士頓 登出 櫃檯作業 打帳單 帳單列表 掛單列表 座位開單 營業儀表板 現金收支登錄 高階收支登錄 材料自購登錄 每日結帳 排班表 現場電腦打卡 掃碼打…" at bounding box center [726, 212] width 1453 height 1009
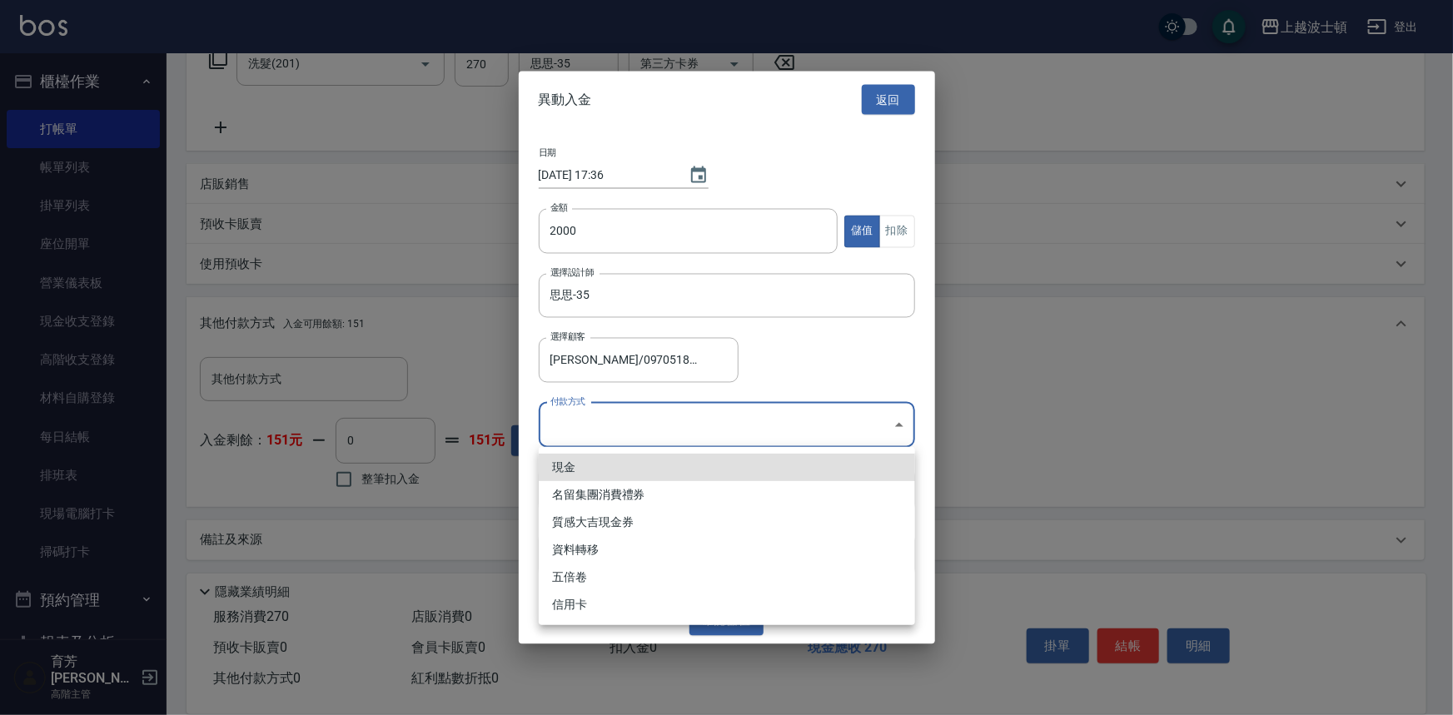
click at [596, 467] on li "現金" at bounding box center [727, 467] width 376 height 27
type input "現金"
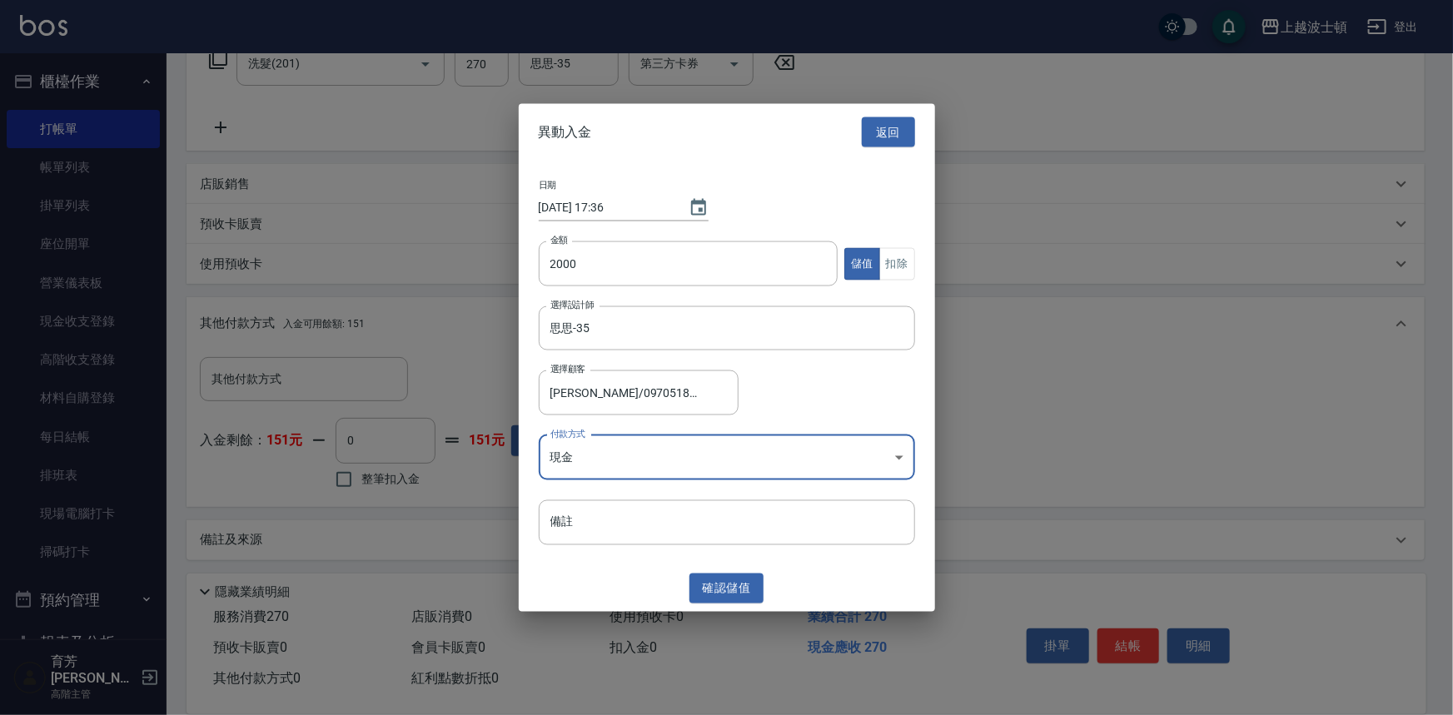
click at [749, 583] on button "確認 儲值" at bounding box center [727, 588] width 75 height 31
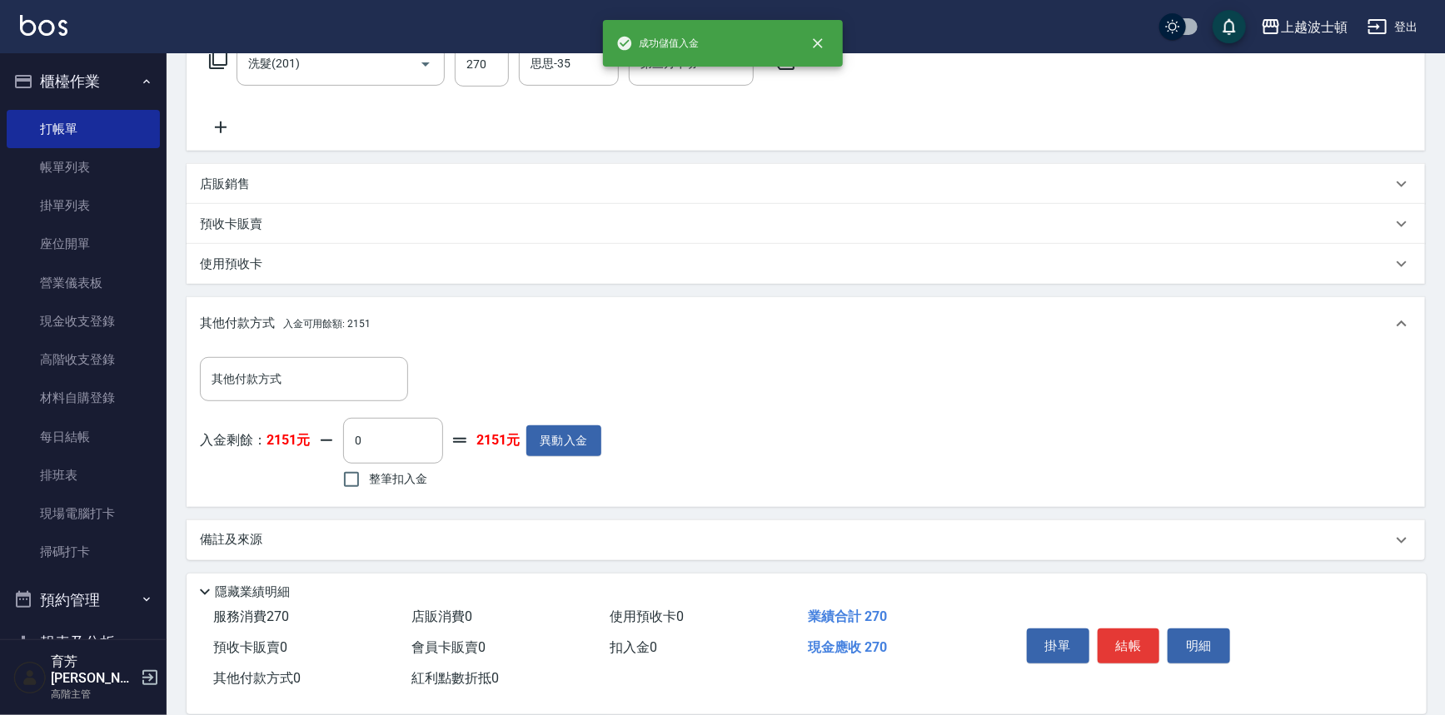
click at [405, 477] on span "整筆扣入金" at bounding box center [398, 479] width 58 height 17
click at [369, 477] on input "整筆扣入金" at bounding box center [351, 479] width 35 height 35
checkbox input "true"
type input "270"
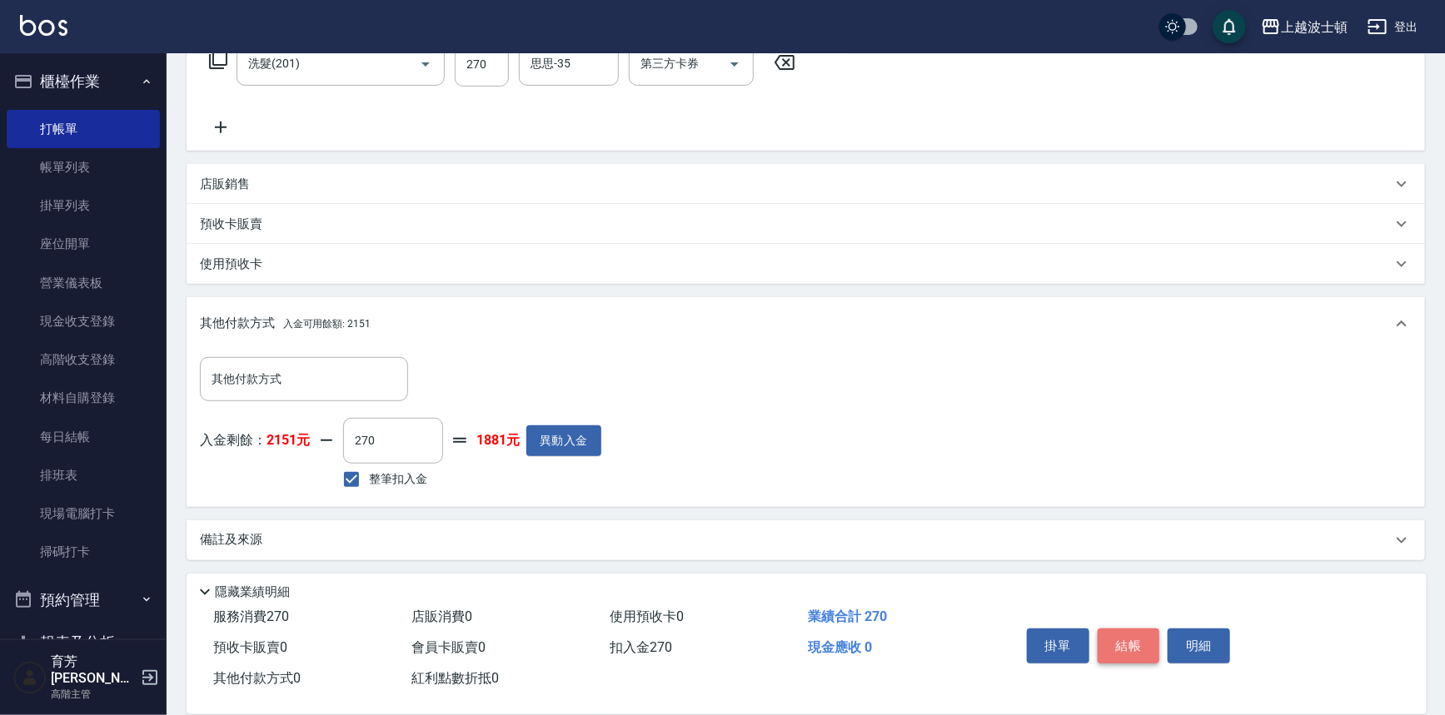
click at [1153, 644] on button "結帳" at bounding box center [1129, 646] width 62 height 35
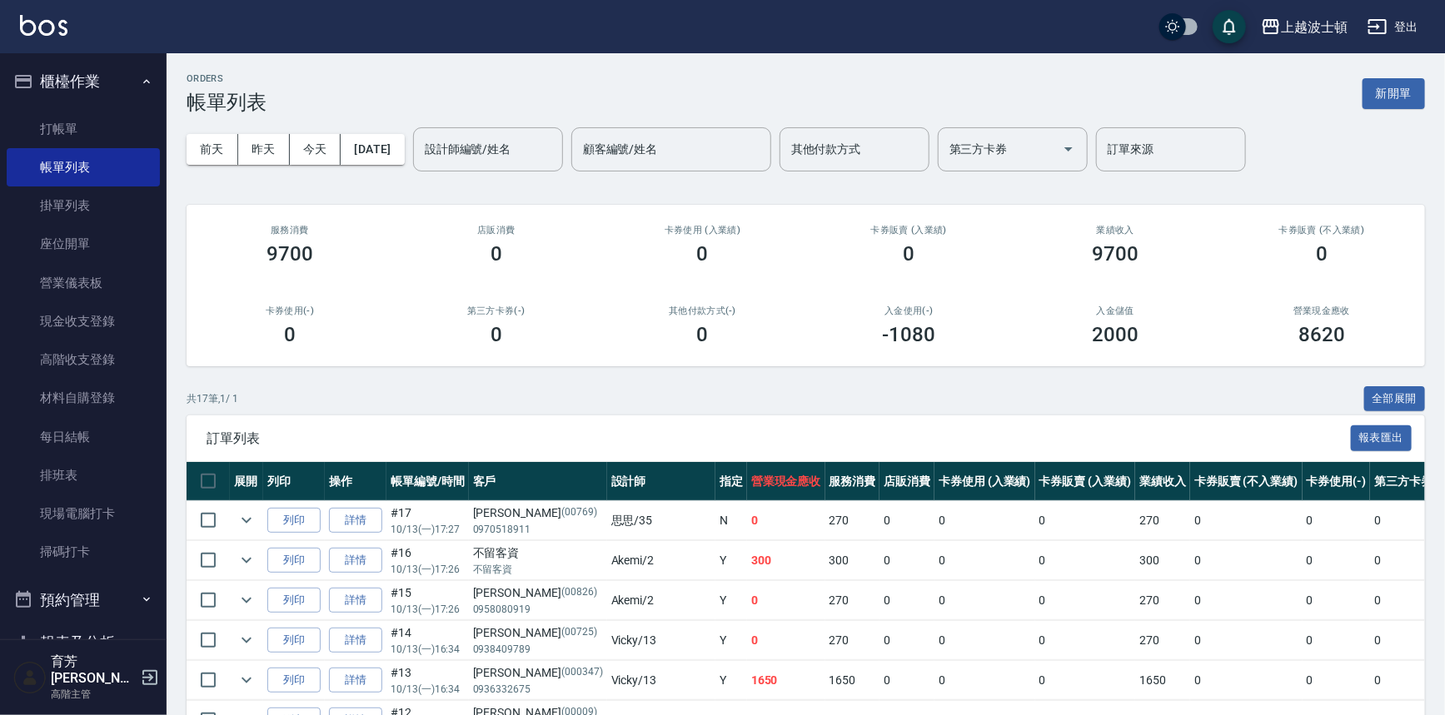
click at [517, 145] on input "設計師編號/姓名" at bounding box center [488, 149] width 135 height 29
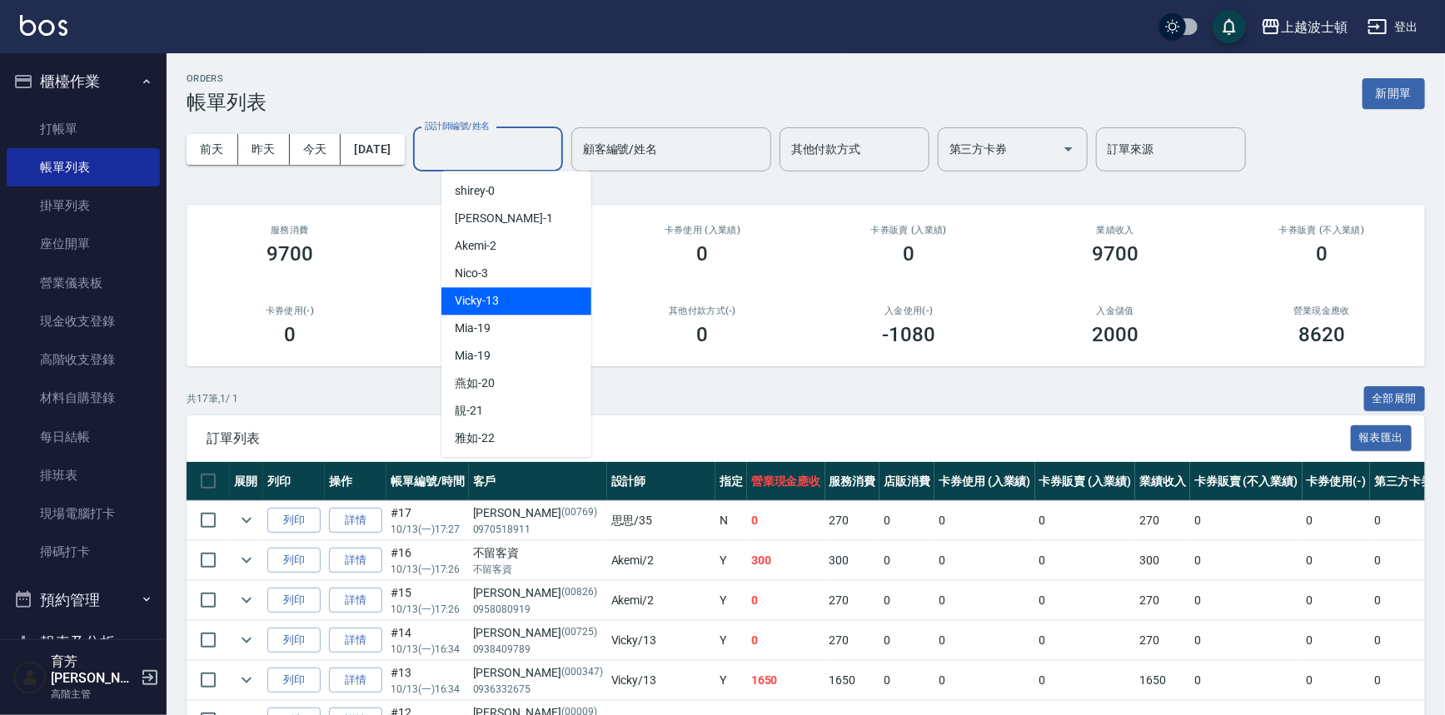
click at [481, 295] on span "Vicky -13" at bounding box center [477, 300] width 44 height 17
type input "Vicky-13"
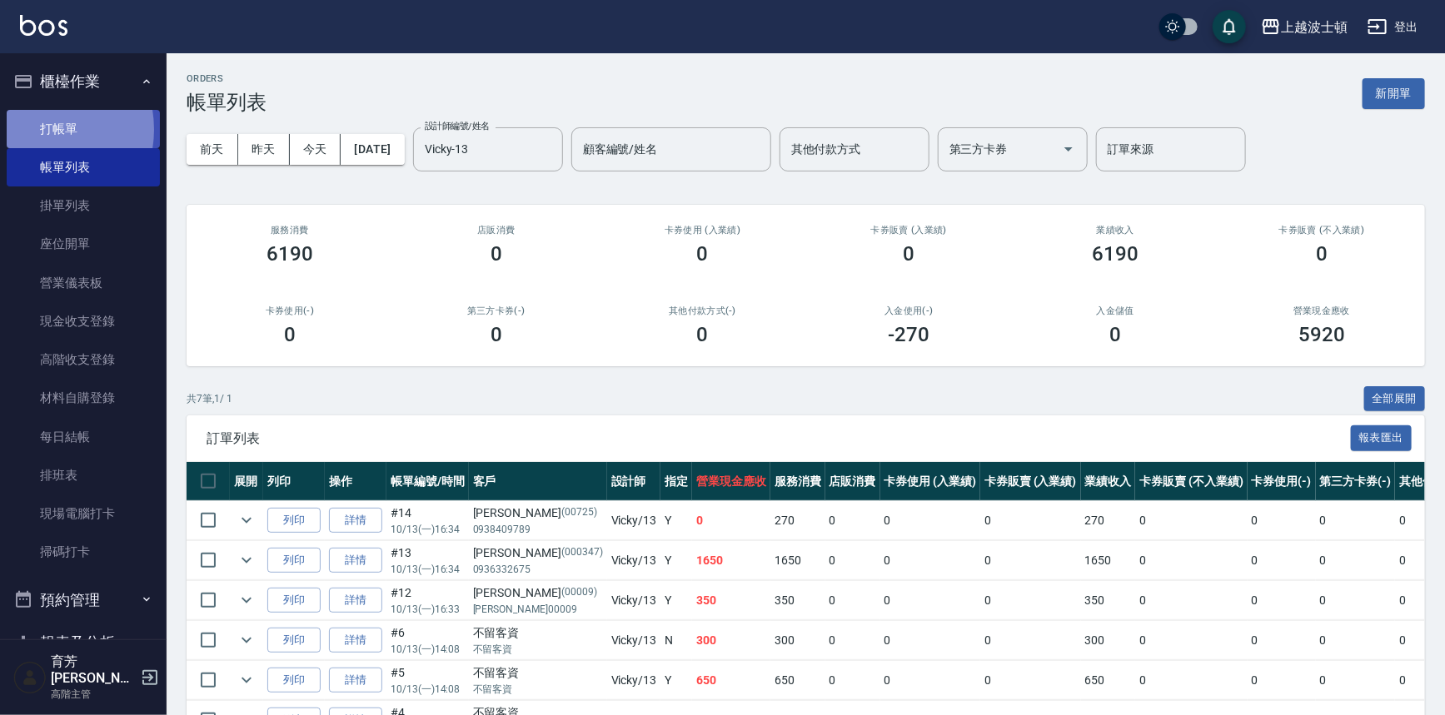
click at [37, 129] on link "打帳單" at bounding box center [83, 129] width 153 height 38
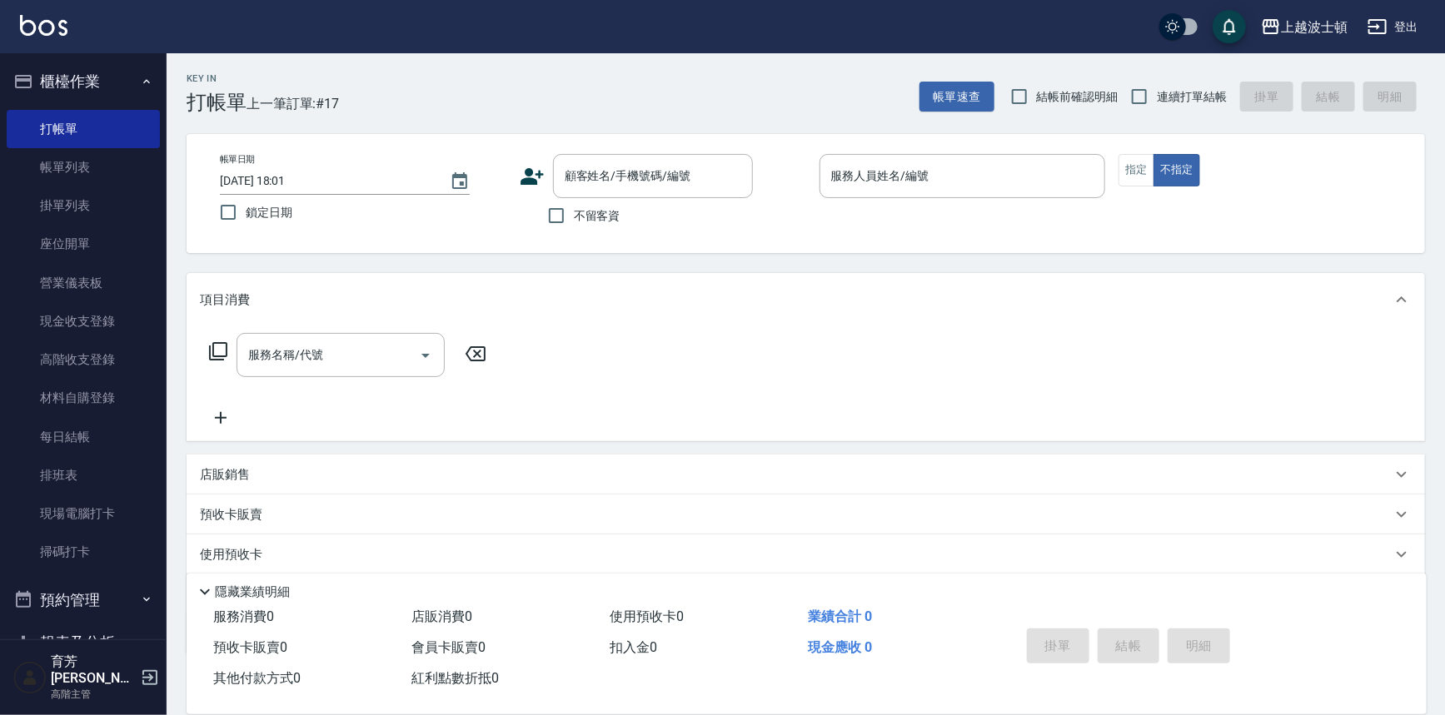
click at [608, 214] on span "不留客資" at bounding box center [597, 215] width 47 height 17
click at [574, 214] on input "不留客資" at bounding box center [556, 215] width 35 height 35
checkbox input "true"
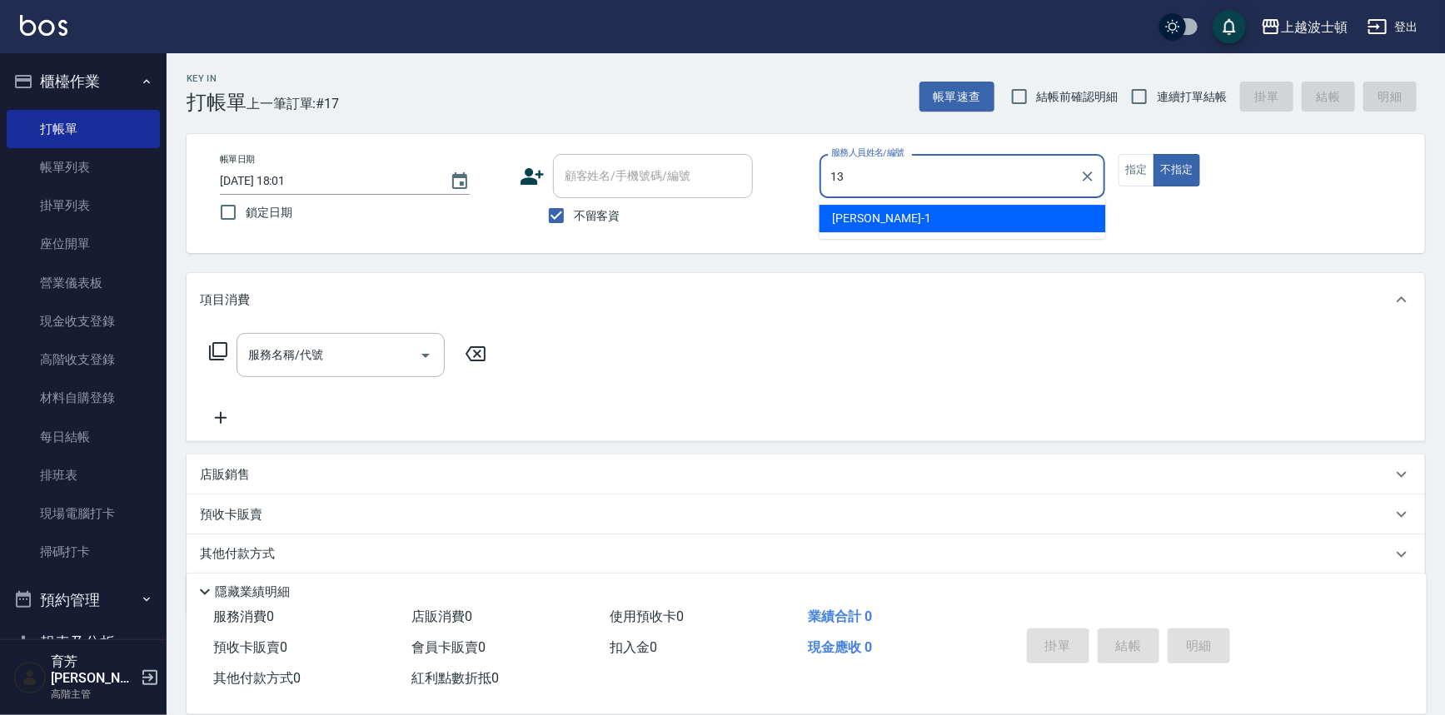
type input "Vicky-13"
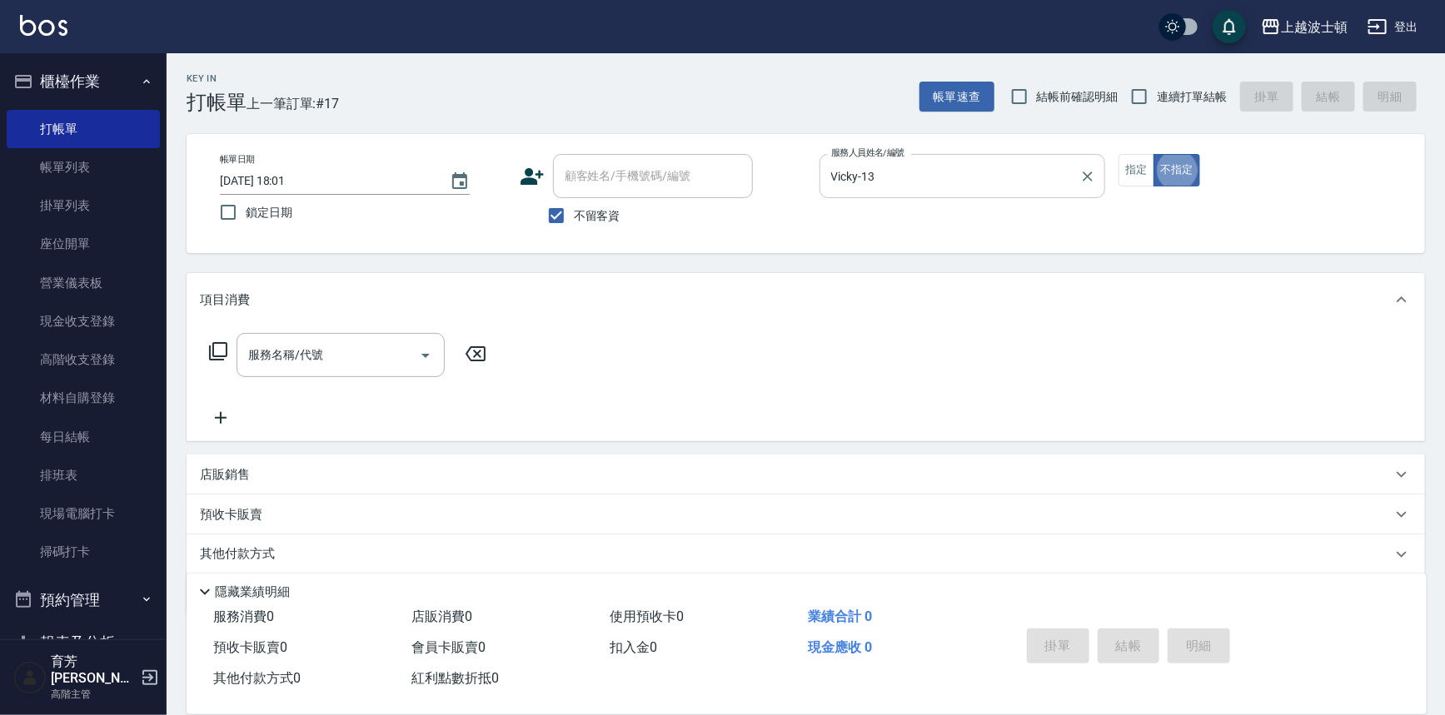
type button "false"
click at [1128, 167] on button "指定" at bounding box center [1137, 170] width 36 height 32
click at [398, 349] on input "服務名稱/代號" at bounding box center [328, 355] width 168 height 29
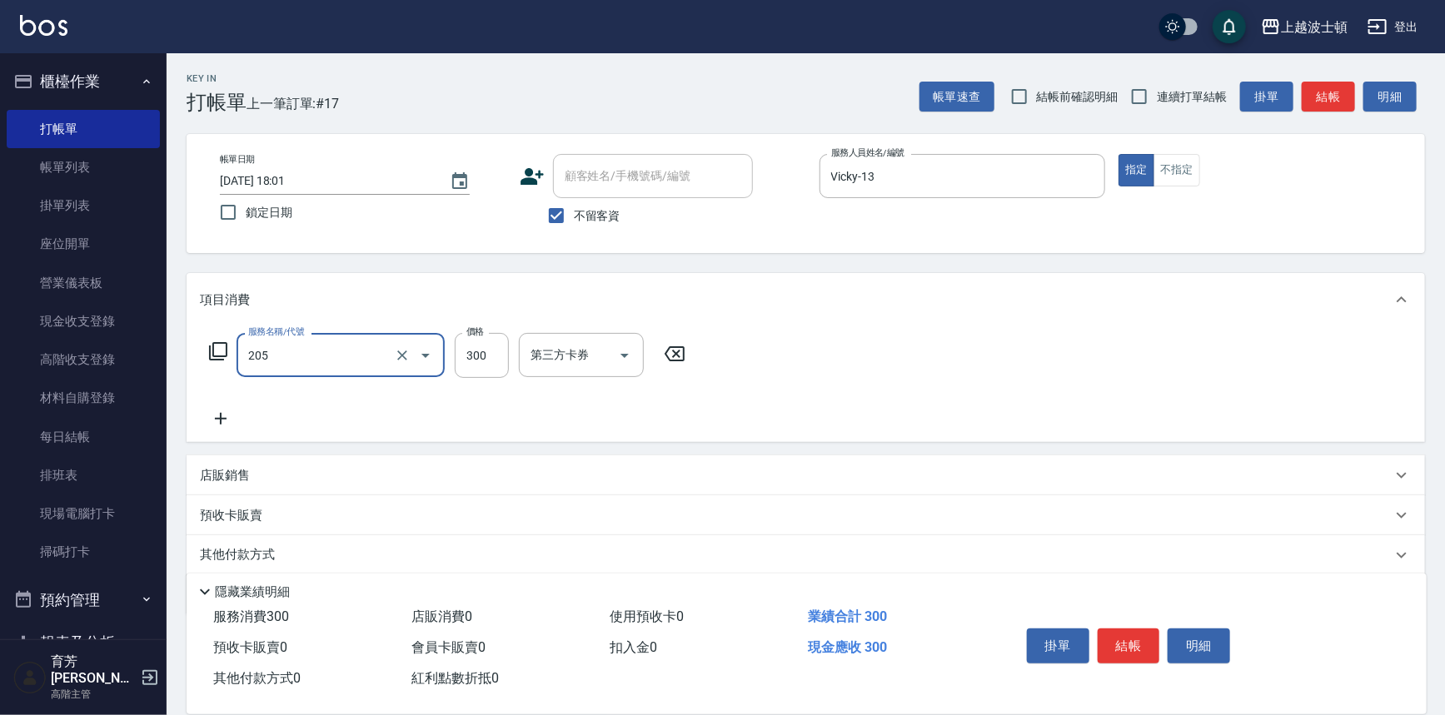
type input "洗髮(205)"
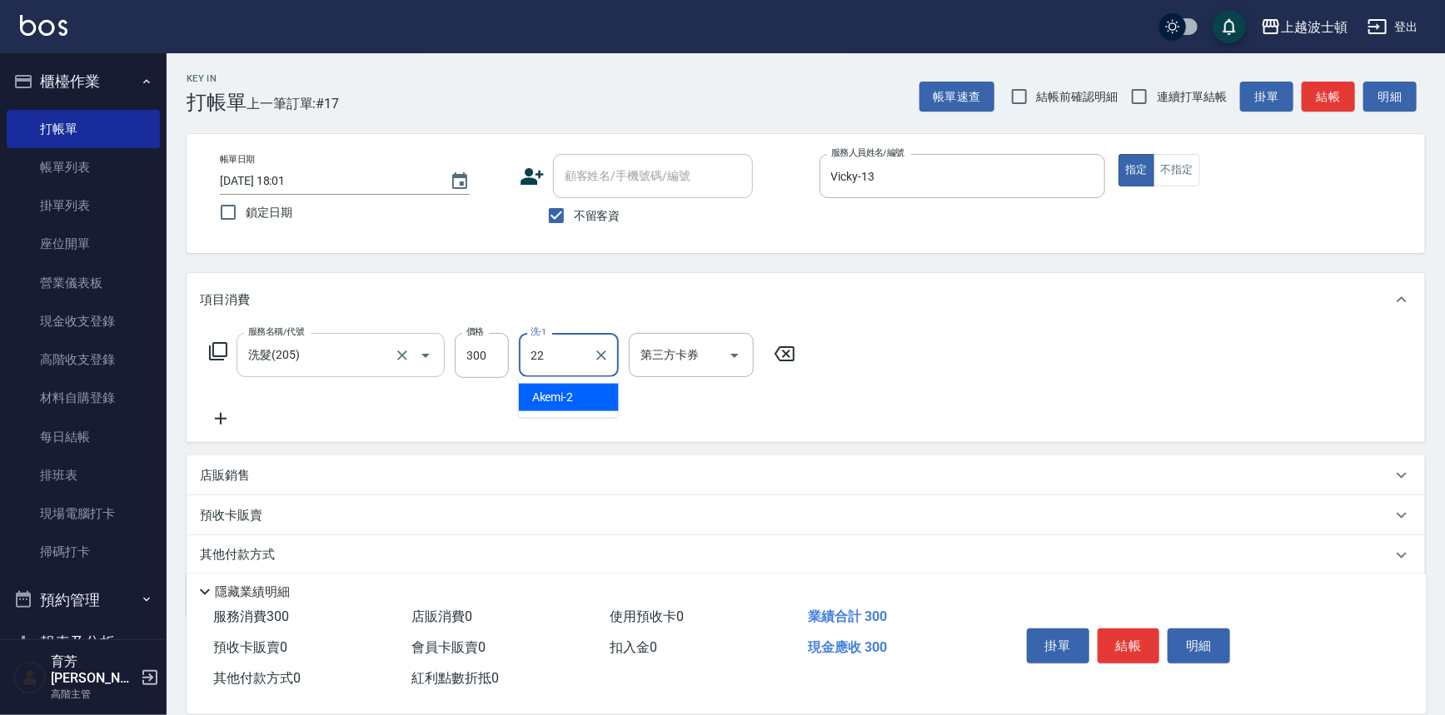
type input "雅如-22"
click at [217, 418] on icon at bounding box center [221, 419] width 12 height 12
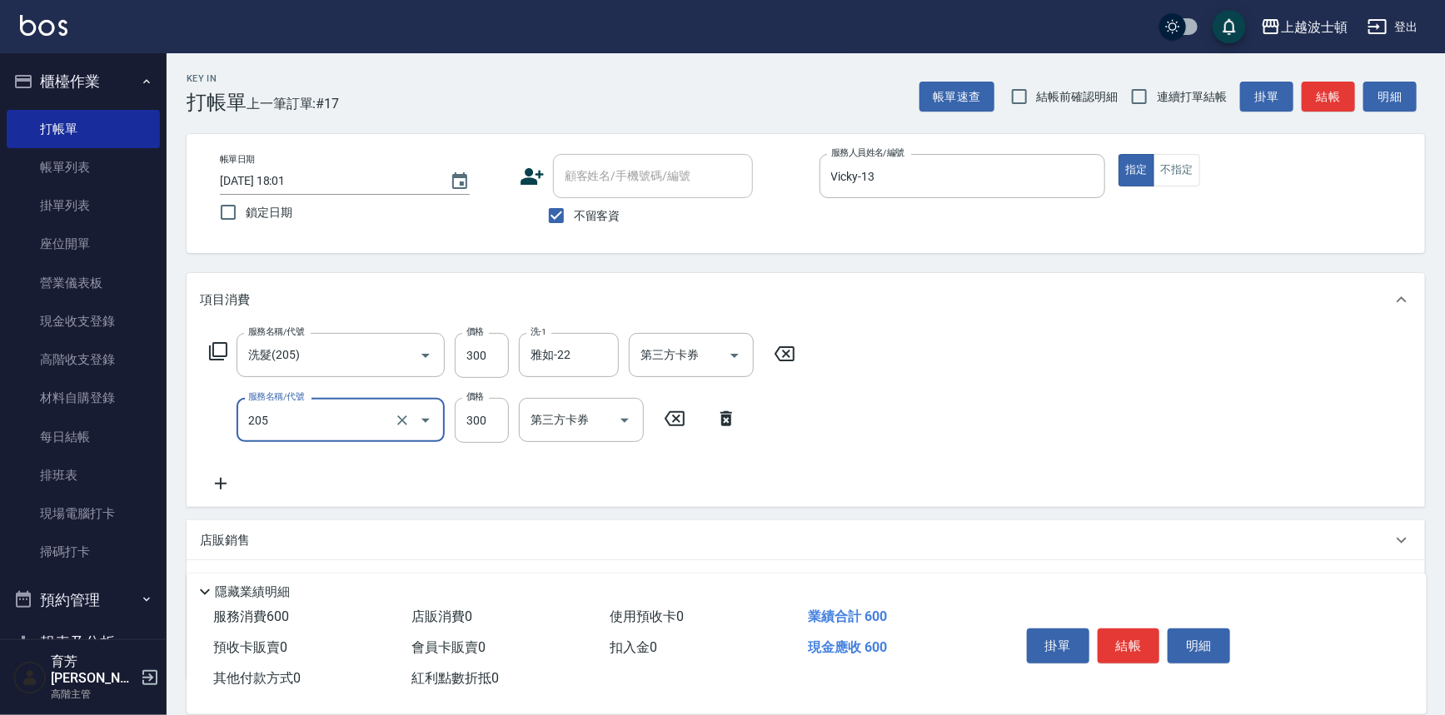
type input "洗髮(205)"
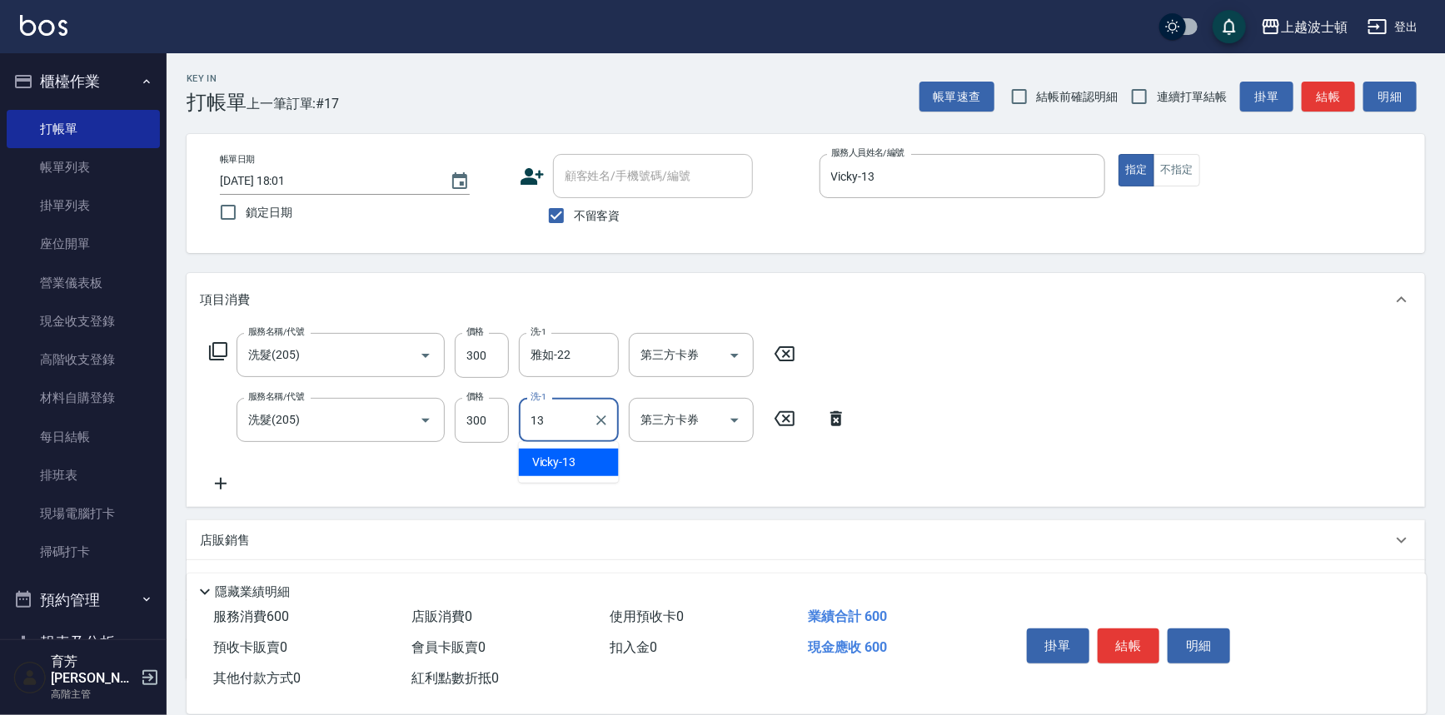
type input "Vicky-13"
click at [217, 491] on icon at bounding box center [221, 484] width 42 height 20
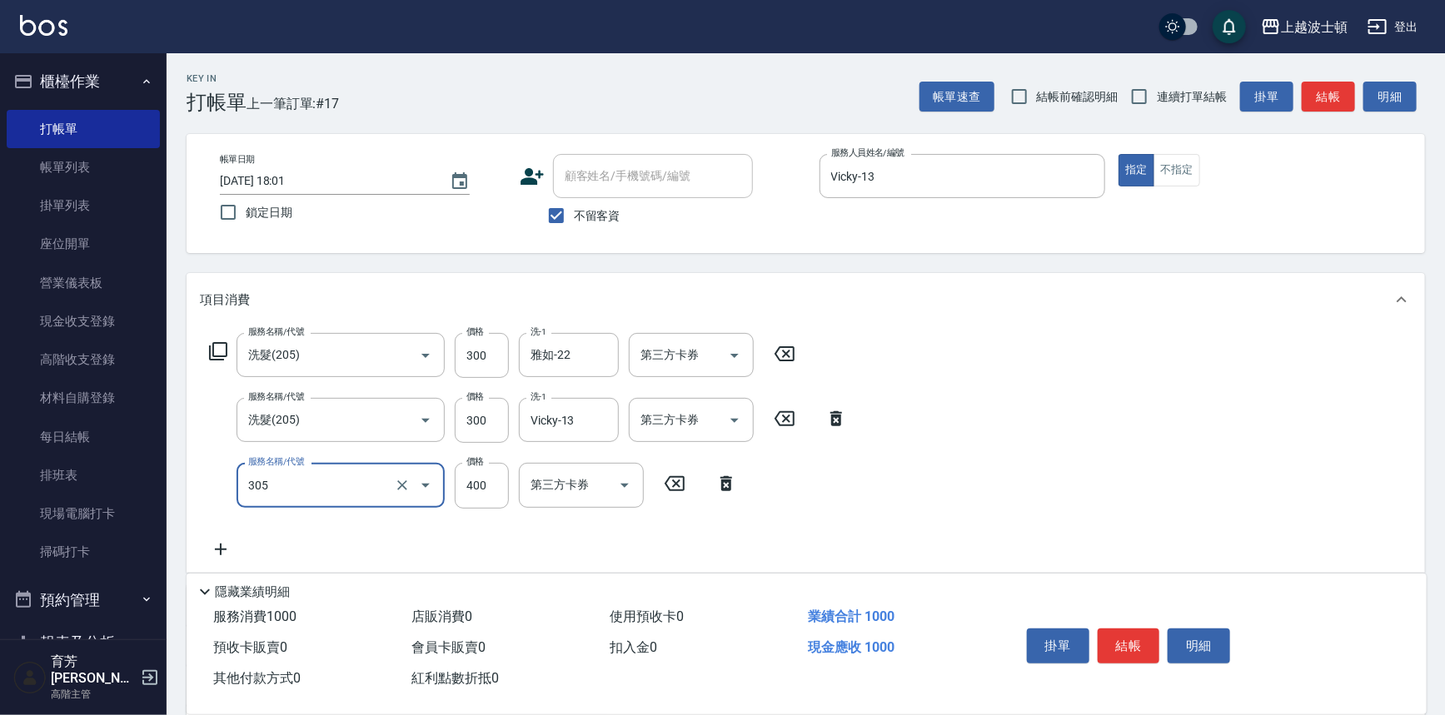
type input "剪髮(305)"
type input "350"
click at [1132, 644] on button "結帳" at bounding box center [1129, 646] width 62 height 35
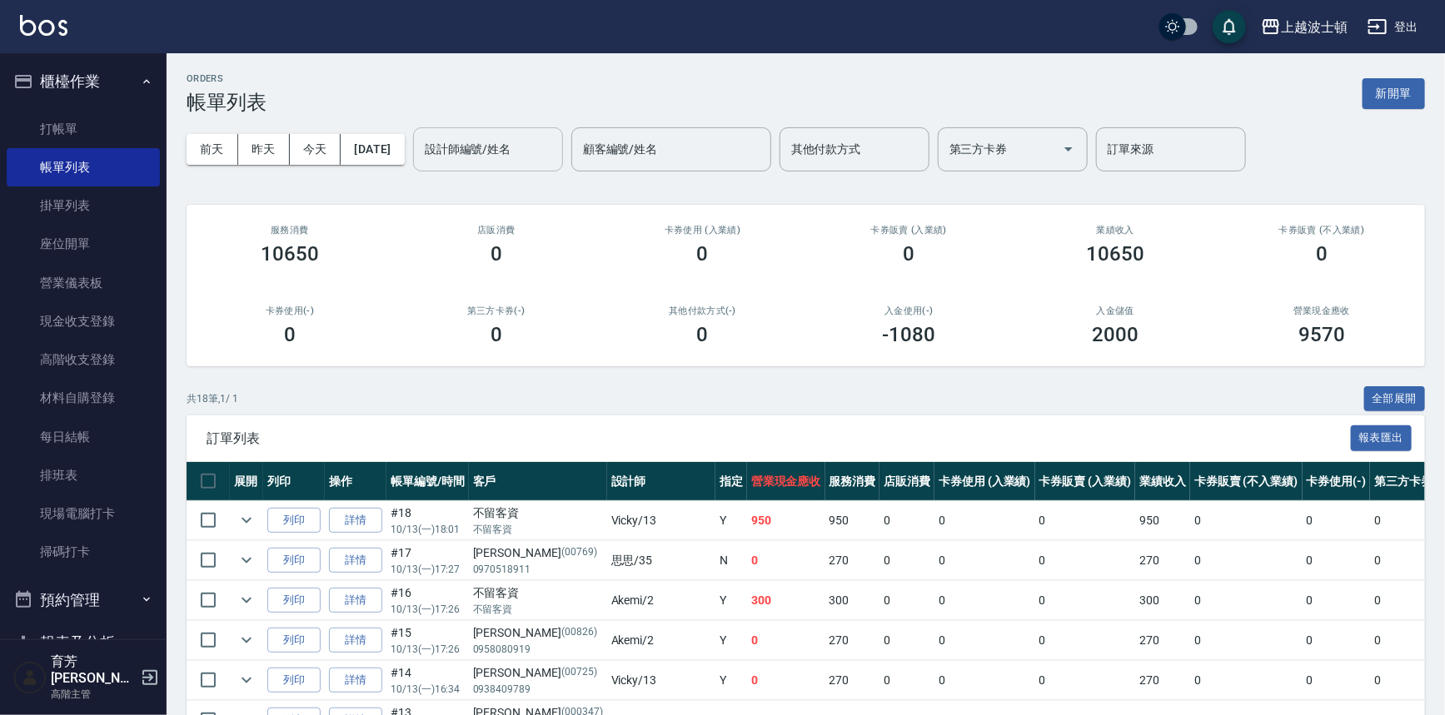
click at [535, 159] on input "設計師編號/姓名" at bounding box center [488, 149] width 135 height 29
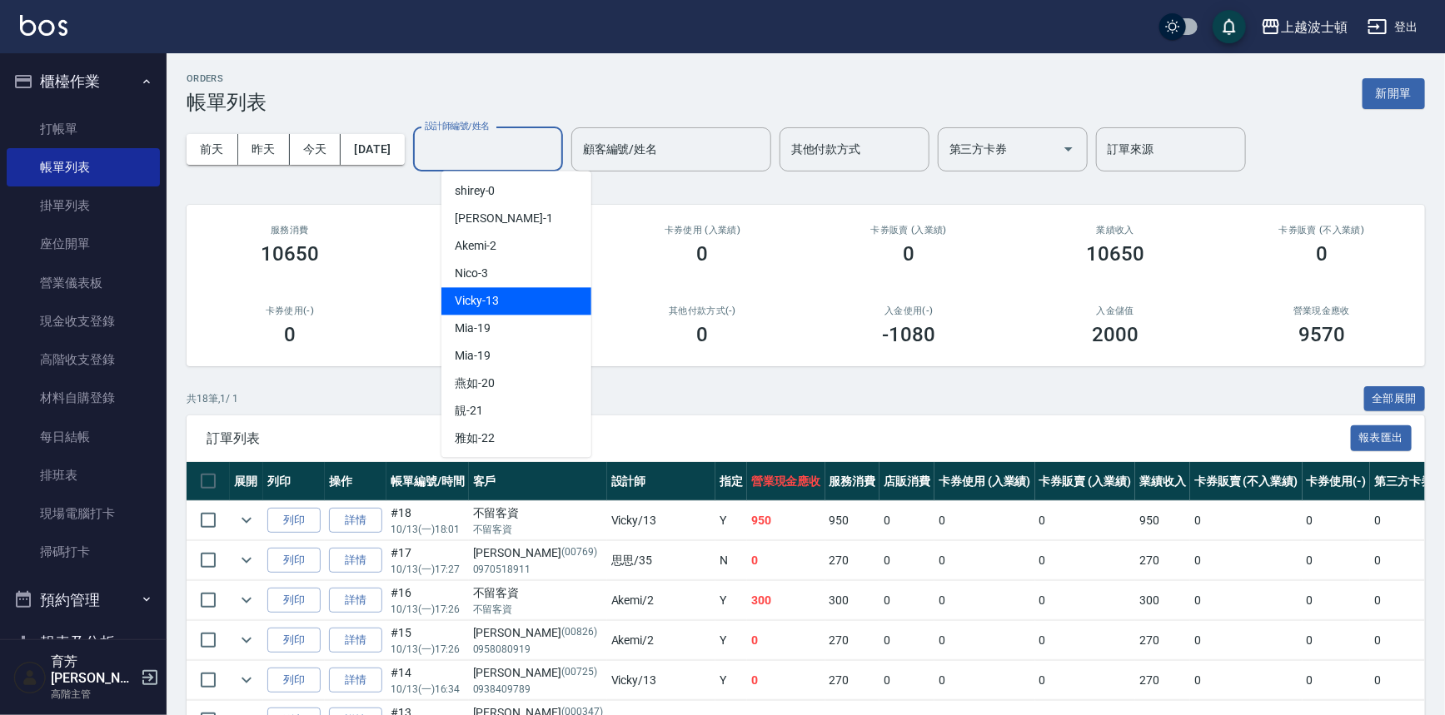
click at [498, 294] on span "Vicky -13" at bounding box center [477, 300] width 44 height 17
type input "Vicky-13"
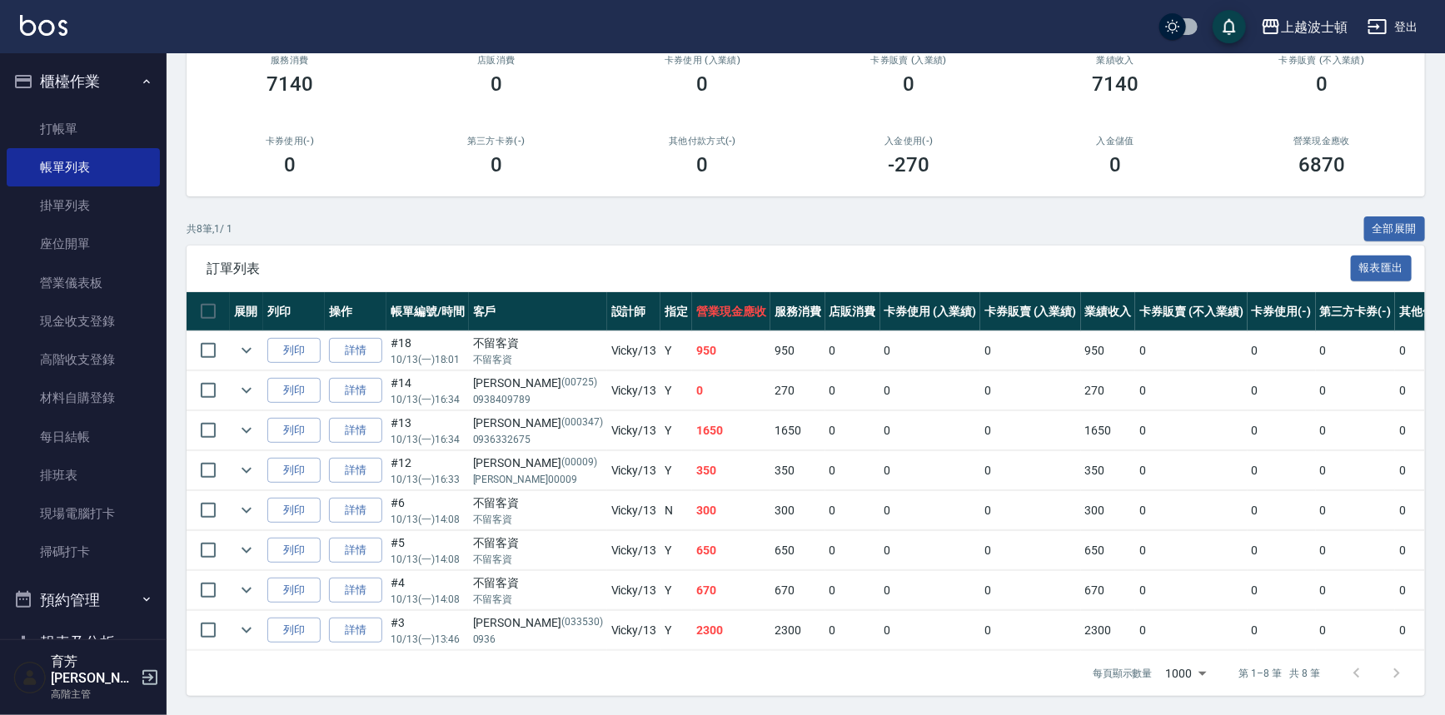
scroll to position [180, 0]
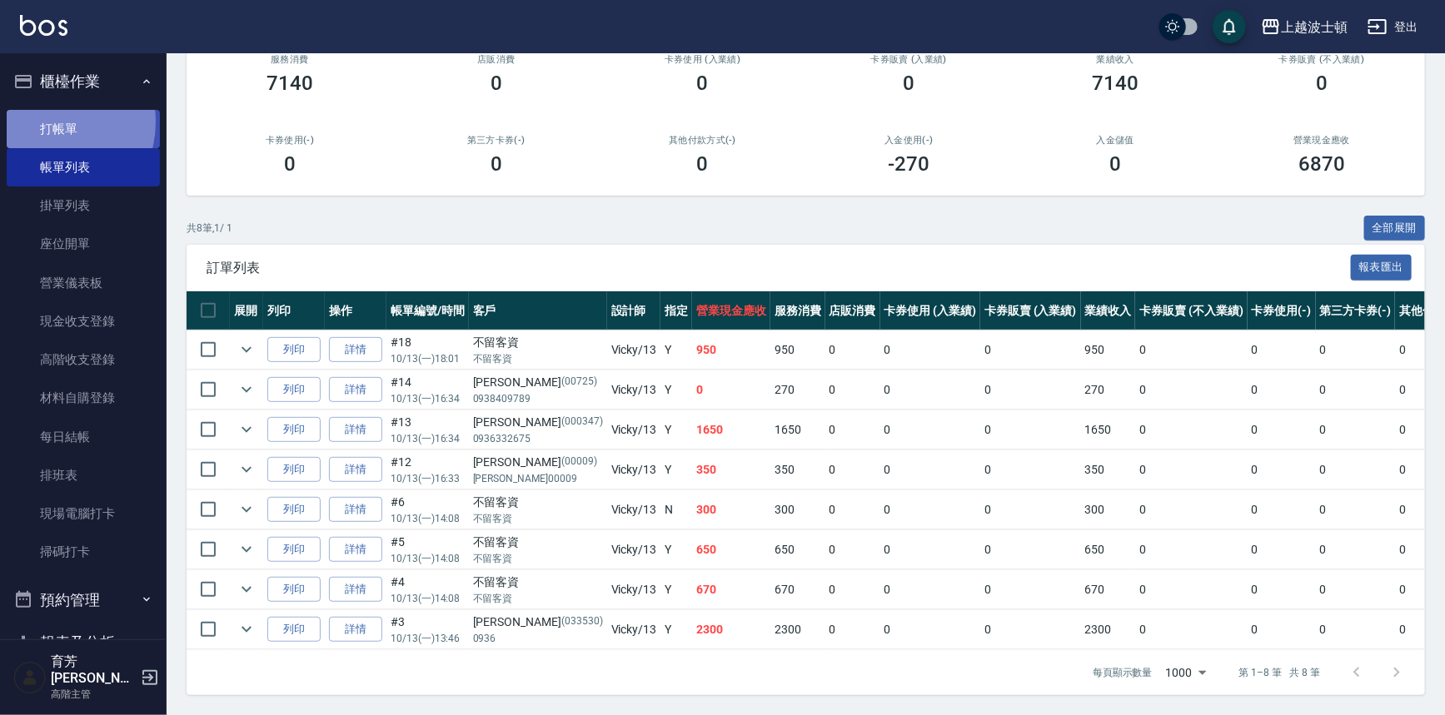
click at [49, 122] on link "打帳單" at bounding box center [83, 129] width 153 height 38
